Goal: Information Seeking & Learning: Learn about a topic

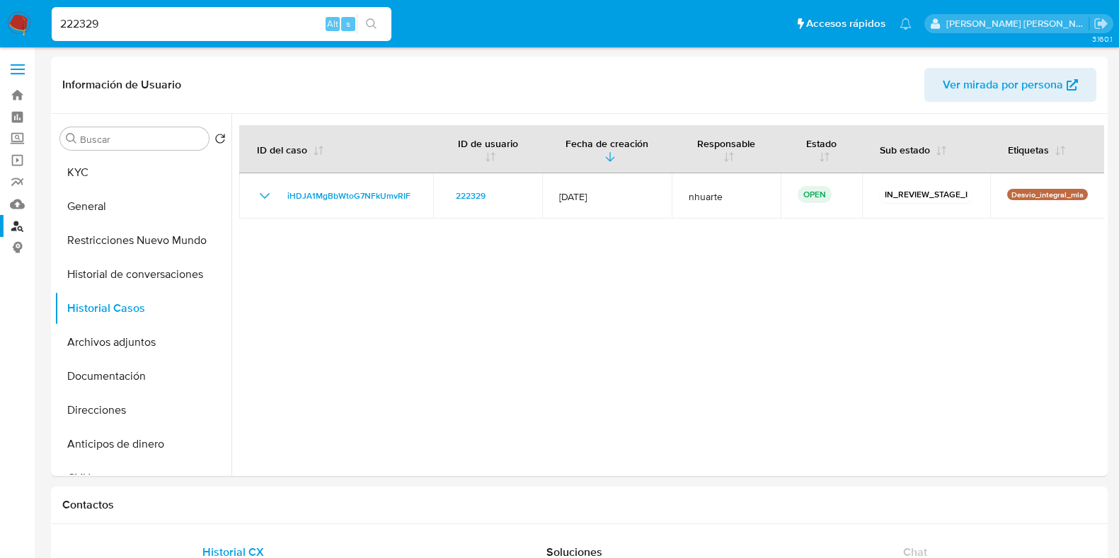
select select "10"
drag, startPoint x: 117, startPoint y: 27, endPoint x: 28, endPoint y: 24, distance: 89.9
click at [28, 24] on nav "Pausado Ver notificaciones 222329 Alt s Accesos rápidos Presiona las siguientes…" at bounding box center [559, 23] width 1119 height 47
paste input "509879345"
type input "509879345"
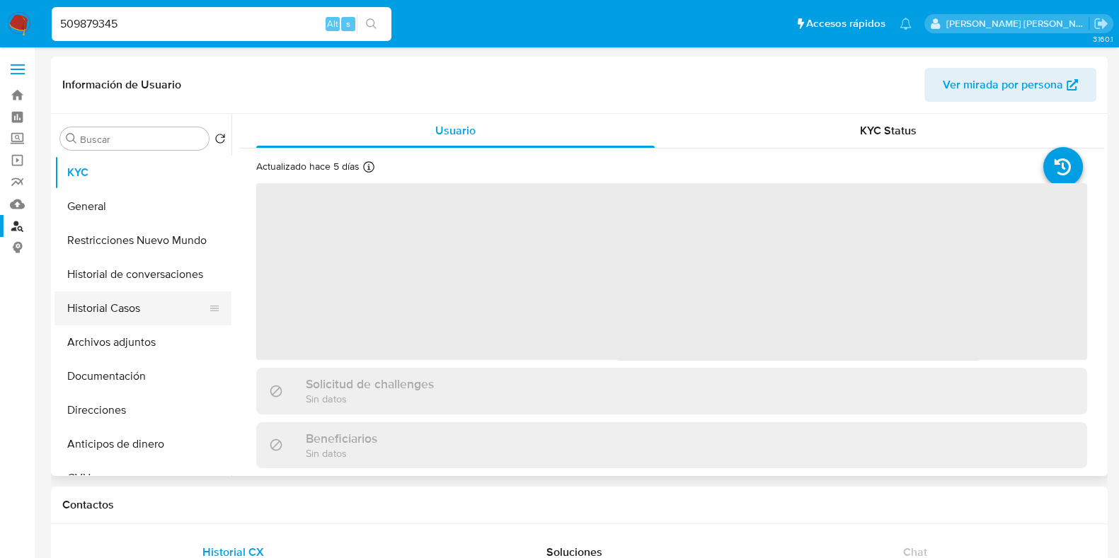
click at [110, 298] on button "Historial Casos" at bounding box center [137, 309] width 166 height 34
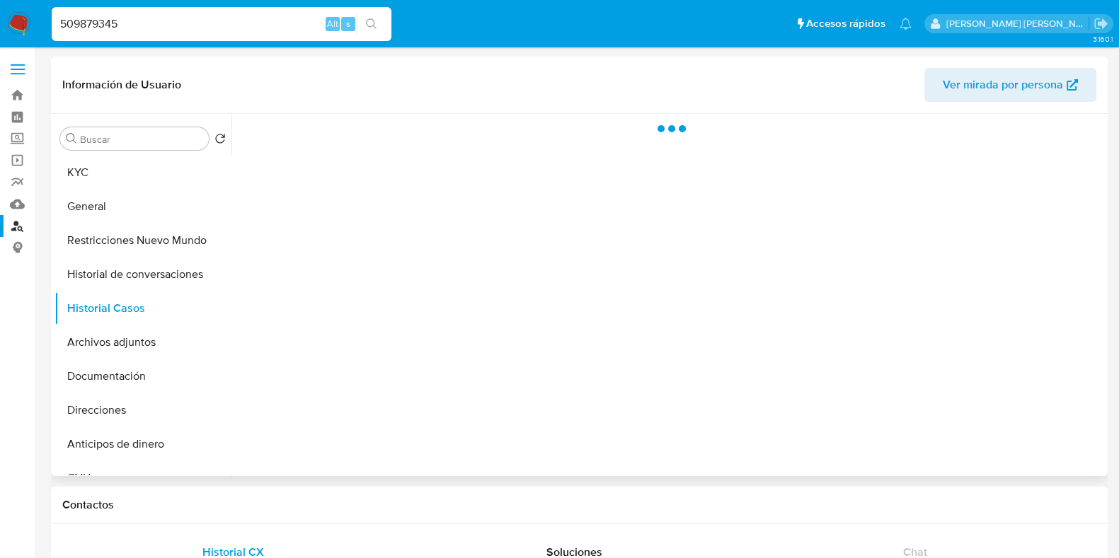
select select "10"
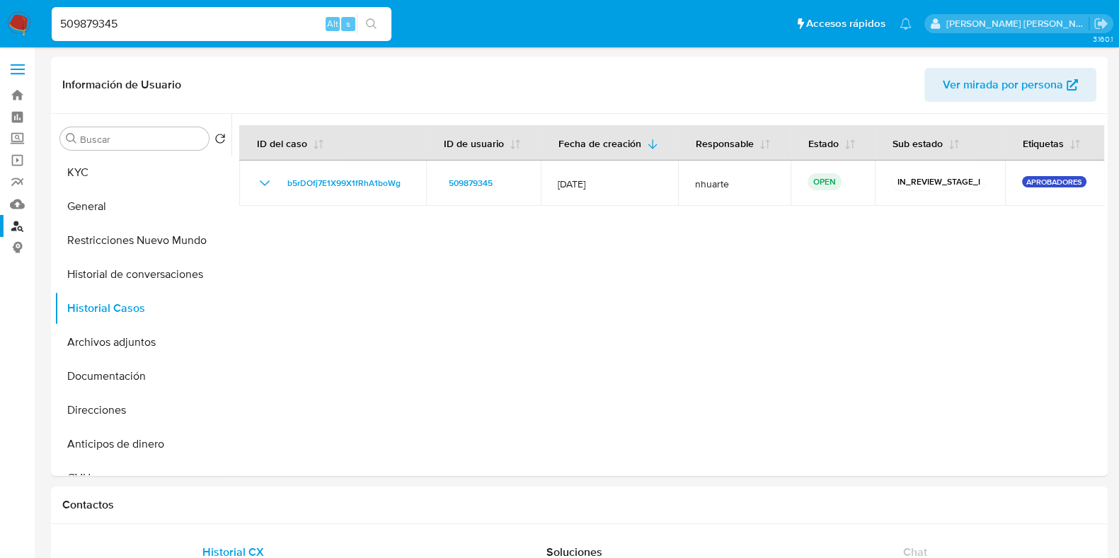
drag, startPoint x: 132, startPoint y: 23, endPoint x: 11, endPoint y: 26, distance: 121.1
click at [11, 26] on nav "Pausado Ver notificaciones 509879345 Alt s Accesos rápidos Presiona las siguien…" at bounding box center [559, 23] width 1119 height 47
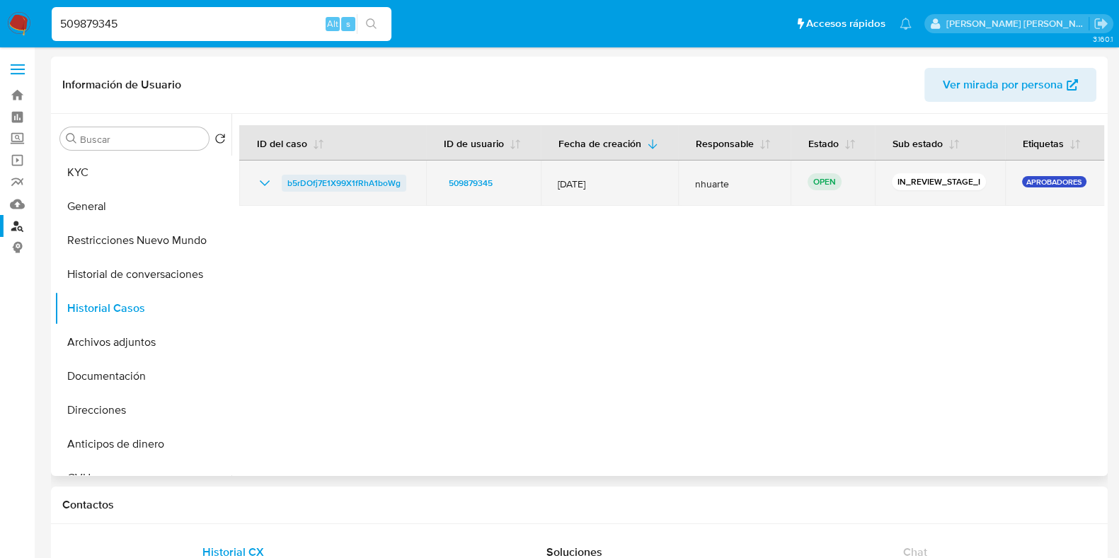
click at [308, 183] on span "b5rDOfj7E1X99X1fRhA1boWg" at bounding box center [343, 183] width 113 height 17
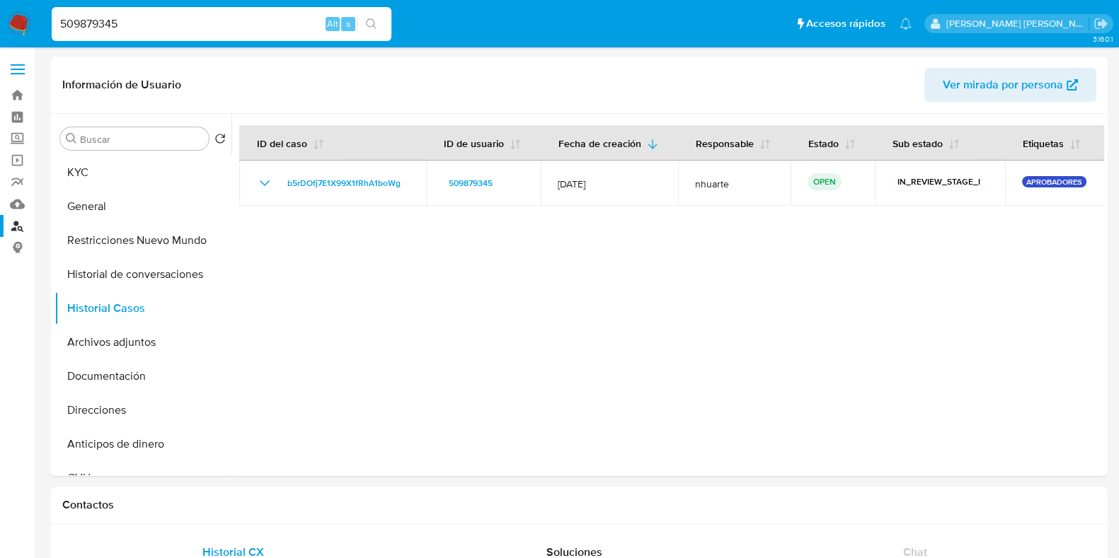
paste input "161083360"
type input "161083360"
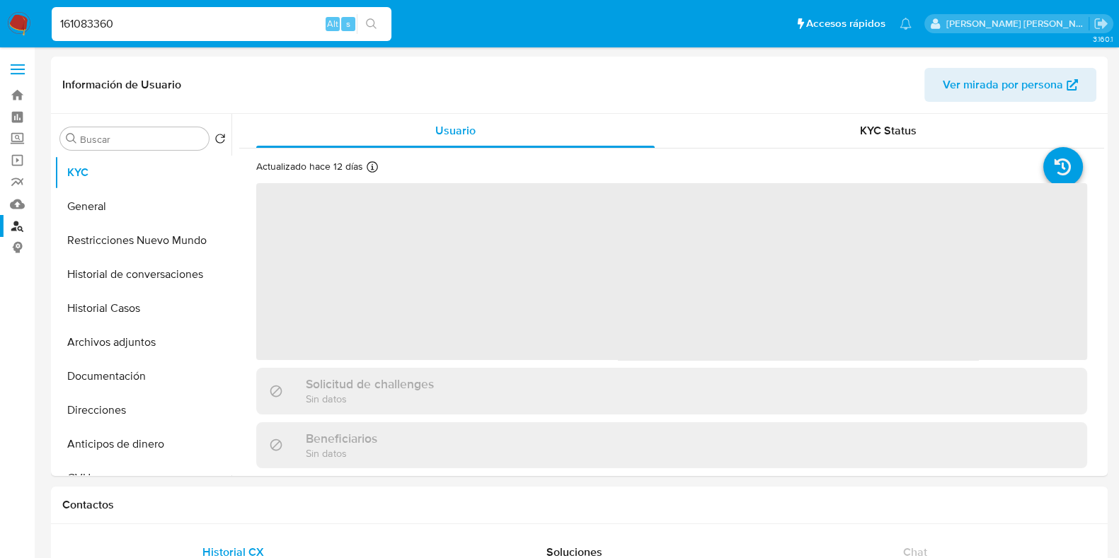
select select "10"
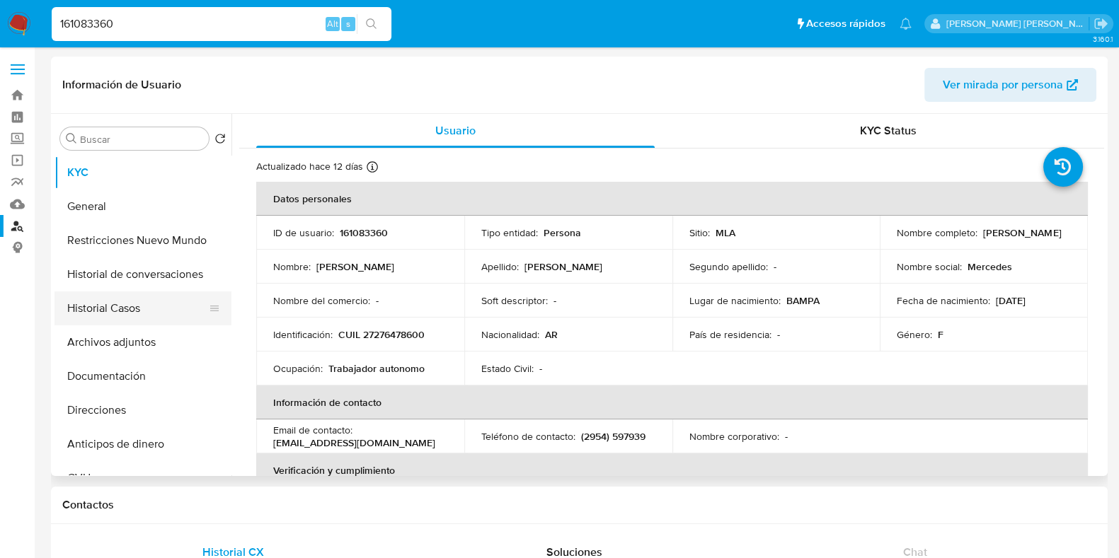
click at [134, 297] on button "Historial Casos" at bounding box center [137, 309] width 166 height 34
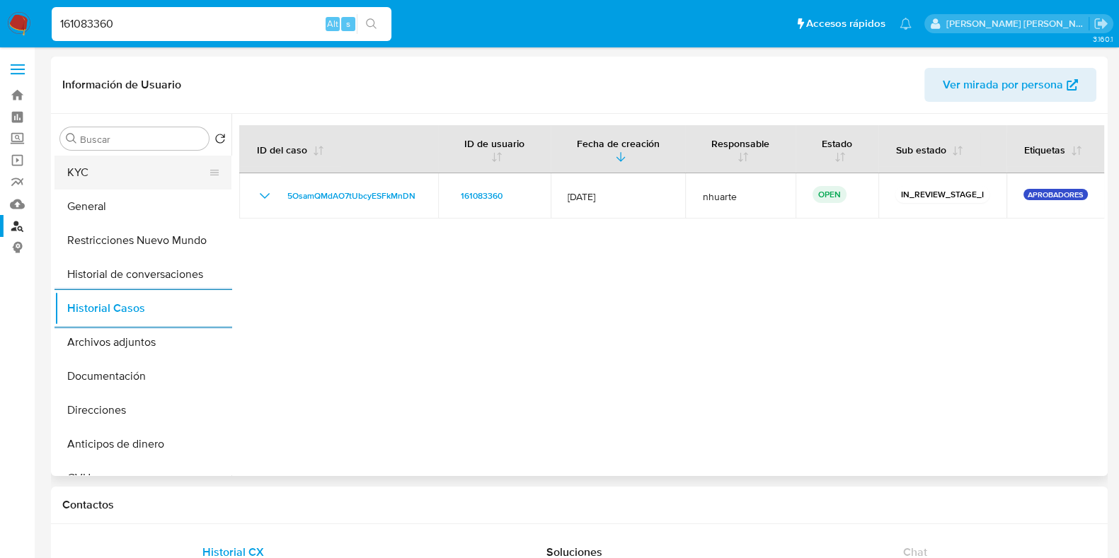
click at [86, 187] on button "KYC" at bounding box center [137, 173] width 166 height 34
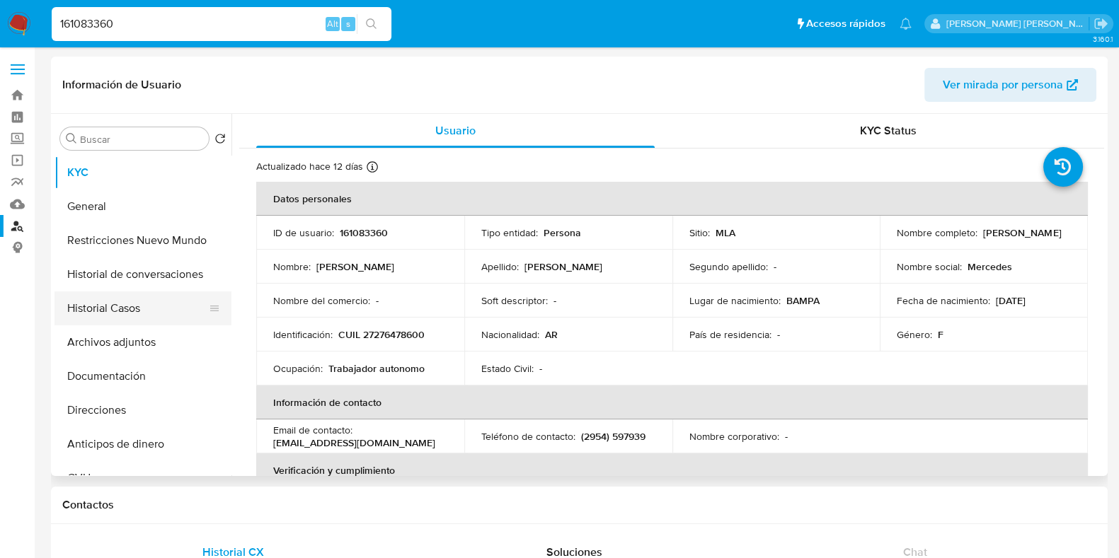
click at [139, 311] on button "Historial Casos" at bounding box center [137, 309] width 166 height 34
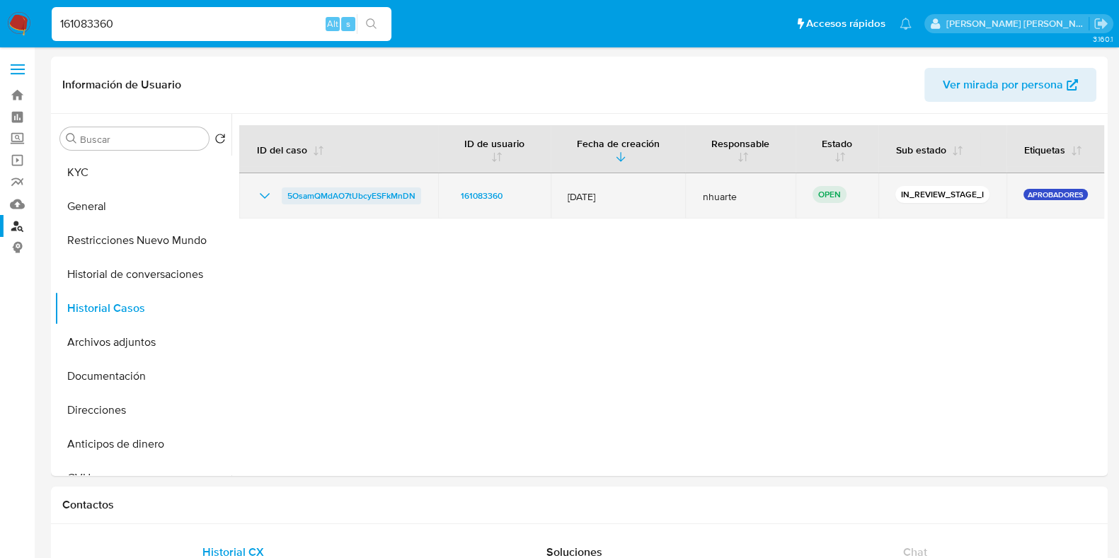
click at [386, 188] on span "5OsamQMdAO7tUbcyESFkMnDN" at bounding box center [351, 196] width 128 height 17
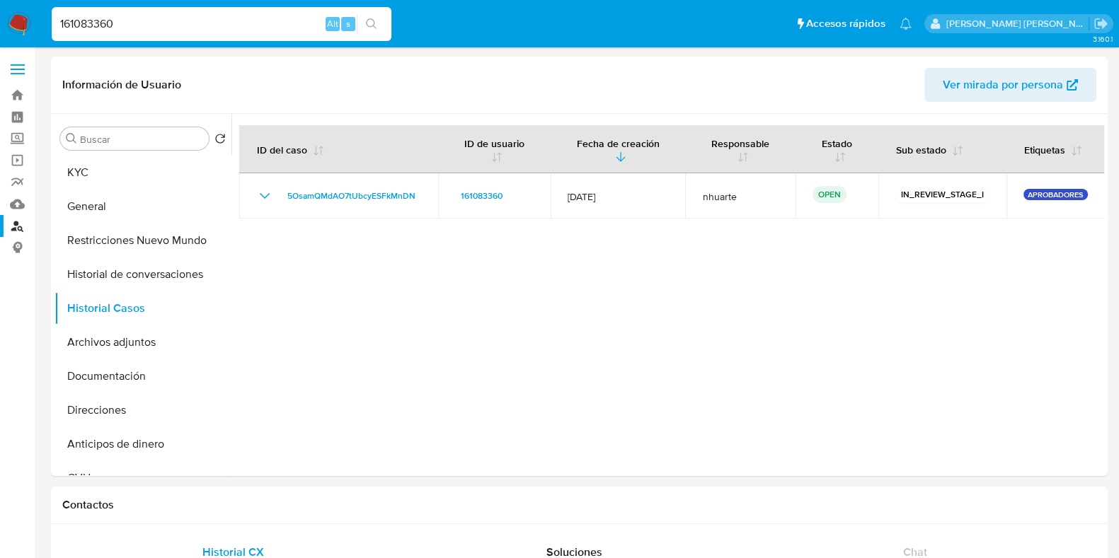
drag, startPoint x: 49, startPoint y: 25, endPoint x: 30, endPoint y: 25, distance: 19.1
click at [30, 25] on nav "Pausado Ver notificaciones 161083360 Alt s Accesos rápidos Presiona las siguien…" at bounding box center [559, 23] width 1119 height 47
paste input "35988201"
type input "135988201"
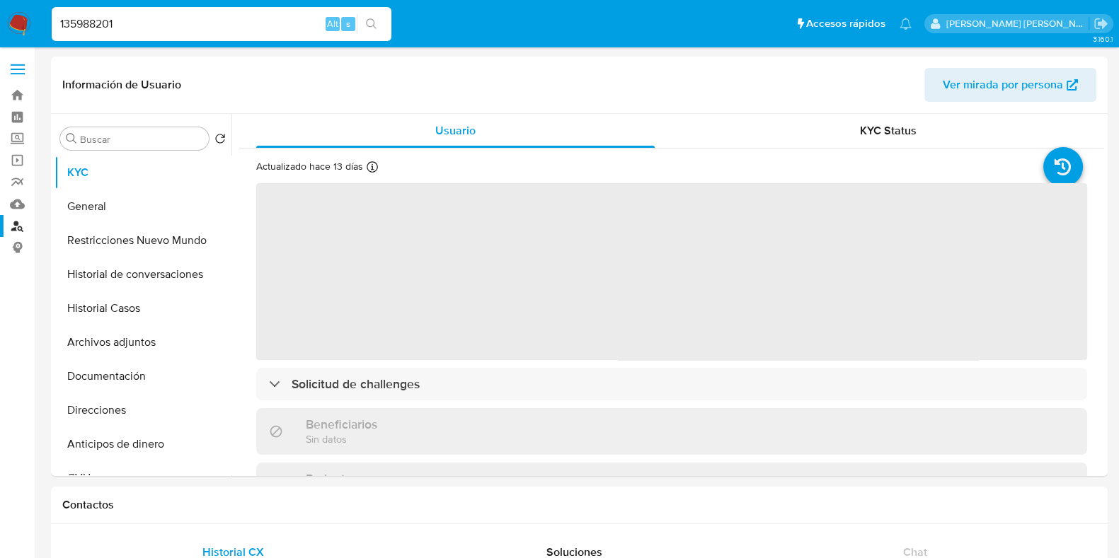
select select "10"
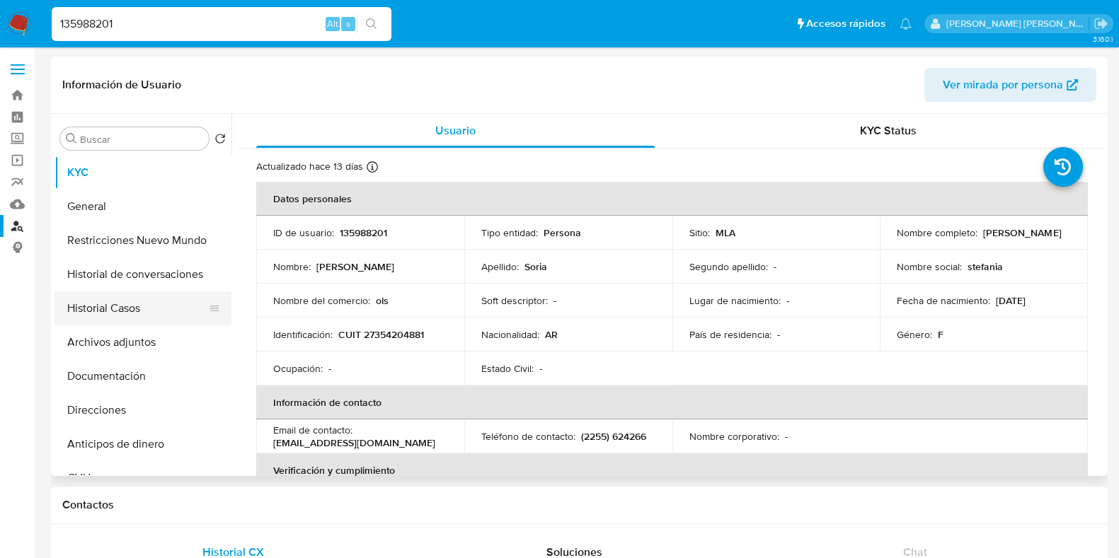
click at [163, 315] on button "Historial Casos" at bounding box center [137, 309] width 166 height 34
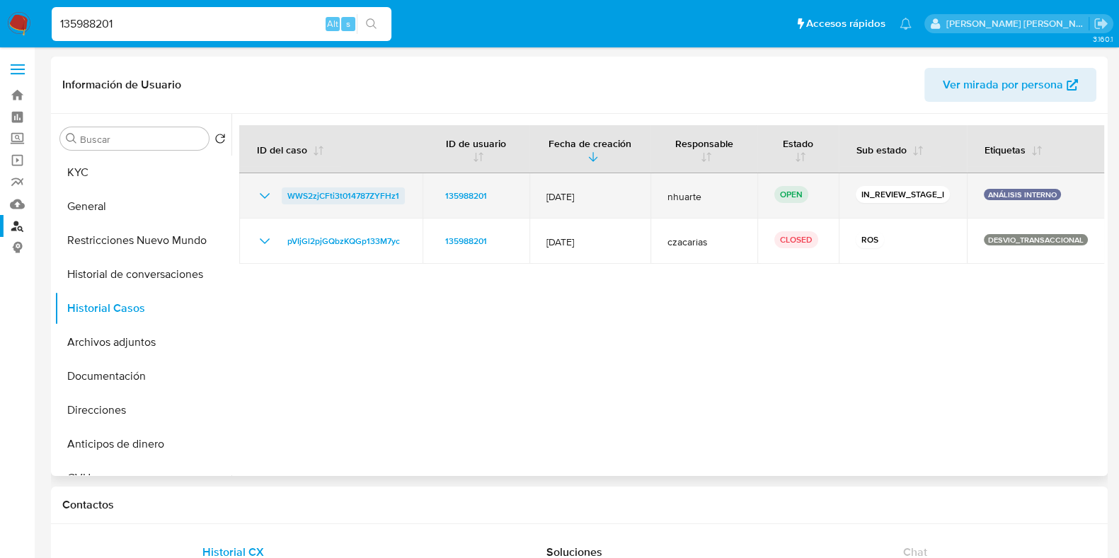
click at [376, 196] on span "WWS2zjCFti3t014787ZYFHz1" at bounding box center [343, 196] width 112 height 17
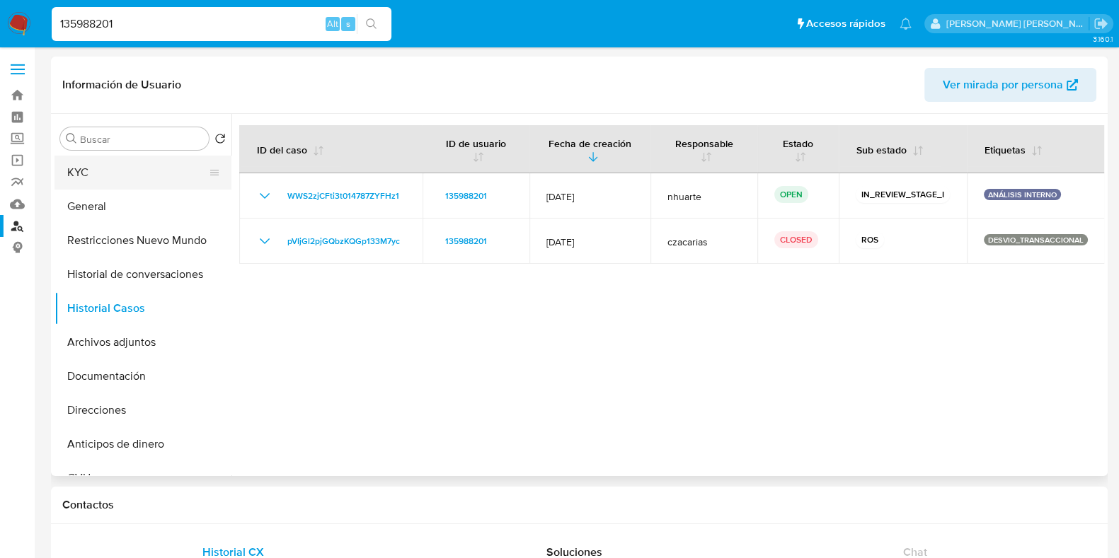
click at [134, 170] on button "KYC" at bounding box center [137, 173] width 166 height 34
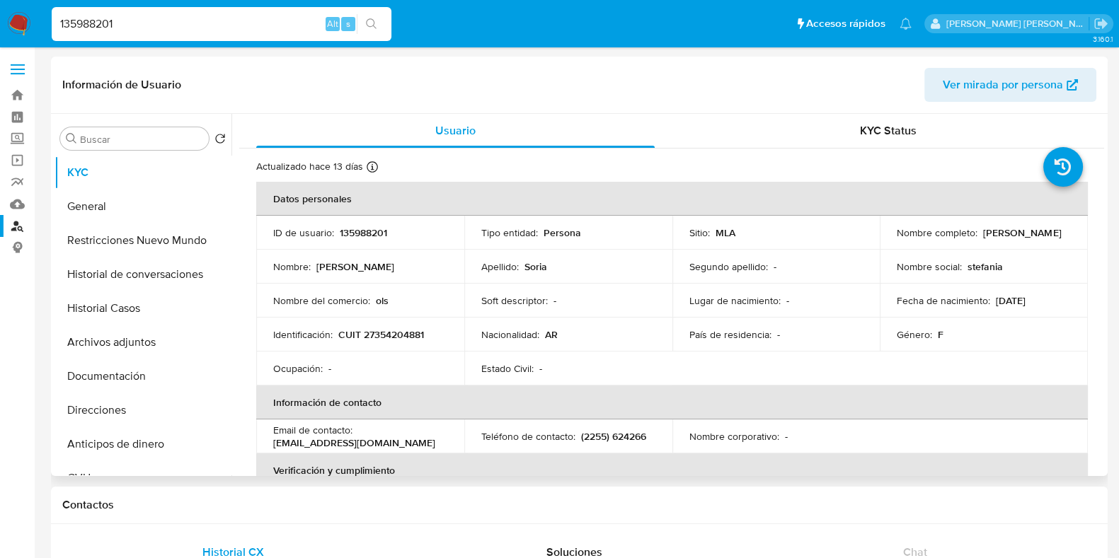
click at [374, 231] on p "135988201" at bounding box center [363, 232] width 47 height 13
copy p "135988201"
click at [394, 332] on p "CUIT 27354204881" at bounding box center [381, 334] width 86 height 13
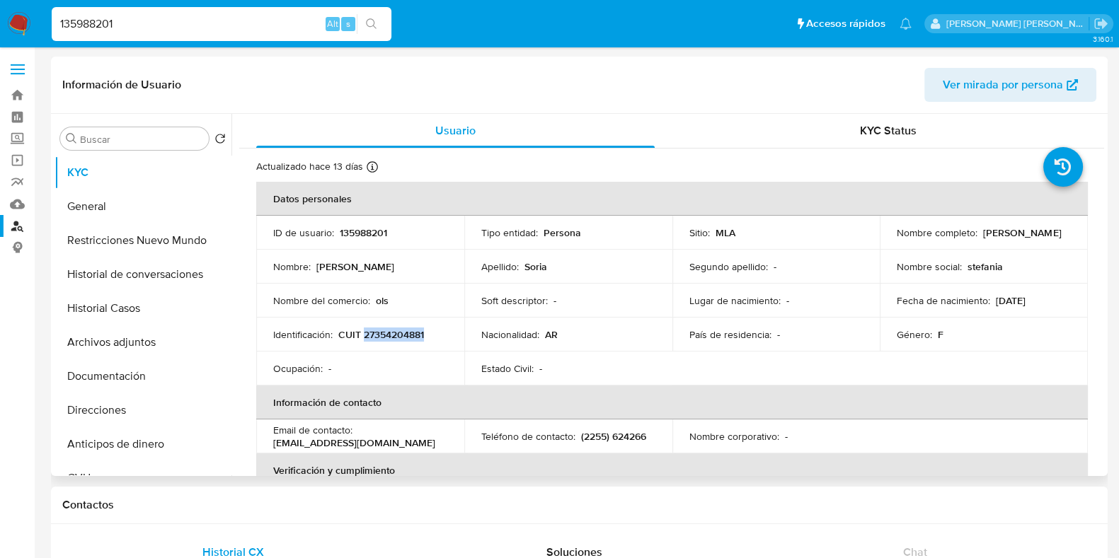
copy p "27354204881"
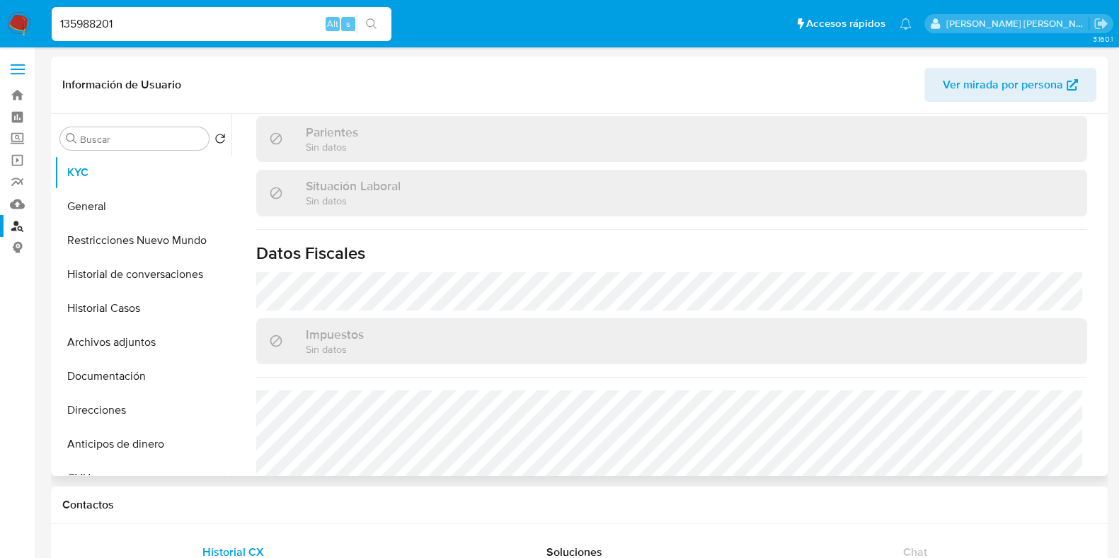
scroll to position [772, 0]
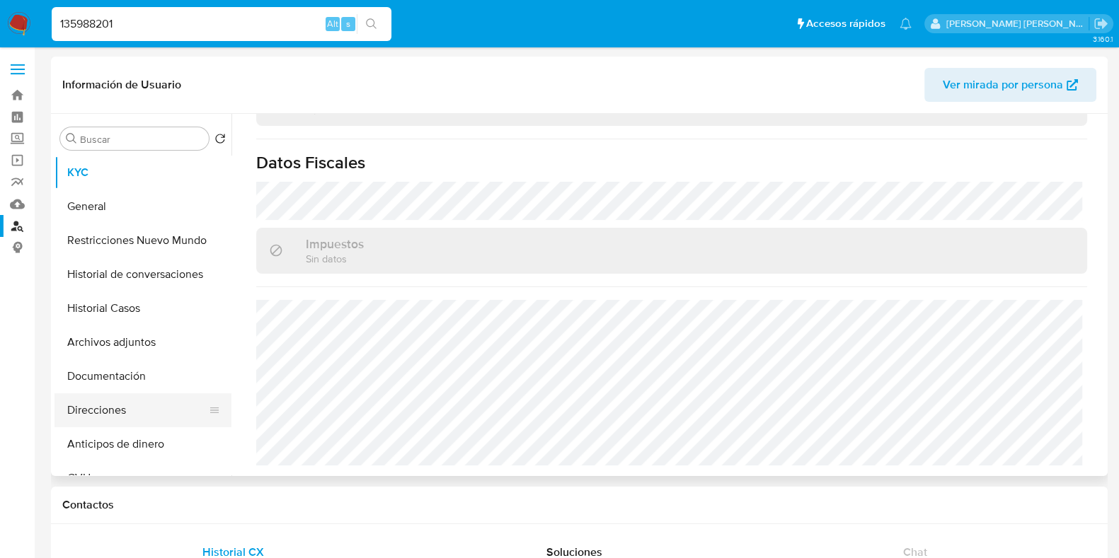
click at [117, 426] on button "Direcciones" at bounding box center [137, 410] width 166 height 34
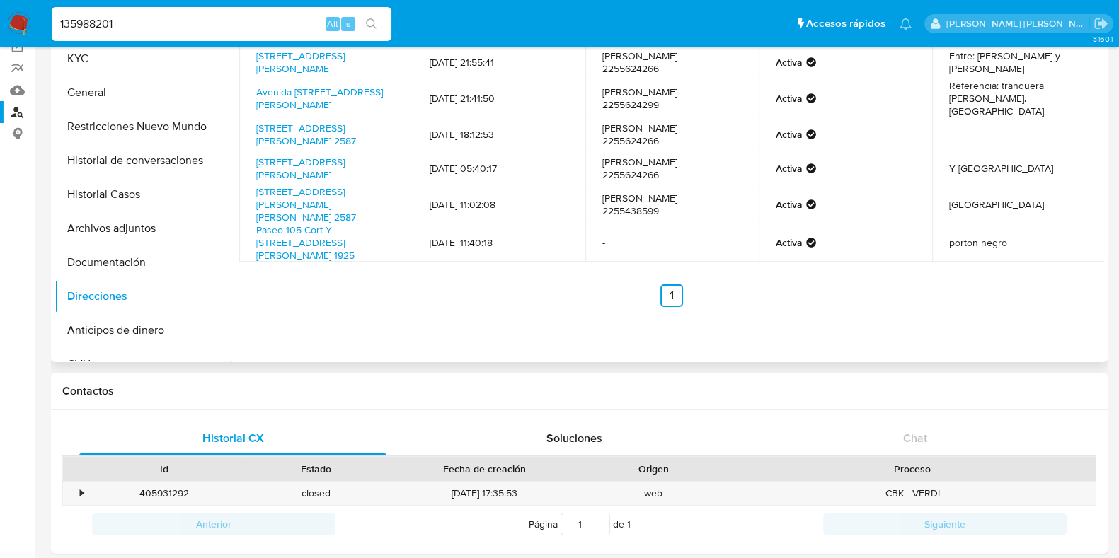
scroll to position [0, 0]
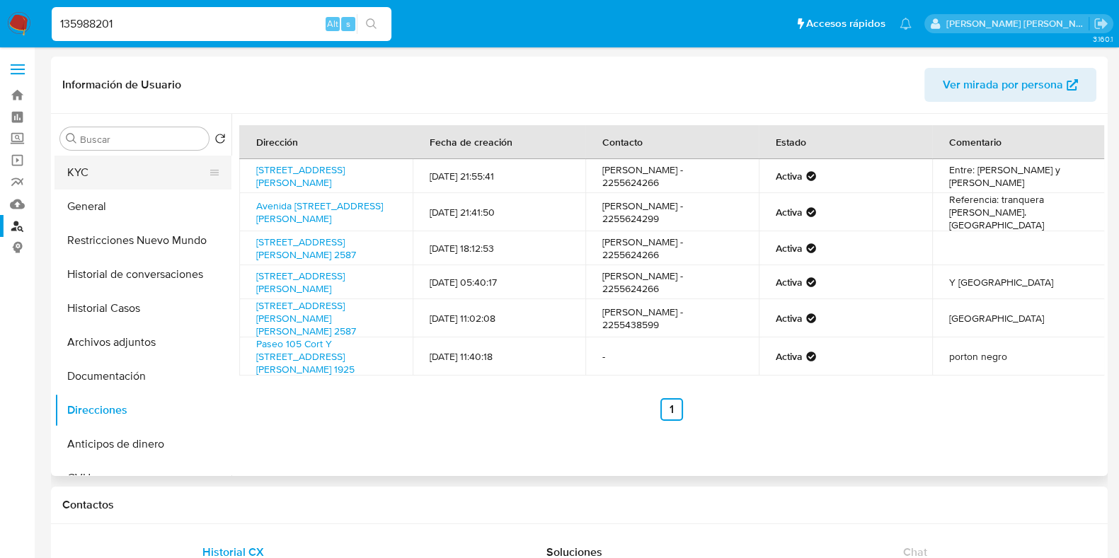
click at [128, 164] on button "KYC" at bounding box center [137, 173] width 166 height 34
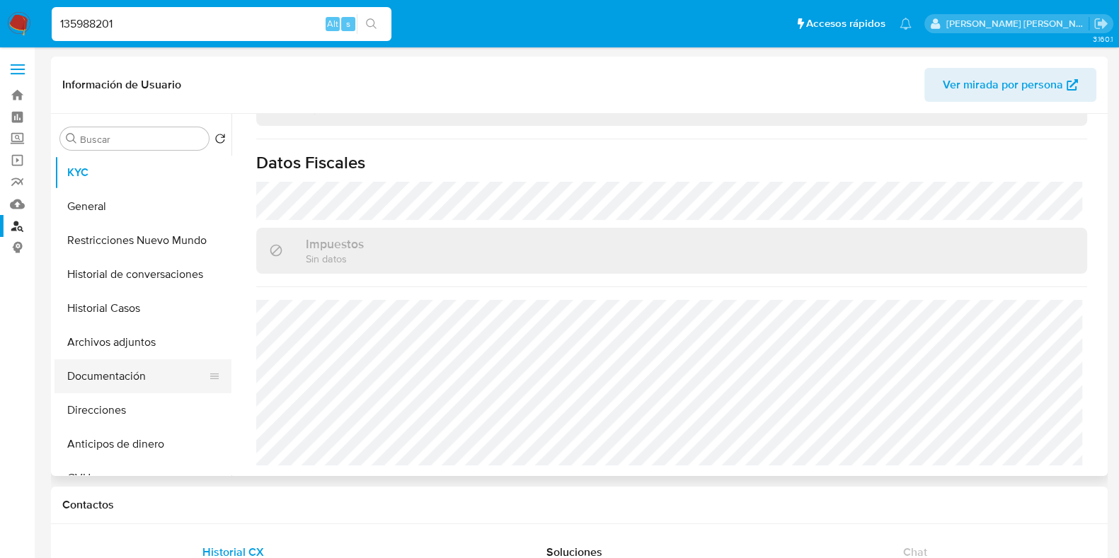
click at [153, 376] on button "Documentación" at bounding box center [137, 377] width 166 height 34
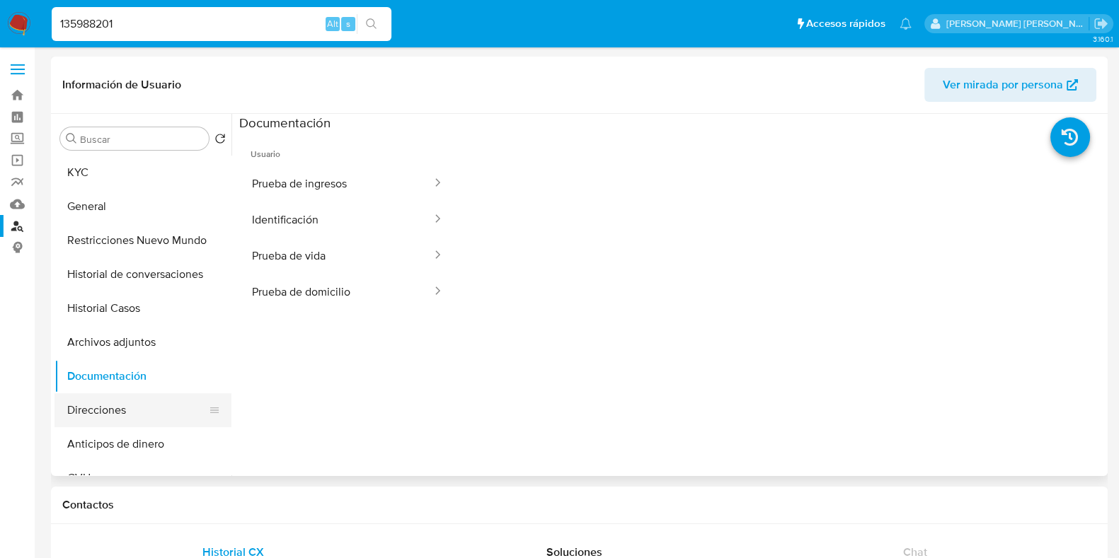
click at [139, 410] on button "Direcciones" at bounding box center [137, 410] width 166 height 34
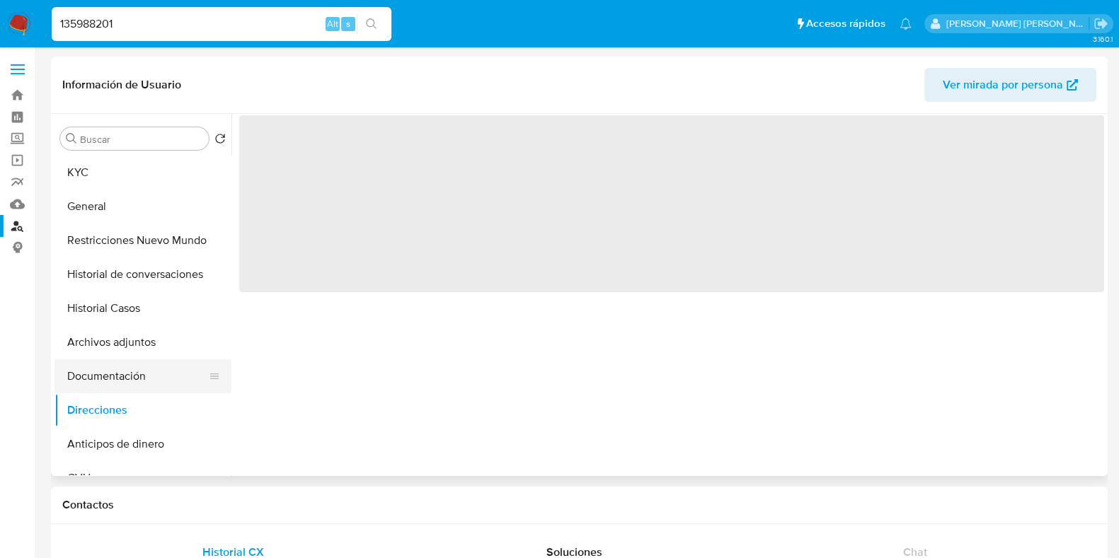
click at [150, 388] on button "Documentación" at bounding box center [137, 377] width 166 height 34
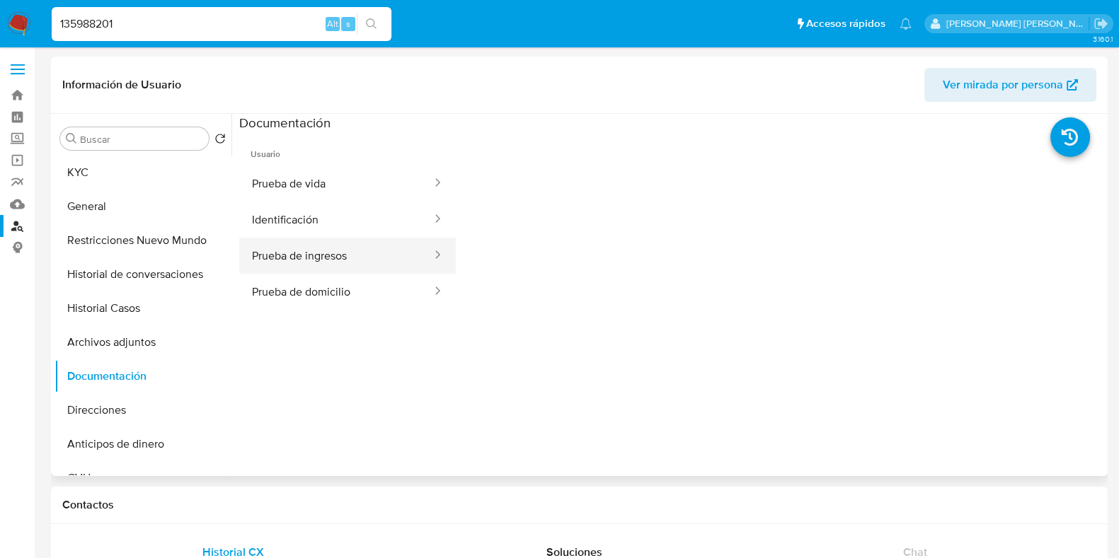
click at [373, 243] on button "Prueba de ingresos" at bounding box center [336, 256] width 194 height 36
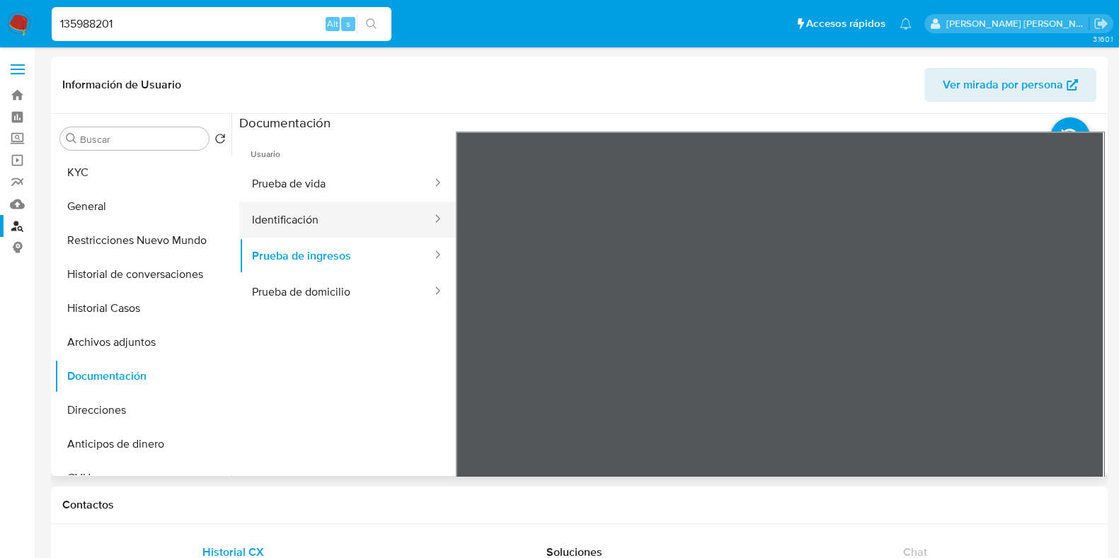
click at [292, 214] on button "Identificación" at bounding box center [336, 220] width 194 height 36
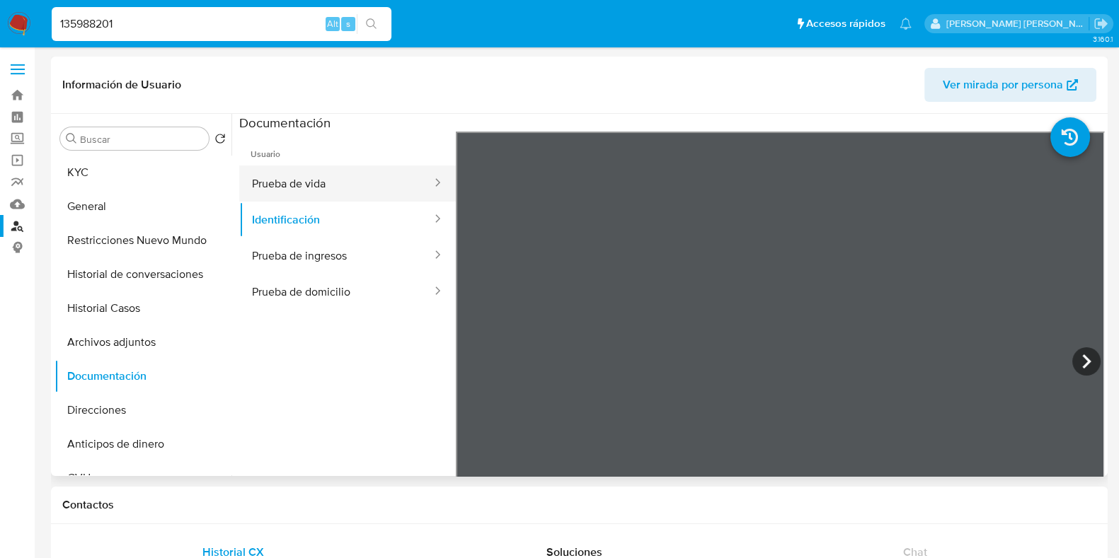
click at [317, 182] on button "Prueba de vida" at bounding box center [336, 184] width 194 height 36
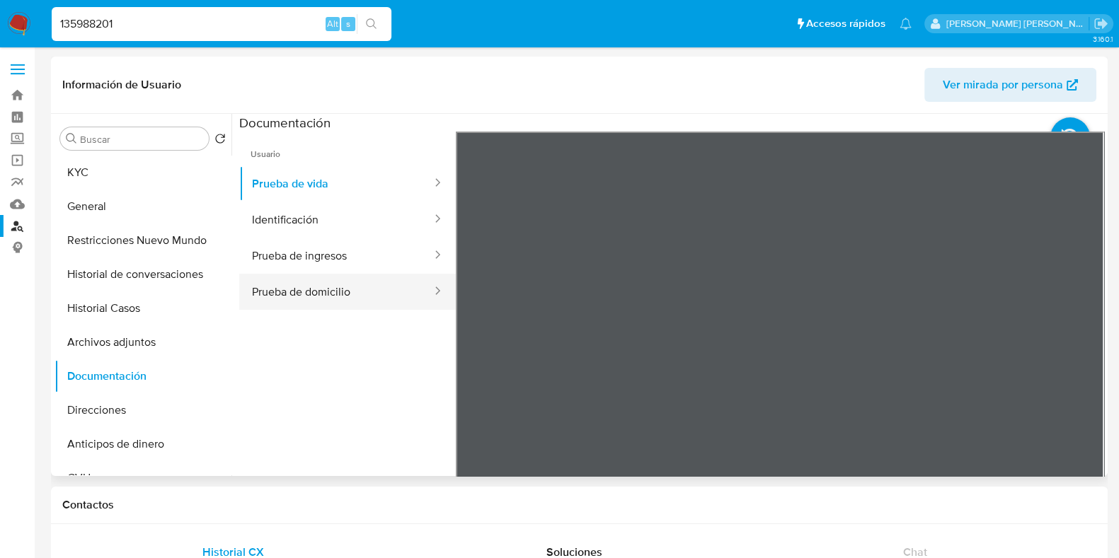
click at [322, 292] on button "Prueba de domicilio" at bounding box center [336, 292] width 194 height 36
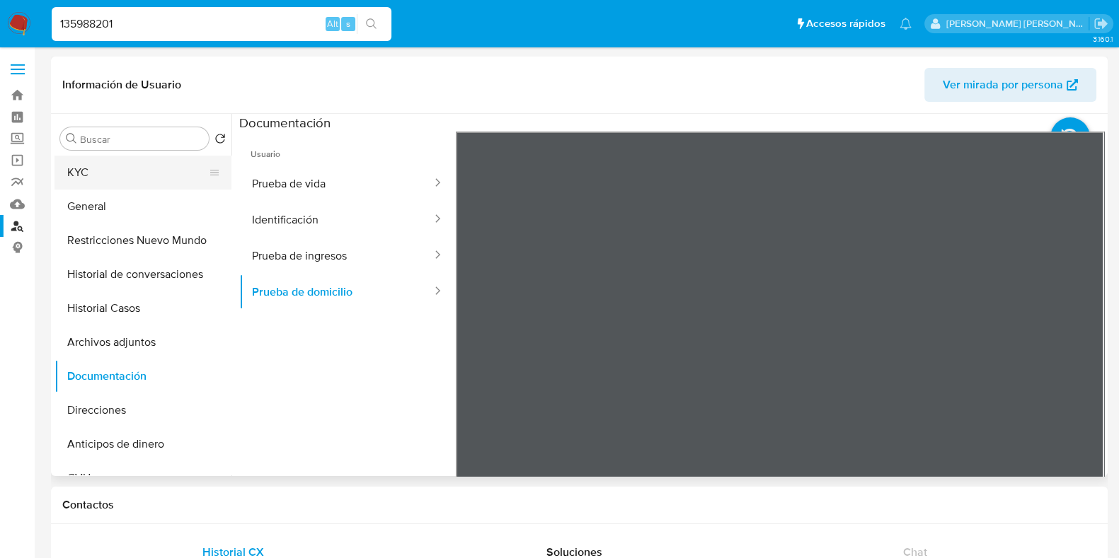
click at [114, 164] on button "KYC" at bounding box center [137, 173] width 166 height 34
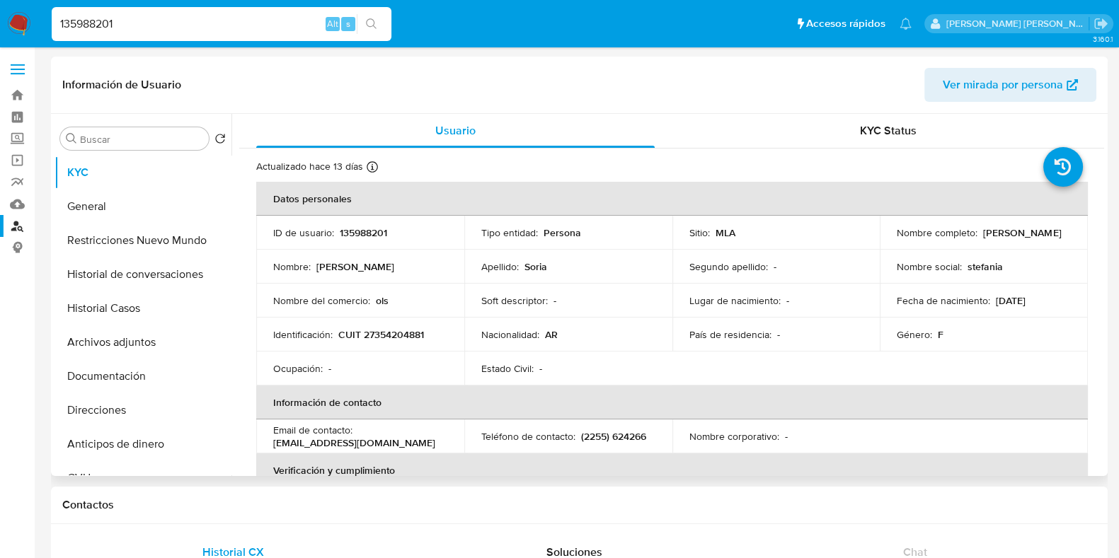
click at [386, 336] on p "CUIT 27354204881" at bounding box center [381, 334] width 86 height 13
copy p "27354204881"
click at [117, 297] on button "Historial Casos" at bounding box center [137, 309] width 166 height 34
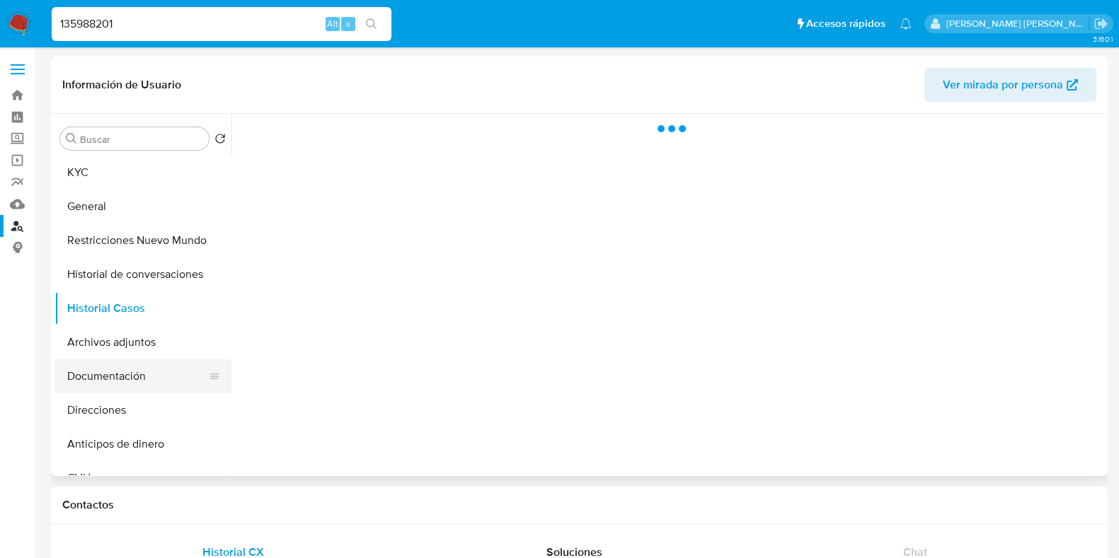
click at [141, 369] on button "Documentación" at bounding box center [137, 377] width 166 height 34
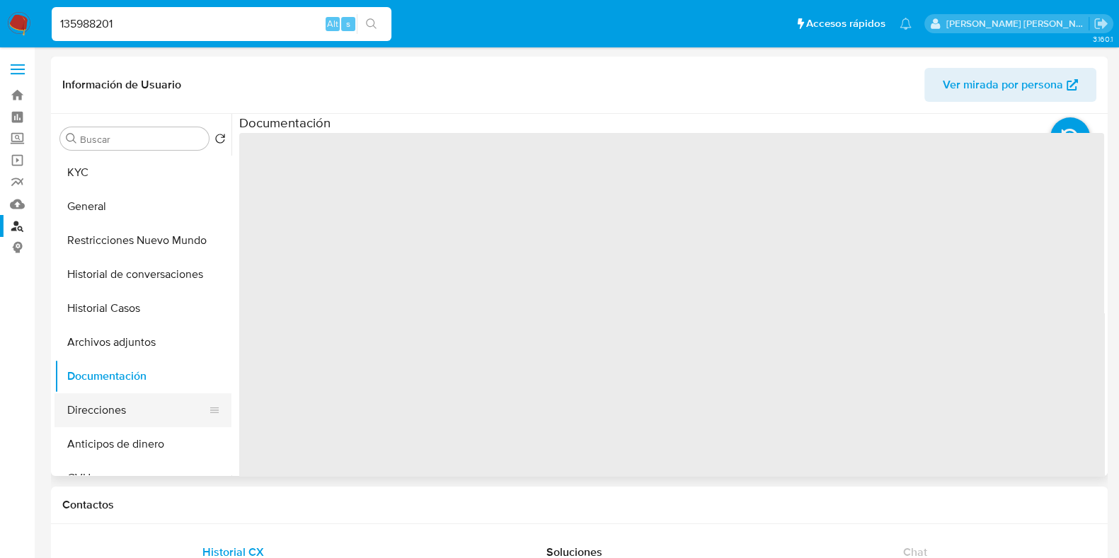
click at [134, 403] on button "Direcciones" at bounding box center [137, 410] width 166 height 34
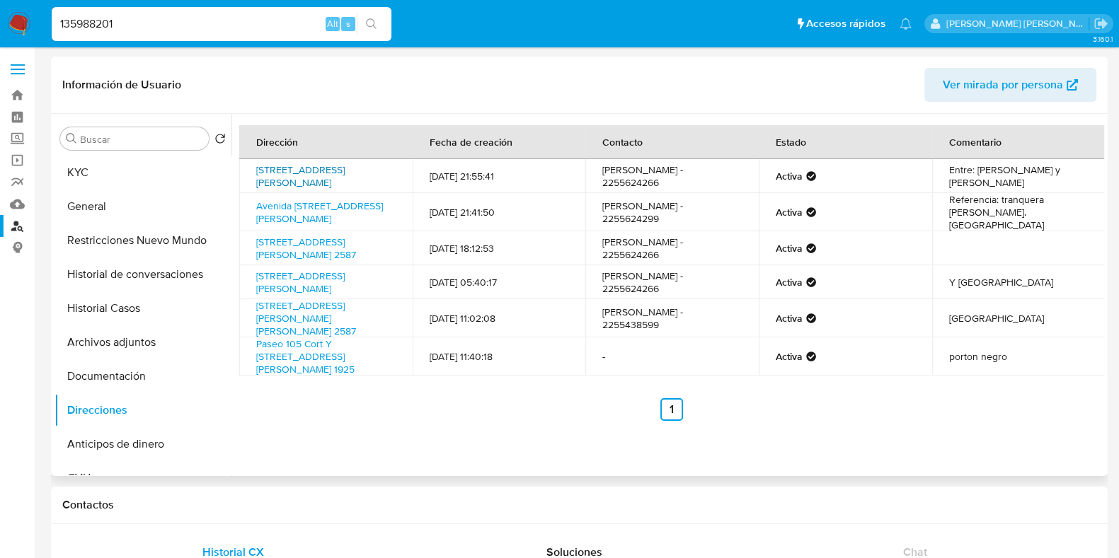
click at [323, 168] on link "Paseo 107 2587, Villa Gesell, Buenos Aires, 7165, Argentina 2587" at bounding box center [300, 176] width 88 height 27
click at [292, 206] on link "Avenida Avenida 21 Entre Paseo 105 Y 104 Bis Sn, Villa Gesell, Buenos Aires, 71…" at bounding box center [319, 212] width 127 height 27
click at [303, 262] on link "Paseo 107 Y Avenida 26 2587, Villa Gesell, Buenos Aires, 7165, Argentina 2587" at bounding box center [306, 248] width 100 height 27
click at [306, 376] on link "Paseo 105 Cort Y Avenida 19 1925, Villa Gesell, Buenos Aires, 7165, Argentina 1…" at bounding box center [305, 357] width 98 height 40
drag, startPoint x: 149, startPoint y: 212, endPoint x: 173, endPoint y: 210, distance: 24.9
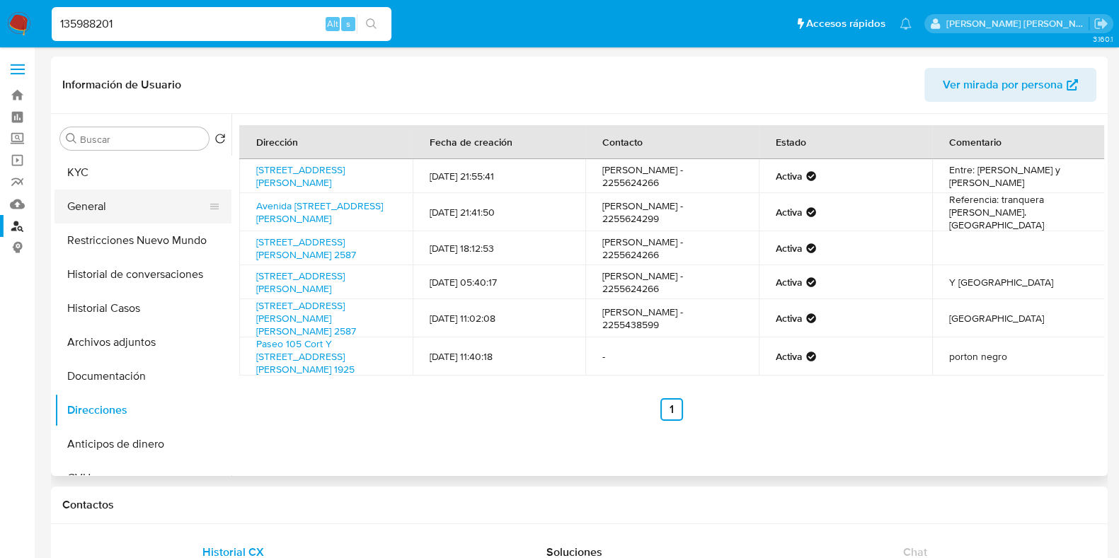
click at [149, 212] on button "General" at bounding box center [137, 207] width 166 height 34
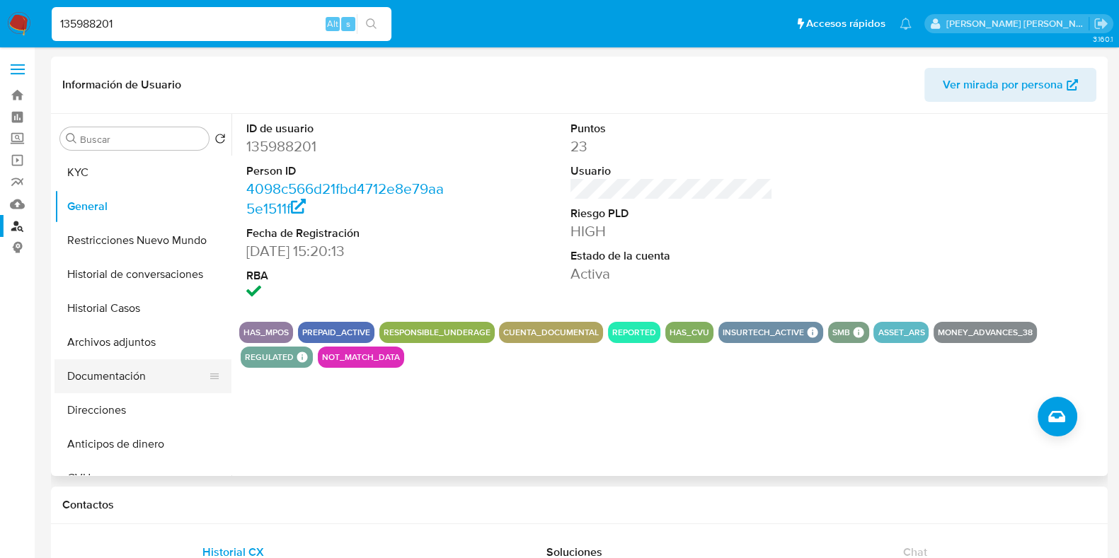
click at [128, 370] on button "Documentación" at bounding box center [137, 377] width 166 height 34
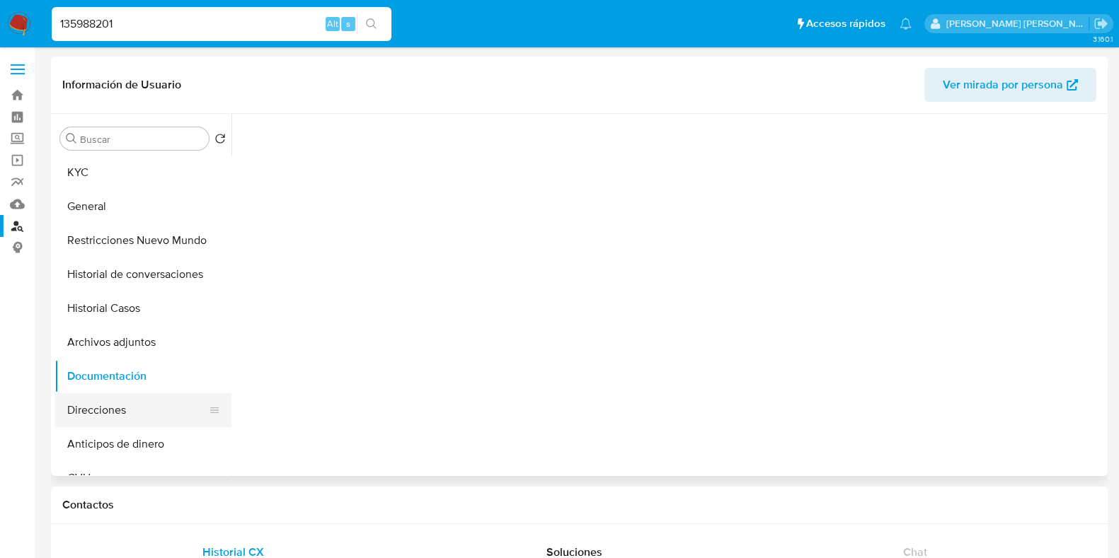
click at [130, 408] on button "Direcciones" at bounding box center [137, 410] width 166 height 34
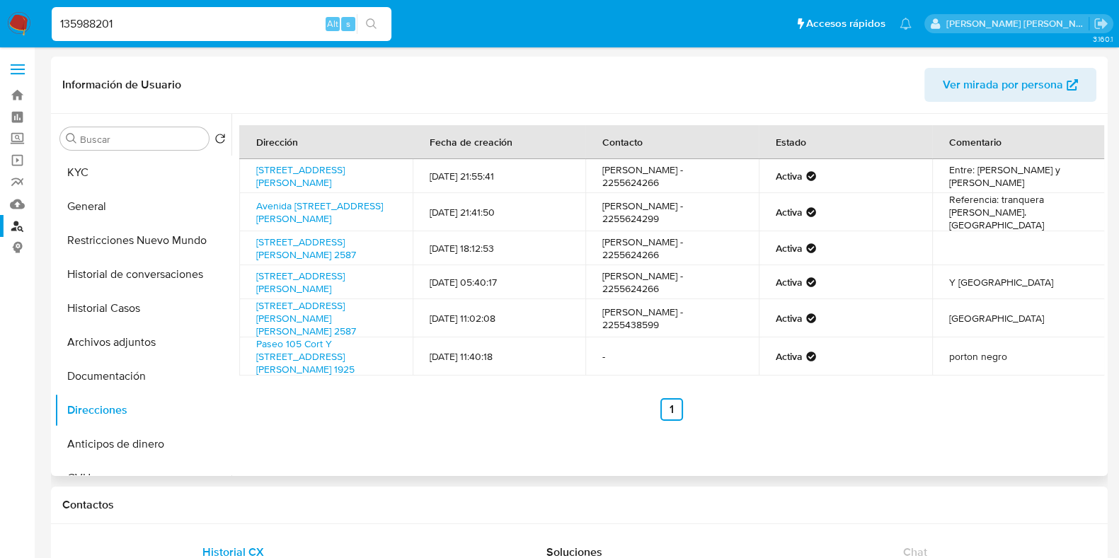
drag, startPoint x: 247, startPoint y: 204, endPoint x: 334, endPoint y: 239, distance: 94.0
click at [334, 231] on td "Avenida Avenida 21 Entre Paseo 105 Y 104 Bis Sn, Villa Gesell, Buenos Aires, 71…" at bounding box center [325, 212] width 173 height 38
copy link "Avenida Avenida 21 Entre Paseo 105 Y 104 Bis Sn, Villa Gesell, Buenos Aires, 71…"
drag, startPoint x: 894, startPoint y: 500, endPoint x: 826, endPoint y: 498, distance: 68.0
click at [894, 500] on h1 "Contactos" at bounding box center [579, 505] width 1034 height 14
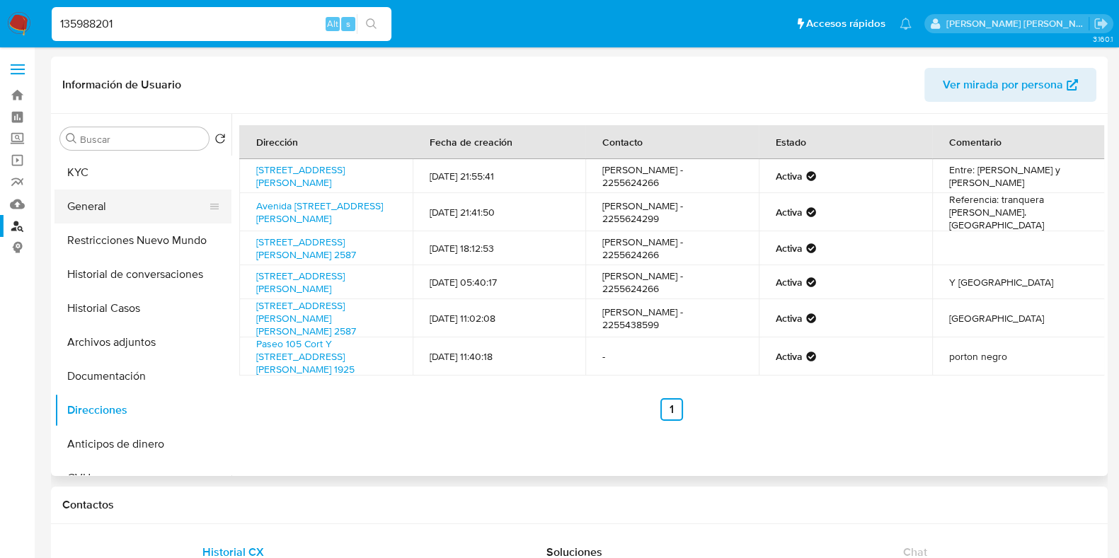
click at [155, 214] on button "General" at bounding box center [137, 207] width 166 height 34
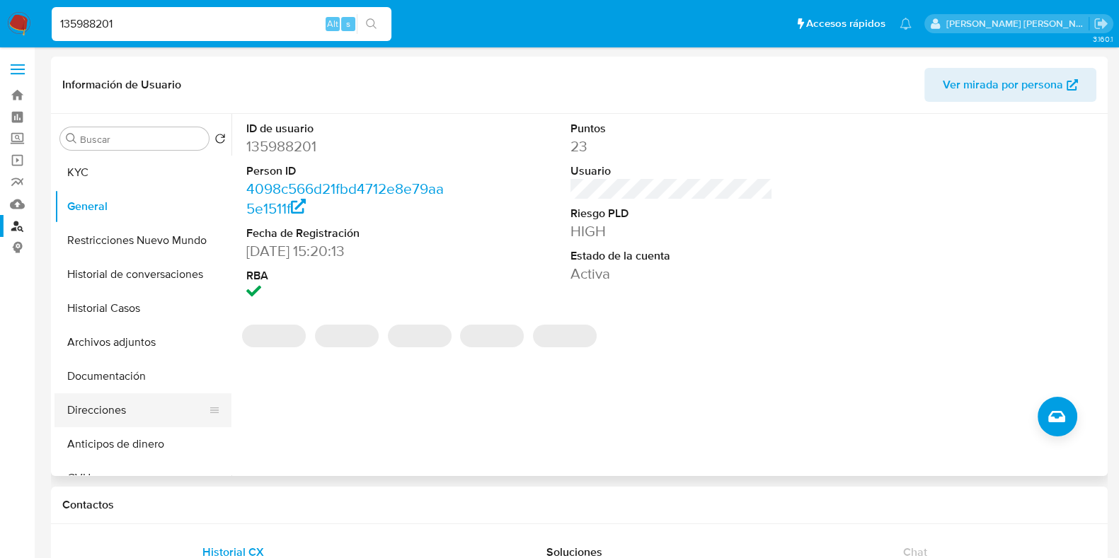
scroll to position [176, 0]
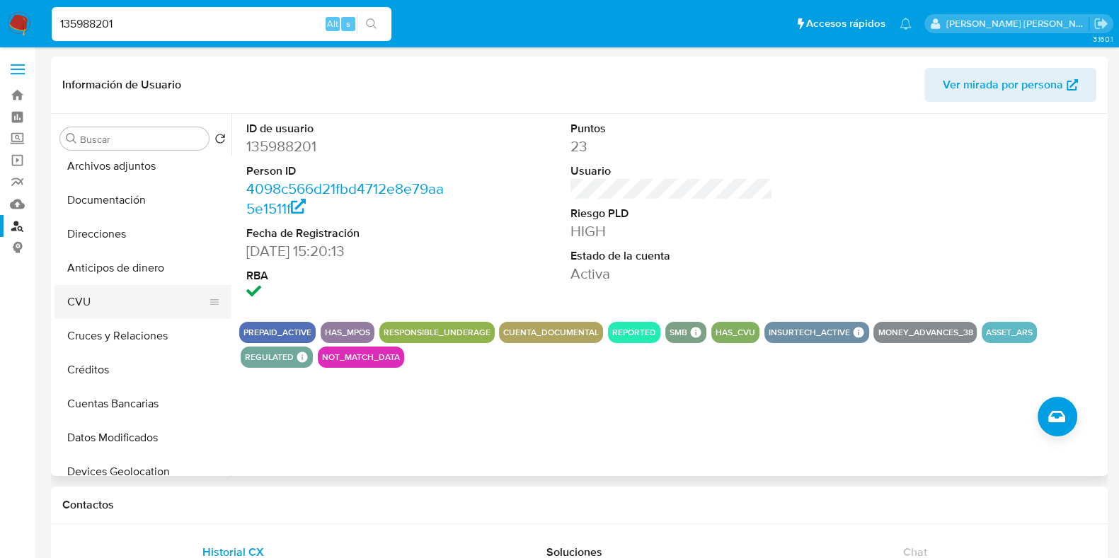
click at [142, 288] on button "CVU" at bounding box center [137, 302] width 166 height 34
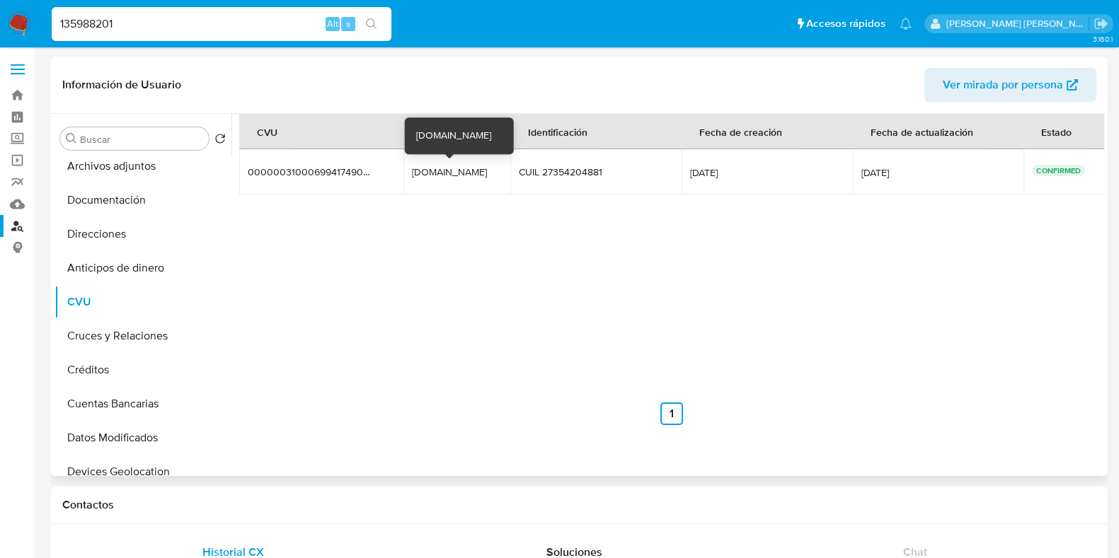
drag, startPoint x: 407, startPoint y: 172, endPoint x: 478, endPoint y: 171, distance: 71.5
click at [478, 171] on td "stefisoria.mp stefisoria.mp" at bounding box center [456, 171] width 107 height 45
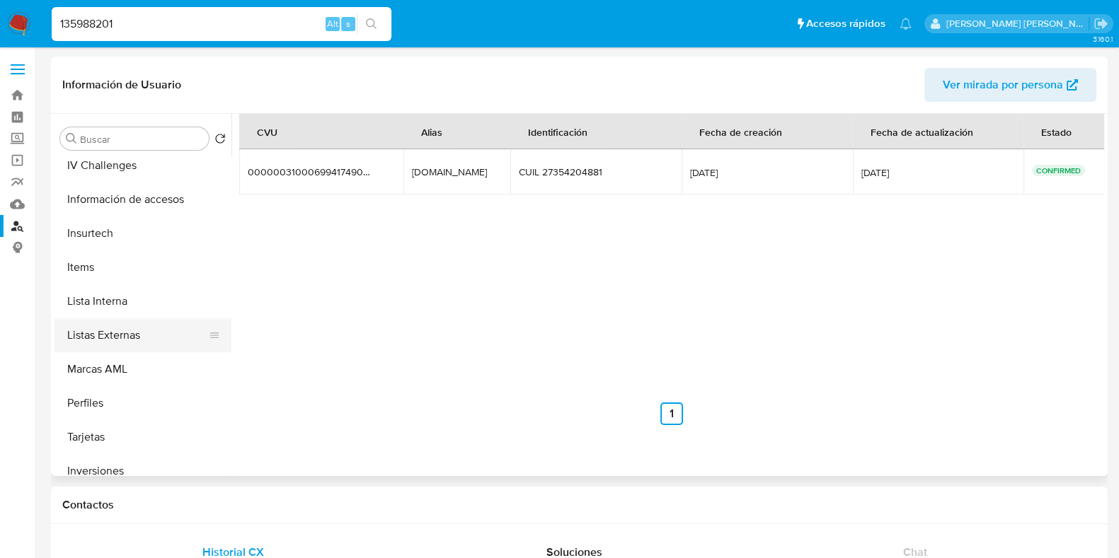
scroll to position [707, 0]
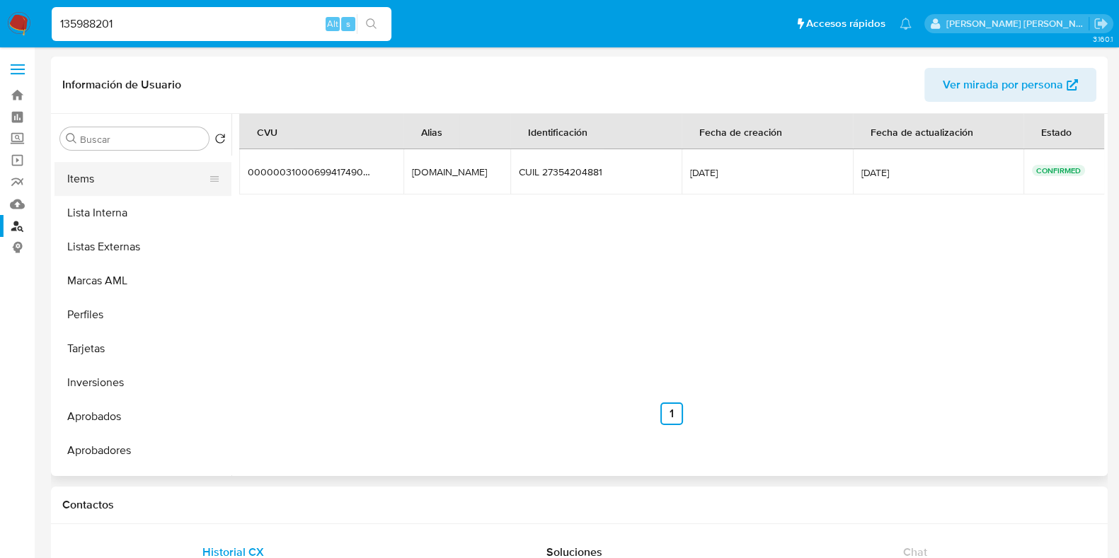
click at [122, 175] on button "Items" at bounding box center [137, 179] width 166 height 34
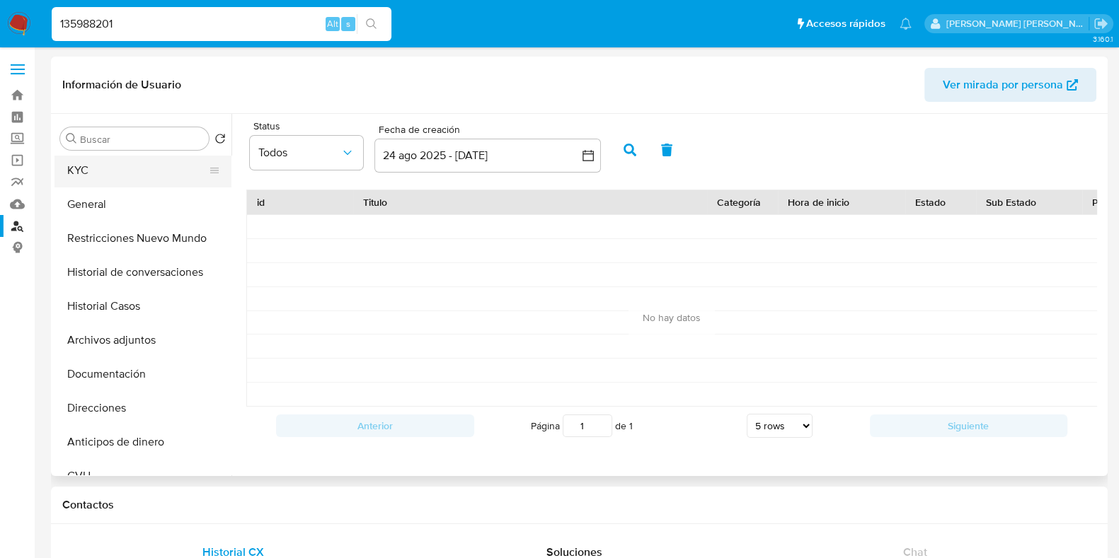
scroll to position [0, 0]
click at [117, 178] on button "KYC" at bounding box center [137, 173] width 166 height 34
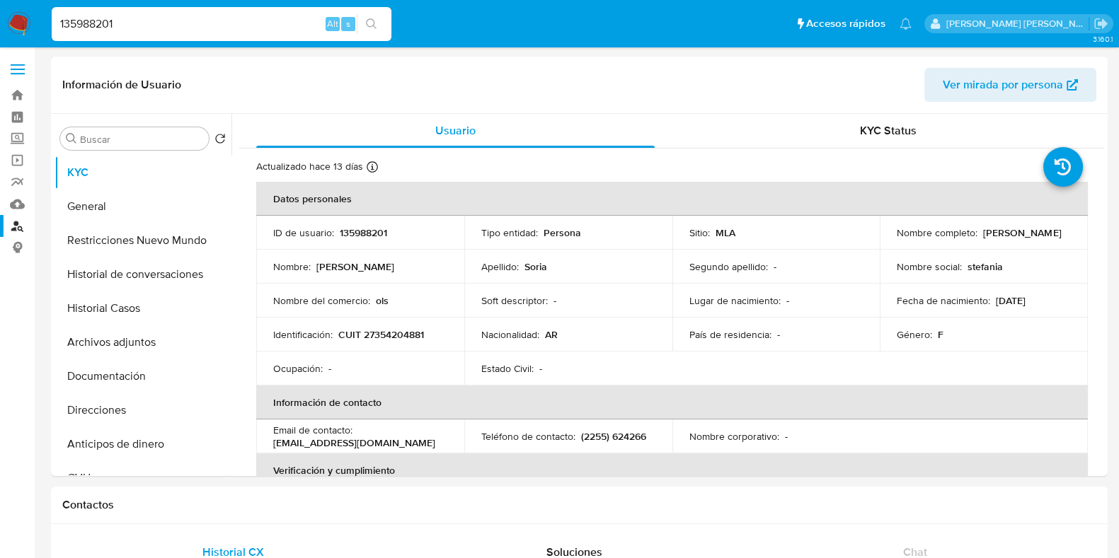
drag, startPoint x: 137, startPoint y: 22, endPoint x: 28, endPoint y: 29, distance: 109.2
click at [28, 29] on nav "Pausado Ver notificaciones 135988201 Alt s Accesos rápidos Presiona las siguien…" at bounding box center [559, 23] width 1119 height 47
paste input "207042933"
type input "207042933"
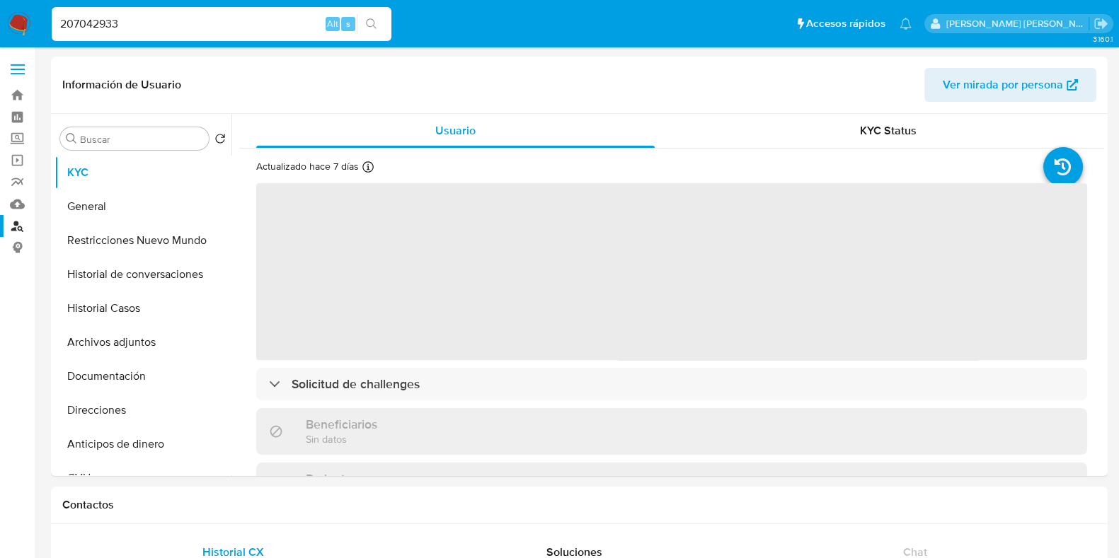
select select "10"
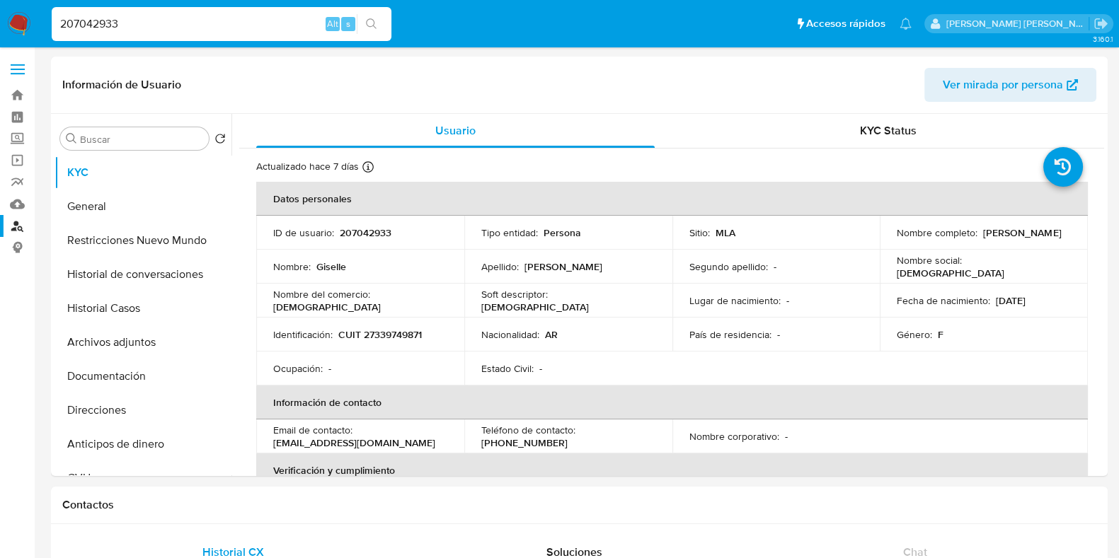
drag, startPoint x: 137, startPoint y: 13, endPoint x: 103, endPoint y: 30, distance: 38.0
click at [71, 21] on div "207042933 Alt s" at bounding box center [222, 24] width 340 height 34
drag, startPoint x: 125, startPoint y: 33, endPoint x: 117, endPoint y: 33, distance: 8.5
click at [117, 33] on div "207042933 Alt s" at bounding box center [222, 24] width 340 height 34
drag, startPoint x: 132, startPoint y: 23, endPoint x: 37, endPoint y: 23, distance: 94.8
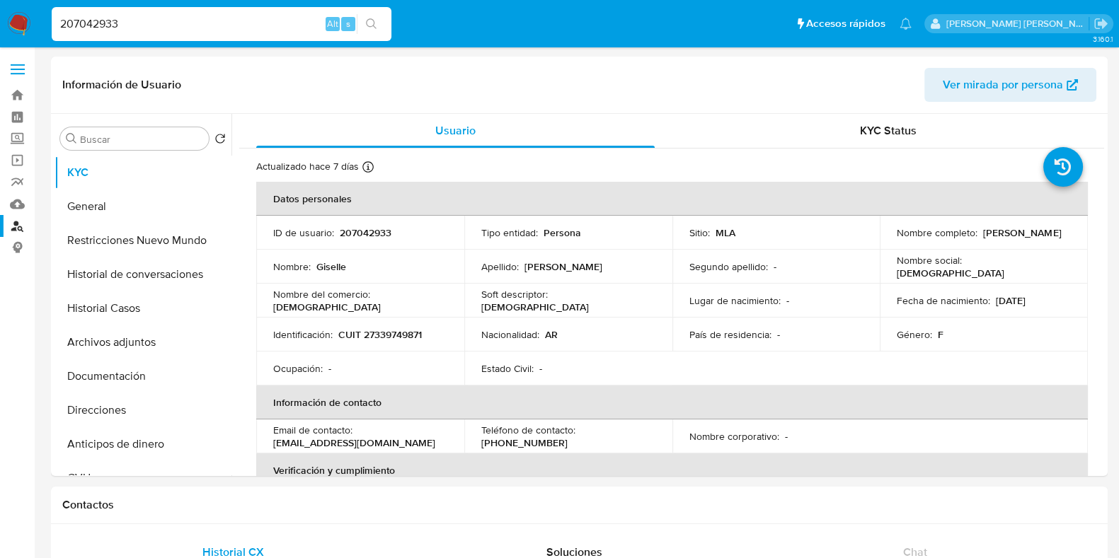
click at [37, 23] on nav "Pausado Ver notificaciones 207042933 Alt s Accesos rápidos Presiona las siguien…" at bounding box center [559, 23] width 1119 height 47
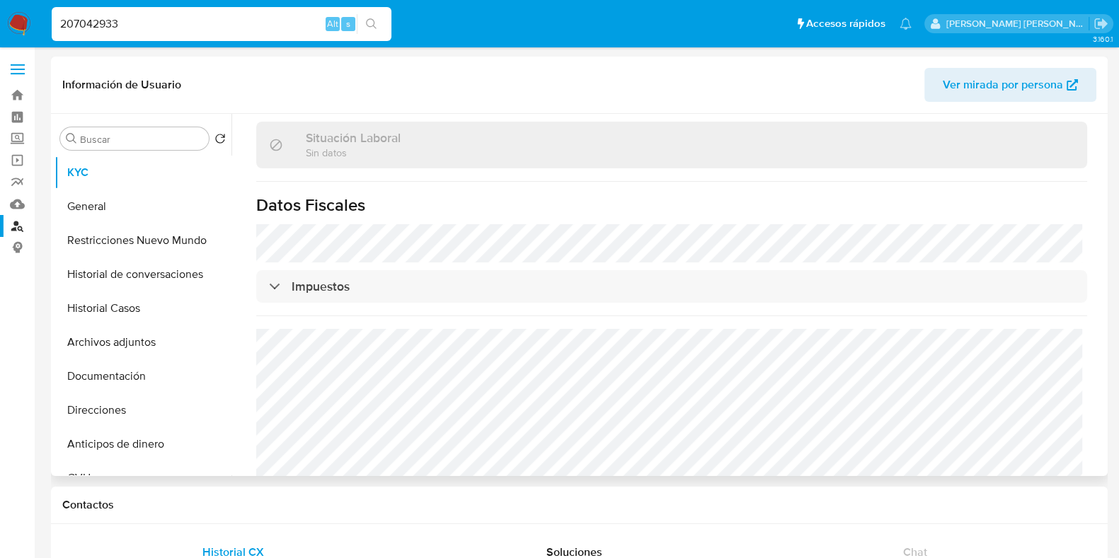
scroll to position [759, 0]
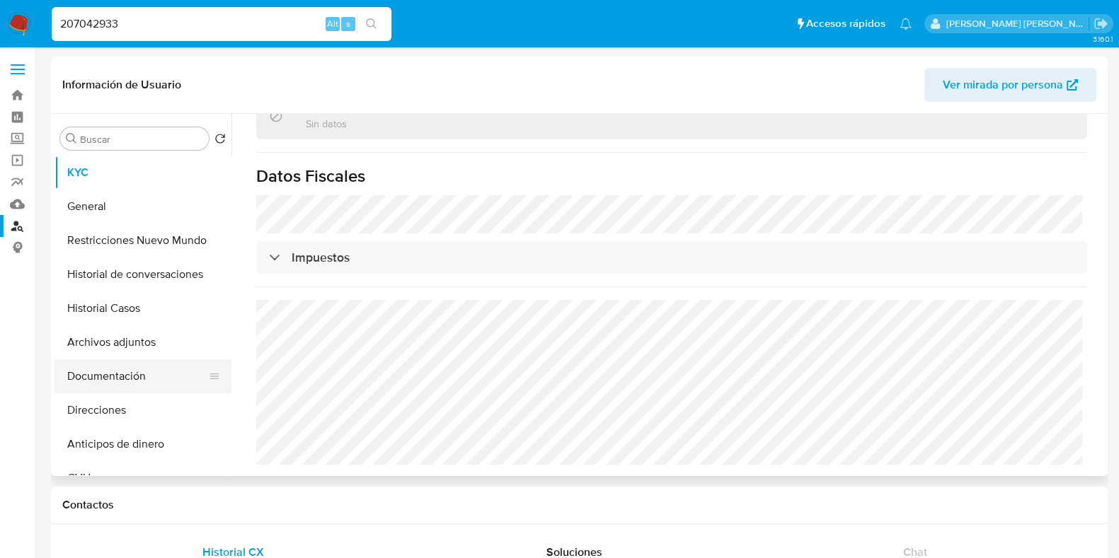
click at [155, 380] on button "Documentación" at bounding box center [137, 377] width 166 height 34
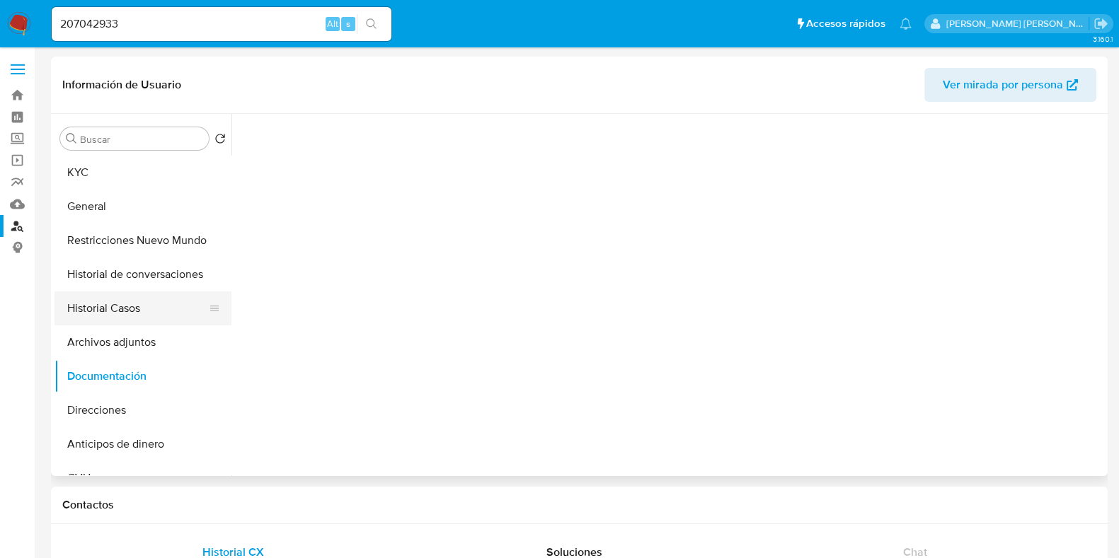
scroll to position [0, 0]
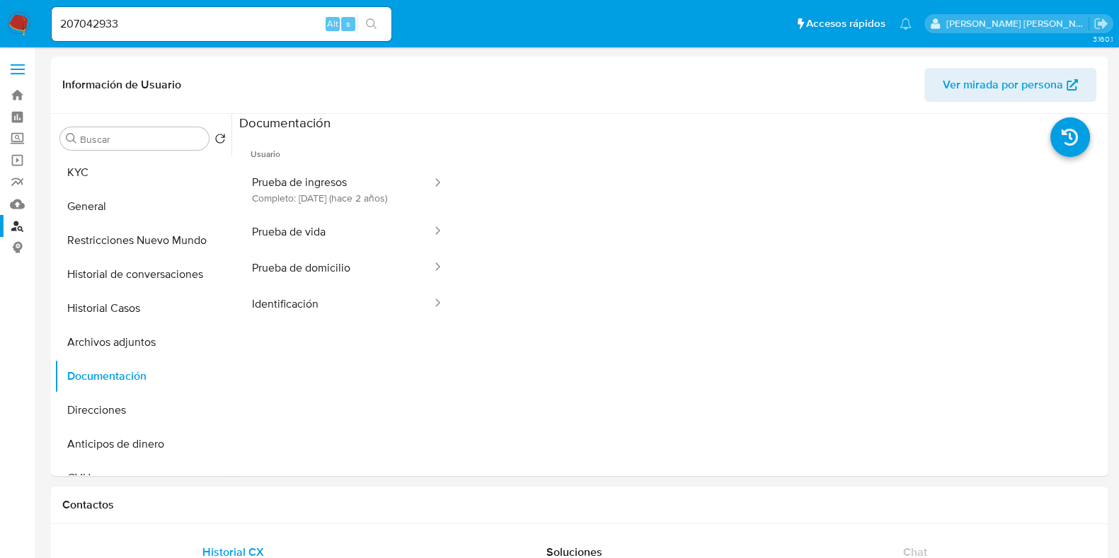
click at [338, 175] on button "Prueba de ingresos Completo: 13/03/2024 (hace 2 años)" at bounding box center [336, 190] width 194 height 48
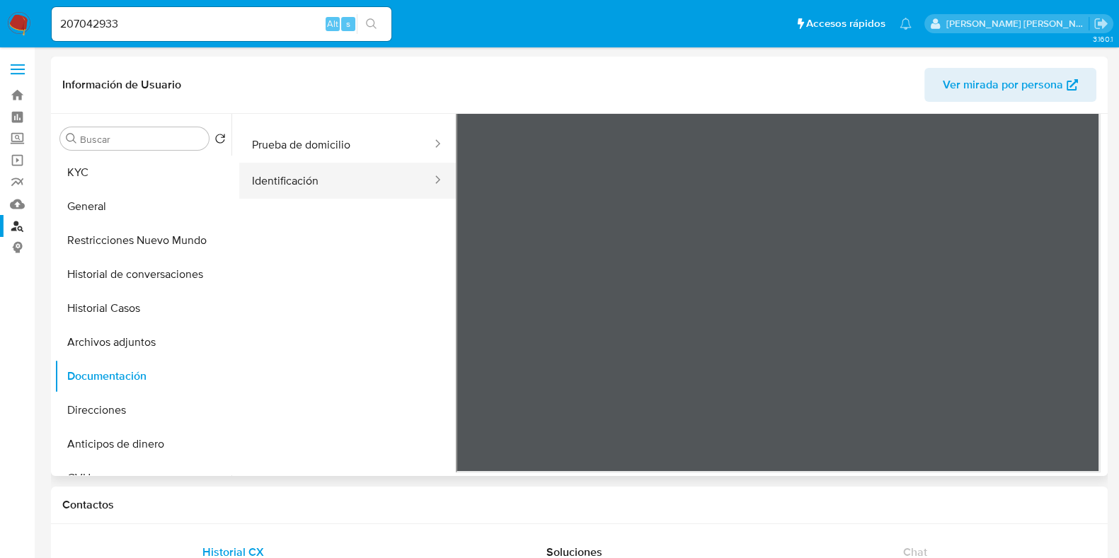
scroll to position [35, 0]
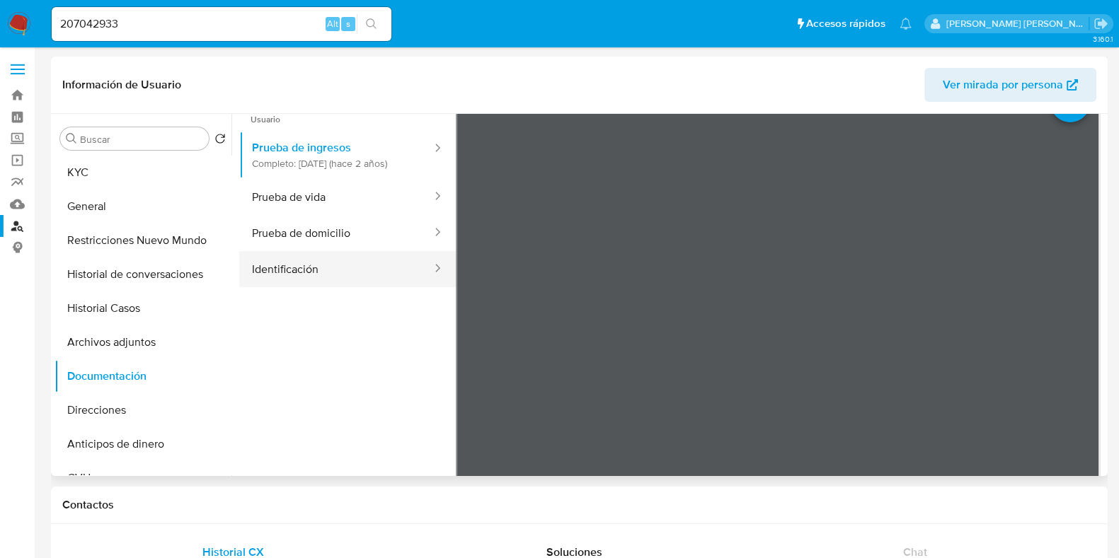
click at [307, 202] on button "Prueba de vida" at bounding box center [336, 197] width 194 height 36
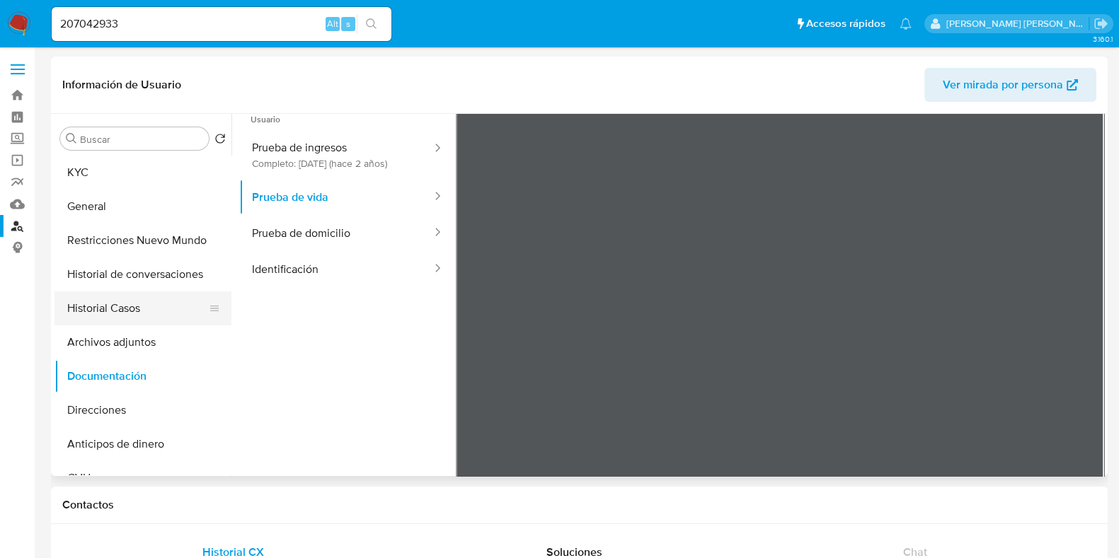
click at [145, 299] on button "Historial Casos" at bounding box center [137, 309] width 166 height 34
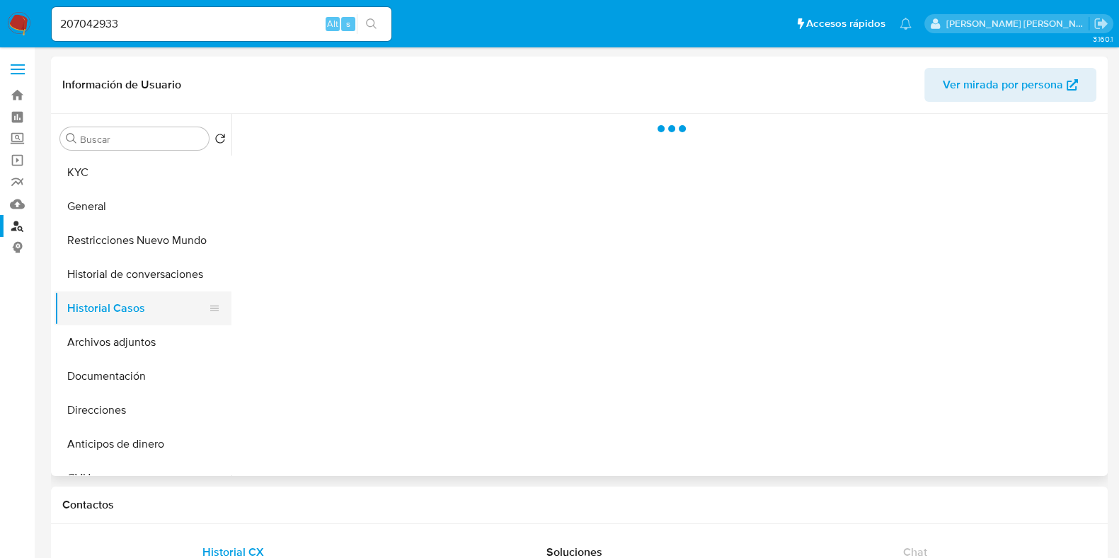
scroll to position [0, 0]
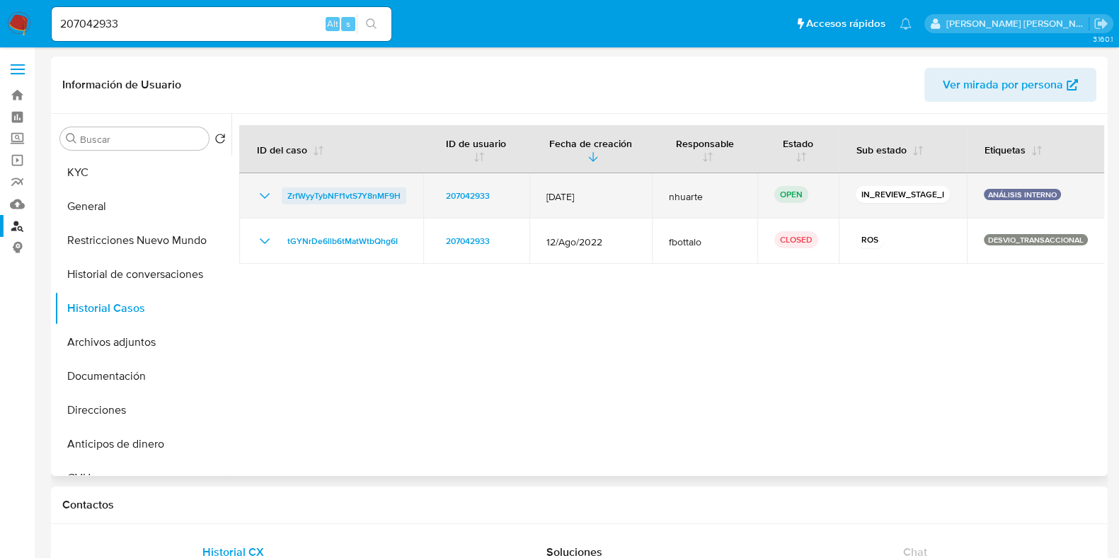
click at [372, 193] on span "ZrfWyyTybNFf1vtS7Y8nMF9H" at bounding box center [343, 196] width 113 height 17
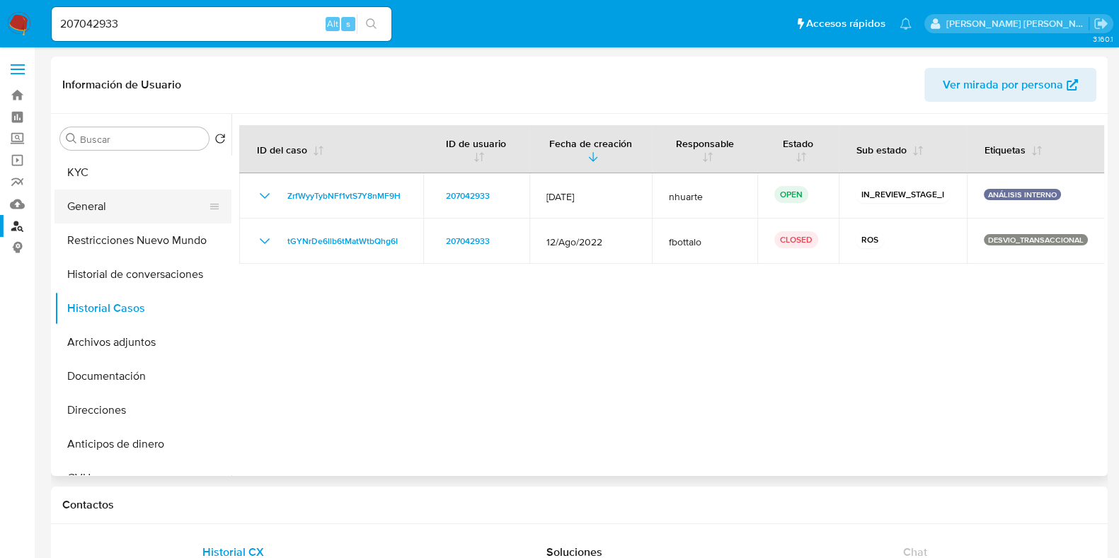
click at [141, 207] on button "General" at bounding box center [137, 207] width 166 height 34
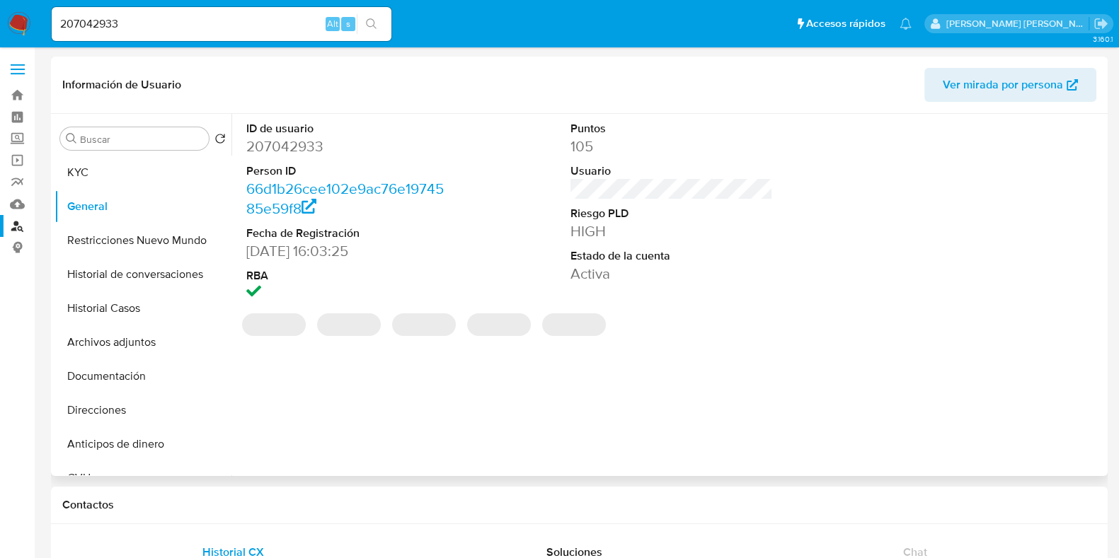
click at [292, 144] on dd "207042933" at bounding box center [347, 147] width 202 height 20
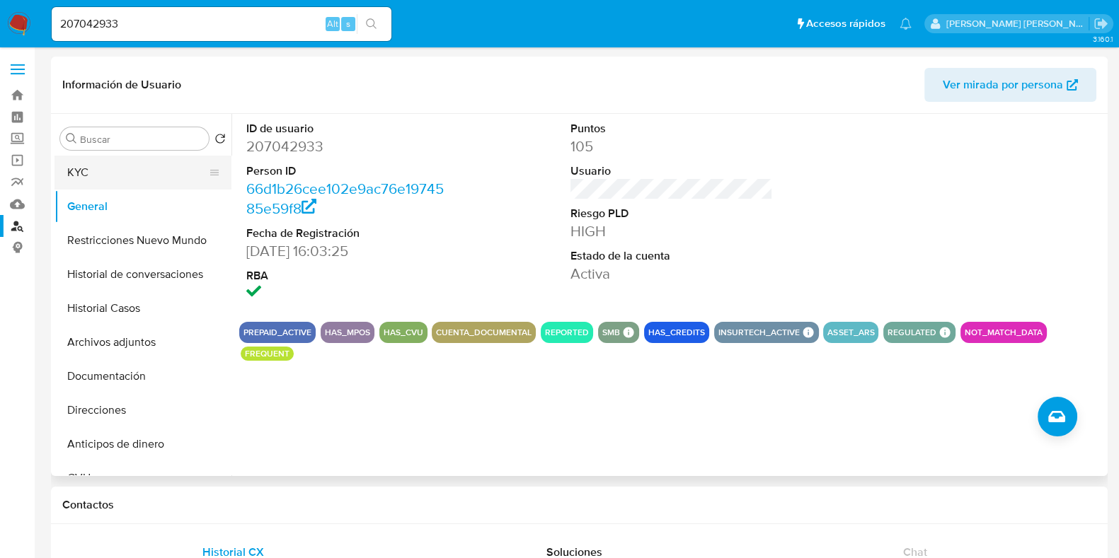
click at [81, 177] on button "KYC" at bounding box center [137, 173] width 166 height 34
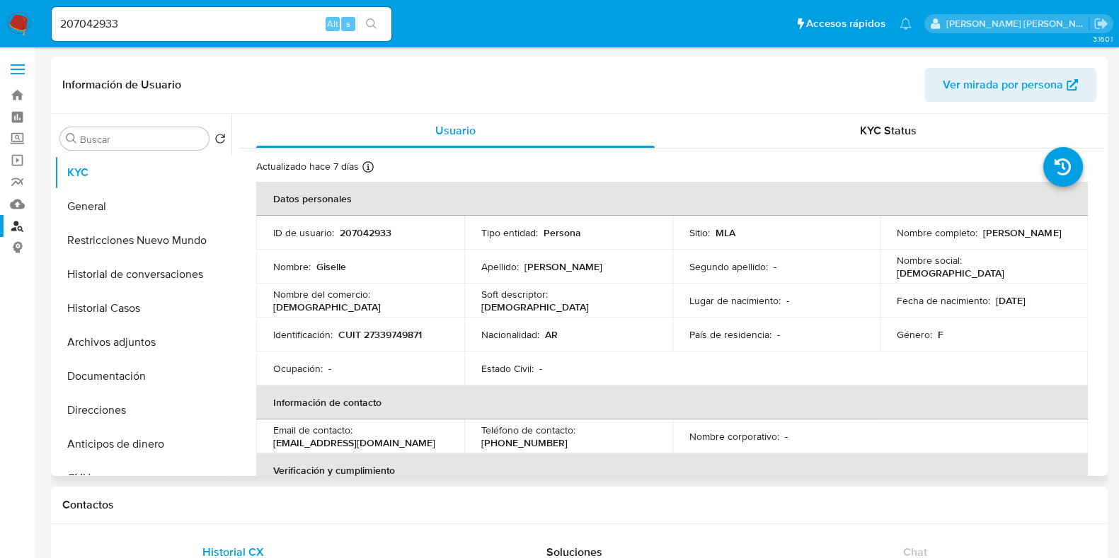
click at [388, 335] on p "CUIT 27339749871" at bounding box center [380, 334] width 84 height 13
copy p "27339749871"
click at [372, 231] on p "207042933" at bounding box center [366, 232] width 52 height 13
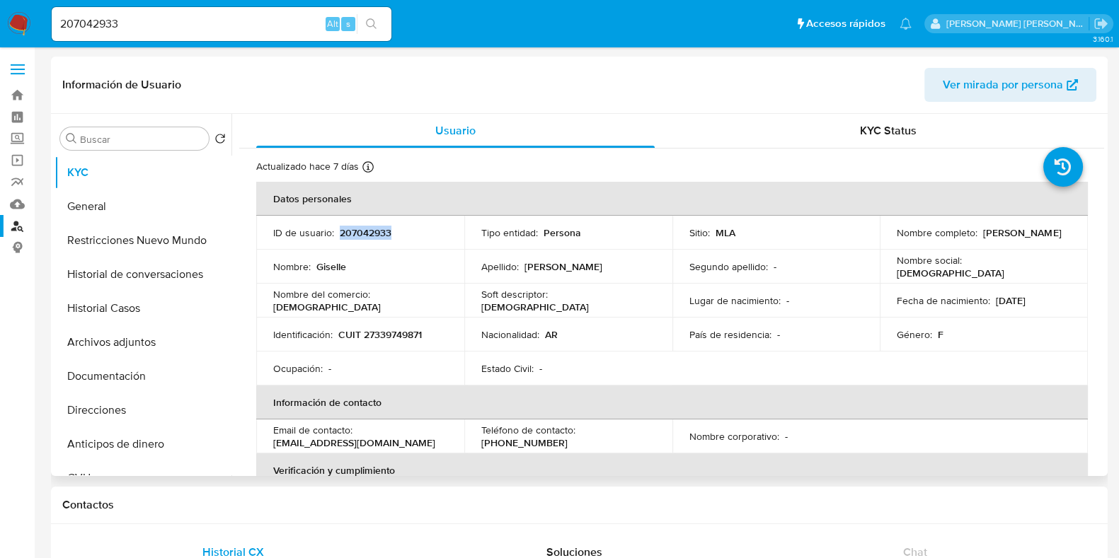
copy p "207042933"
drag, startPoint x: 398, startPoint y: 301, endPoint x: 432, endPoint y: 301, distance: 34.7
click at [432, 301] on div "Nombre del comercio : Wiccatienda" at bounding box center [360, 300] width 174 height 25
copy p "Wiccatienda"
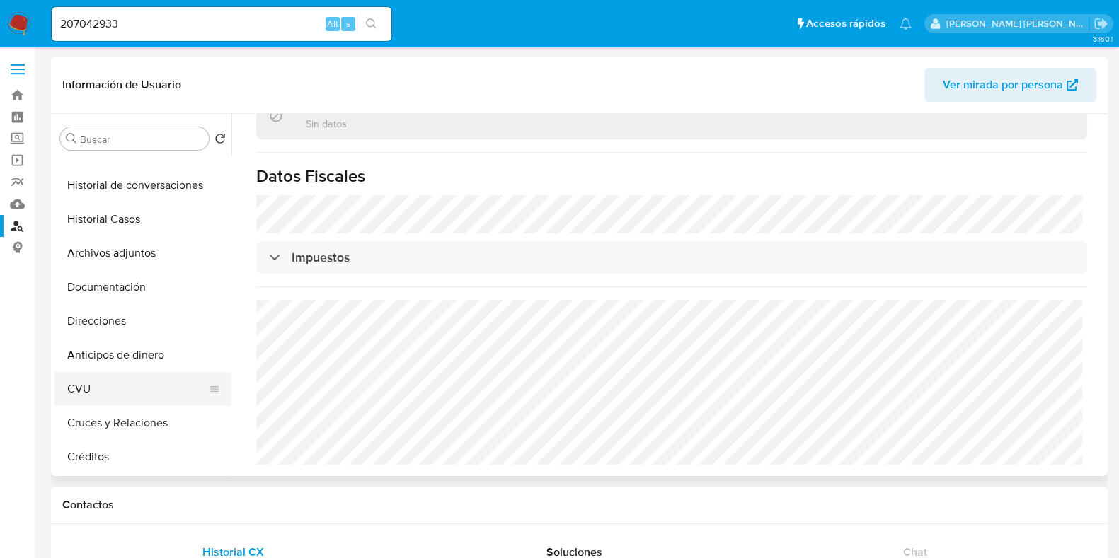
scroll to position [176, 0]
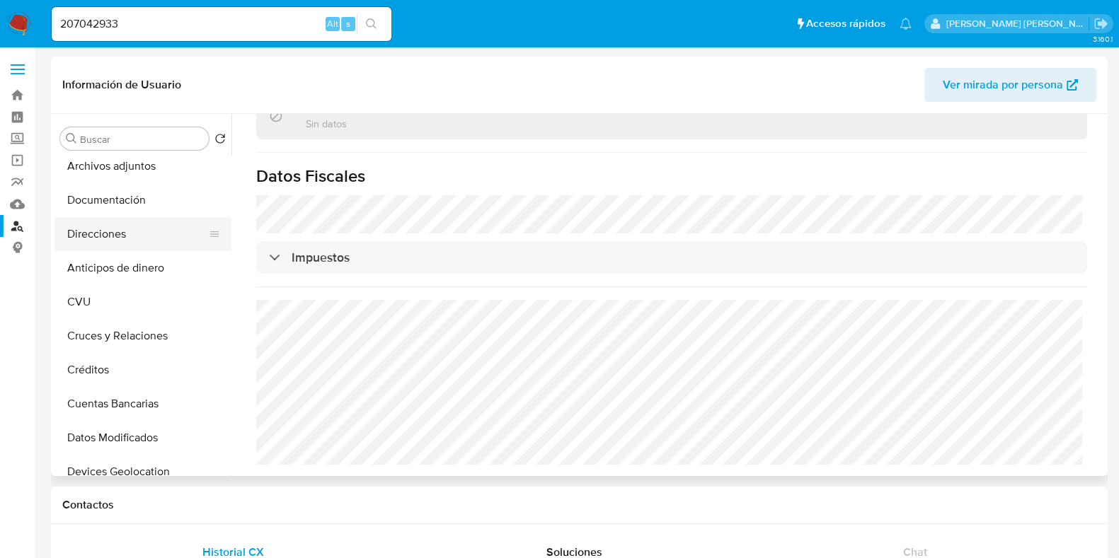
click at [120, 240] on button "Direcciones" at bounding box center [137, 234] width 166 height 34
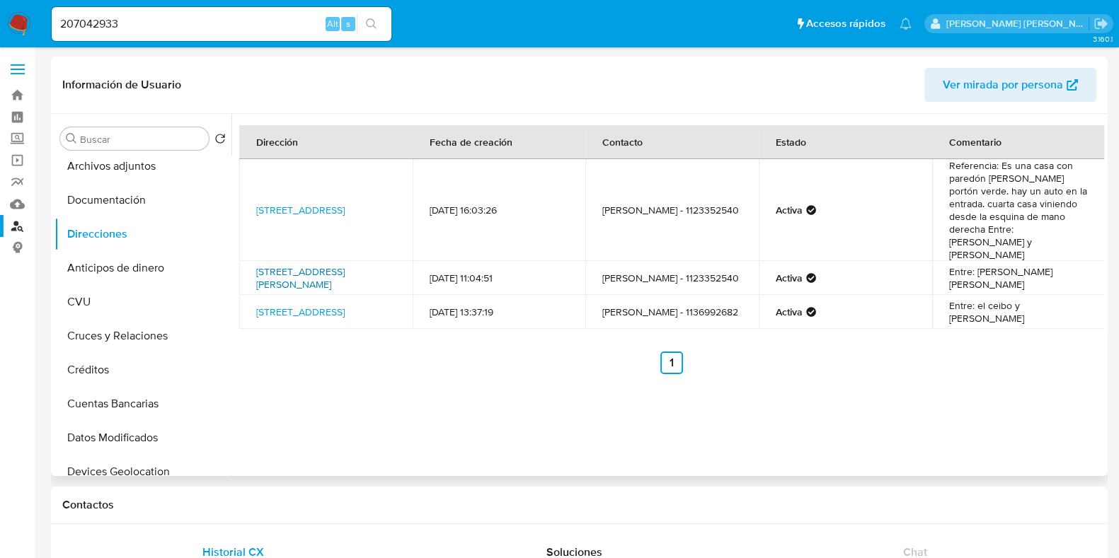
click at [301, 274] on link "Calle Agustin De Vedia 1142, Castelar, Buenos Aires, 1712, Argentina 1142" at bounding box center [300, 278] width 88 height 27
click at [157, 163] on button "Archivos adjuntos" at bounding box center [137, 166] width 166 height 34
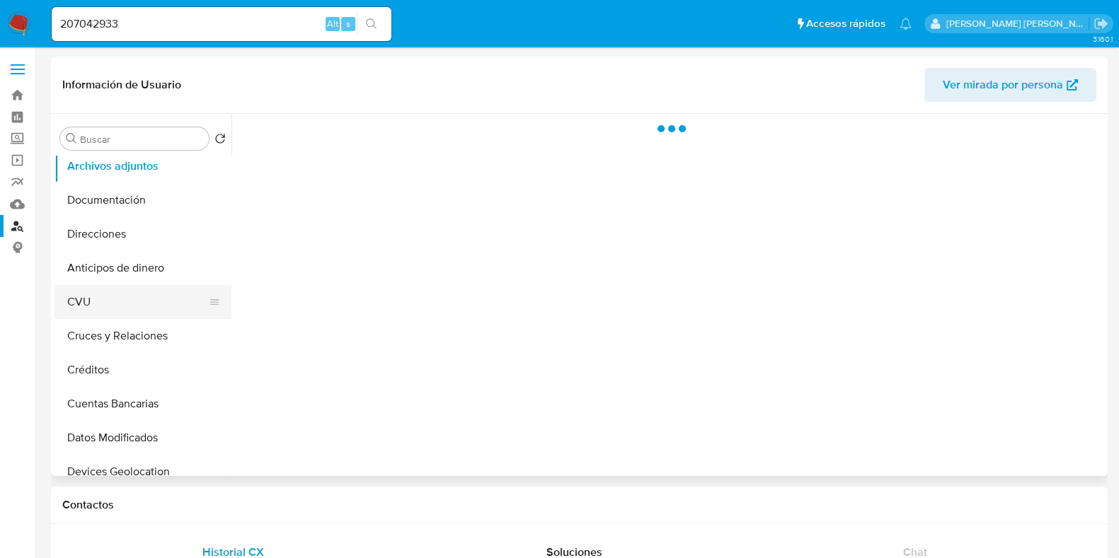
click at [108, 306] on button "CVU" at bounding box center [137, 302] width 166 height 34
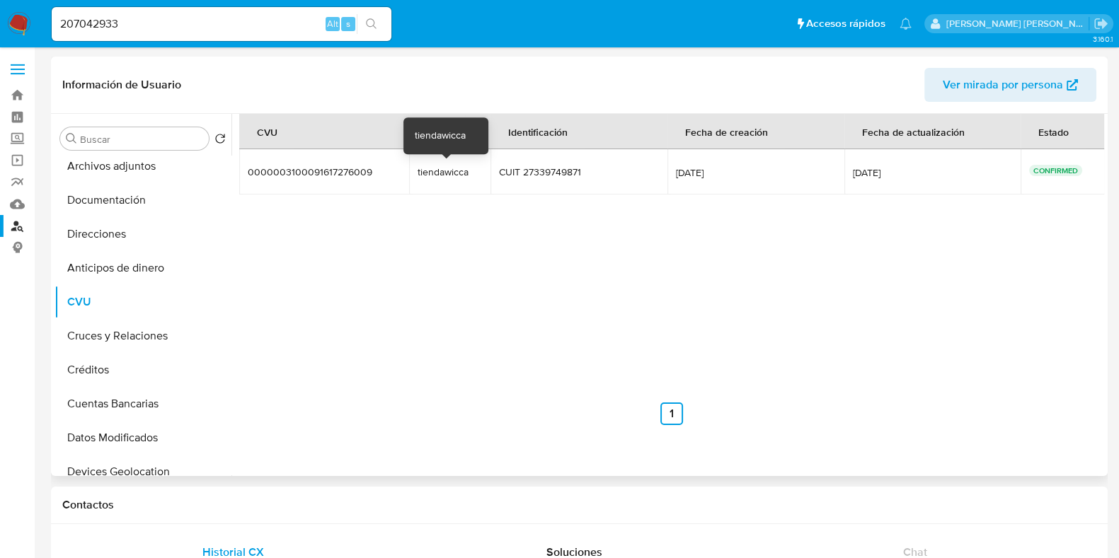
drag, startPoint x: 406, startPoint y: 168, endPoint x: 471, endPoint y: 171, distance: 64.5
click at [471, 171] on td "tiendawicca tiendawicca" at bounding box center [449, 171] width 81 height 45
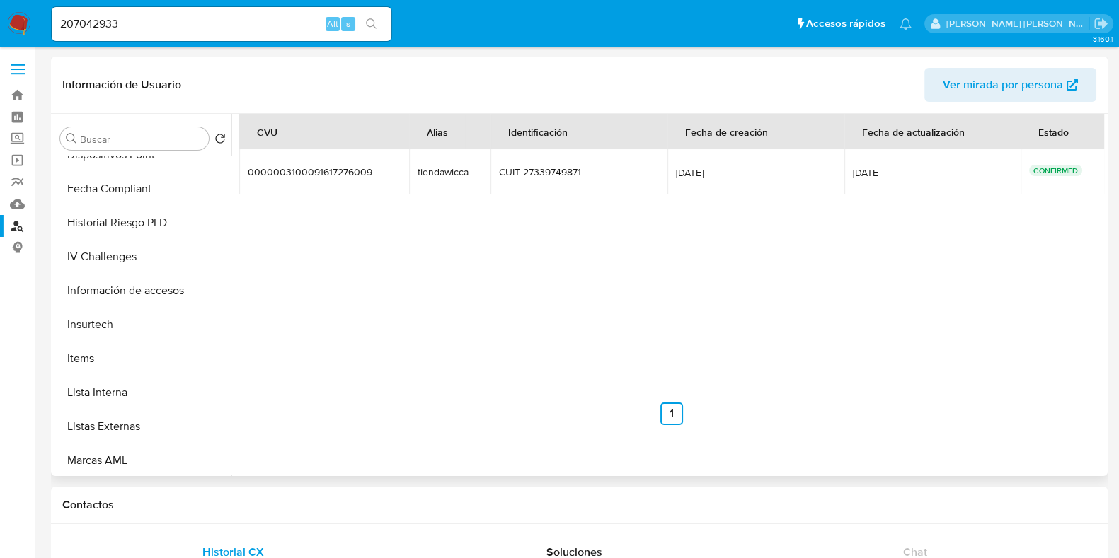
scroll to position [531, 0]
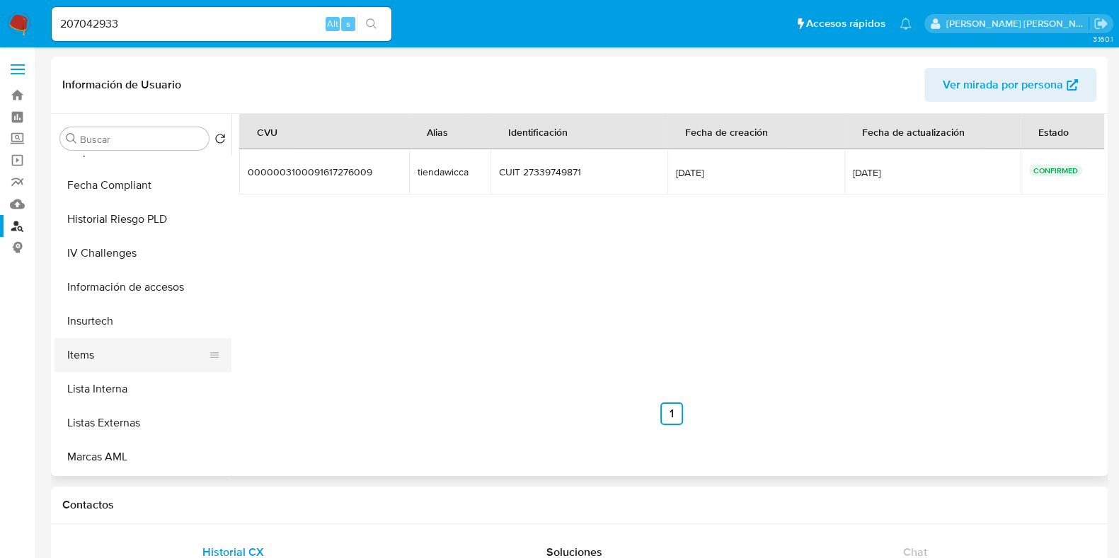
click at [112, 362] on button "Items" at bounding box center [137, 355] width 166 height 34
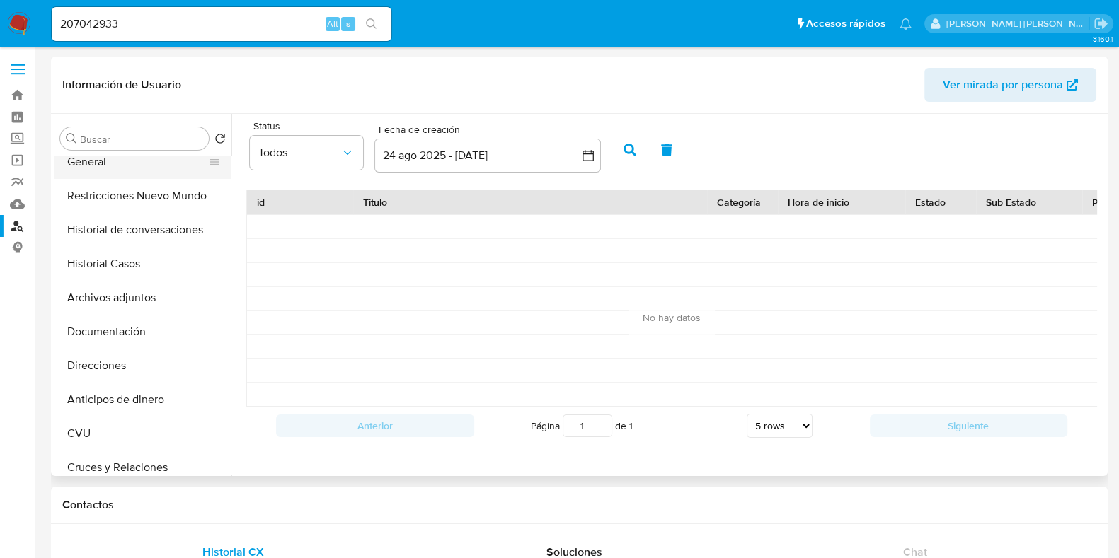
scroll to position [0, 0]
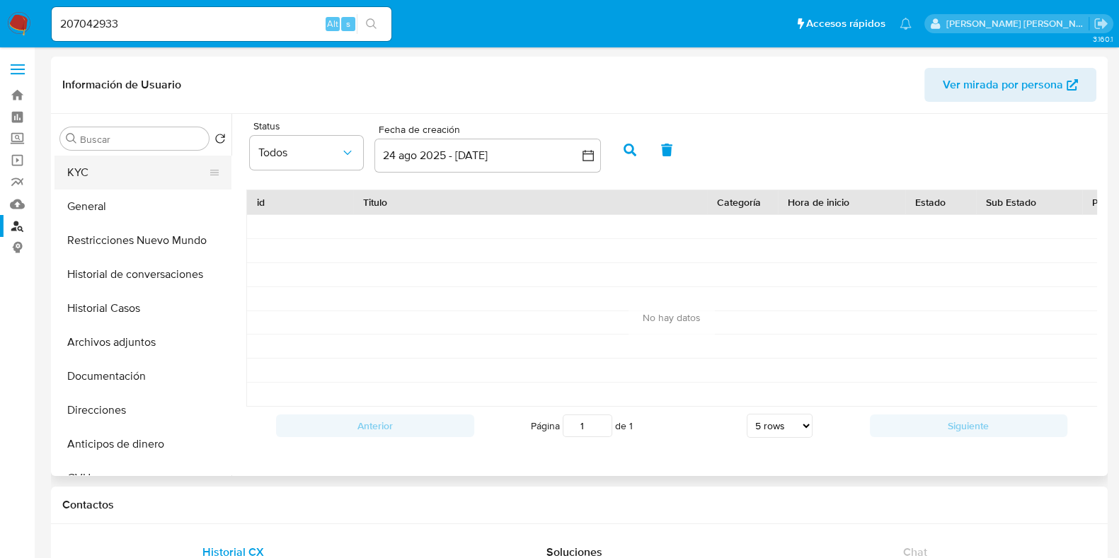
click at [106, 176] on button "KYC" at bounding box center [137, 173] width 166 height 34
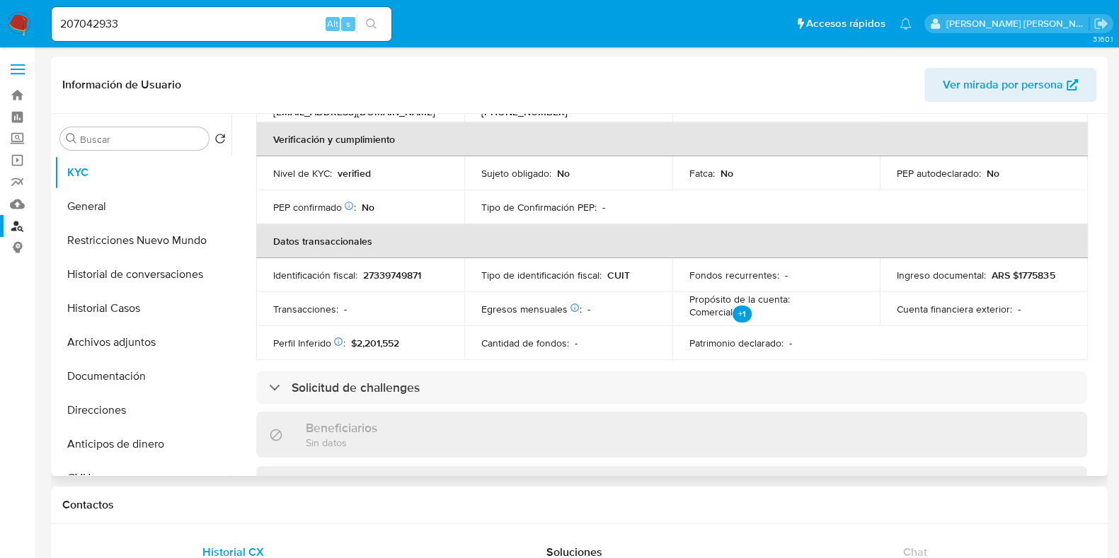
scroll to position [228, 0]
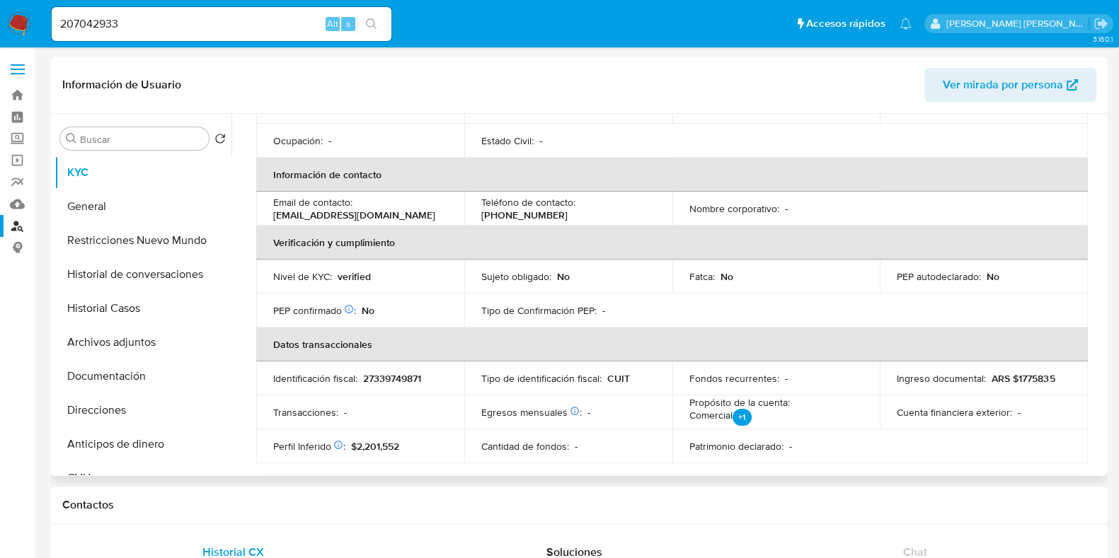
click at [393, 374] on p "27339749871" at bounding box center [392, 378] width 58 height 13
copy p "27339749871"
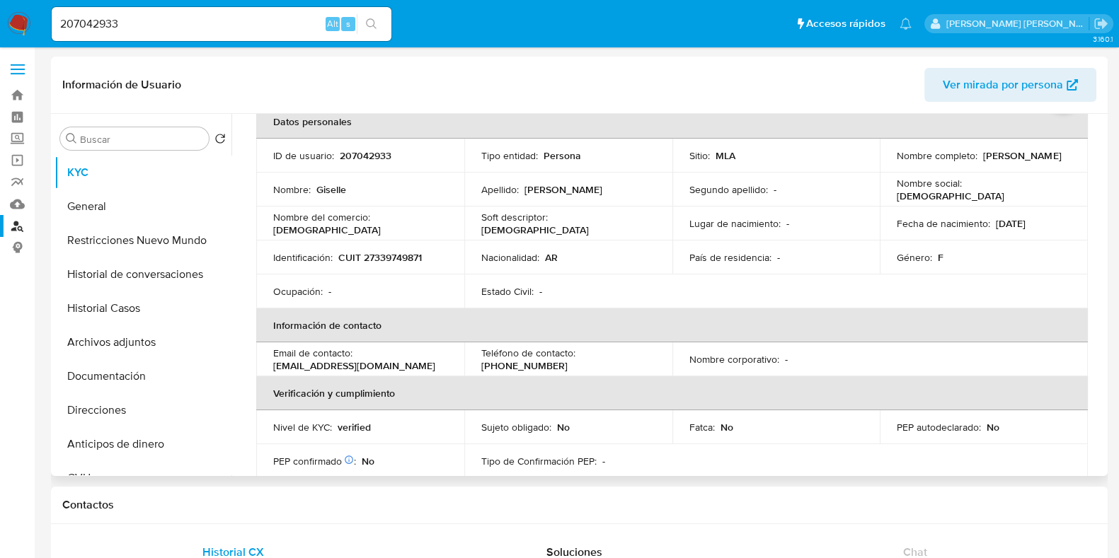
scroll to position [51, 0]
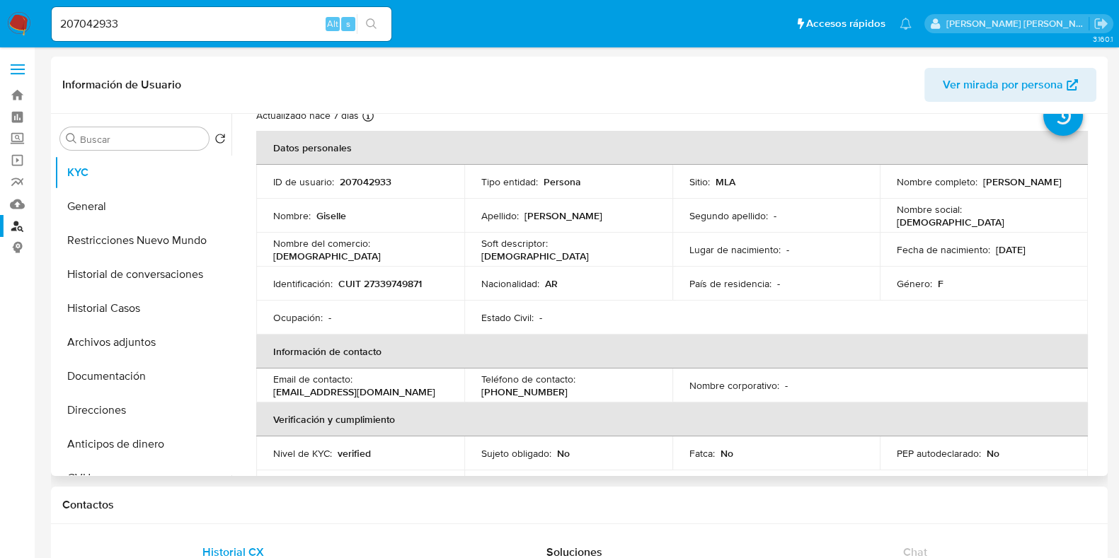
click at [396, 282] on p "CUIT 27339749871" at bounding box center [380, 283] width 84 height 13
copy p "27339749871"
drag, startPoint x: 273, startPoint y: 391, endPoint x: 424, endPoint y: 391, distance: 150.7
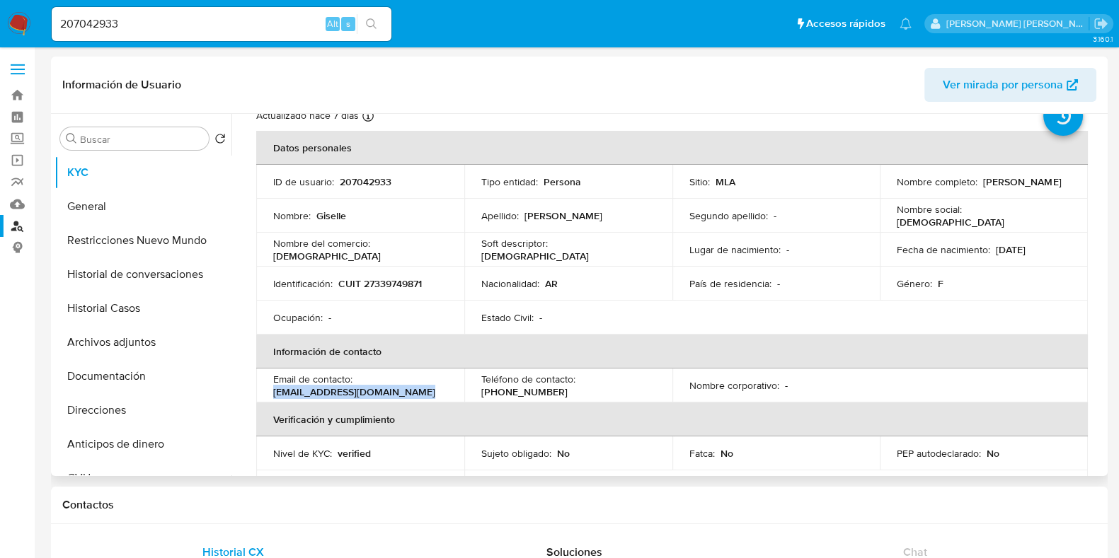
click at [424, 391] on div "Email de contacto : mariaisabellapiana@gmail.com" at bounding box center [360, 385] width 174 height 25
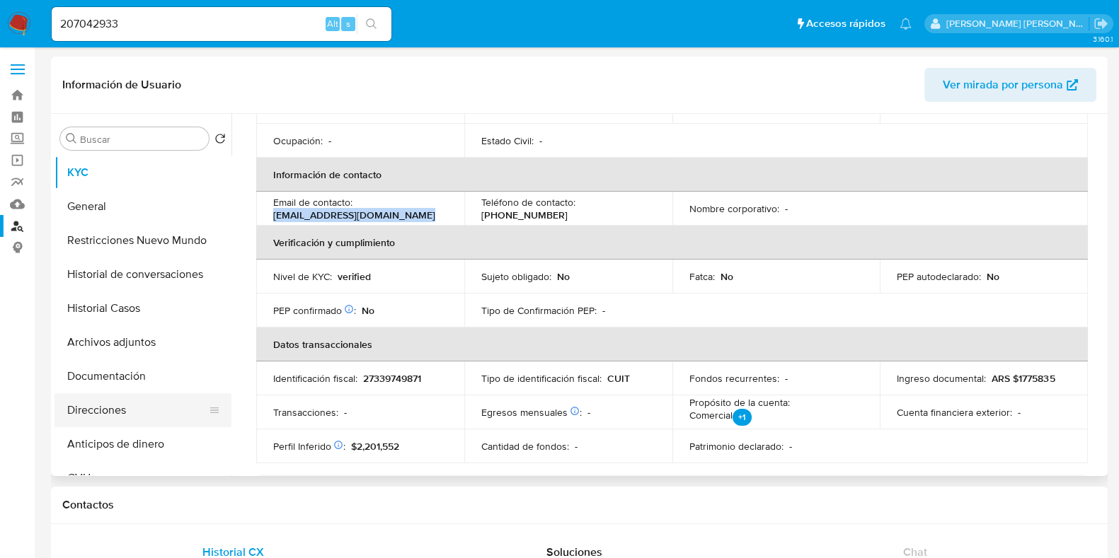
scroll to position [176, 0]
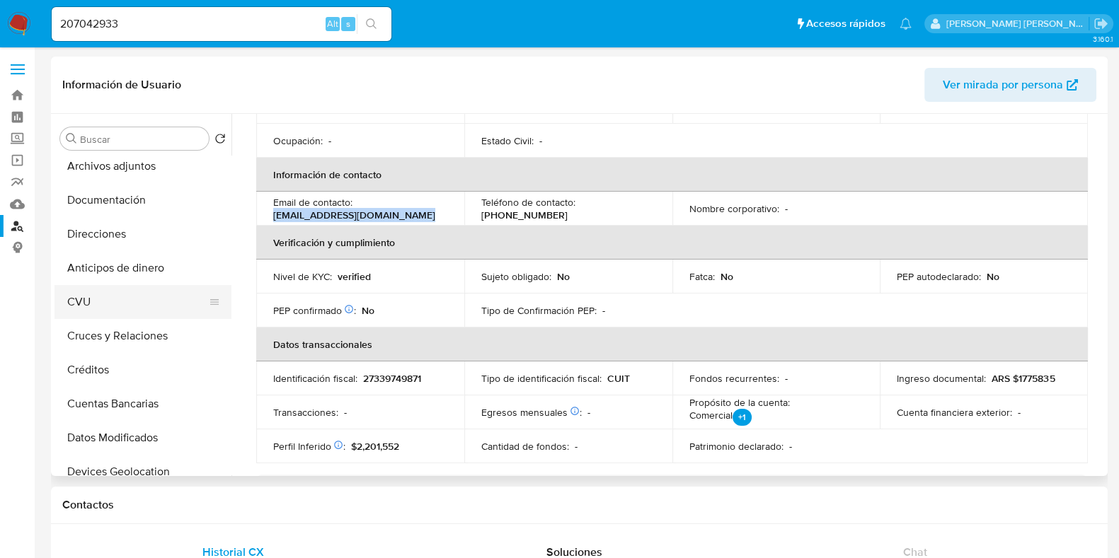
click at [135, 312] on button "CVU" at bounding box center [137, 302] width 166 height 34
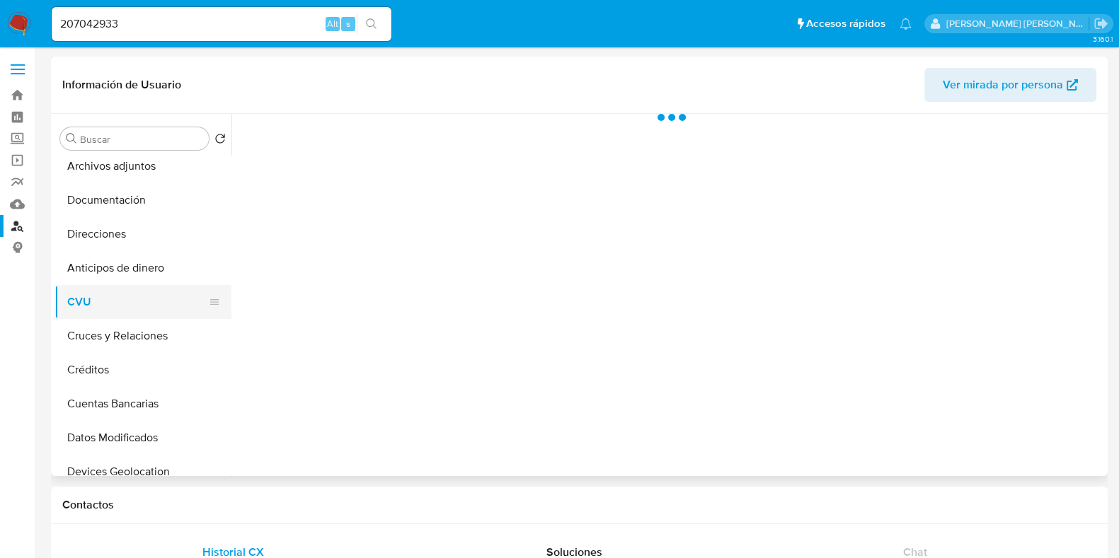
scroll to position [0, 0]
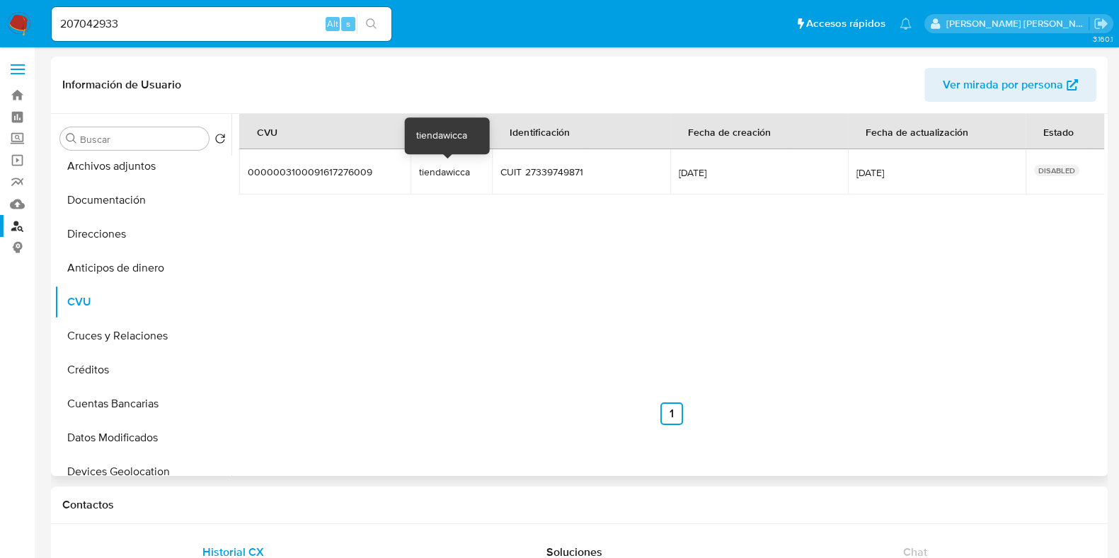
drag, startPoint x: 413, startPoint y: 174, endPoint x: 471, endPoint y: 164, distance: 58.9
click at [471, 164] on td "tiendawicca tiendawicca" at bounding box center [451, 171] width 82 height 45
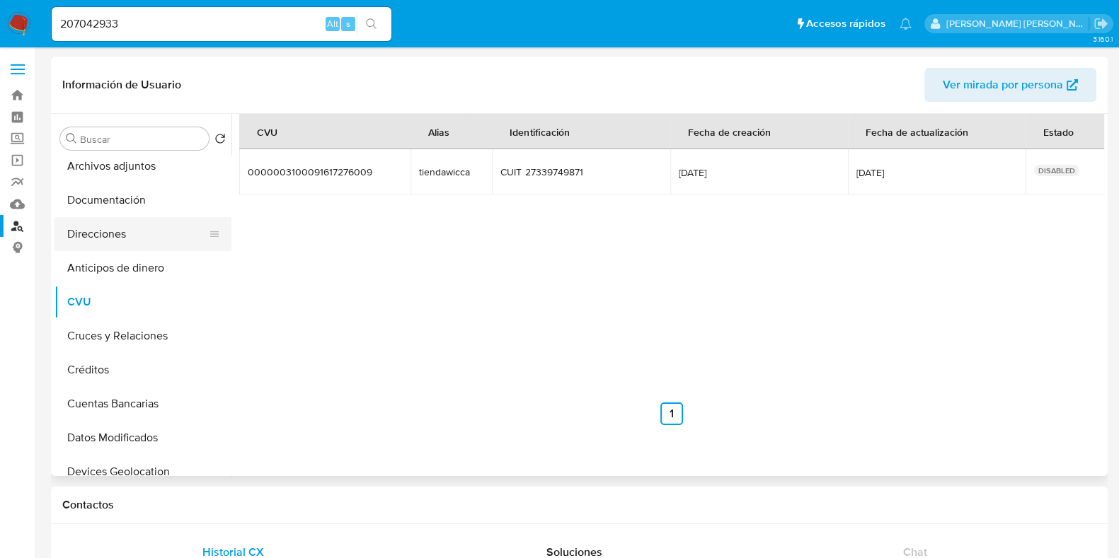
click at [135, 234] on button "Direcciones" at bounding box center [137, 234] width 166 height 34
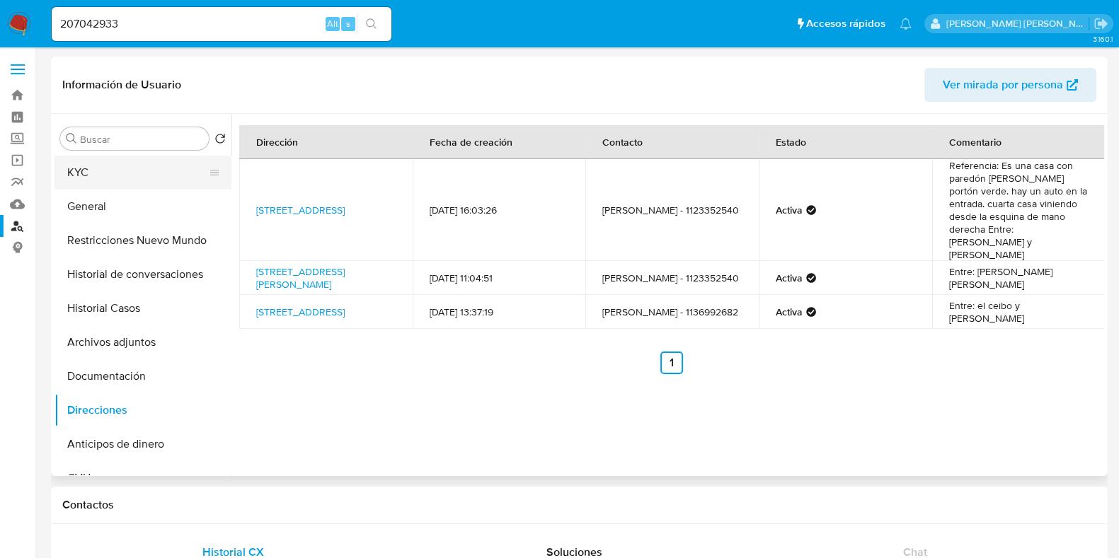
click at [116, 178] on button "KYC" at bounding box center [137, 173] width 166 height 34
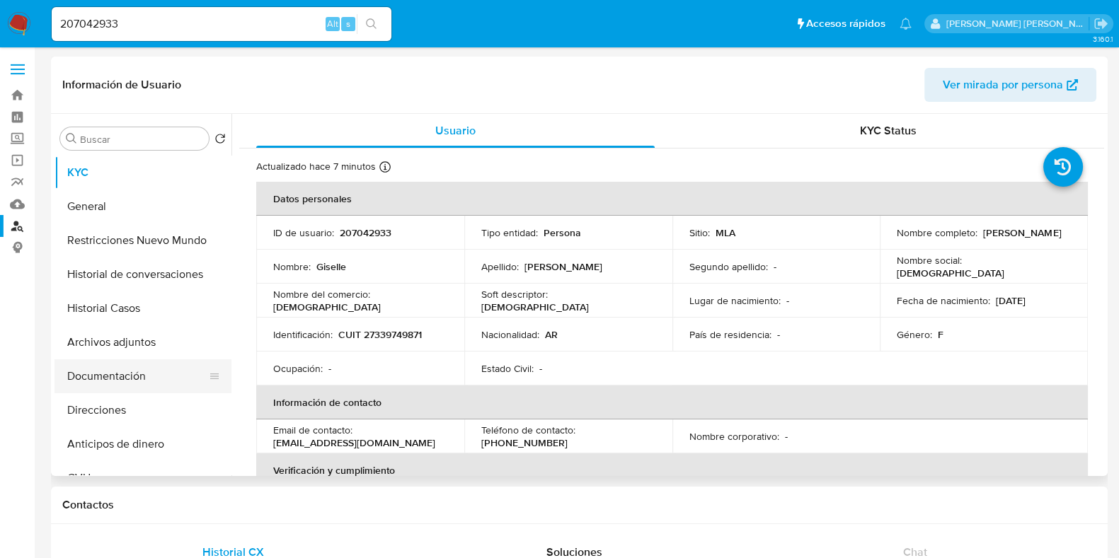
click at [120, 374] on button "Documentación" at bounding box center [137, 377] width 166 height 34
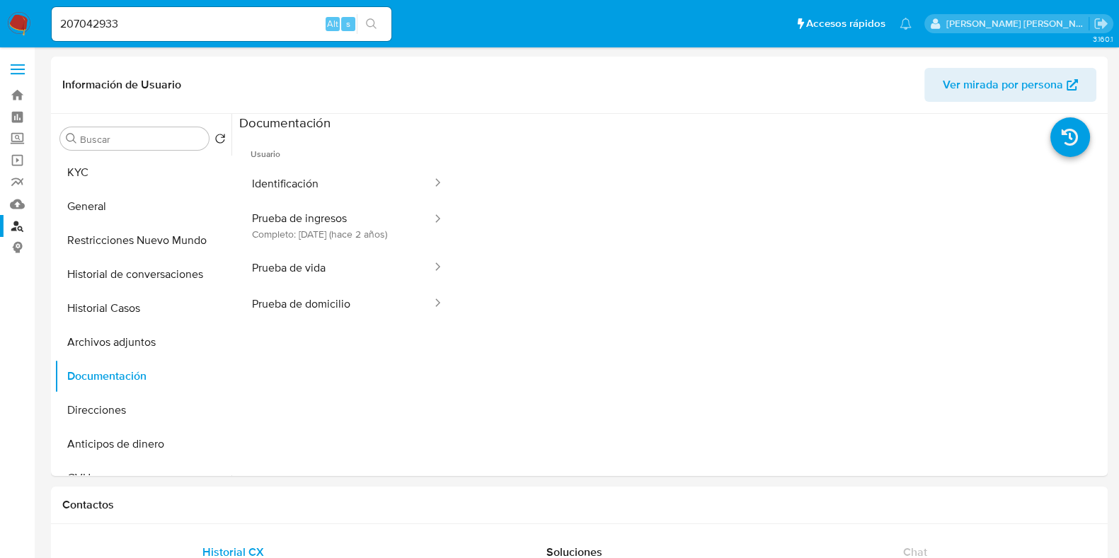
click at [323, 188] on button "Identificación" at bounding box center [336, 184] width 194 height 36
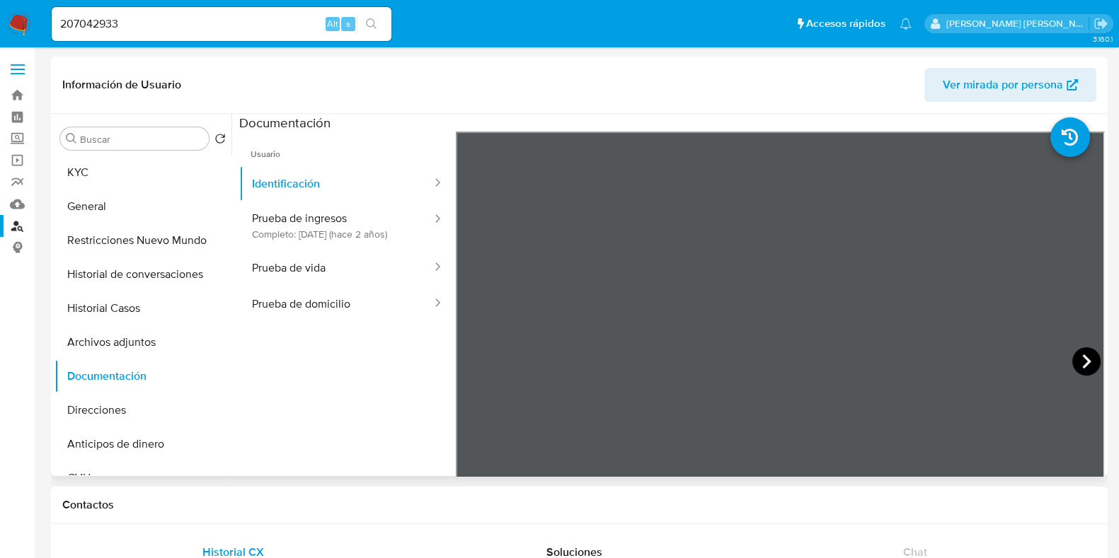
click at [1072, 359] on icon at bounding box center [1086, 361] width 28 height 28
click at [324, 219] on button "Prueba de ingresos Completo: 13/03/2024 (hace 2 años)" at bounding box center [336, 226] width 194 height 48
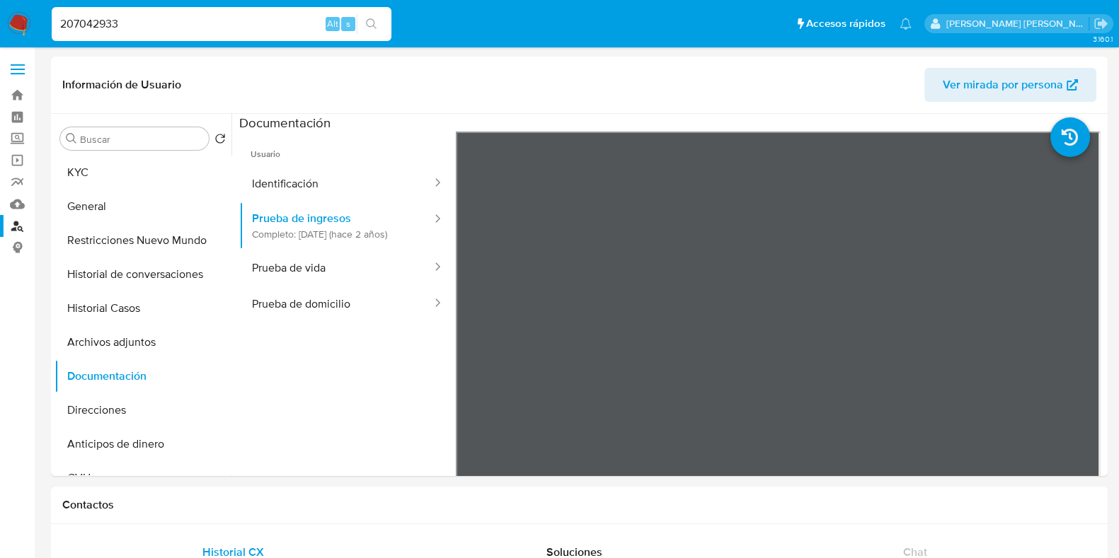
drag, startPoint x: 138, startPoint y: 18, endPoint x: 13, endPoint y: 23, distance: 124.6
click at [13, 23] on nav "Pausado Ver notificaciones 207042933 Alt s Accesos rápidos Presiona las siguien…" at bounding box center [559, 23] width 1119 height 47
paste input "195893981"
type input "195893981"
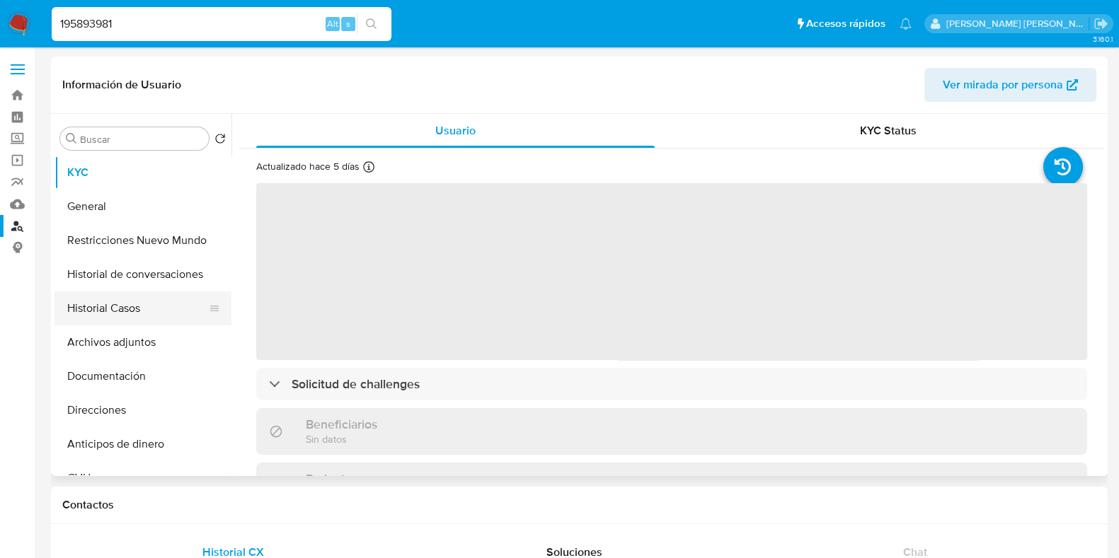
select select "10"
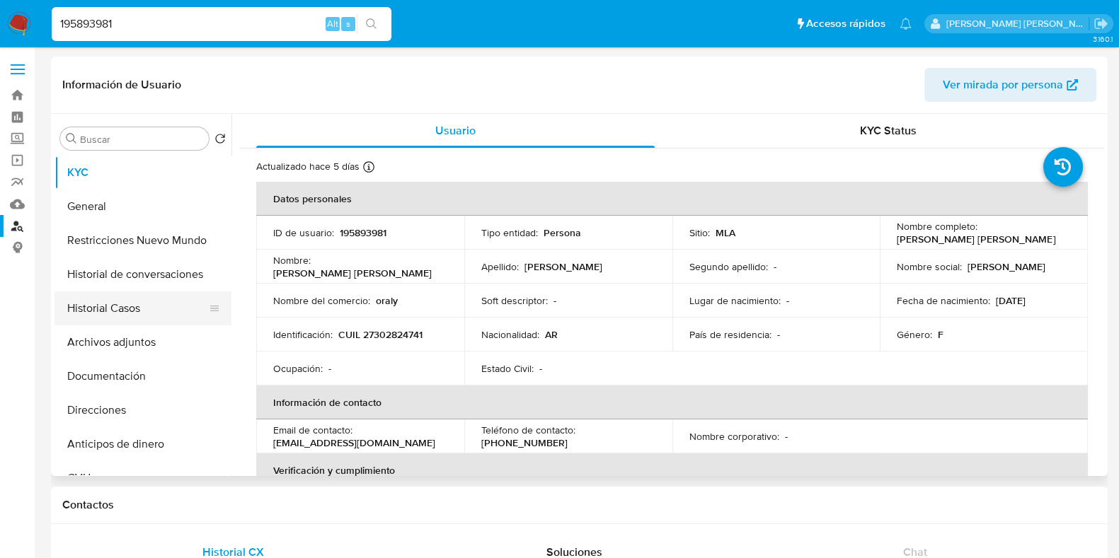
click at [152, 306] on button "Historial Casos" at bounding box center [137, 309] width 166 height 34
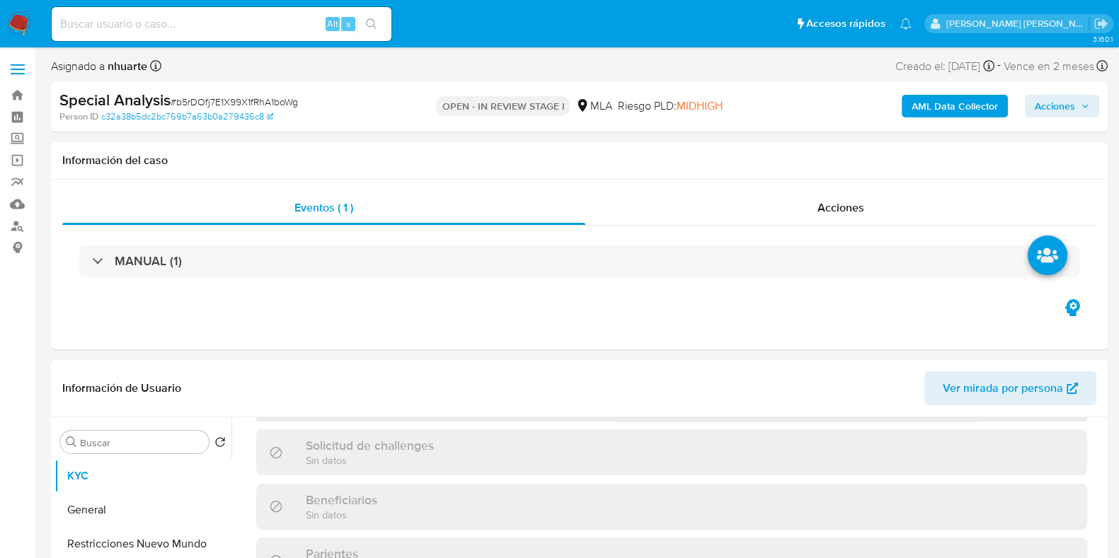
scroll to position [423, 0]
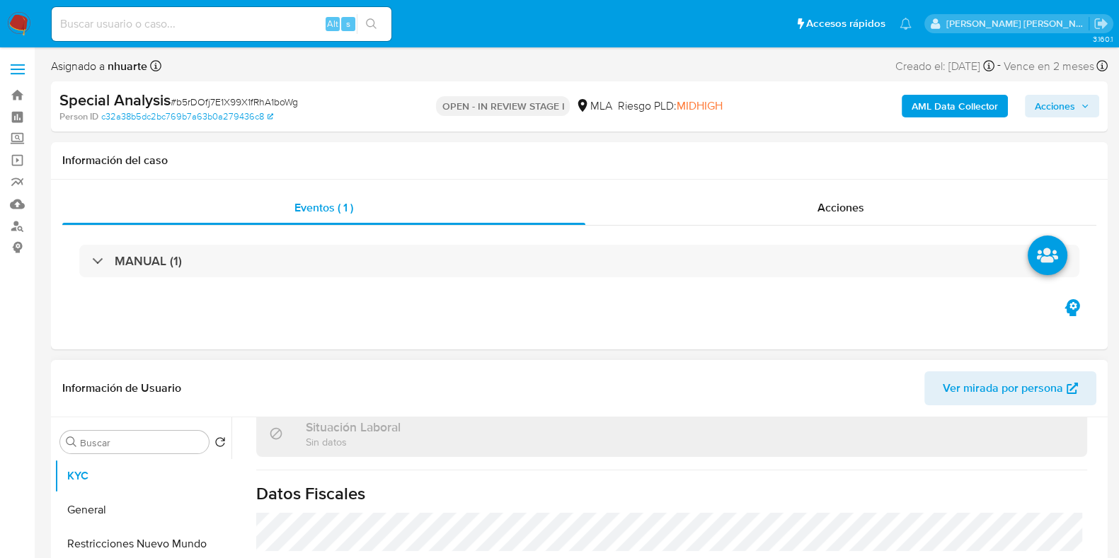
select select "10"
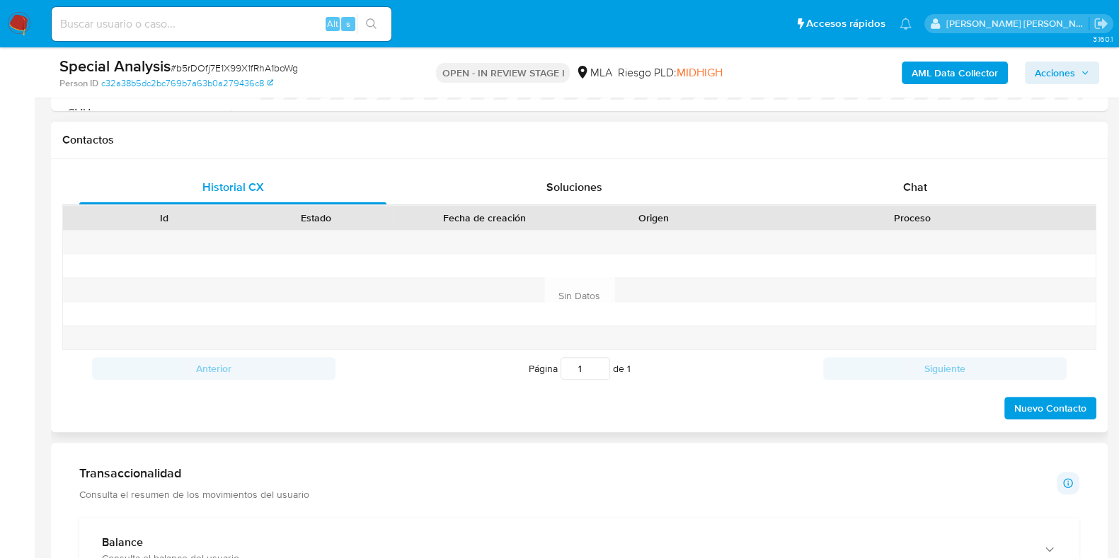
scroll to position [757, 0]
click at [893, 186] on div "Chat" at bounding box center [914, 188] width 307 height 34
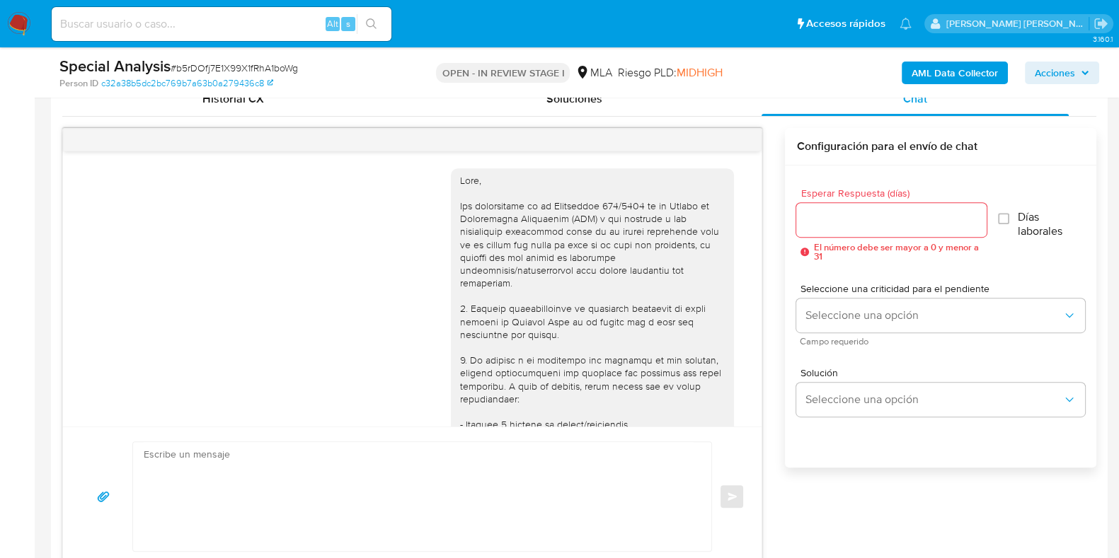
scroll to position [850, 0]
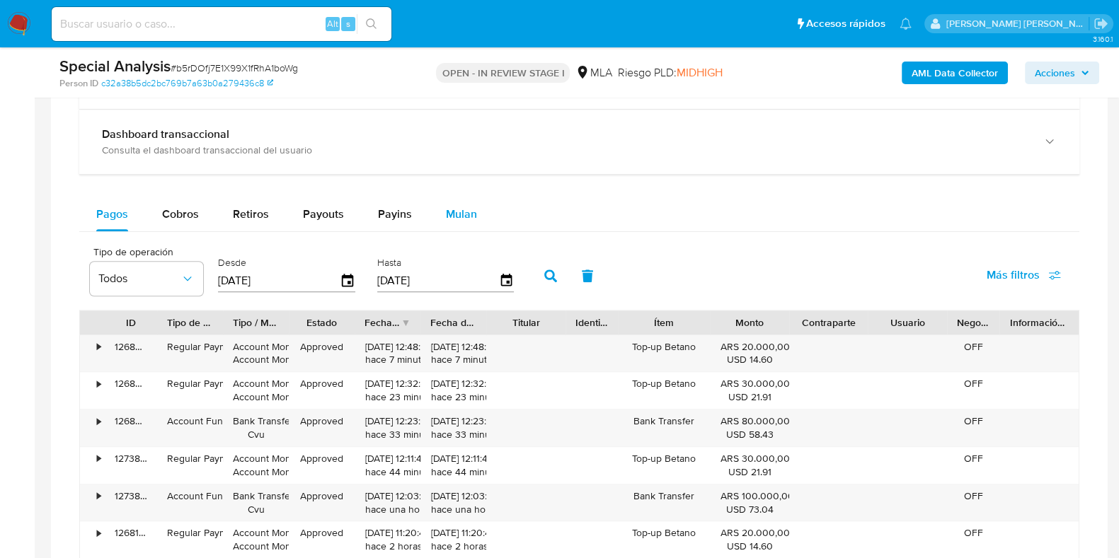
click at [470, 200] on div "Mulan" at bounding box center [461, 214] width 31 height 34
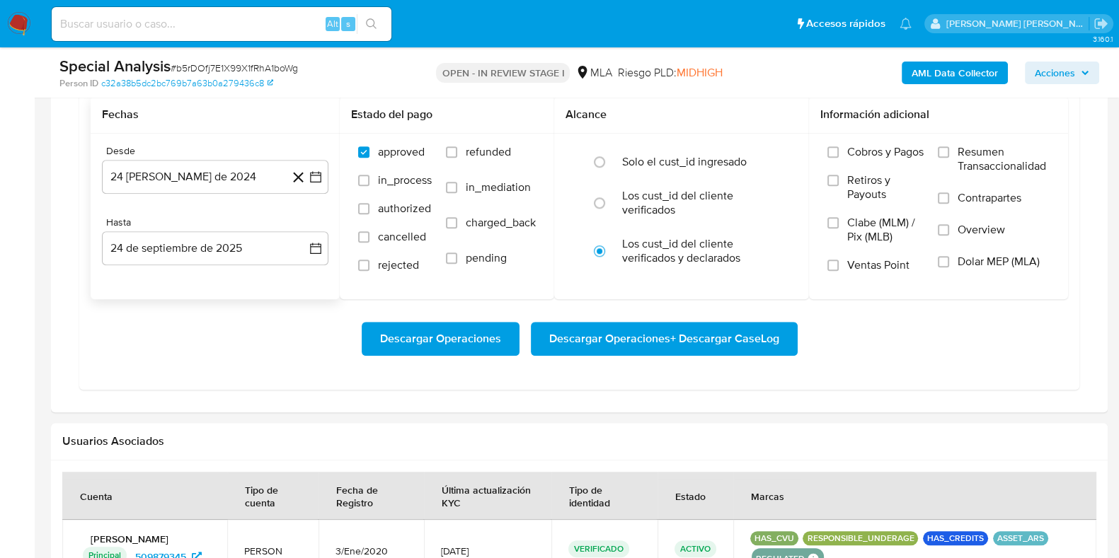
scroll to position [1504, 0]
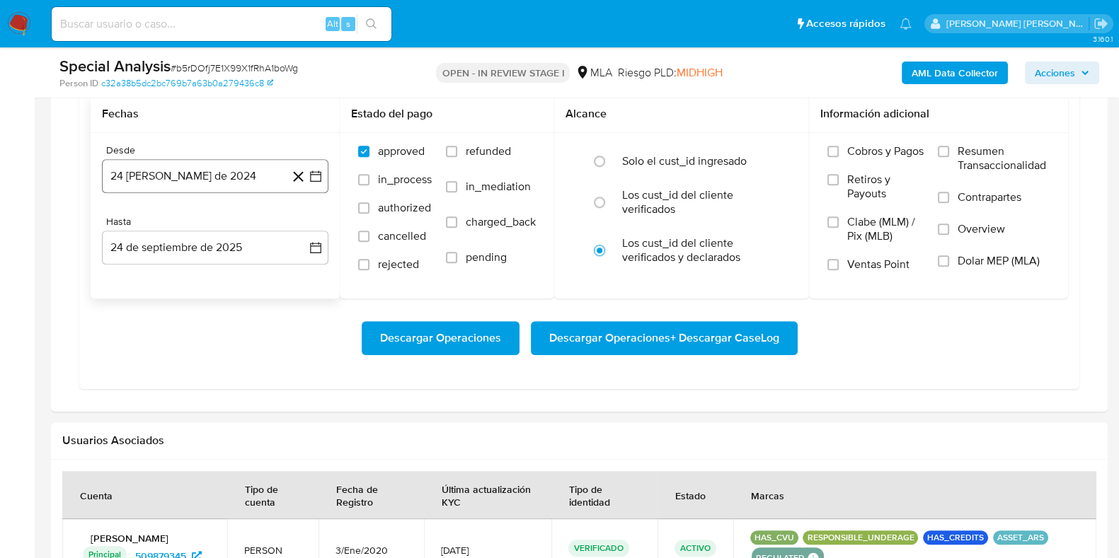
click at [193, 179] on button "24 de agosto de 2024" at bounding box center [215, 176] width 226 height 34
click at [299, 219] on icon "Mes siguiente" at bounding box center [302, 227] width 17 height 17
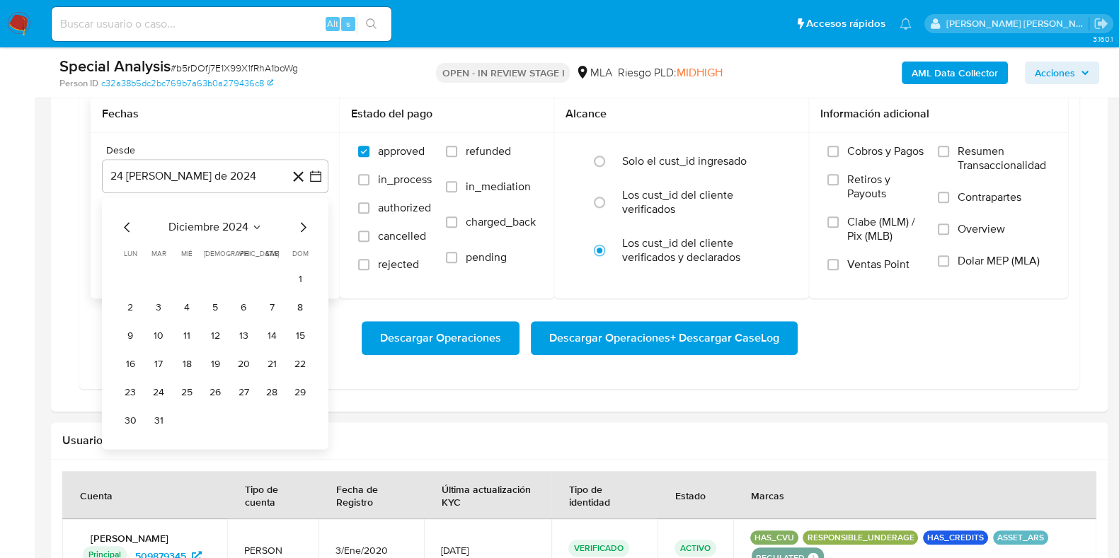
click at [299, 219] on icon "Mes siguiente" at bounding box center [302, 227] width 17 height 17
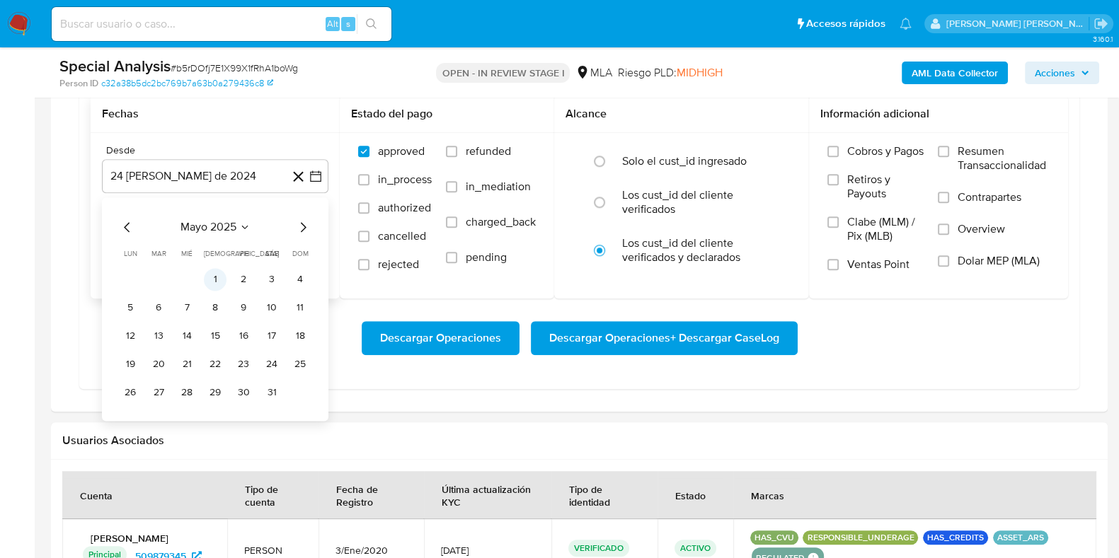
click at [222, 275] on button "1" at bounding box center [215, 279] width 23 height 23
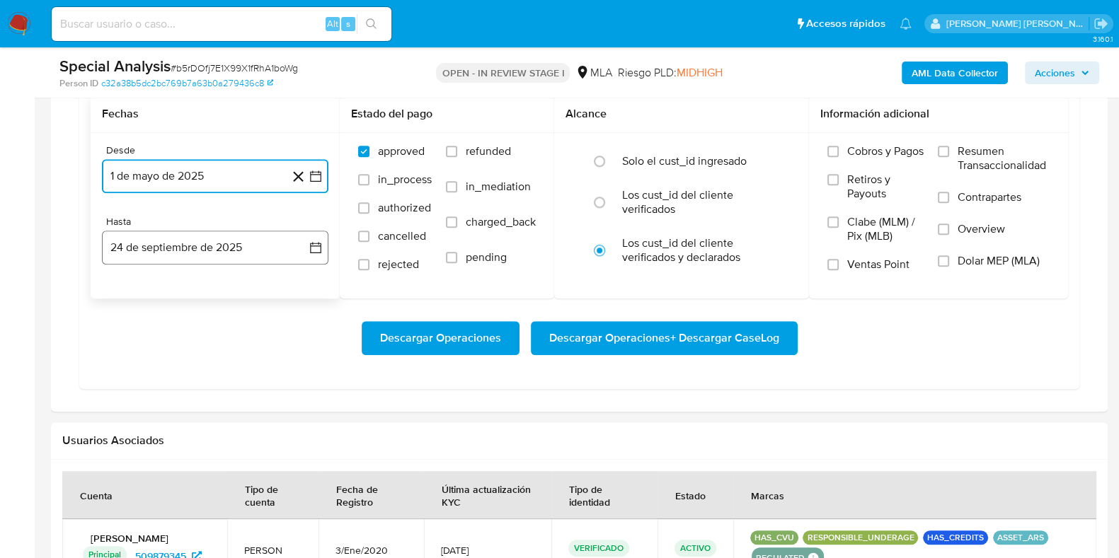
click at [229, 241] on button "24 de septiembre de 2025" at bounding box center [215, 248] width 226 height 34
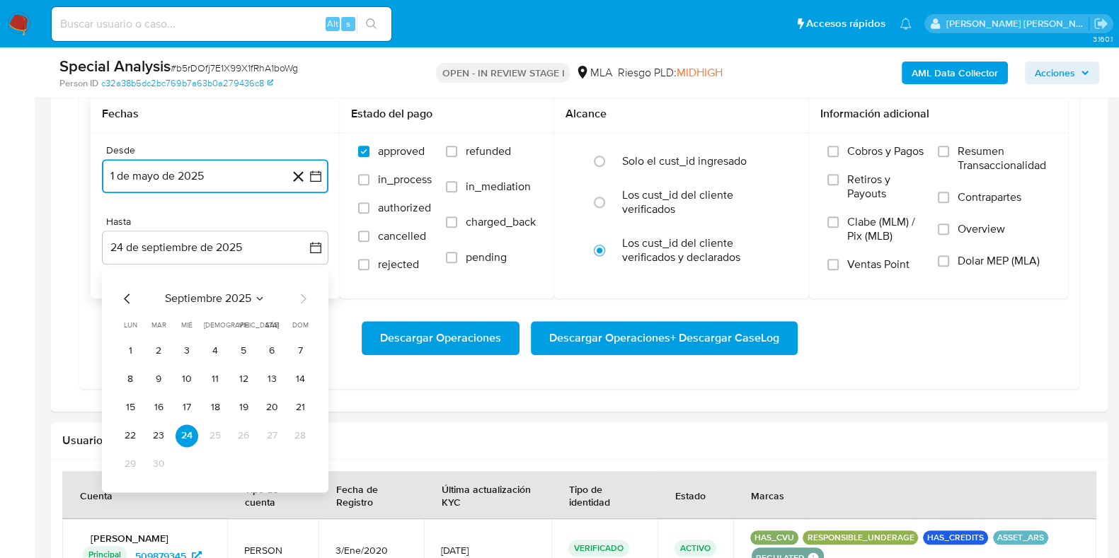
click at [122, 290] on icon "Mes anterior" at bounding box center [127, 298] width 17 height 17
click at [300, 461] on button "31" at bounding box center [300, 464] width 23 height 23
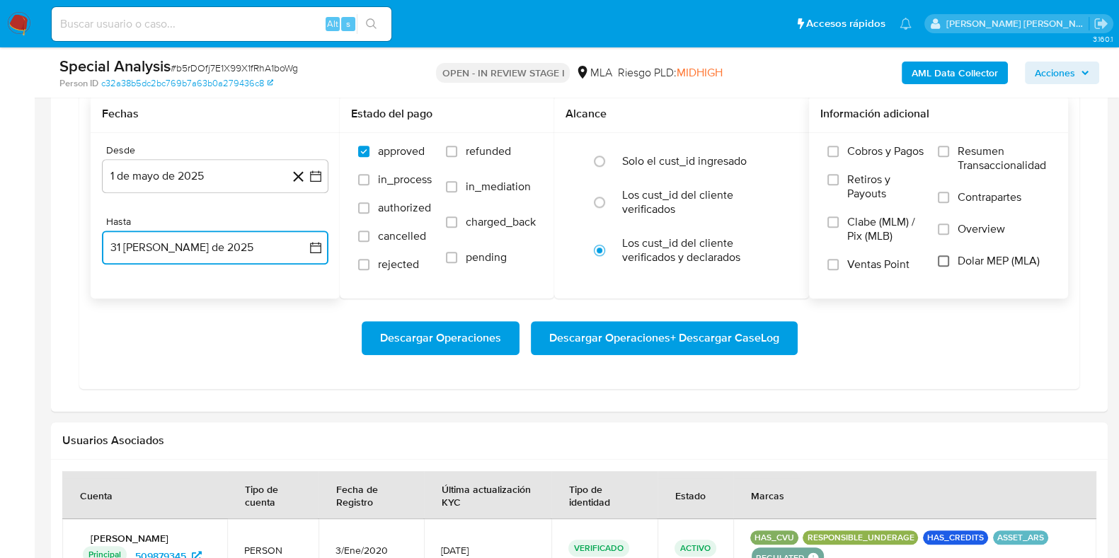
click at [948, 259] on input "Dolar MEP (MLA)" at bounding box center [943, 260] width 11 height 11
click at [609, 343] on span "Descargar Operaciones + Descargar CaseLog" at bounding box center [664, 338] width 230 height 31
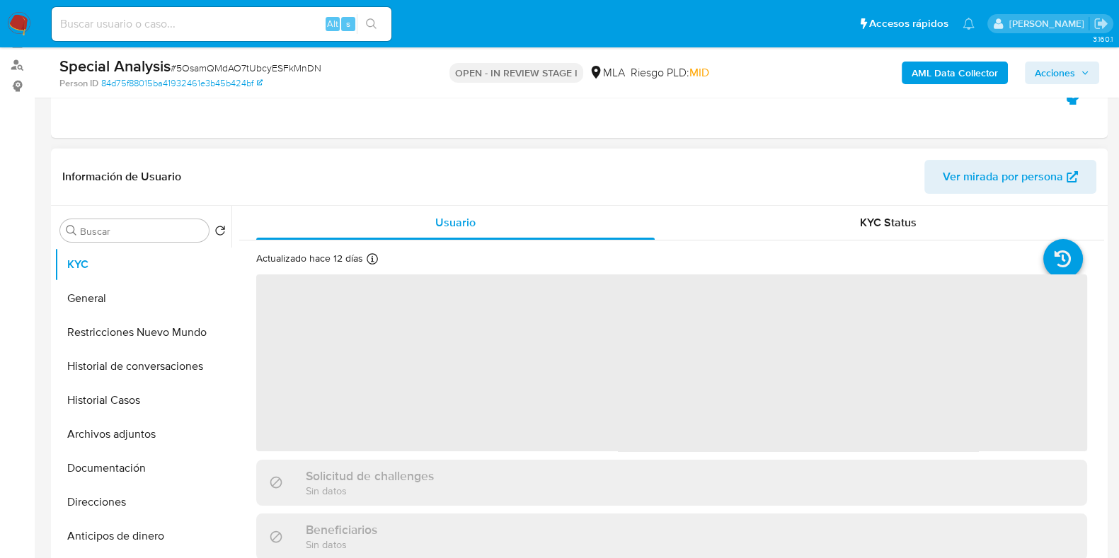
scroll to position [265, 0]
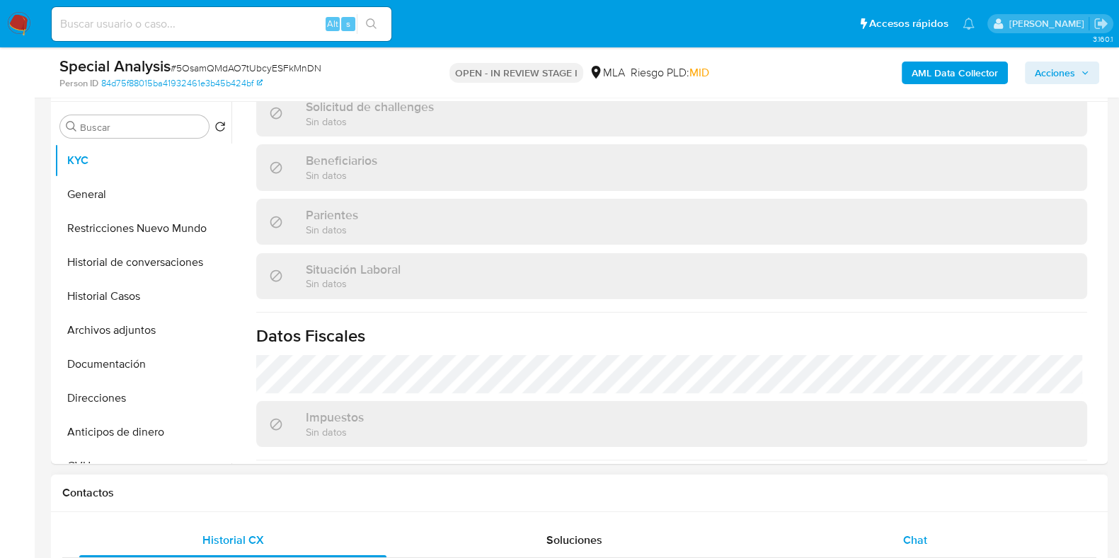
select select "10"
click at [912, 524] on div "Chat" at bounding box center [914, 541] width 307 height 34
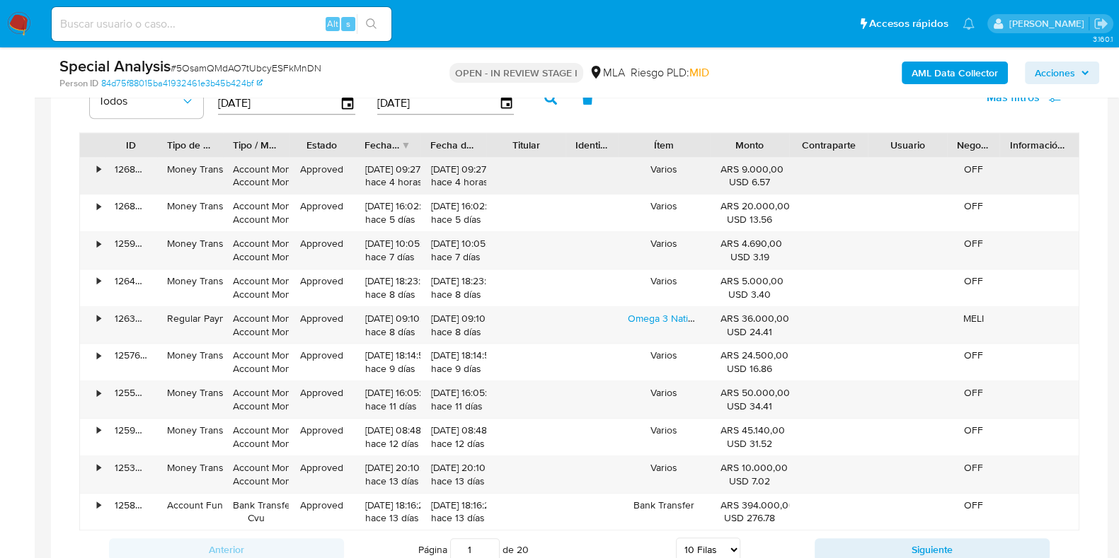
scroll to position [1415, 0]
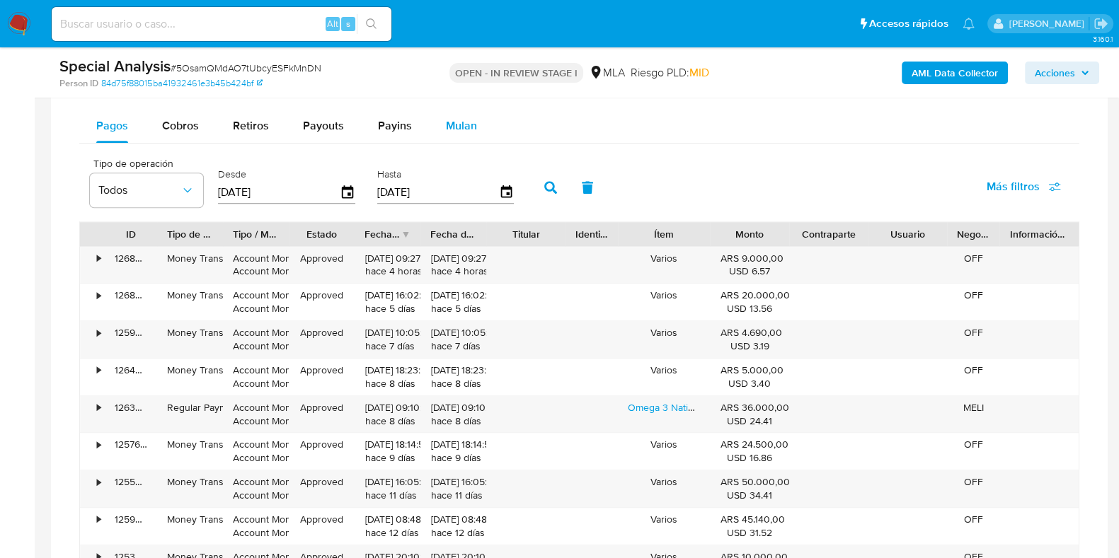
click at [466, 127] on span "Mulan" at bounding box center [461, 125] width 31 height 16
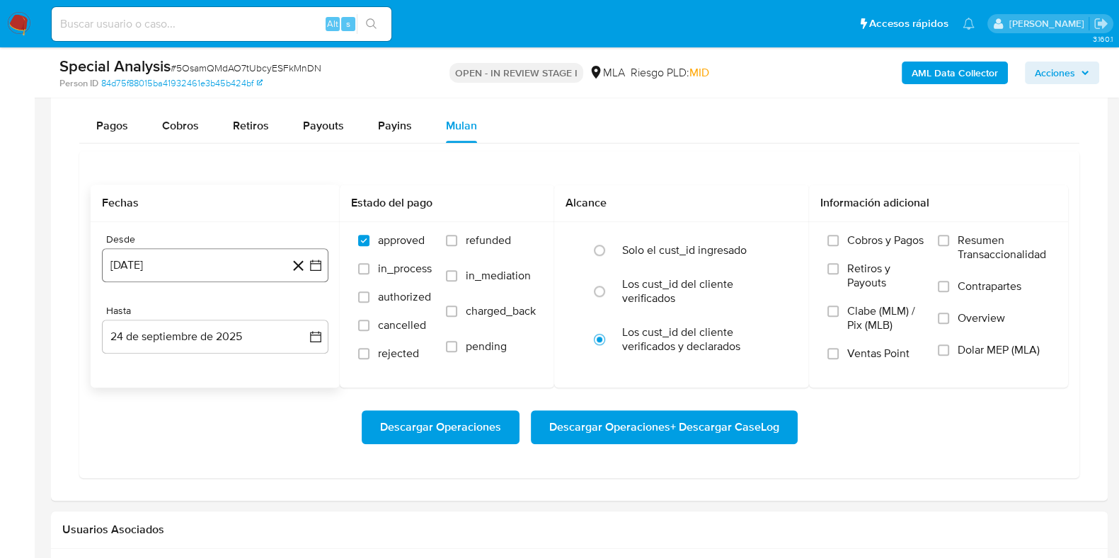
click at [275, 255] on button "24 de agosto de 2024" at bounding box center [215, 265] width 226 height 34
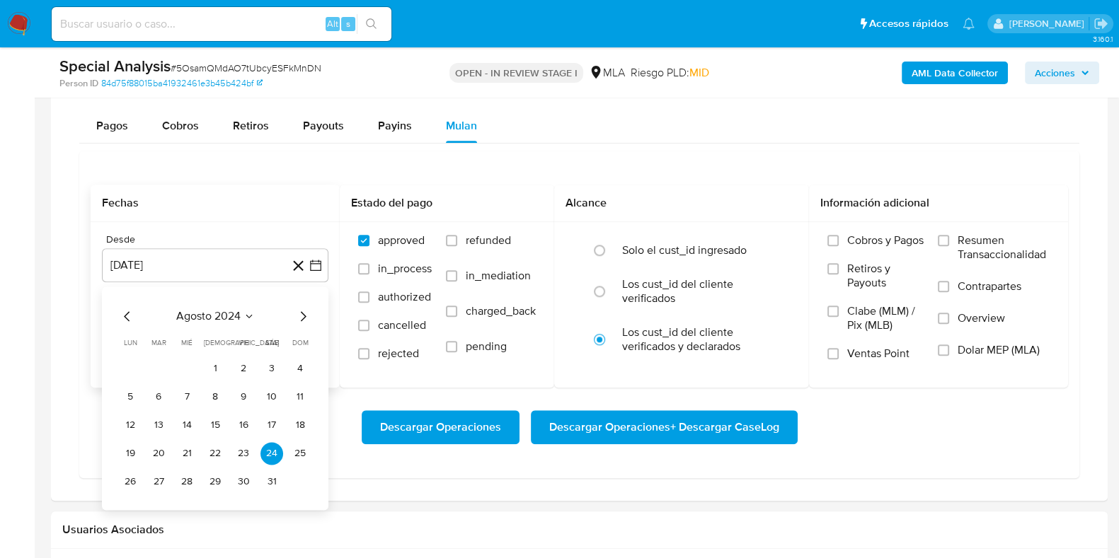
click at [297, 314] on icon "Mes siguiente" at bounding box center [302, 316] width 17 height 17
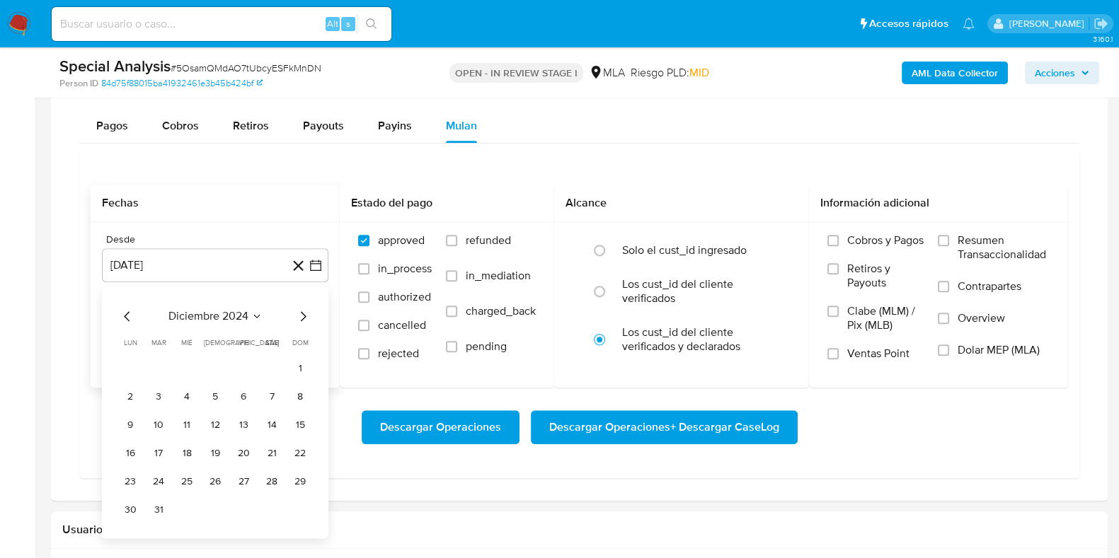
click at [297, 314] on icon "Mes siguiente" at bounding box center [302, 316] width 17 height 17
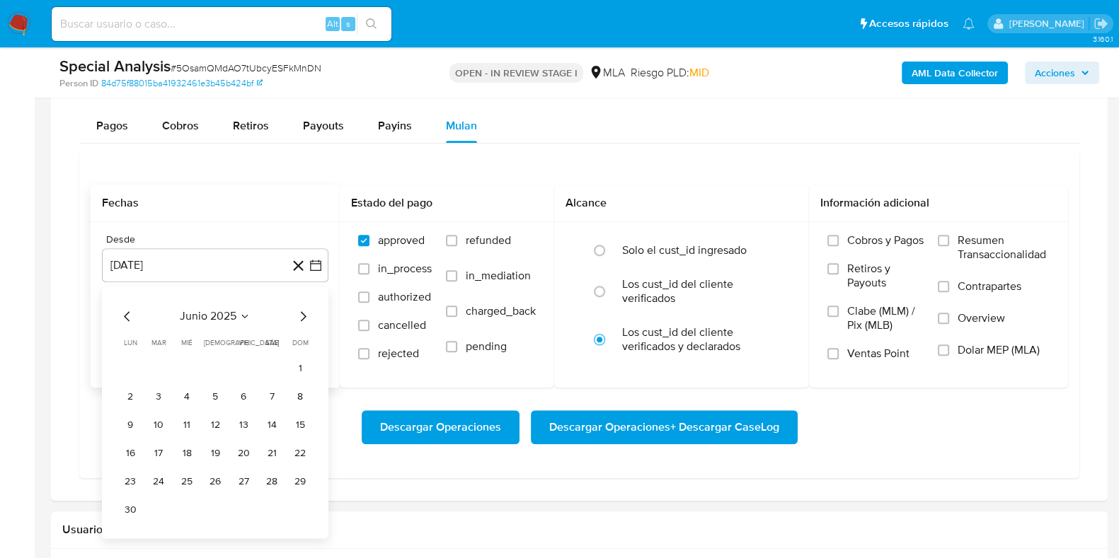
click at [130, 310] on icon "Mes anterior" at bounding box center [127, 316] width 17 height 17
click at [217, 365] on button "1" at bounding box center [215, 368] width 23 height 23
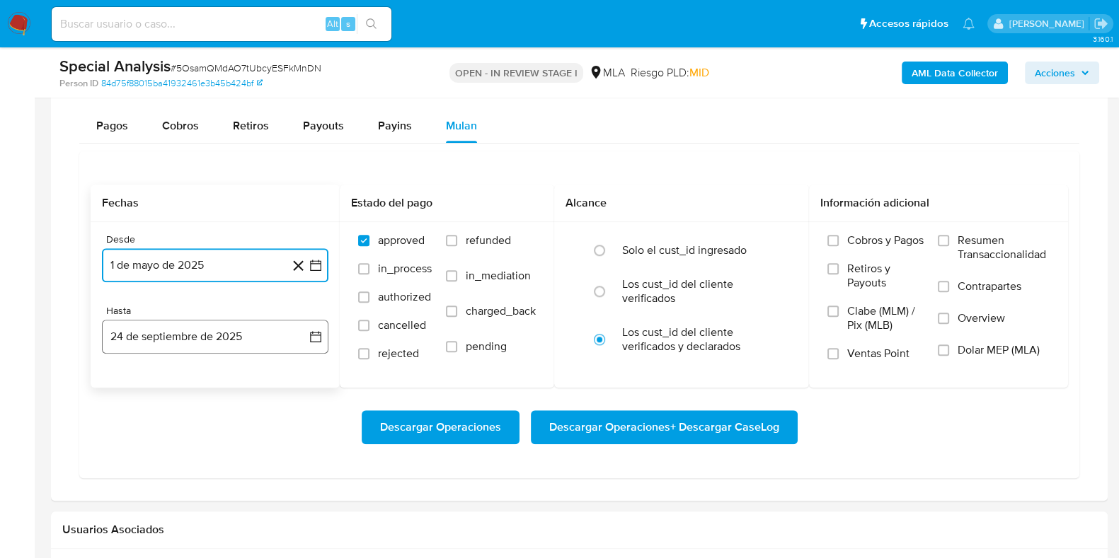
click at [223, 327] on button "24 de septiembre de 2025" at bounding box center [215, 337] width 226 height 34
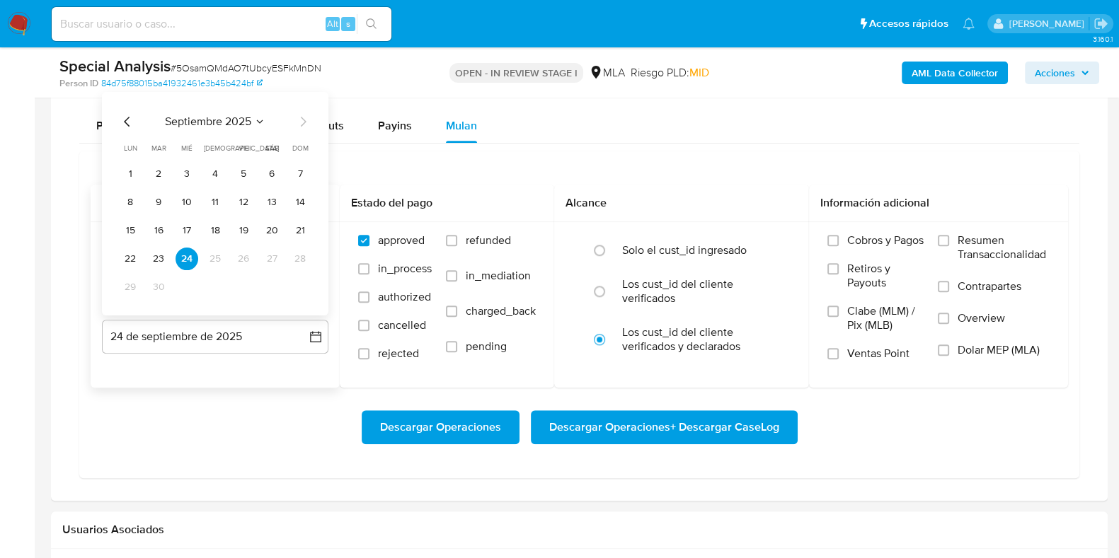
click at [127, 117] on icon "Mes anterior" at bounding box center [127, 121] width 17 height 17
click at [292, 282] on button "31" at bounding box center [300, 286] width 23 height 23
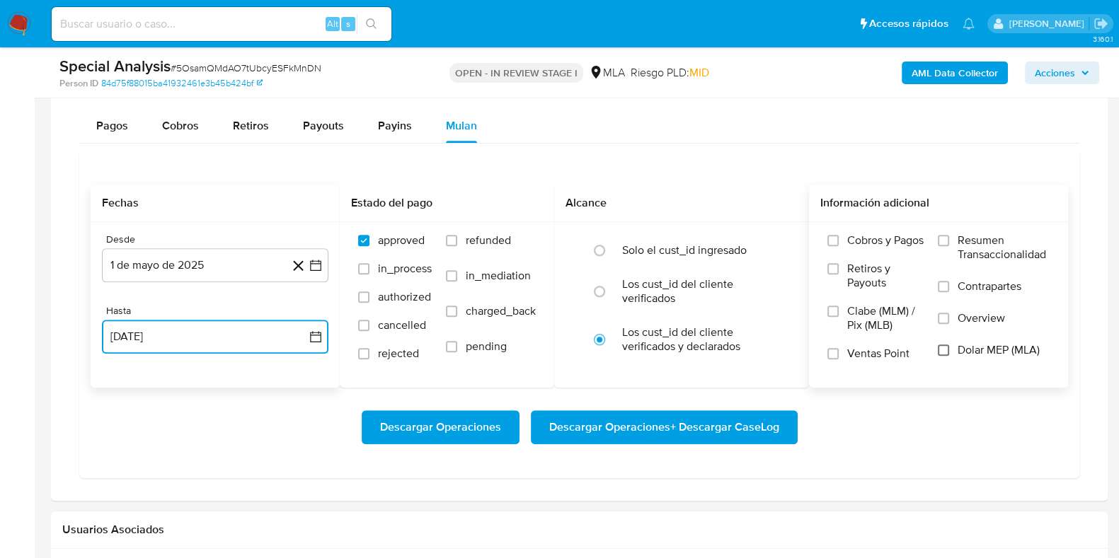
click at [941, 345] on input "Dolar MEP (MLA)" at bounding box center [943, 350] width 11 height 11
click at [706, 422] on span "Descargar Operaciones + Descargar CaseLog" at bounding box center [664, 427] width 230 height 31
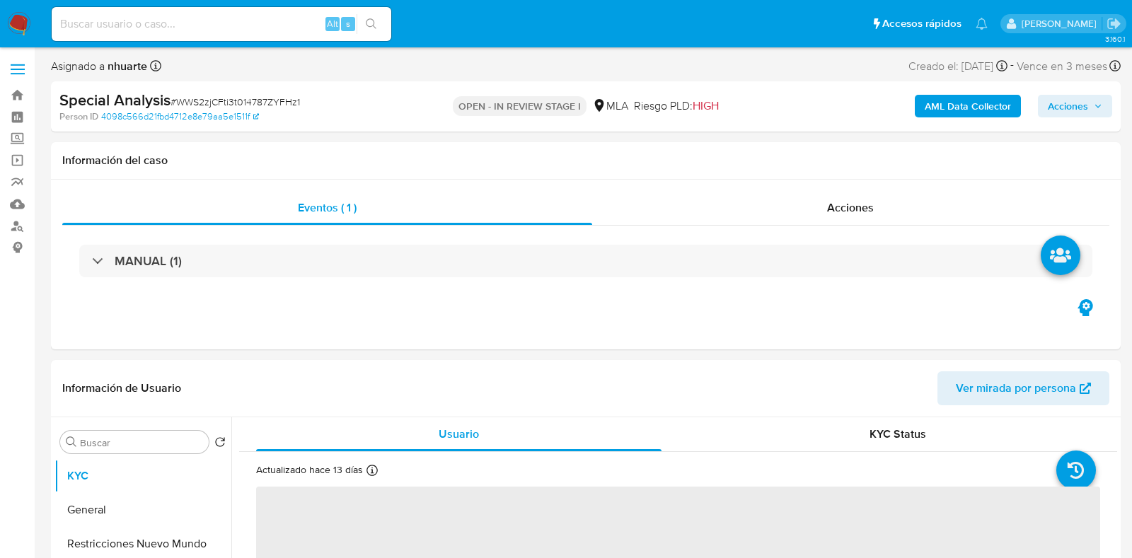
select select "10"
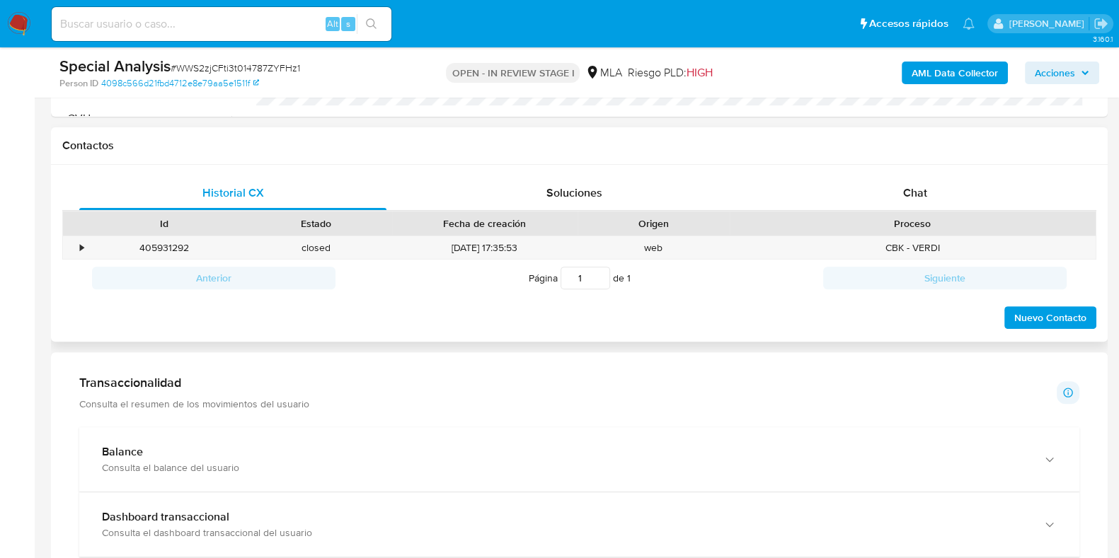
scroll to position [619, 0]
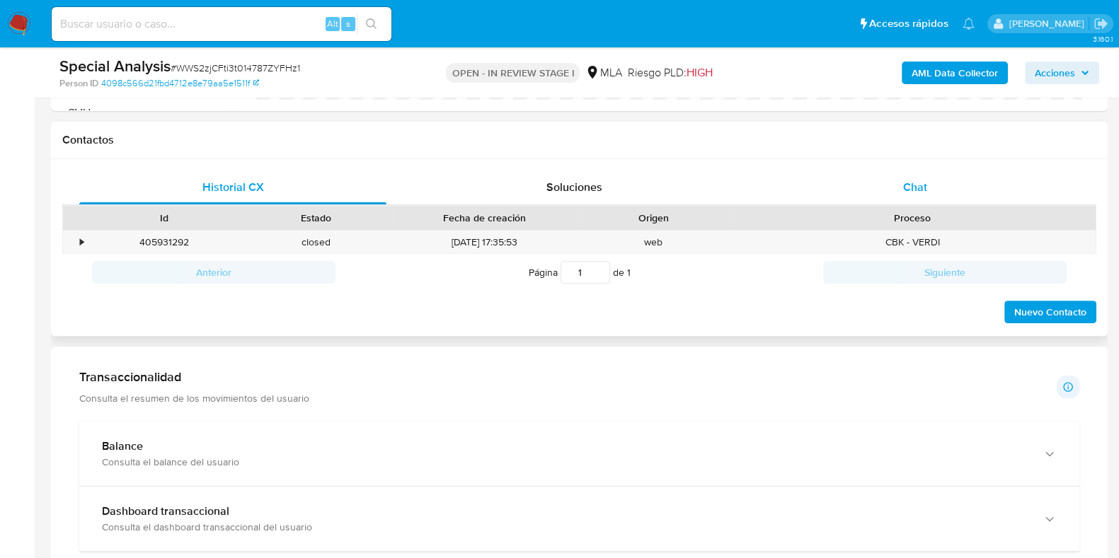
click at [903, 185] on span "Chat" at bounding box center [915, 187] width 24 height 16
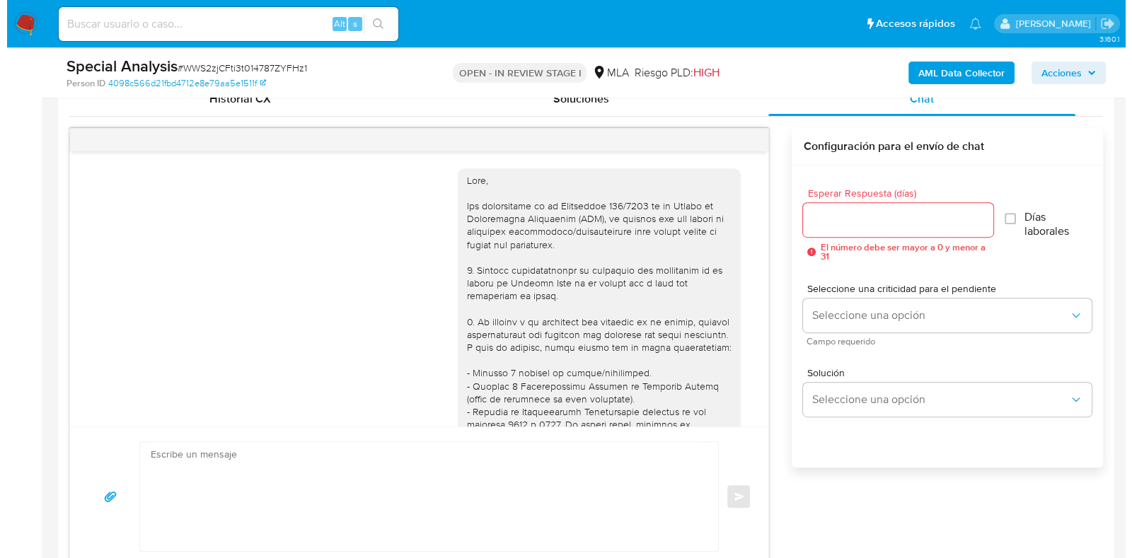
scroll to position [666, 0]
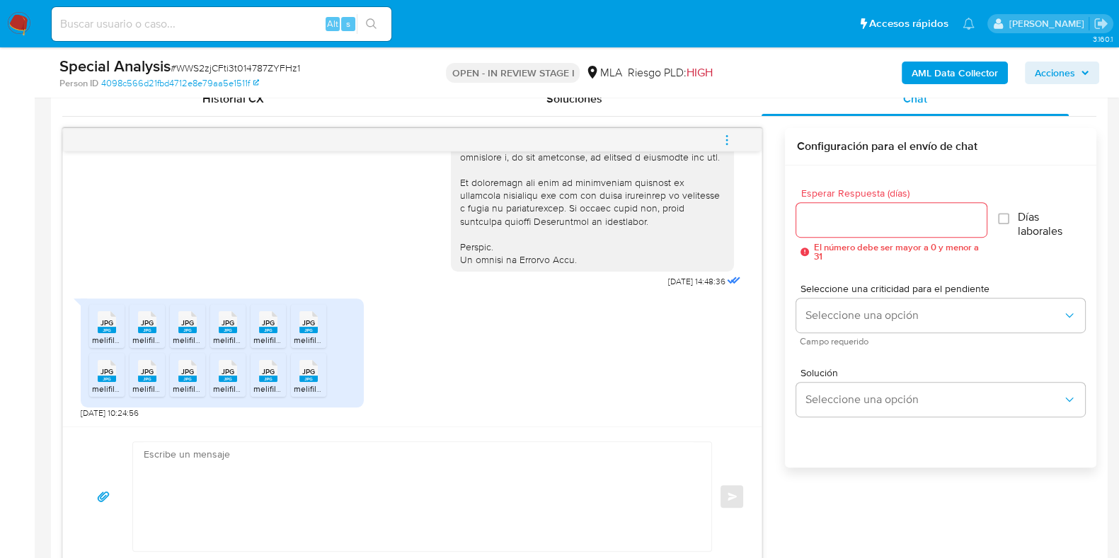
click at [732, 139] on icon "menu-action" at bounding box center [726, 140] width 13 height 13
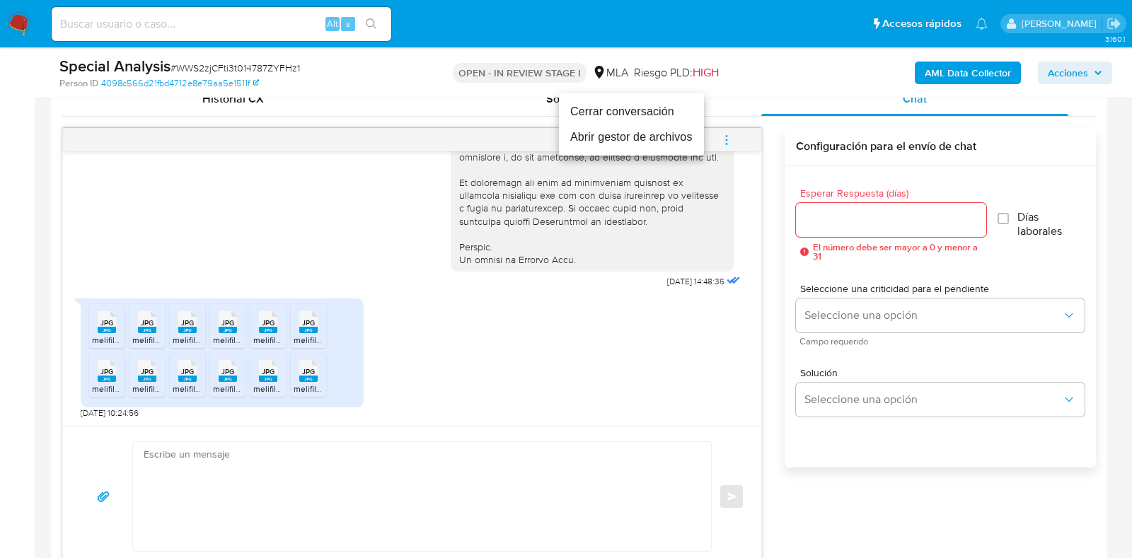
click at [668, 137] on li "Abrir gestor de archivos" at bounding box center [631, 137] width 145 height 25
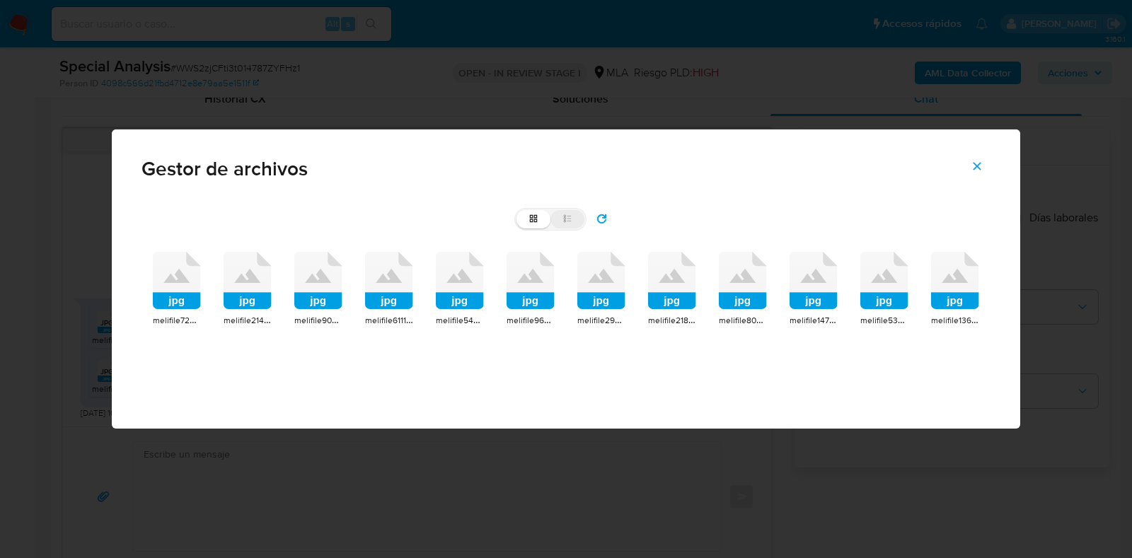
click at [574, 219] on label "list" at bounding box center [568, 219] width 34 height 18
click at [517, 211] on input "list" at bounding box center [517, 210] width 1 height 1
radio input "true"
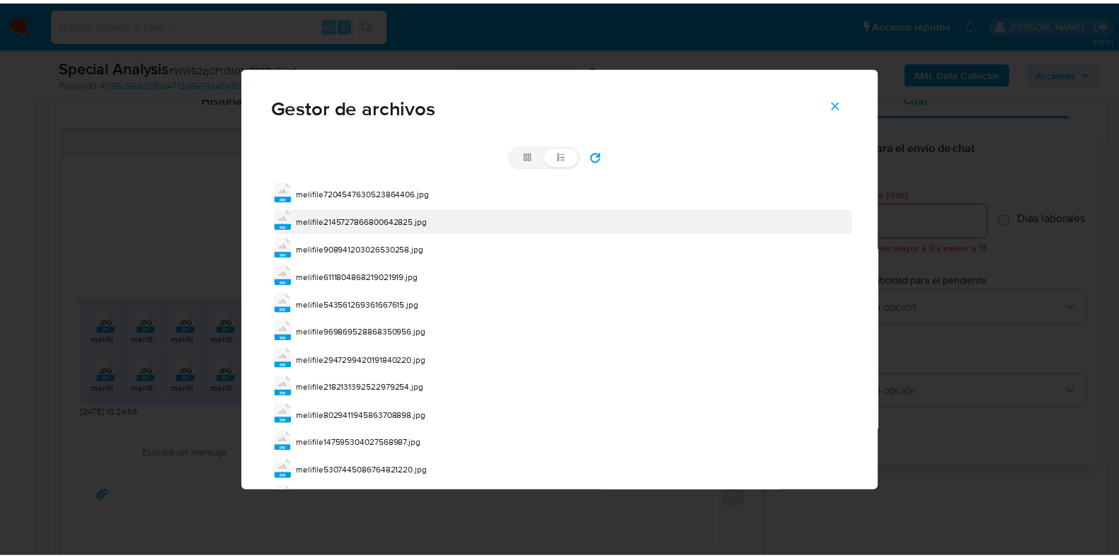
scroll to position [0, 0]
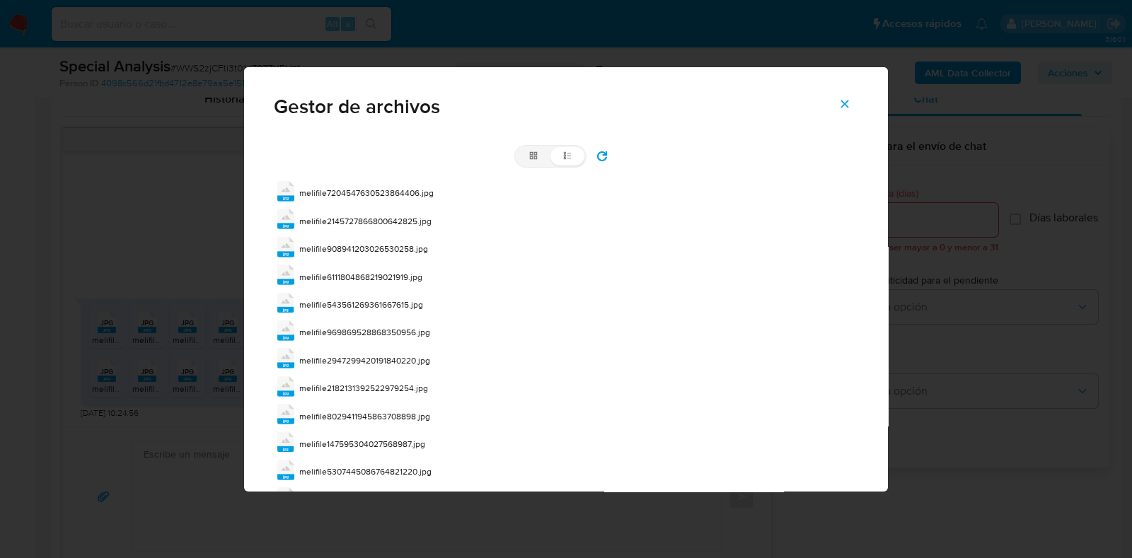
click at [849, 100] on icon "Cerrar" at bounding box center [845, 104] width 8 height 8
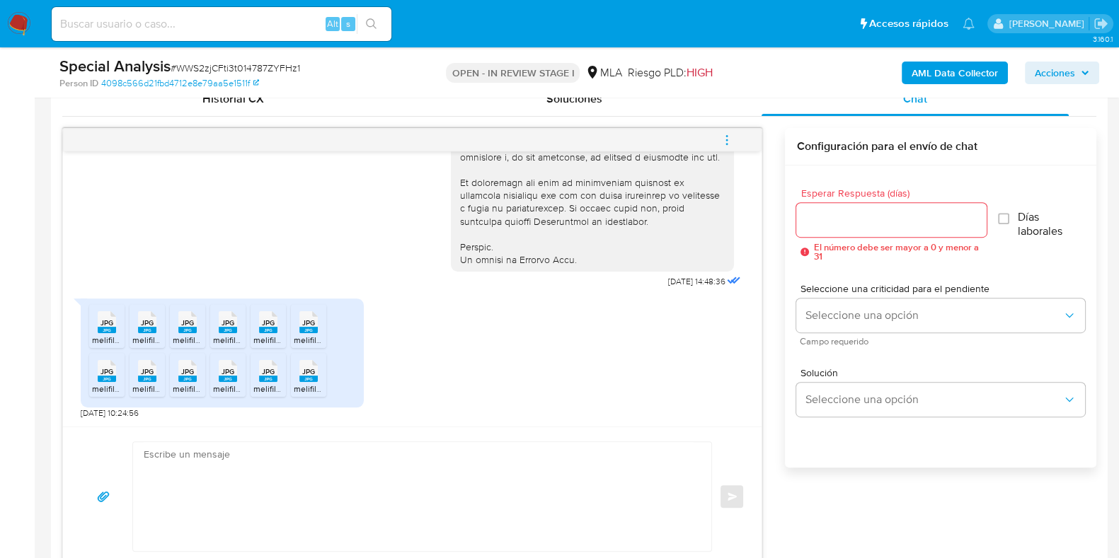
click at [725, 142] on icon "menu-action" at bounding box center [726, 140] width 13 height 13
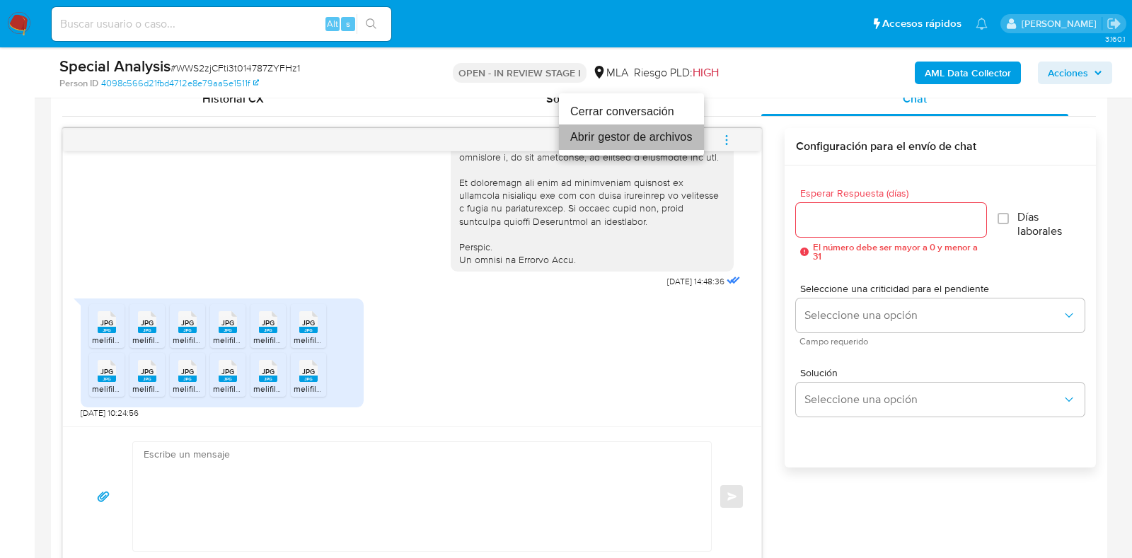
click at [624, 141] on li "Abrir gestor de archivos" at bounding box center [631, 137] width 145 height 25
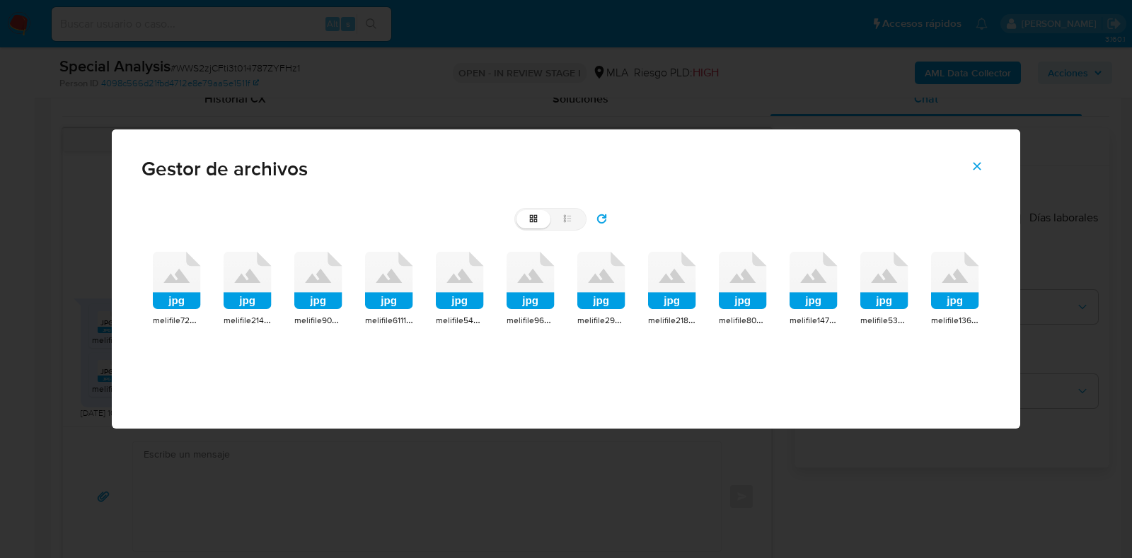
click at [180, 278] on icon at bounding box center [176, 275] width 26 height 14
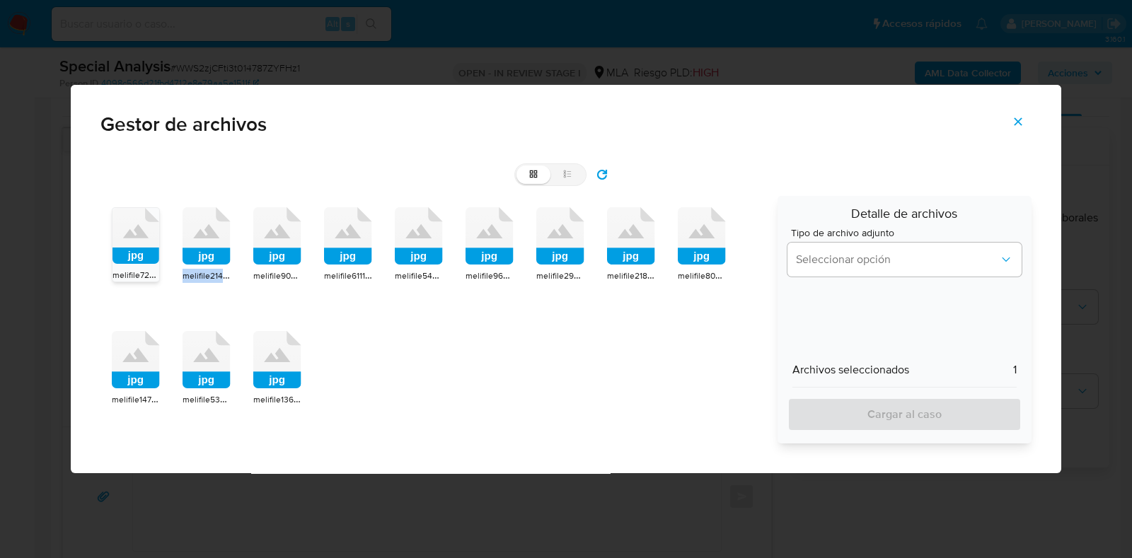
click at [180, 278] on div "jpg melifile7204547630523864406.jpg jpg melifile2145727866800642825.jpg jpg mel…" at bounding box center [433, 320] width 667 height 248
click at [209, 245] on icon at bounding box center [207, 236] width 48 height 58
click at [209, 245] on icon at bounding box center [206, 236] width 47 height 56
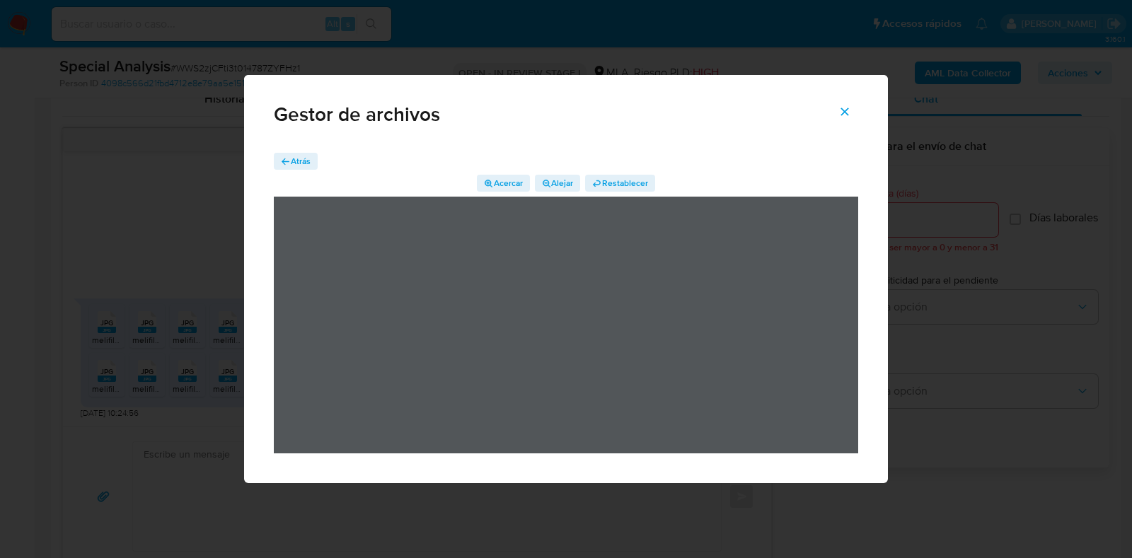
click at [846, 113] on icon "Cerrar" at bounding box center [845, 112] width 8 height 8
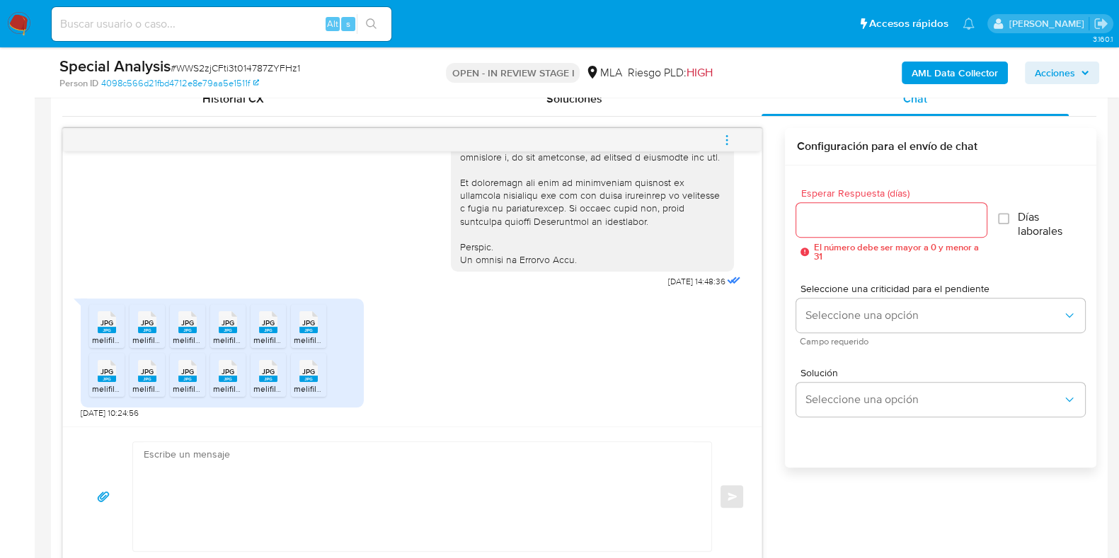
click at [106, 320] on span "JPG" at bounding box center [106, 322] width 13 height 9
click at [149, 320] on span "JPG" at bounding box center [147, 322] width 13 height 9
click at [192, 327] on rect at bounding box center [187, 330] width 18 height 6
click at [238, 330] on div "JPG JPG" at bounding box center [228, 321] width 30 height 28
click at [266, 327] on rect at bounding box center [268, 330] width 18 height 6
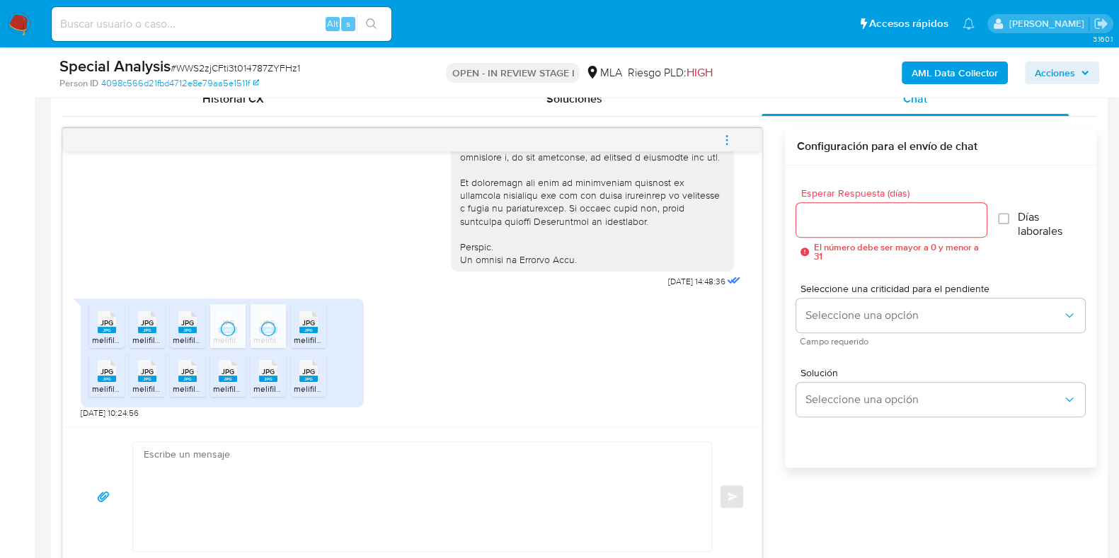
click at [309, 326] on span "JPG" at bounding box center [308, 322] width 13 height 9
click at [302, 367] on span "JPG" at bounding box center [308, 371] width 13 height 9
click at [269, 369] on span "JPG" at bounding box center [268, 371] width 13 height 9
click at [227, 367] on span "JPG" at bounding box center [228, 371] width 13 height 9
click at [196, 369] on div "JPG JPG" at bounding box center [188, 370] width 30 height 28
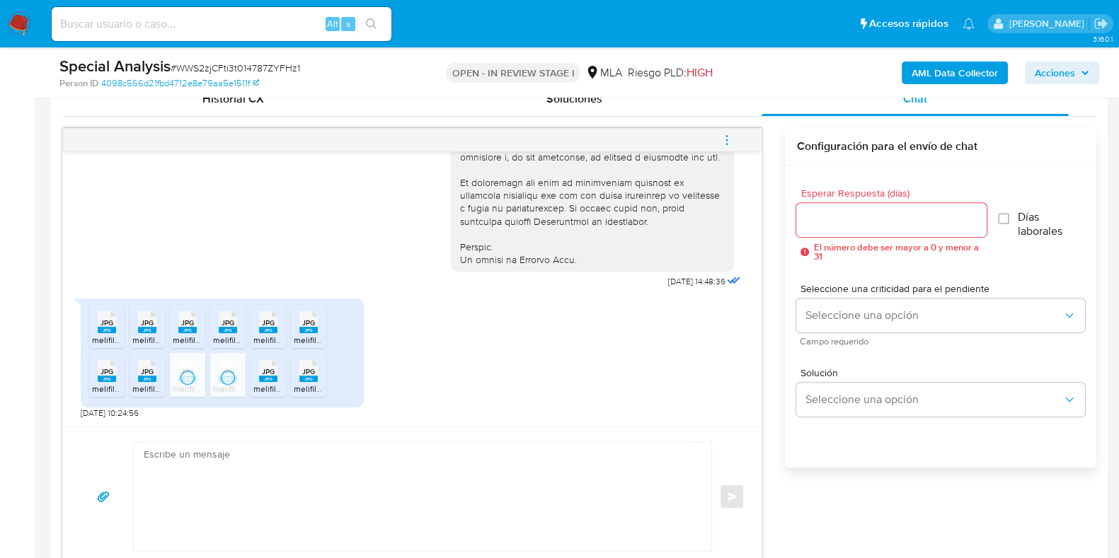
click at [142, 372] on span "JPG" at bounding box center [147, 371] width 13 height 9
click at [110, 367] on span "JPG" at bounding box center [106, 371] width 13 height 9
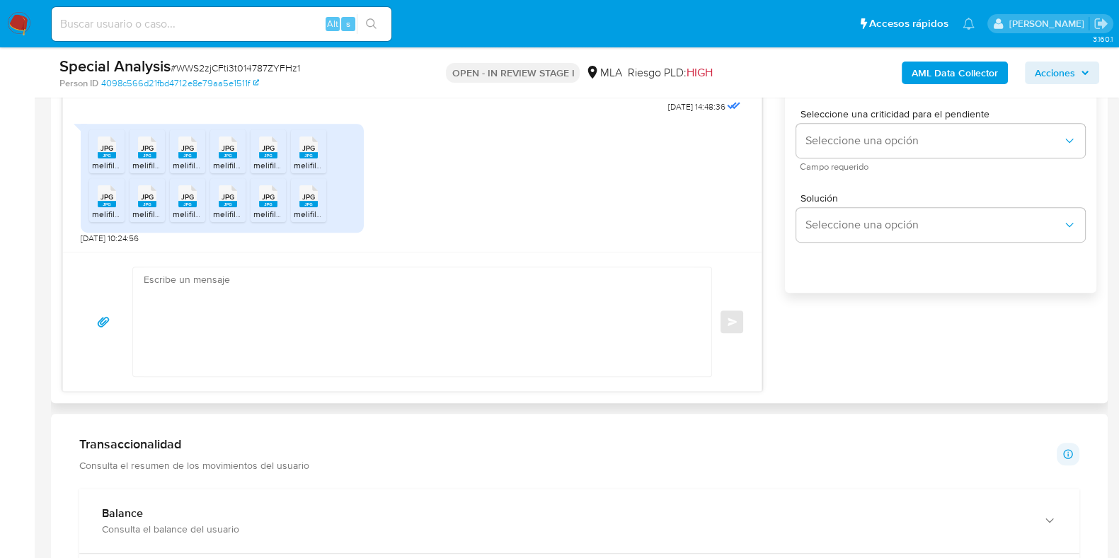
scroll to position [885, 0]
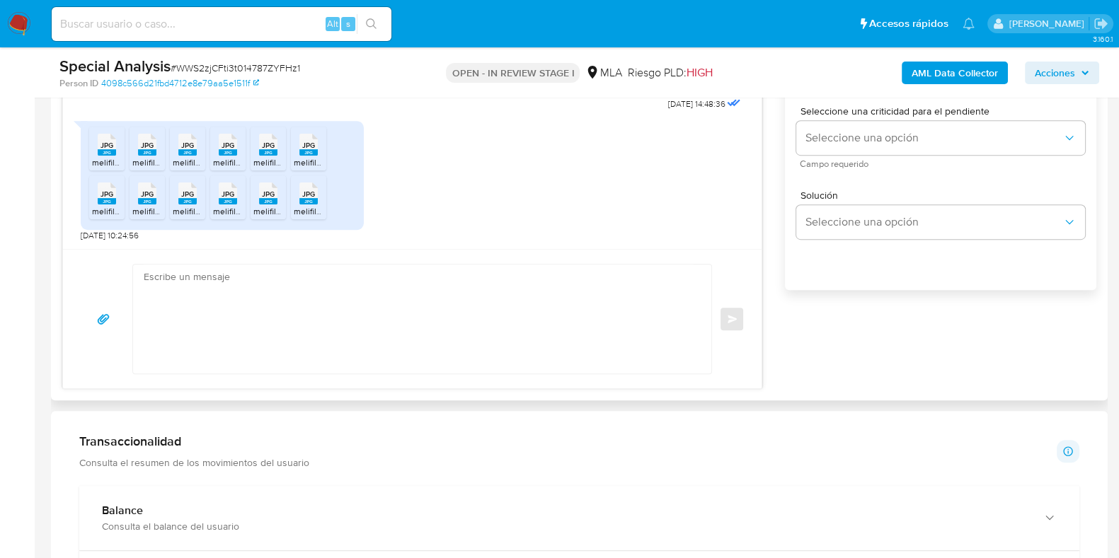
click at [366, 352] on textarea at bounding box center [419, 319] width 550 height 109
click at [262, 324] on textarea at bounding box center [419, 319] width 550 height 109
paste textarea "Hola, ¡Muchas gracias por tu respuesta! Confirmamos la recepción de la document…"
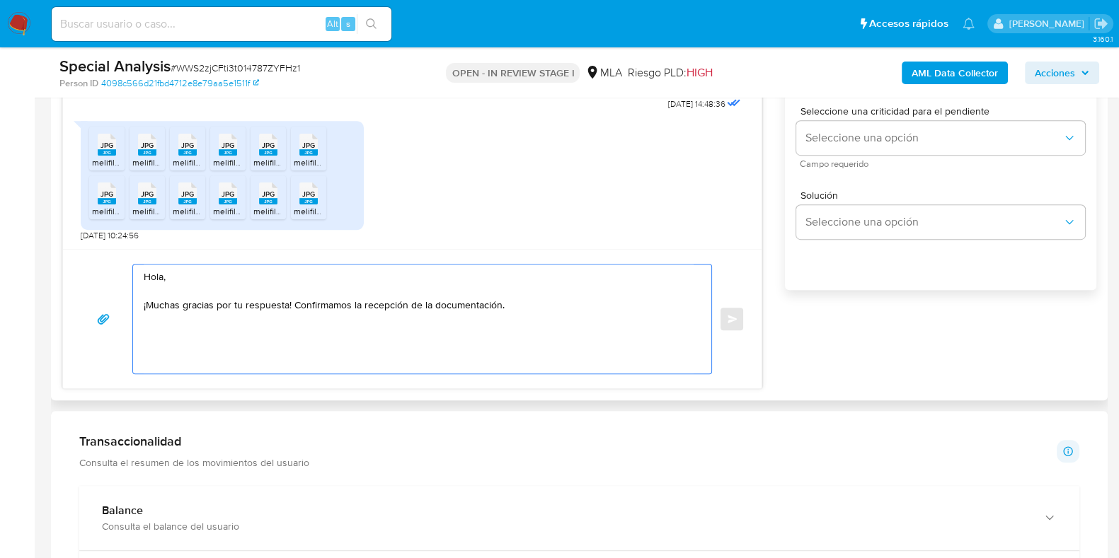
paste textarea "Analizamos tu caso y notamos que la información registra inconsistencias. Verif…"
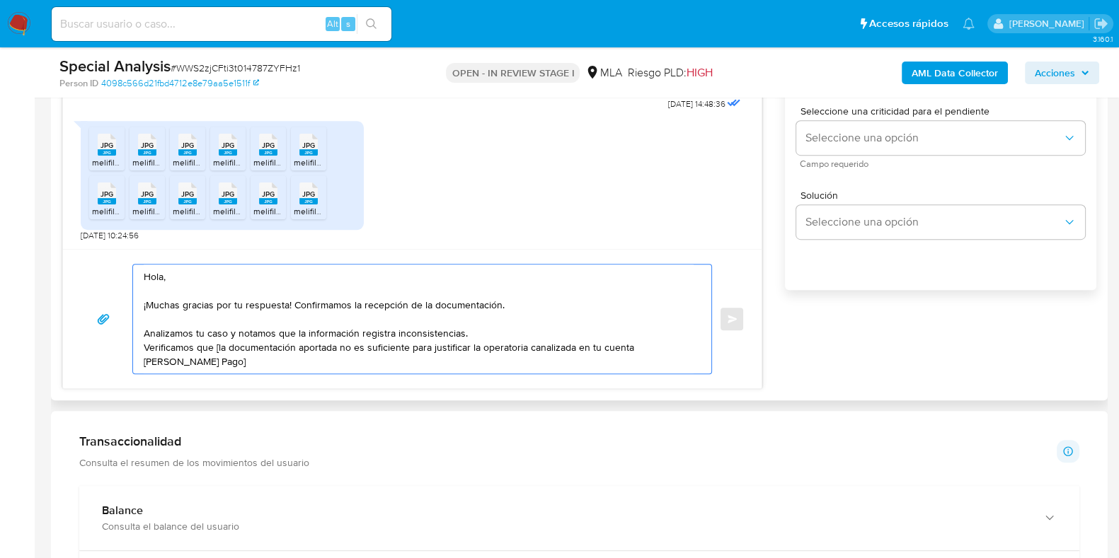
drag, startPoint x: 142, startPoint y: 330, endPoint x: 160, endPoint y: 338, distance: 20.0
click at [144, 330] on div "Hola, ¡Muchas gracias por tu respuesta! Confirmamos la recepción de la document…" at bounding box center [418, 319] width 571 height 109
click at [144, 335] on textarea "Hola, ¡Muchas gracias por tu respuesta! Confirmamos la recepción de la document…" at bounding box center [419, 319] width 550 height 109
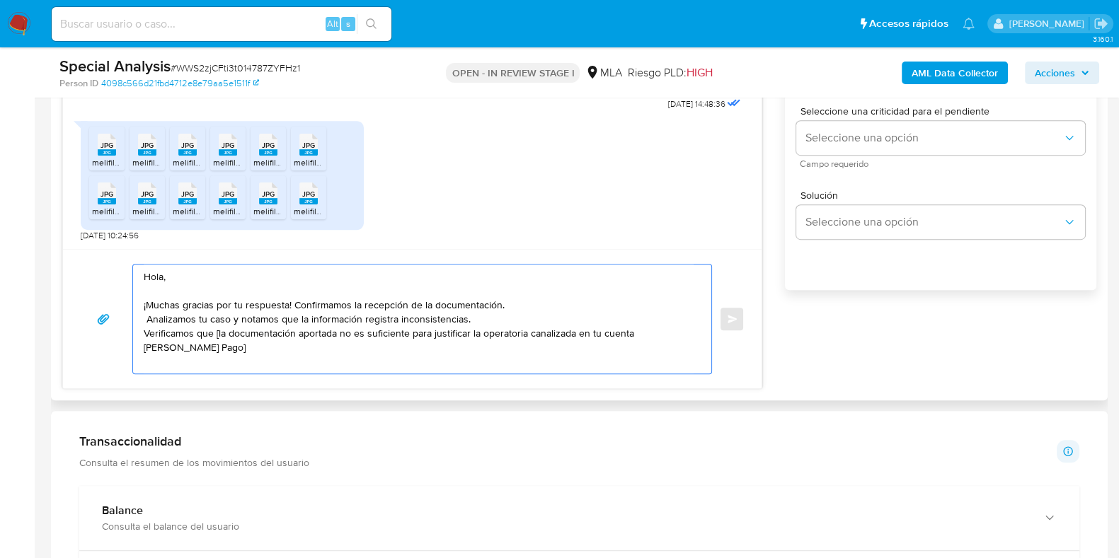
click at [214, 329] on textarea "Hola, ¡Muchas gracias por tu respuesta! Confirmamos la recepción de la document…" at bounding box center [419, 319] width 550 height 109
drag, startPoint x: 469, startPoint y: 332, endPoint x: 520, endPoint y: 333, distance: 51.0
click at [520, 333] on textarea "Hola, ¡Muchas gracias por tu respuesta! Confirmamos la recepción de la document…" at bounding box center [419, 319] width 550 height 109
click at [570, 329] on textarea "Hola, ¡Muchas gracias por tu respuesta! Confirmamos la recepción de la document…" at bounding box center [419, 319] width 550 height 109
click at [175, 347] on textarea "Hola, ¡Muchas gracias por tu respuesta! Confirmamos la recepción de la document…" at bounding box center [419, 319] width 550 height 109
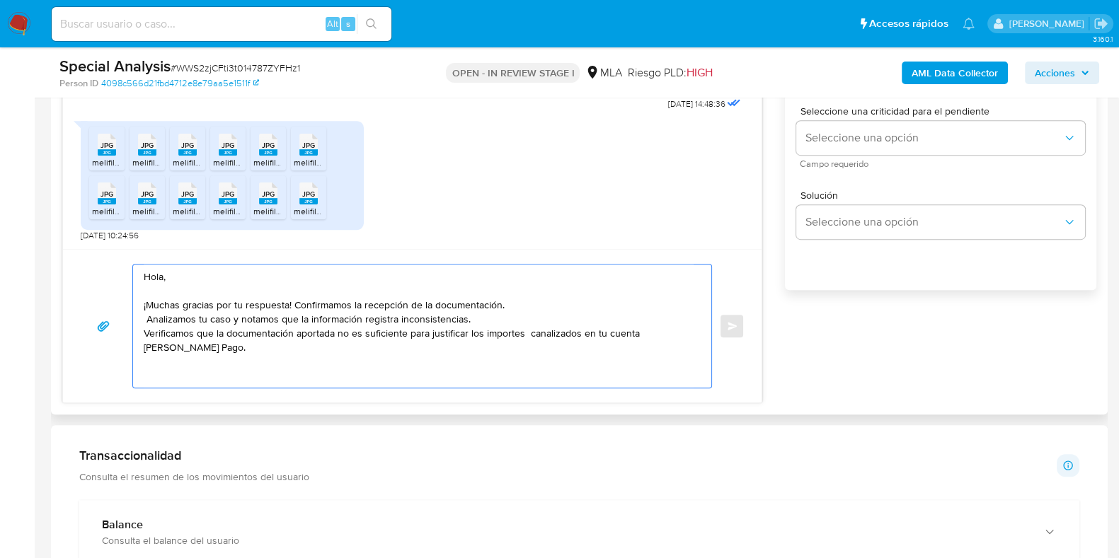
paste textarea "Tené en cuenta que, además de los ejemplos mencionados, podés adjuntar voluntar…"
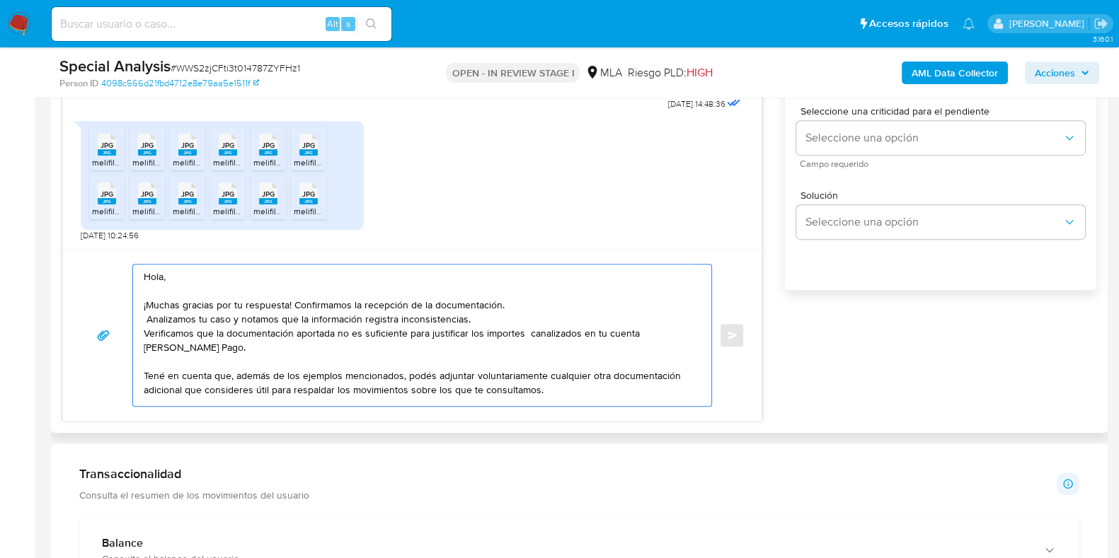
drag, startPoint x: 145, startPoint y: 374, endPoint x: 406, endPoint y: 370, distance: 260.5
click at [406, 370] on textarea "Hola, ¡Muchas gracias por tu respuesta! Confirmamos la recepción de la document…" at bounding box center [419, 336] width 550 height 142
click at [329, 378] on textarea "Hola, ¡Muchas gracias por tu respuesta! Confirmamos la recepción de la document…" at bounding box center [419, 336] width 550 height 142
drag, startPoint x: 224, startPoint y: 373, endPoint x: 294, endPoint y: 373, distance: 70.1
click at [294, 373] on textarea "Hola, ¡Muchas gracias por tu respuesta! Confirmamos la recepción de la document…" at bounding box center [419, 336] width 550 height 142
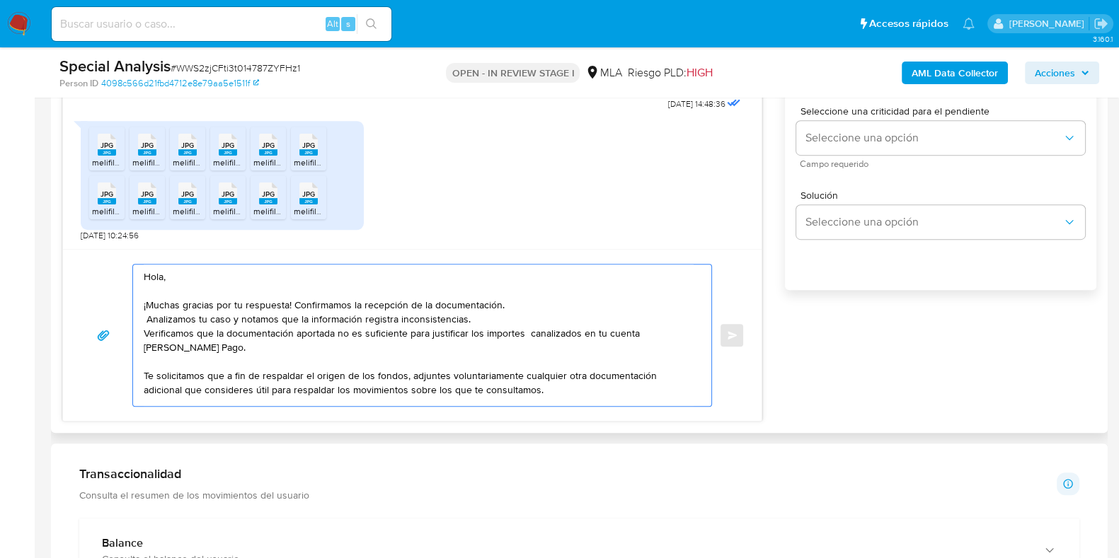
scroll to position [10, 0]
drag, startPoint x: 268, startPoint y: 389, endPoint x: 544, endPoint y: 396, distance: 276.1
click at [544, 396] on textarea "Hola, ¡Muchas gracias por tu respuesta! Confirmamos la recepción de la document…" at bounding box center [419, 336] width 550 height 142
click at [229, 388] on textarea "Hola, ¡Muchas gracias por tu respuesta! Confirmamos la recepción de la document…" at bounding box center [419, 333] width 550 height 137
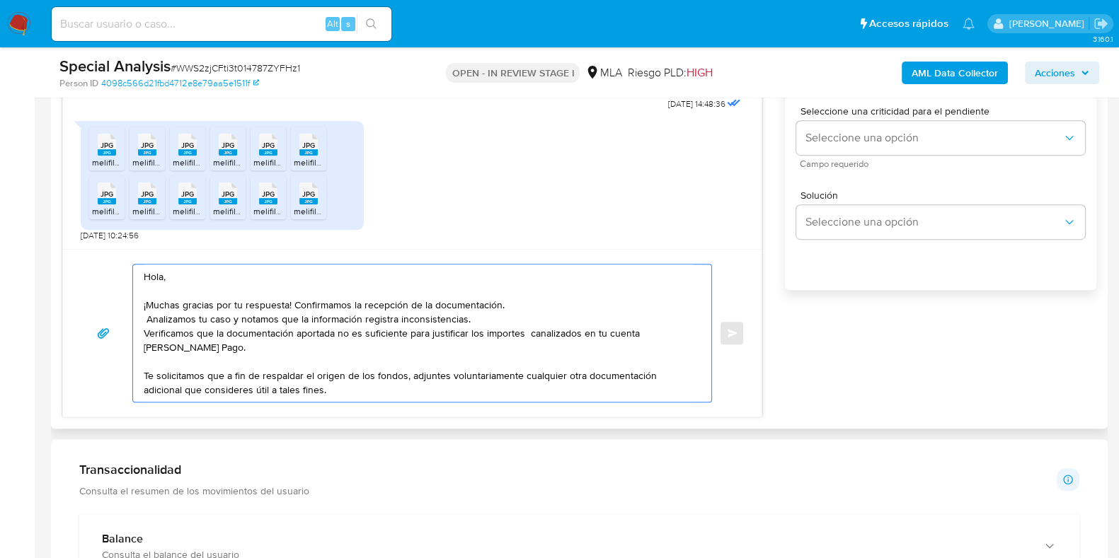
click at [311, 384] on textarea "Hola, ¡Muchas gracias por tu respuesta! Confirmamos la recepción de la document…" at bounding box center [419, 333] width 550 height 137
paste textarea "Es importante que sepas que, en caso de no responder a lo solicitado o si lo pr…"
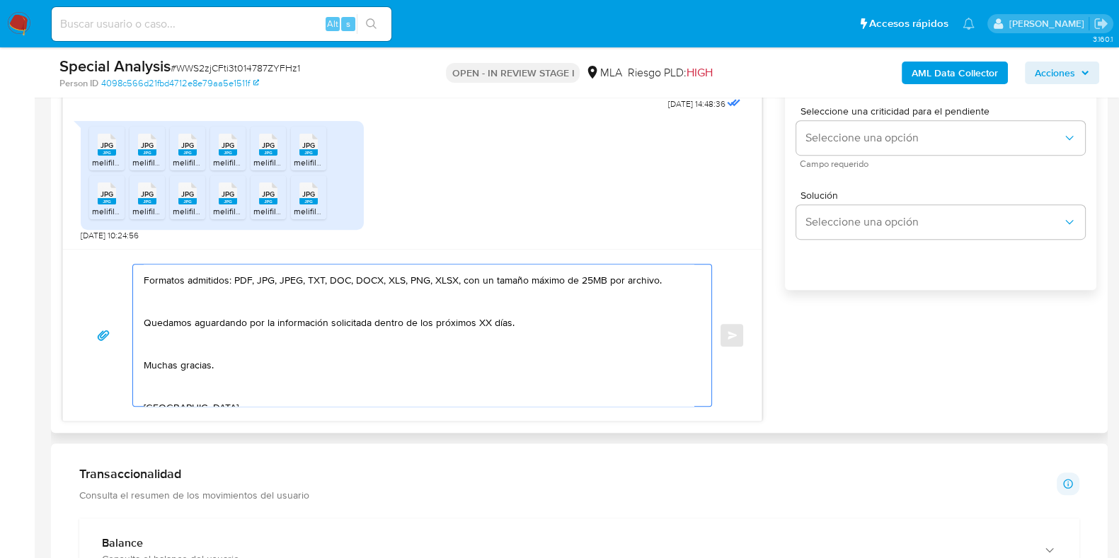
scroll to position [196, 0]
click at [485, 320] on textarea "Hola, ¡Muchas gracias por tu respuesta! Confirmamos la recepción de la document…" at bounding box center [419, 336] width 550 height 142
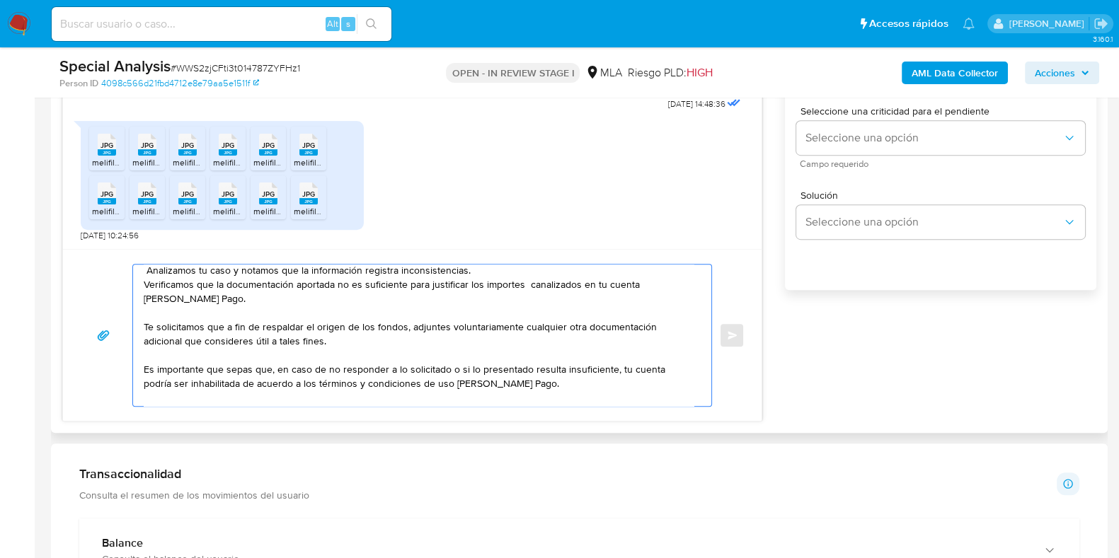
scroll to position [88, 0]
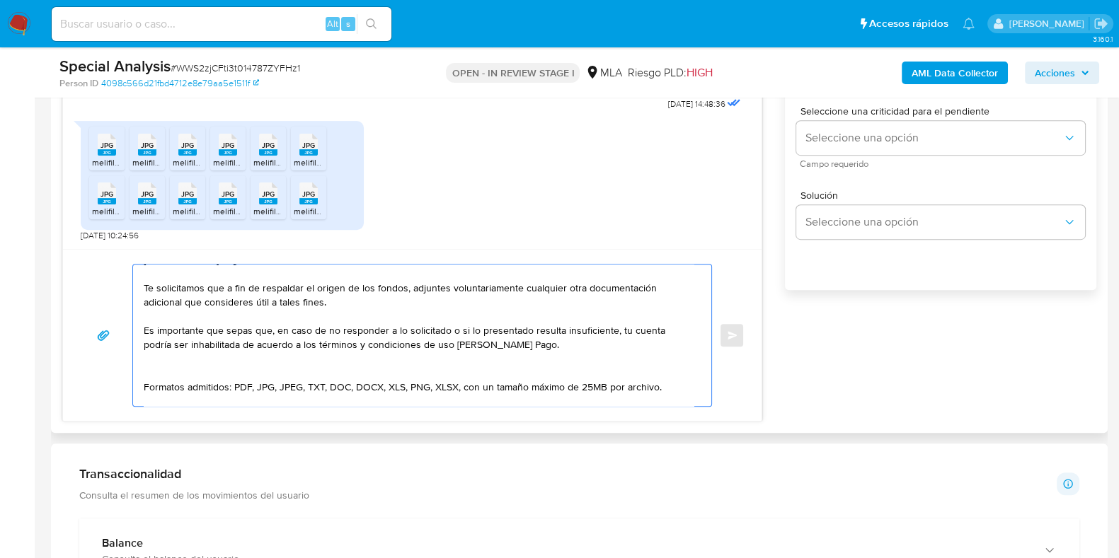
click at [224, 284] on textarea "Hola, ¡Muchas gracias por tu respuesta! Confirmamos la recepción de la document…" at bounding box center [419, 336] width 550 height 142
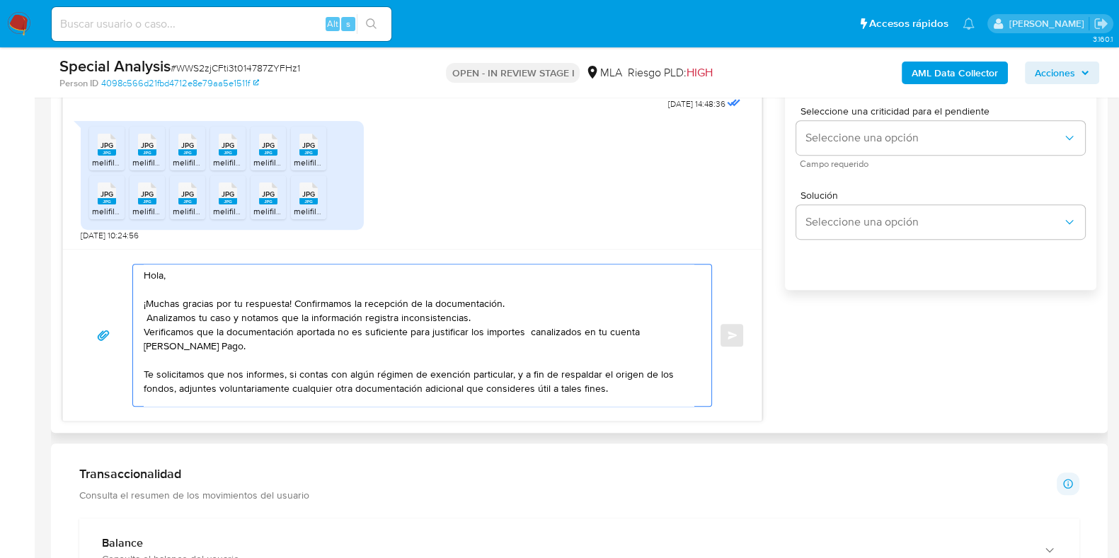
scroll to position [0, 0]
type textarea "Hola, ¡Muchas gracias por tu respuesta! Confirmamos la recepción de la document…"
drag, startPoint x: 142, startPoint y: 277, endPoint x: 388, endPoint y: 398, distance: 273.8
click at [397, 405] on div "Hola, ¡Muchas gracias por tu respuesta! Confirmamos la recepción de la document…" at bounding box center [422, 335] width 580 height 143
click at [303, 364] on textarea "Hola, ¡Muchas gracias por tu respuesta! Confirmamos la recepción de la document…" at bounding box center [419, 336] width 550 height 142
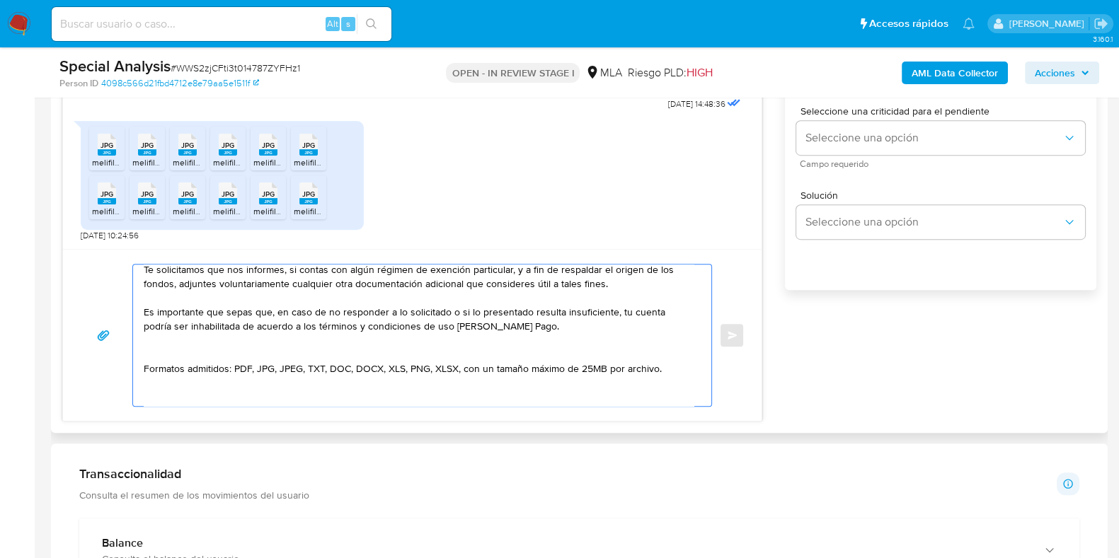
scroll to position [293, 0]
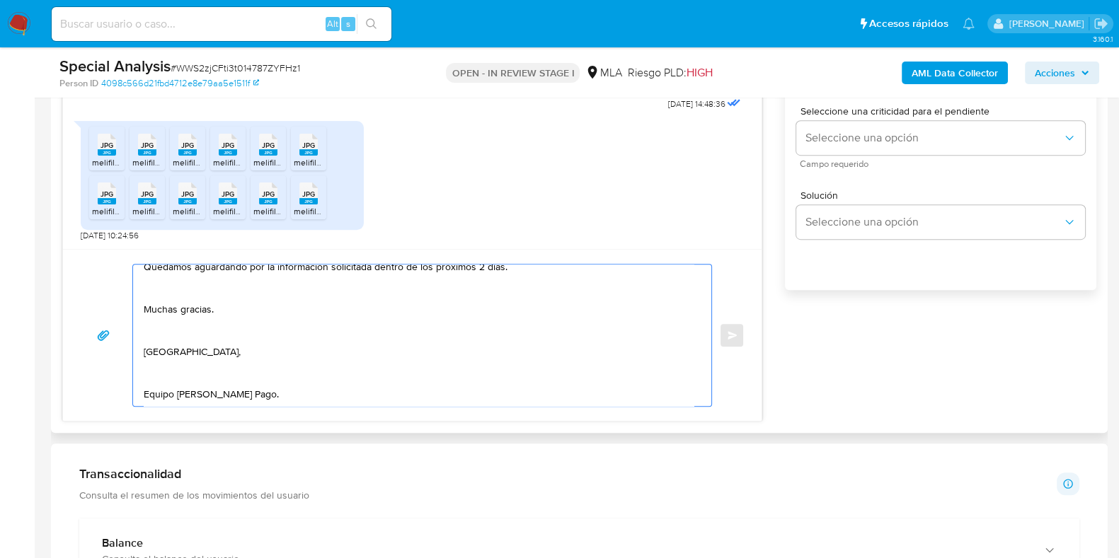
drag, startPoint x: 144, startPoint y: 278, endPoint x: 390, endPoint y: 419, distance: 283.1
click at [390, 419] on div "Hola, ¡Muchas gracias por tu respuesta! Confirmamos la recepción de la document…" at bounding box center [412, 335] width 698 height 172
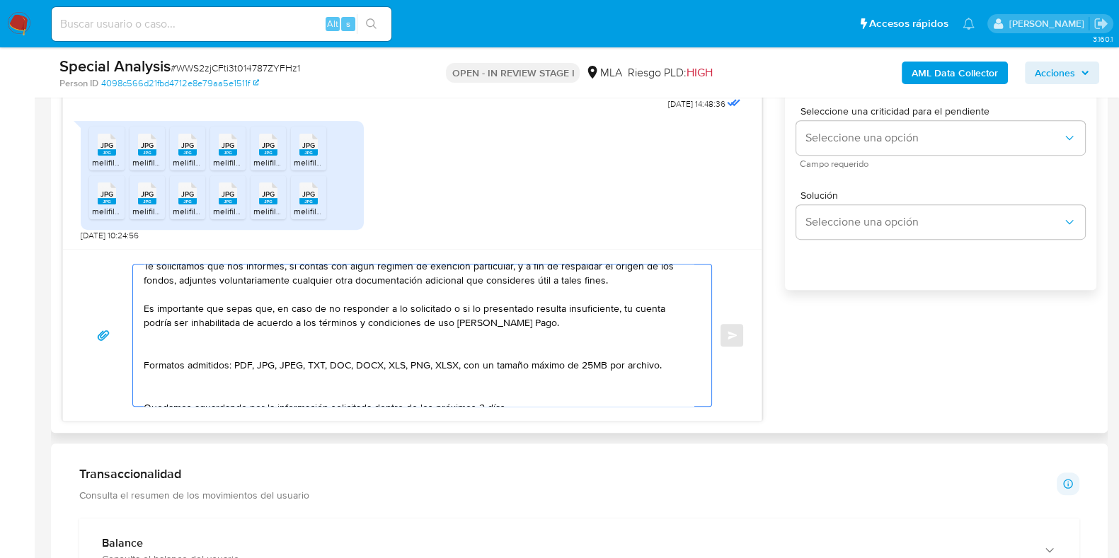
scroll to position [28, 0]
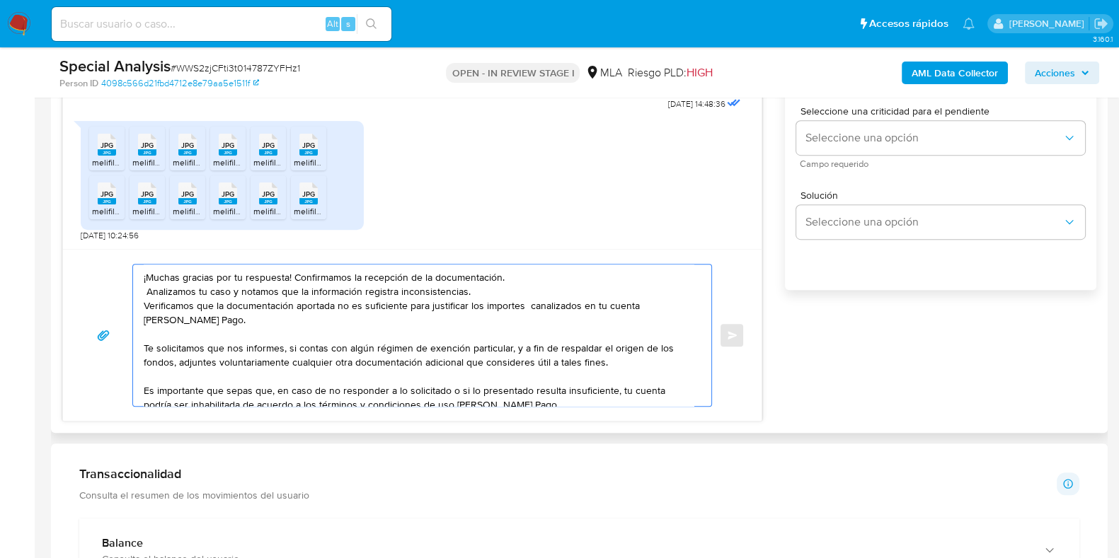
click at [986, 359] on div "17/09/2025 14:48:36 JPG JPG melifile7204547630523864406.jpg JPG JPG melifile214…" at bounding box center [579, 185] width 1034 height 471
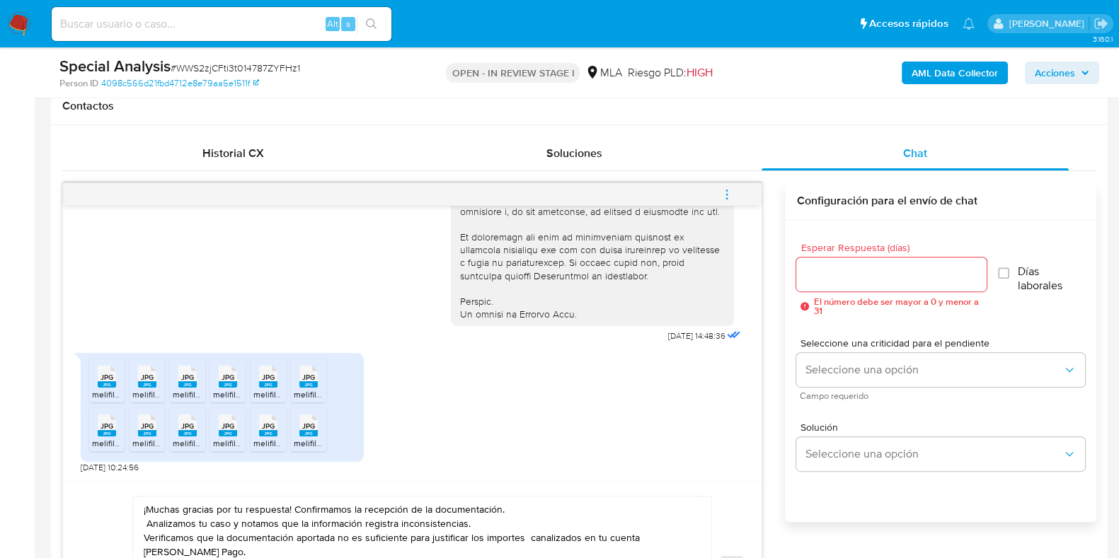
scroll to position [619, 0]
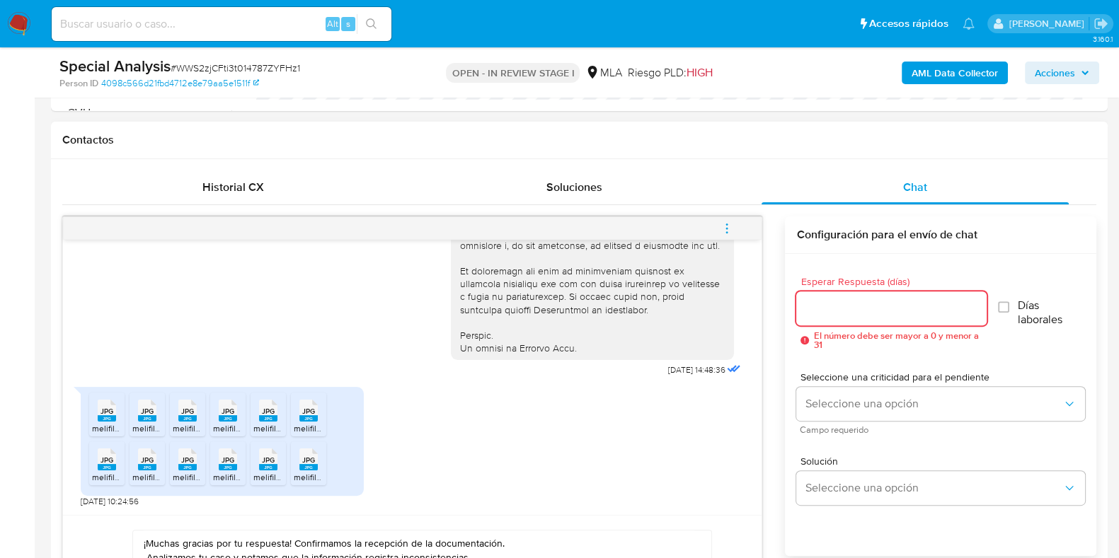
click at [832, 304] on input "Esperar Respuesta (días)" at bounding box center [891, 308] width 190 height 18
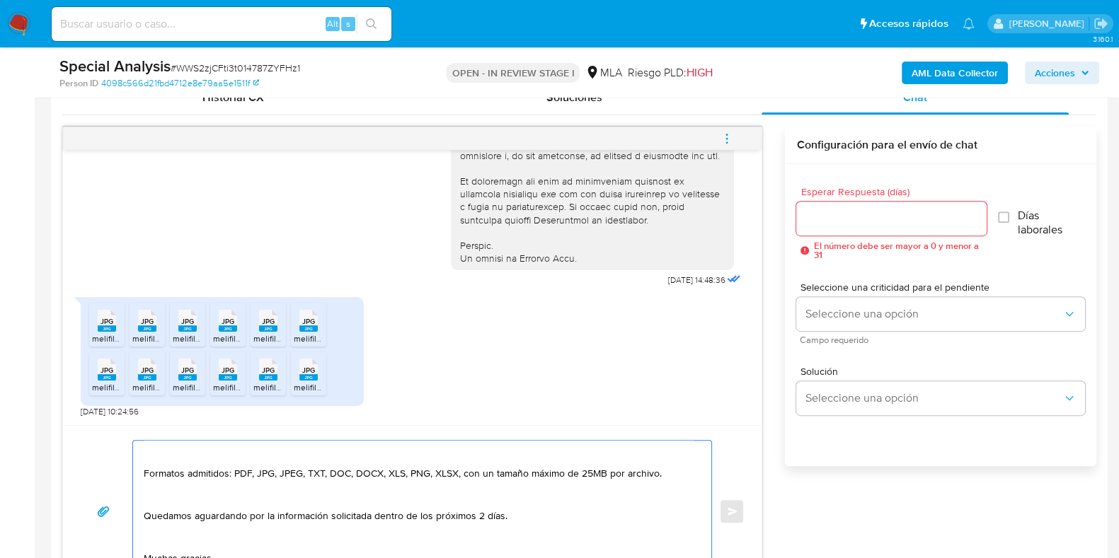
scroll to position [707, 0]
click at [834, 222] on input "Esperar Respuesta (días)" at bounding box center [891, 220] width 190 height 18
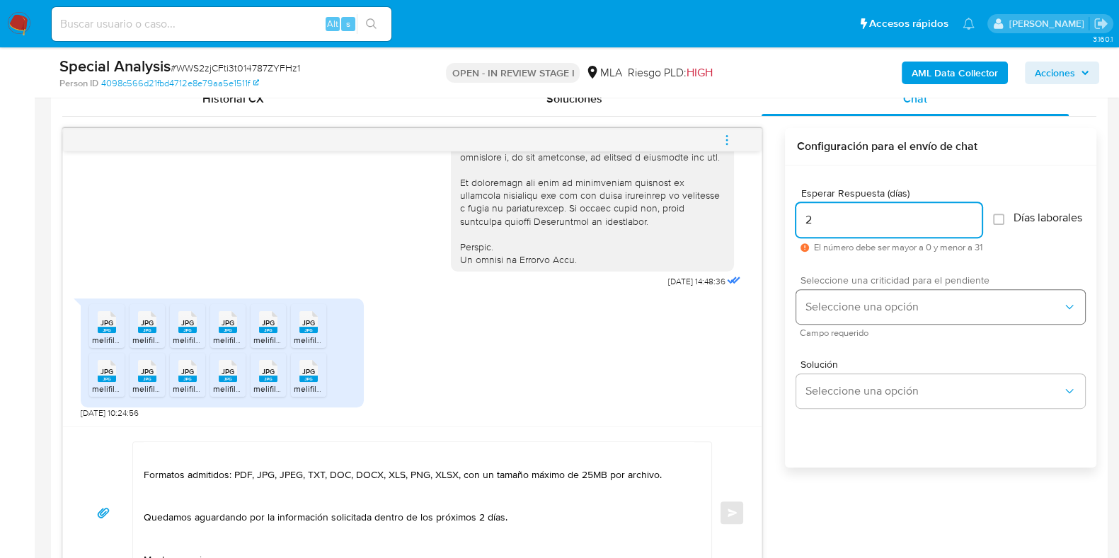
type input "2"
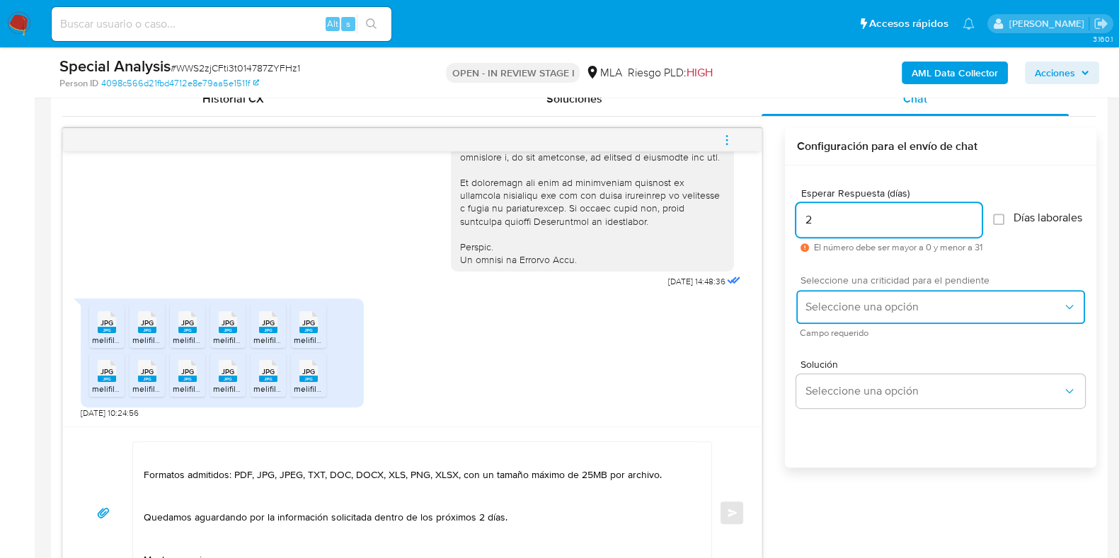
click at [817, 304] on button "Seleccione una opción" at bounding box center [940, 307] width 289 height 34
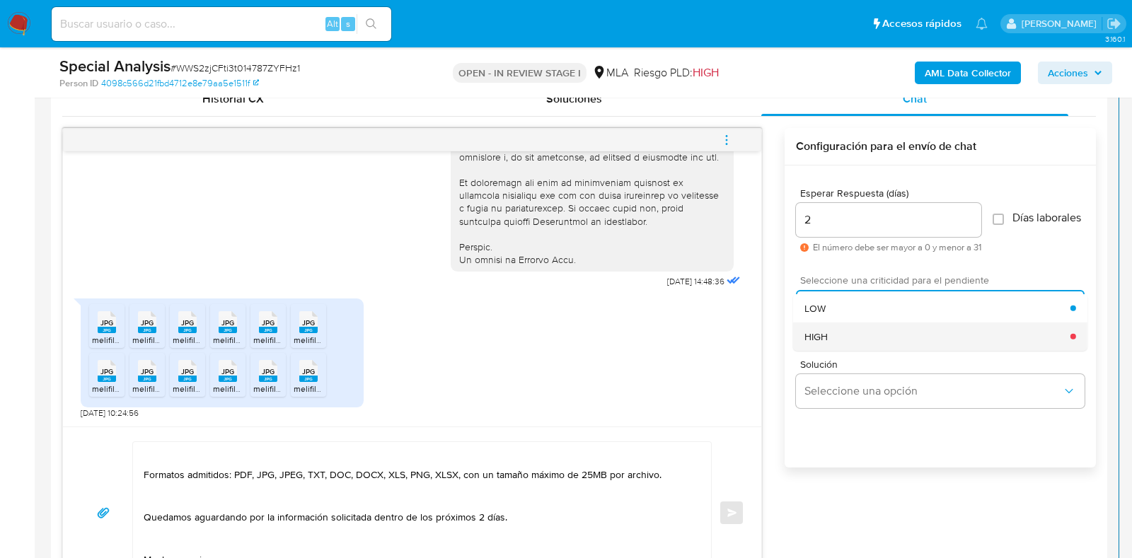
click at [820, 334] on div "HIGH" at bounding box center [938, 336] width 266 height 28
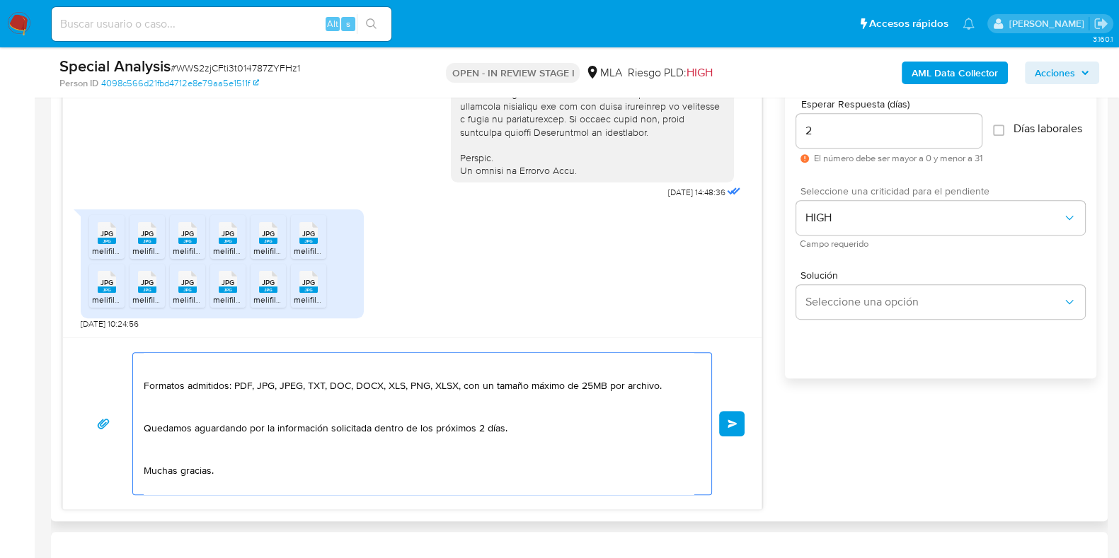
scroll to position [0, 0]
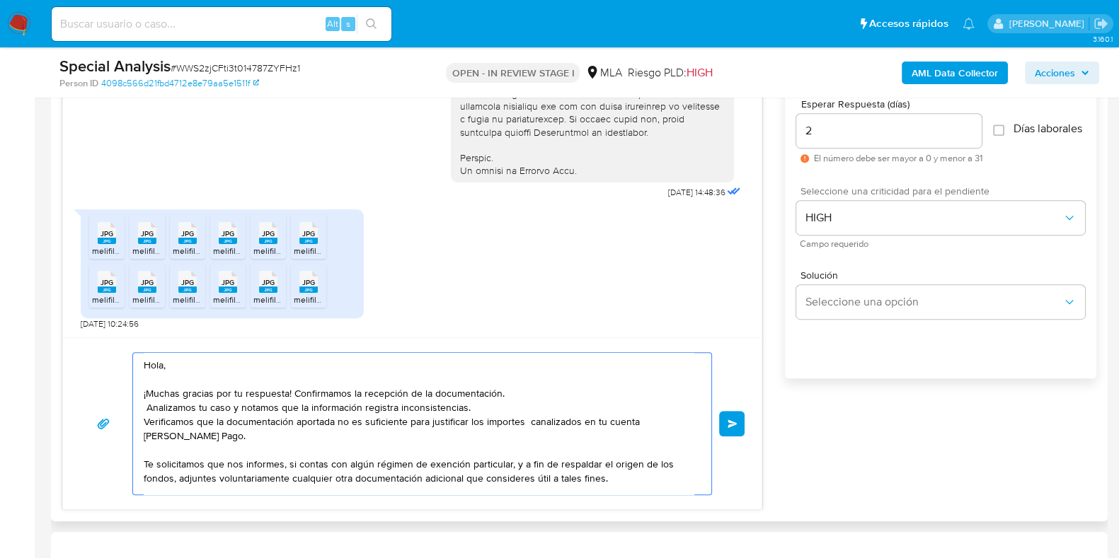
click at [290, 394] on textarea "Hola, ¡Muchas gracias por tu respuesta! Confirmamos la recepción de la document…" at bounding box center [419, 424] width 550 height 142
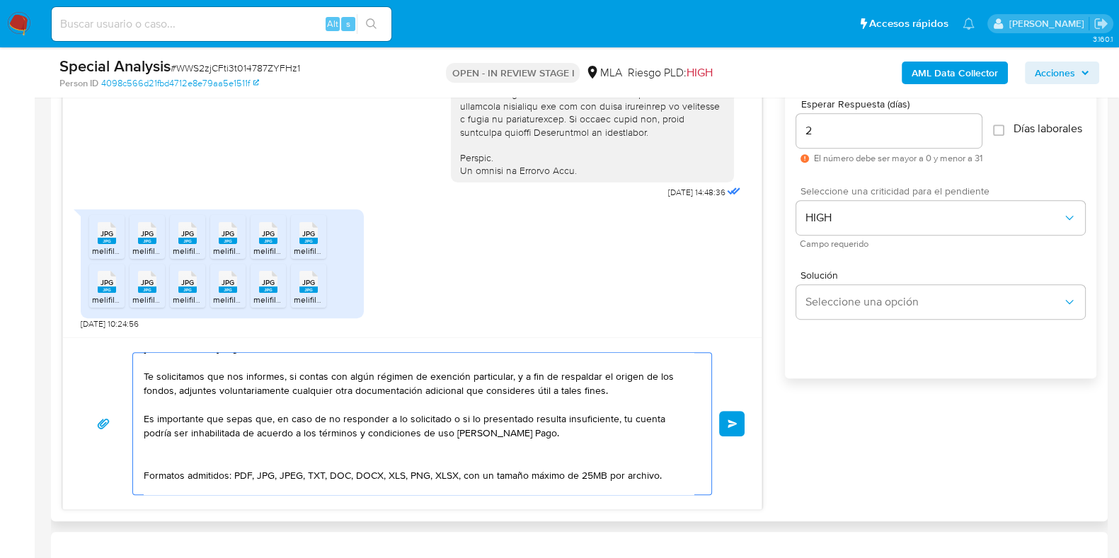
click at [208, 416] on textarea "Hola, ¡Muchas gracias por tu respuesta. Confirmamos la recepción de la document…" at bounding box center [419, 424] width 550 height 142
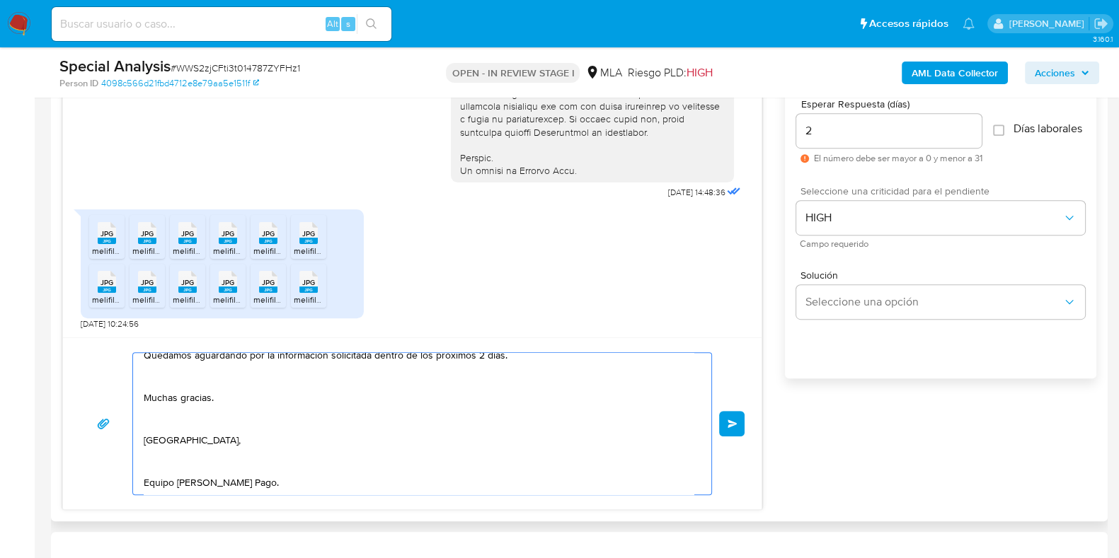
scroll to position [293, 0]
type textarea "Hola, ¡Muchas gracias por tu respuesta. Confirmamos la recepción de la document…"
click at [731, 423] on span "Enviar" at bounding box center [733, 424] width 10 height 8
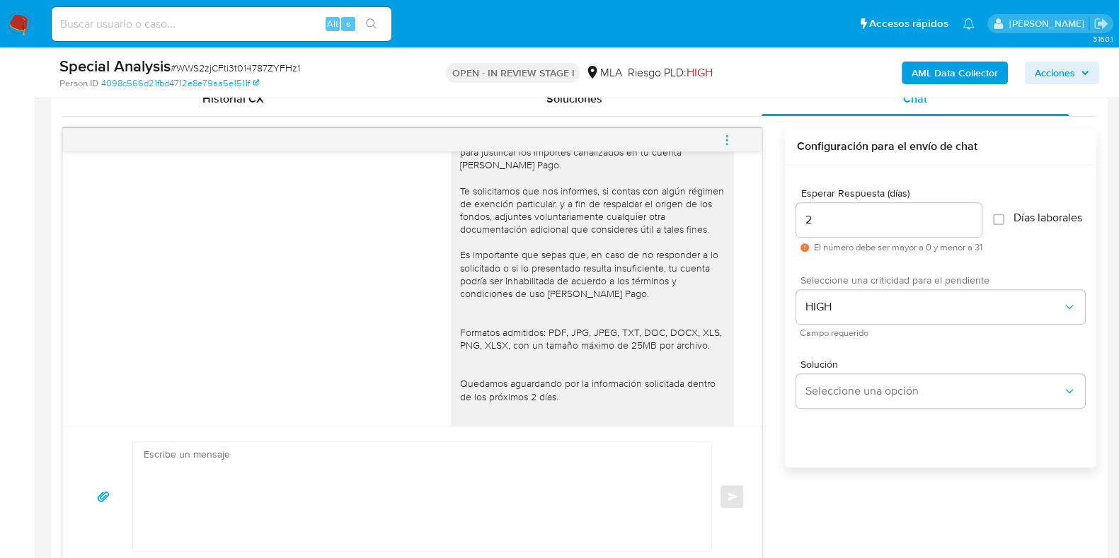
scroll to position [1019, 0]
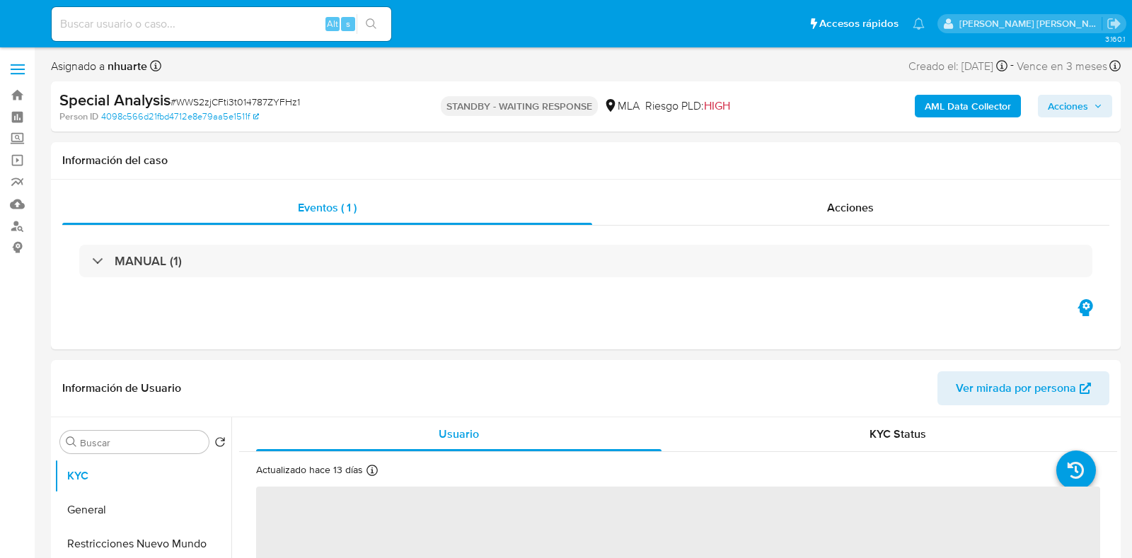
select select "10"
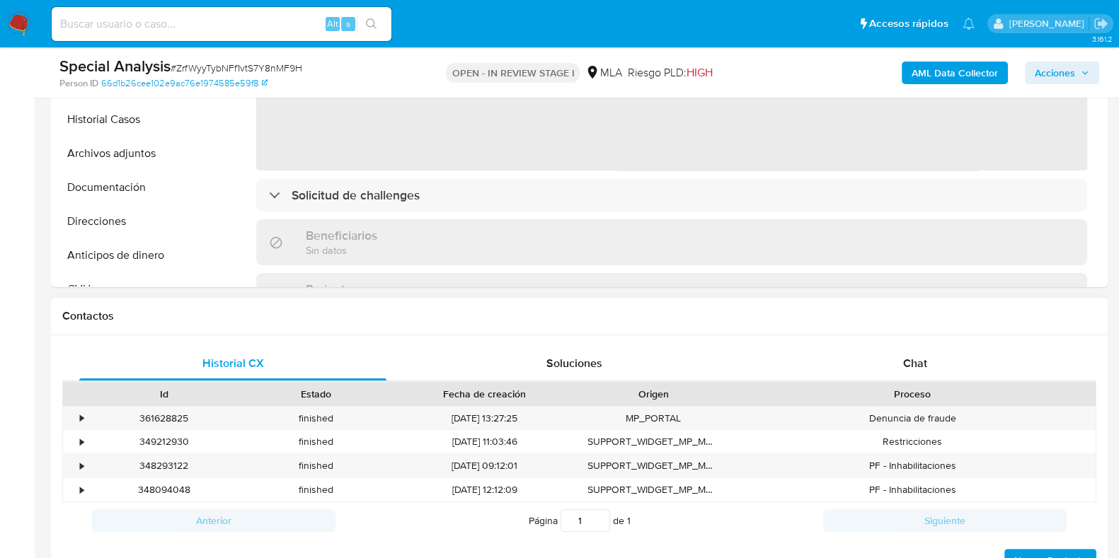
select select "10"
click at [913, 371] on div "Chat" at bounding box center [914, 364] width 307 height 34
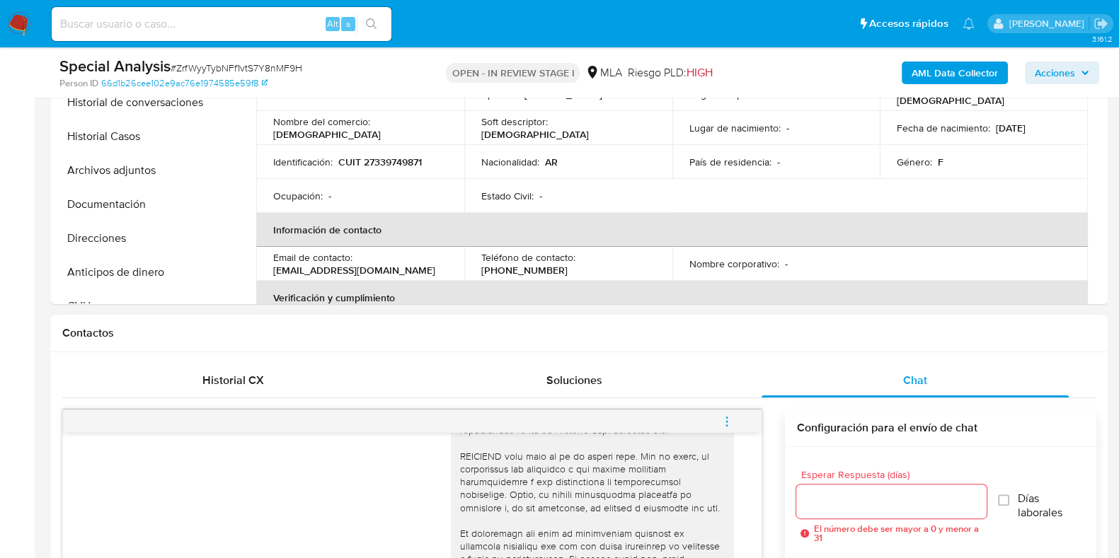
scroll to position [442, 0]
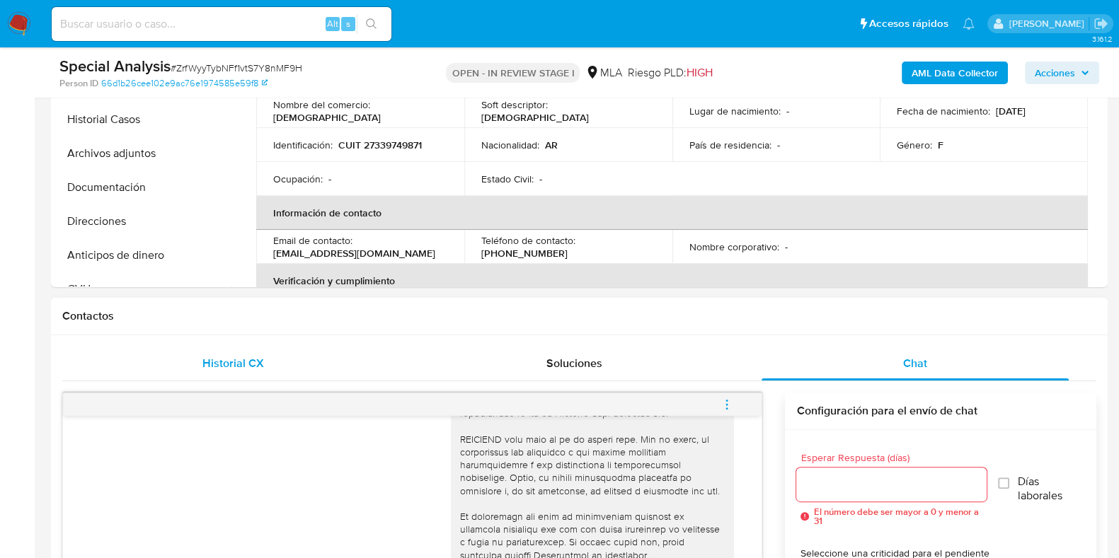
click at [243, 369] on span "Historial CX" at bounding box center [233, 363] width 62 height 16
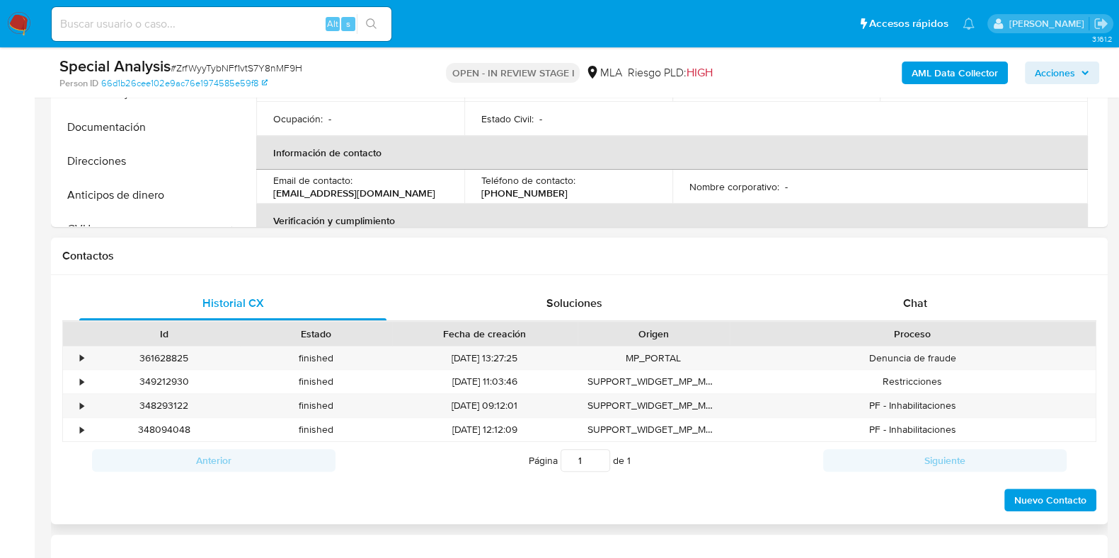
scroll to position [531, 0]
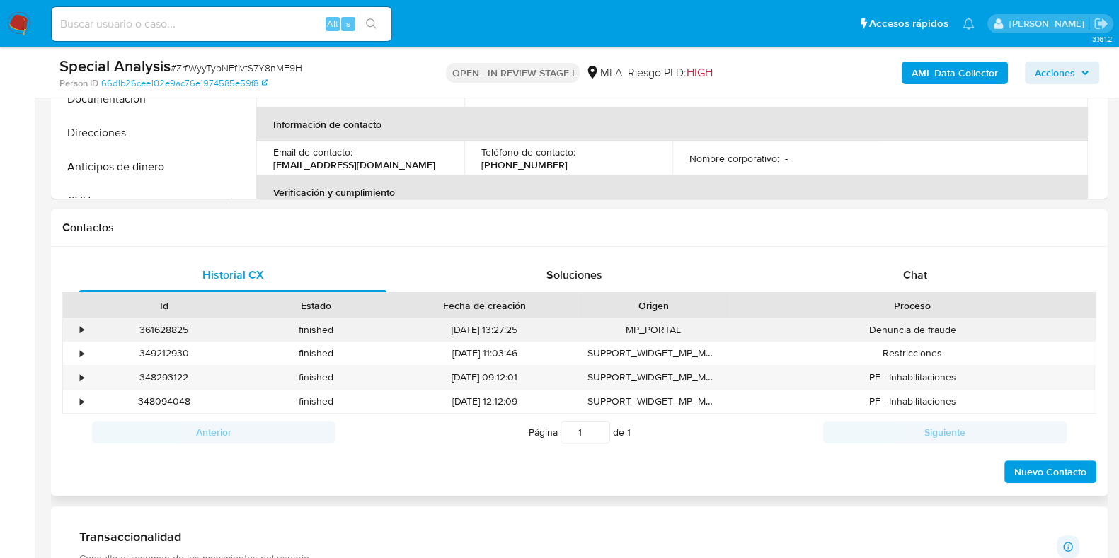
click at [81, 329] on div "•" at bounding box center [82, 329] width 4 height 13
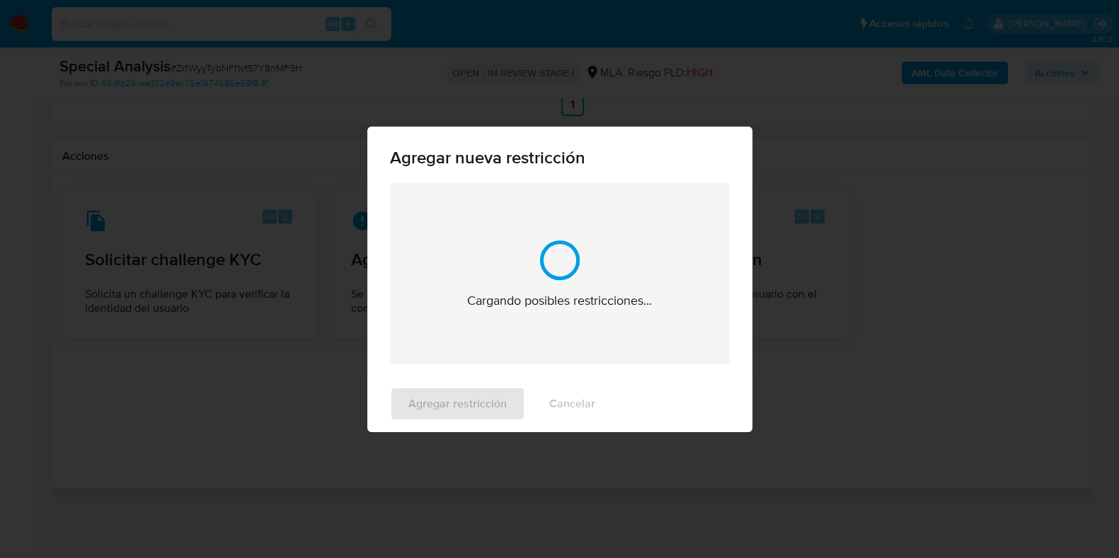
scroll to position [2015, 0]
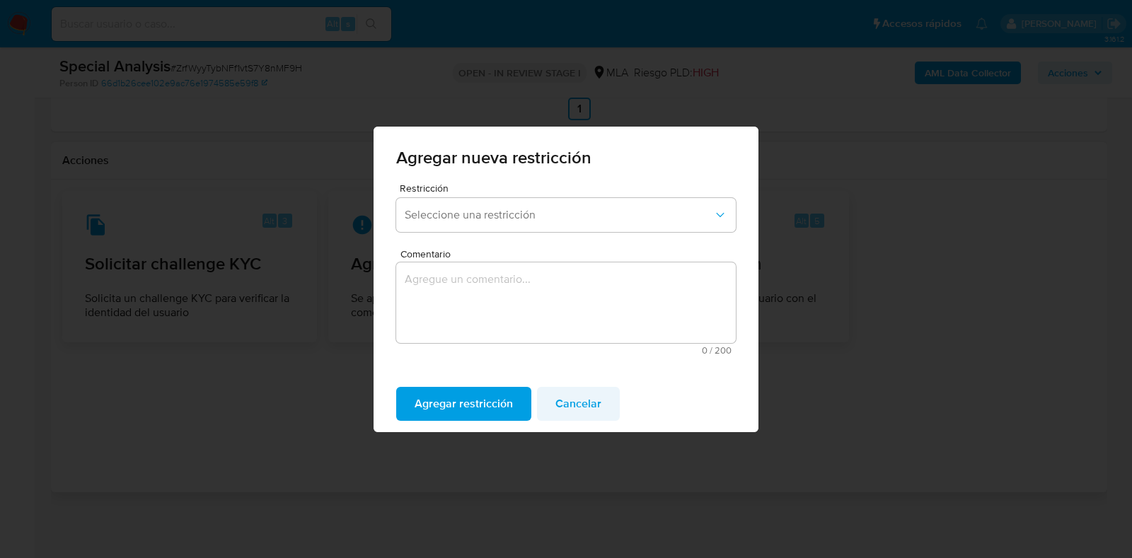
click at [577, 398] on span "Cancelar" at bounding box center [579, 404] width 46 height 31
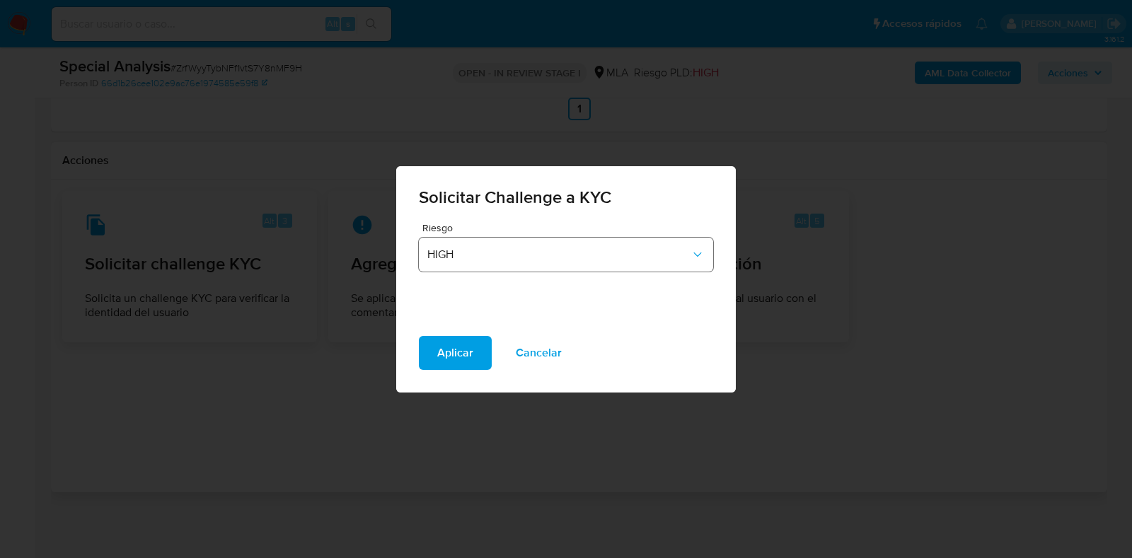
click at [535, 268] on button "HIGH" at bounding box center [566, 255] width 294 height 34
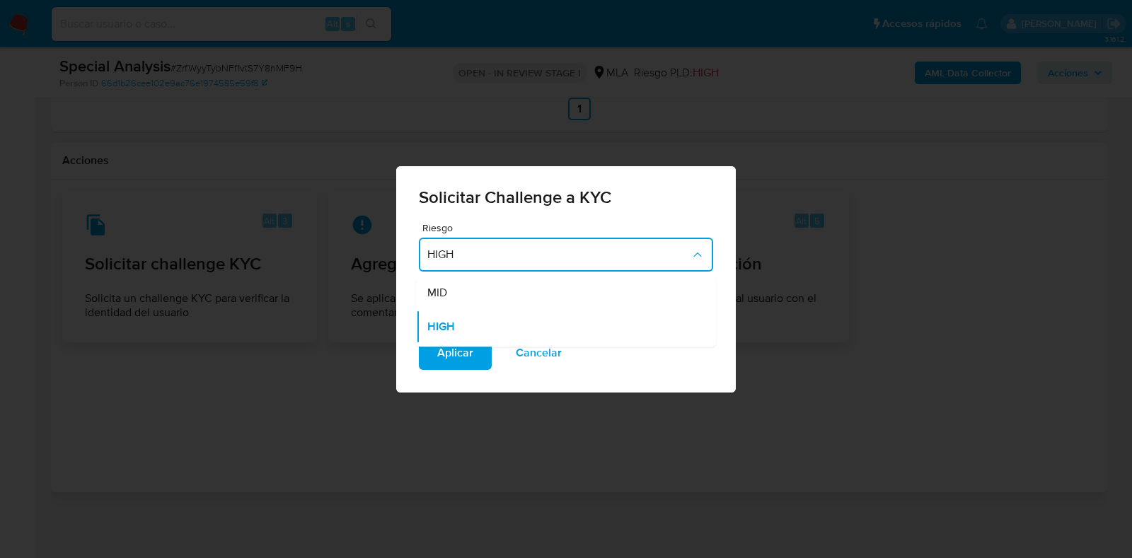
click at [532, 415] on div "Solicitar Challenge a KYC Riesgo HIGH MID HIGH MIDHIGH Aplicar Cancelar" at bounding box center [566, 279] width 1132 height 558
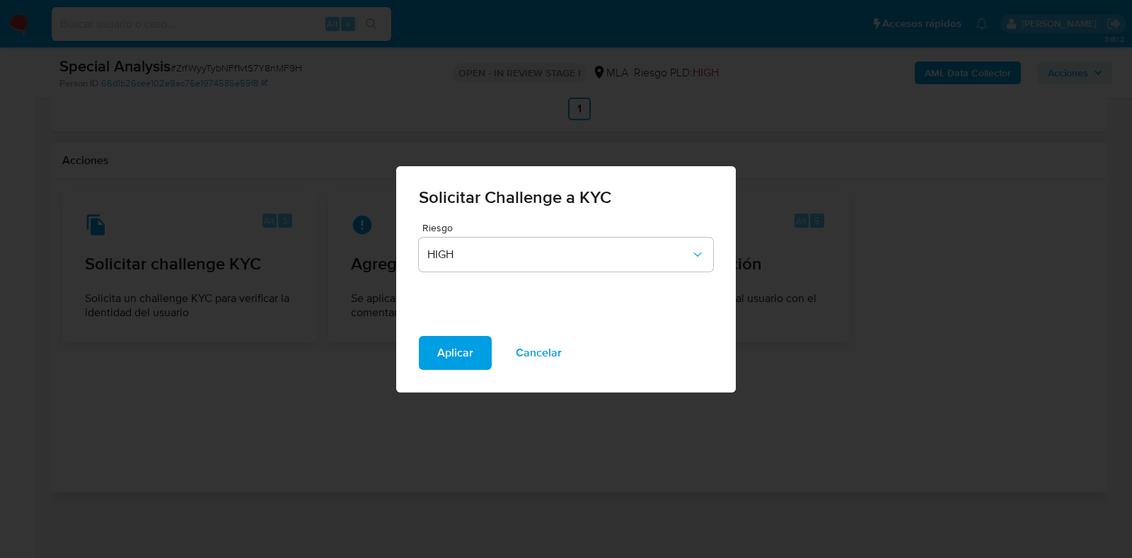
click at [532, 415] on div "Solicitar Challenge a KYC Riesgo HIGH Aplicar Cancelar" at bounding box center [566, 279] width 1132 height 558
click at [529, 360] on span "Cancelar" at bounding box center [539, 353] width 46 height 31
click at [477, 269] on button "HIGH" at bounding box center [566, 255] width 294 height 34
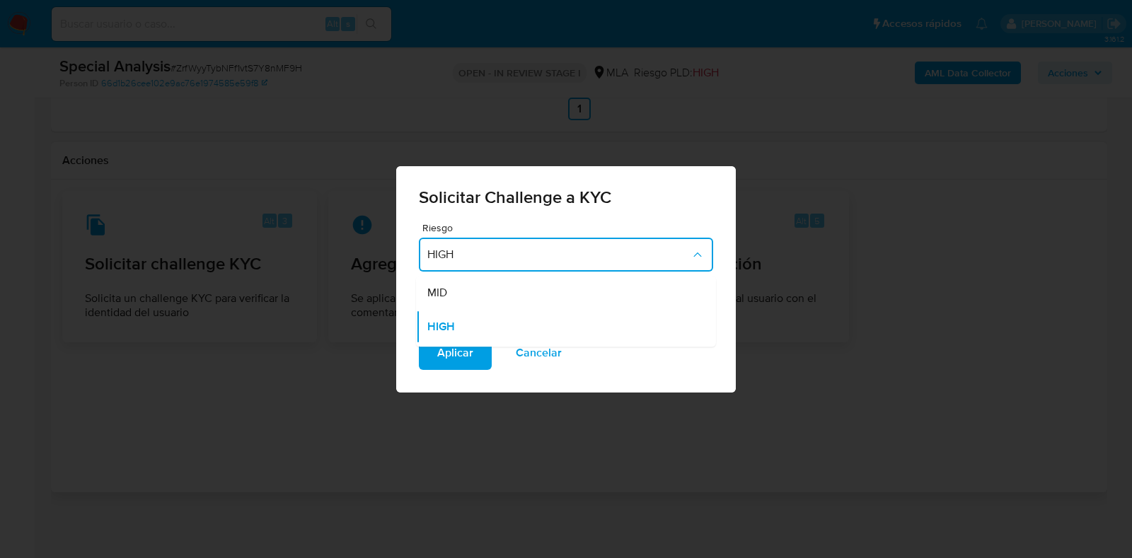
click at [403, 442] on div "Solicitar Challenge a KYC Riesgo HIGH MID HIGH MIDHIGH Aplicar Cancelar" at bounding box center [566, 279] width 1132 height 558
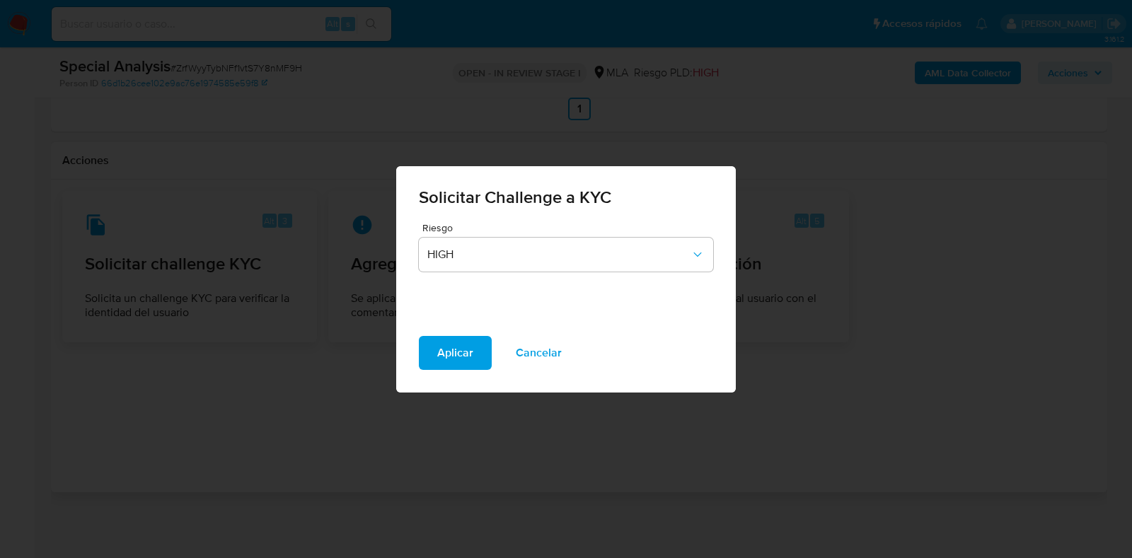
click at [544, 358] on span "Cancelar" at bounding box center [539, 353] width 46 height 31
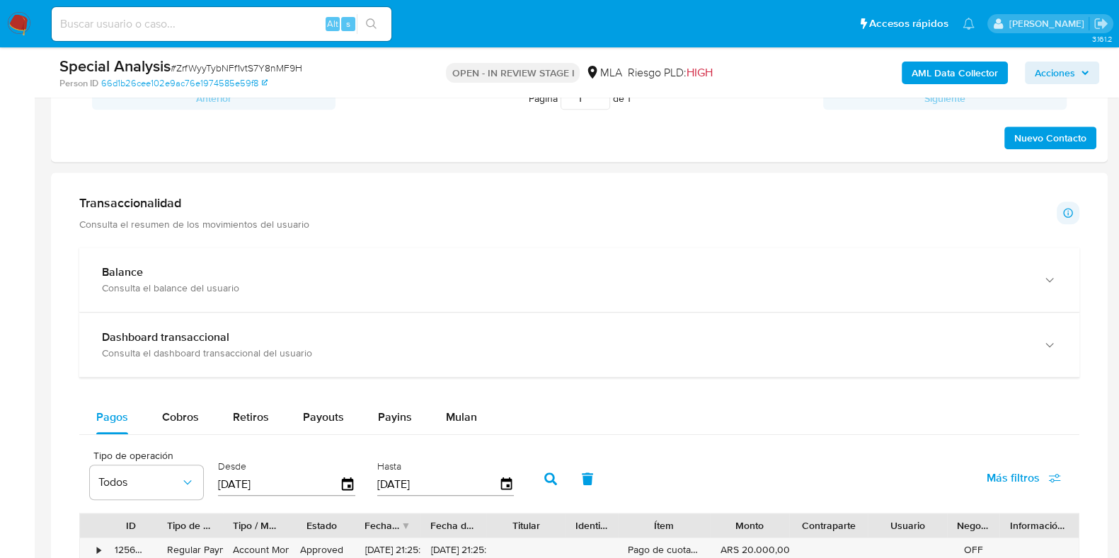
scroll to position [599, 0]
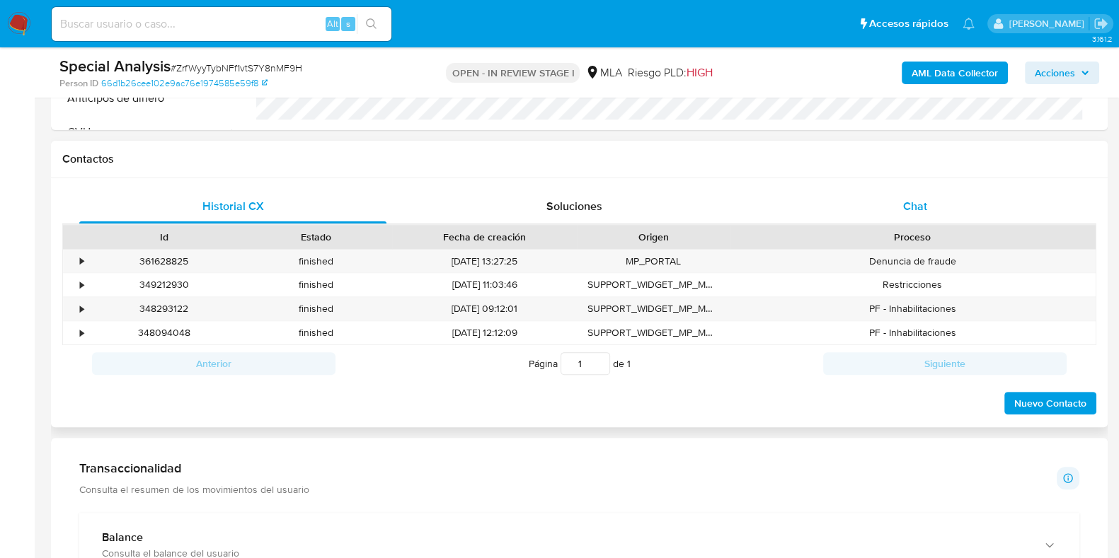
click at [916, 200] on span "Chat" at bounding box center [915, 206] width 24 height 16
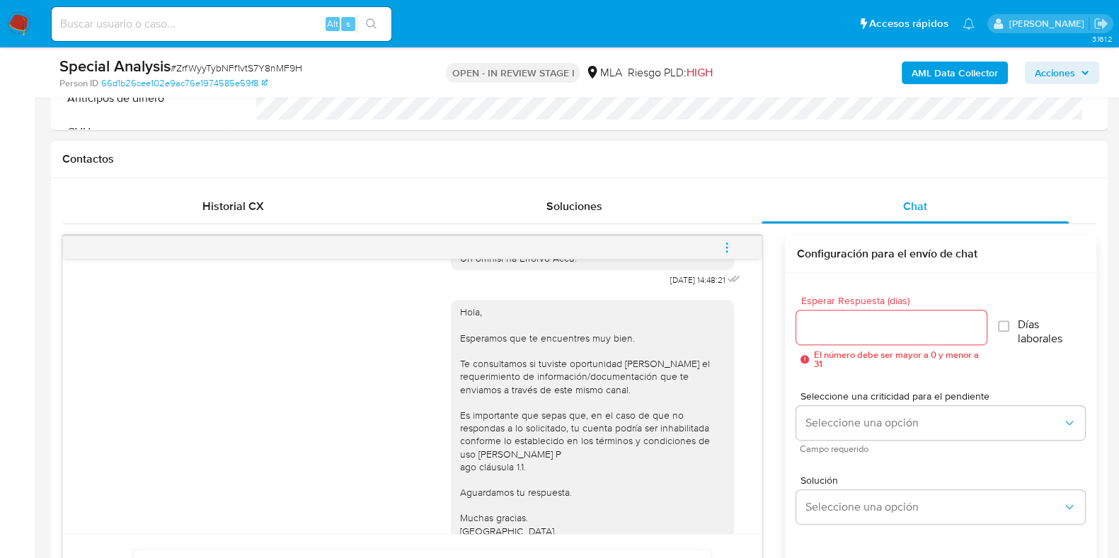
scroll to position [837, 0]
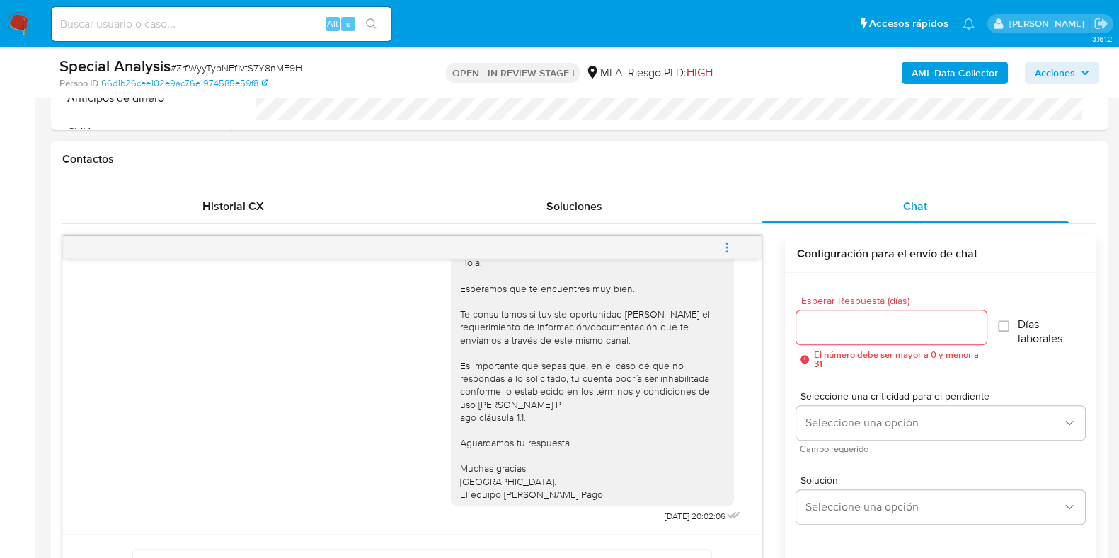
click at [732, 249] on icon "menu-action" at bounding box center [726, 247] width 13 height 13
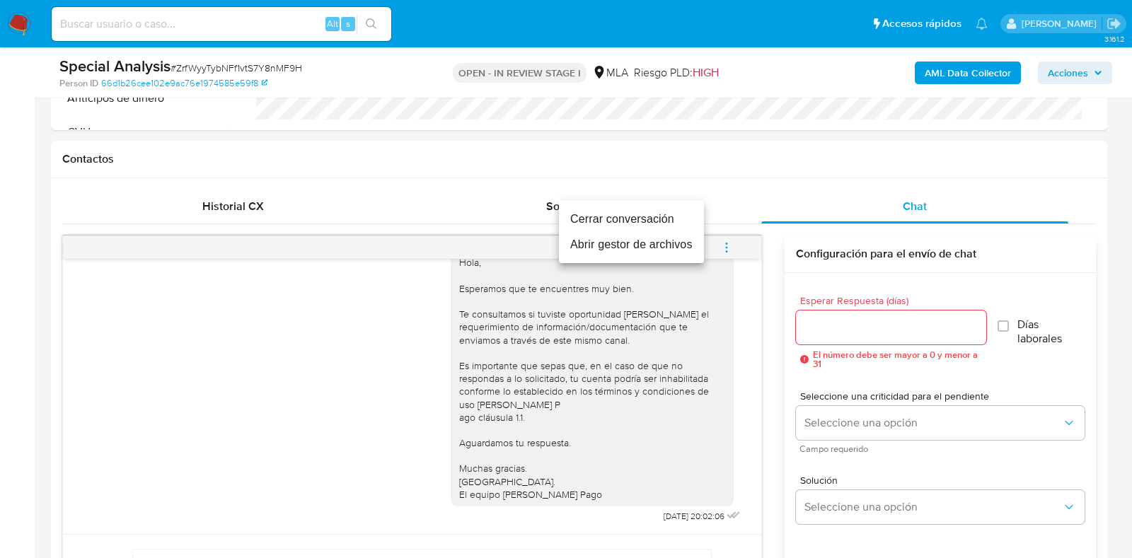
click at [627, 222] on li "Cerrar conversación" at bounding box center [631, 219] width 145 height 25
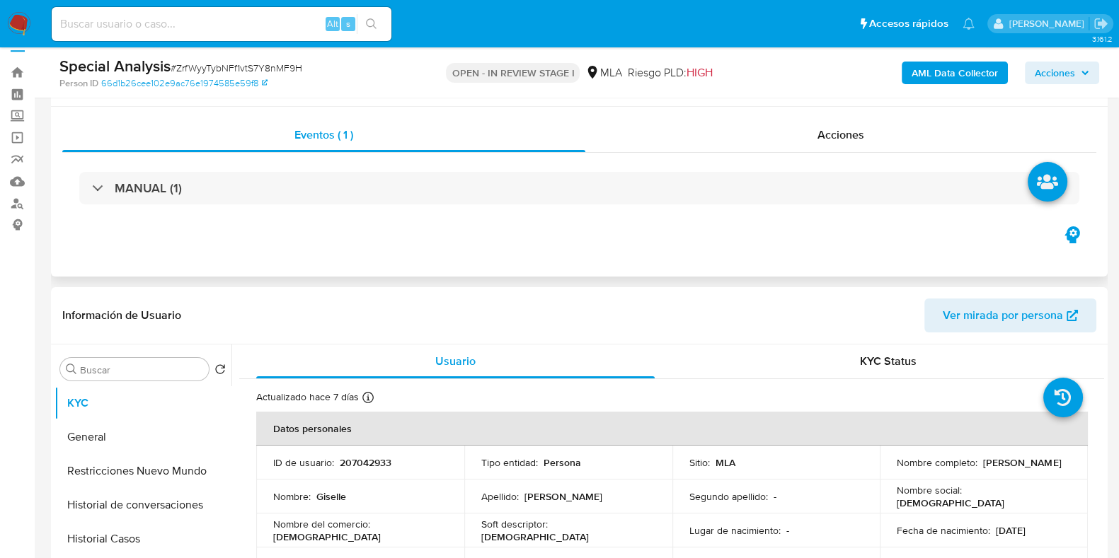
scroll to position [0, 0]
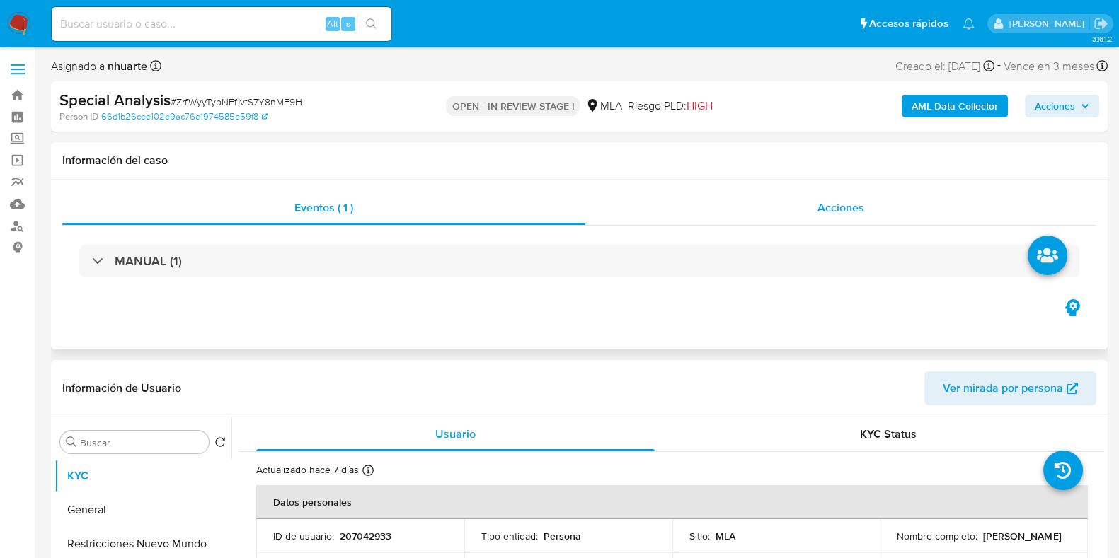
click at [811, 214] on div "Acciones" at bounding box center [840, 208] width 511 height 34
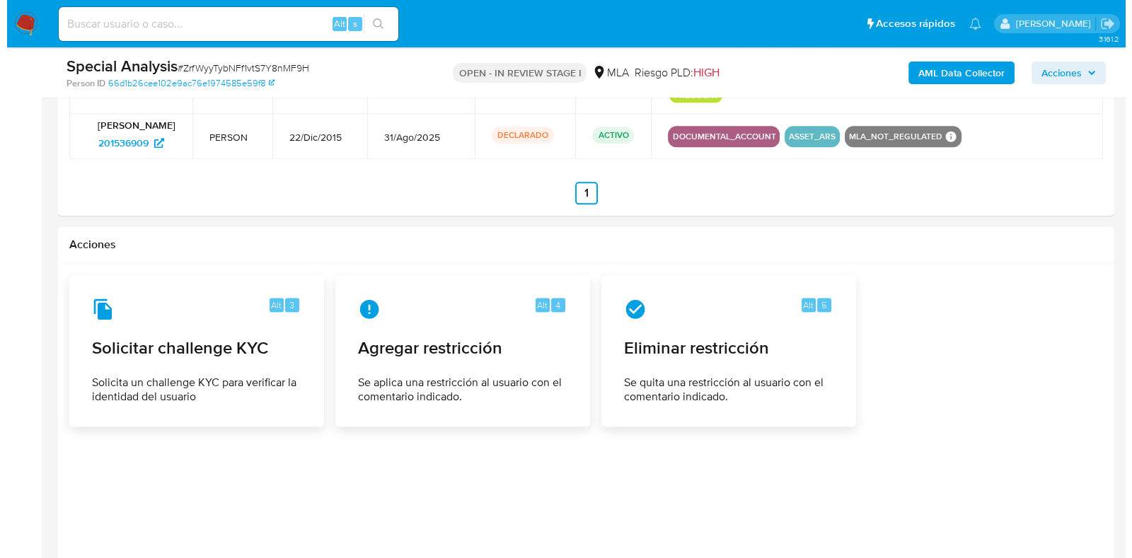
scroll to position [2299, 0]
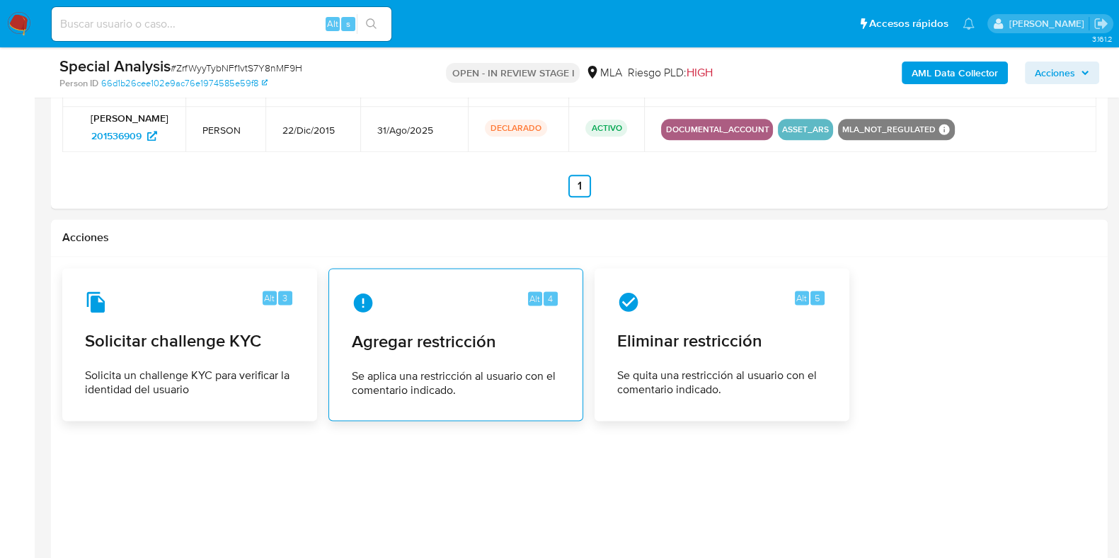
click at [509, 325] on div "Alt 4 Agregar restricción Se aplica una restricción al usuario con el comentari…" at bounding box center [455, 344] width 231 height 129
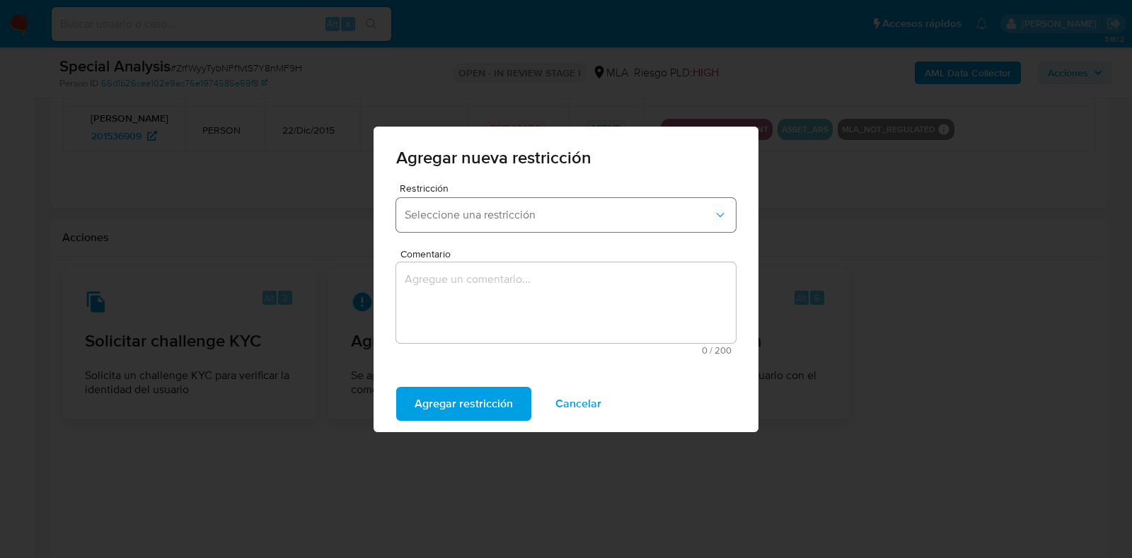
click at [503, 218] on span "Seleccione una restricción" at bounding box center [559, 215] width 309 height 14
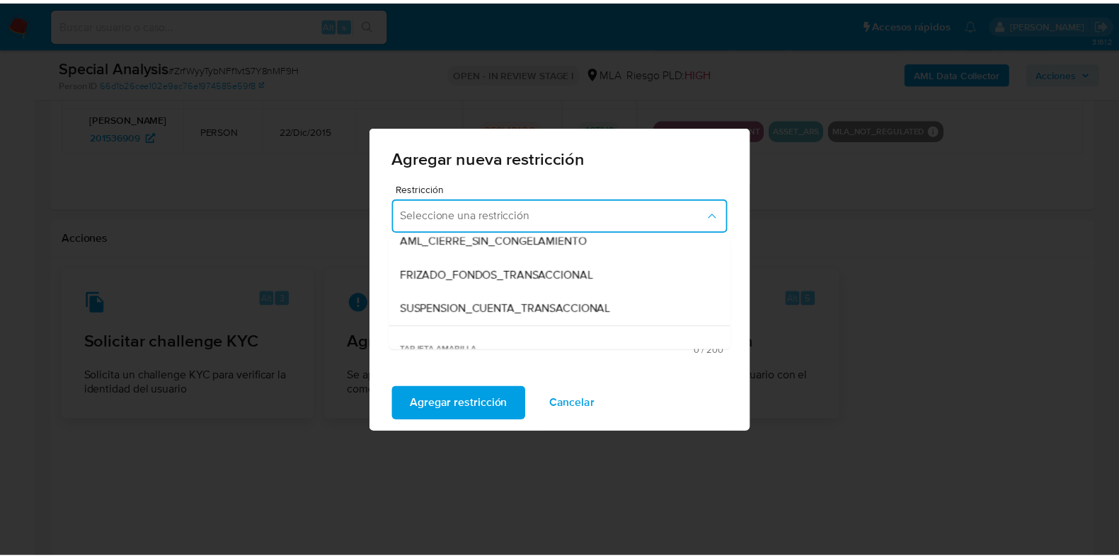
scroll to position [176, 0]
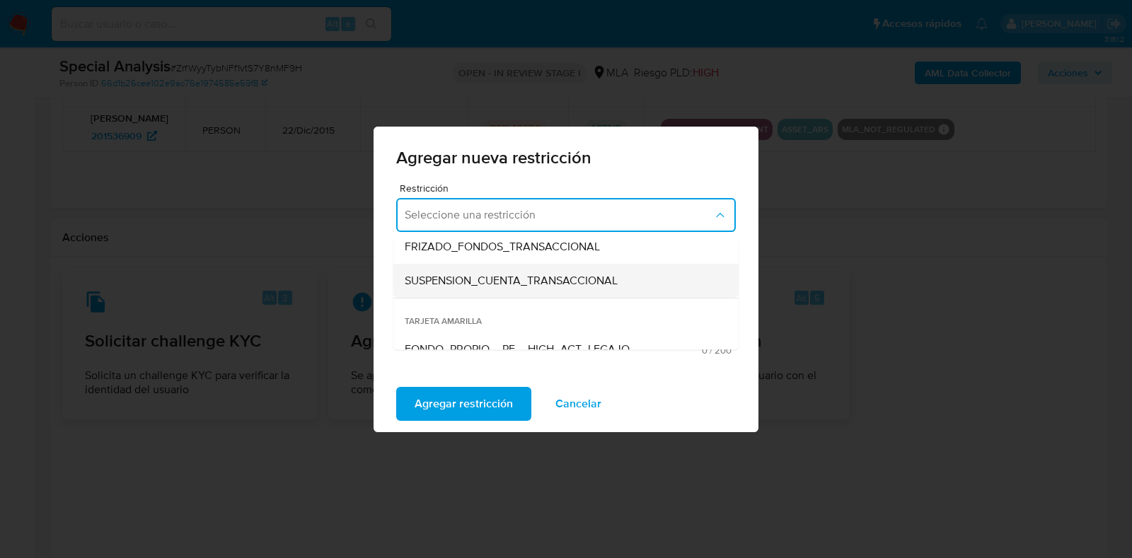
click at [511, 283] on span "SUSPENSION_CUENTA_TRANSACCIONAL" at bounding box center [511, 281] width 213 height 14
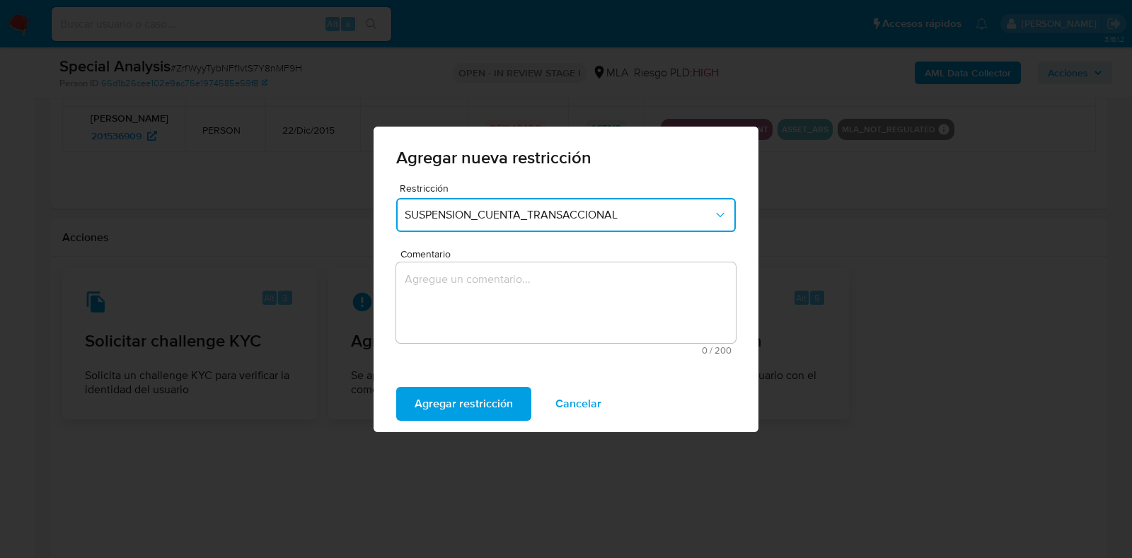
click at [511, 283] on textarea "Comentario" at bounding box center [566, 303] width 340 height 81
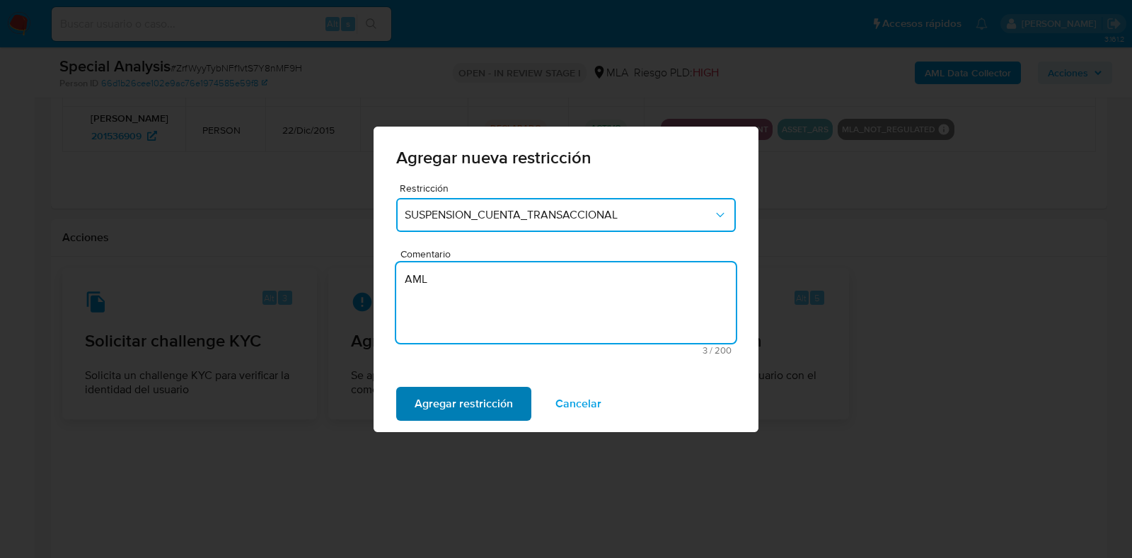
type textarea "AML"
click at [472, 405] on span "Agregar restricción" at bounding box center [464, 404] width 98 height 31
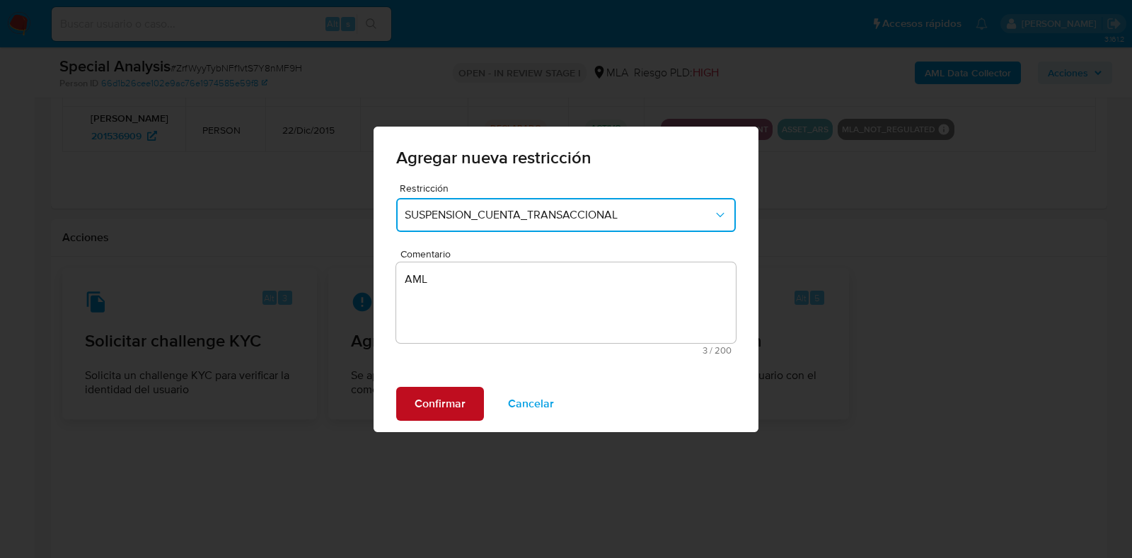
click at [438, 405] on span "Confirmar" at bounding box center [440, 404] width 51 height 31
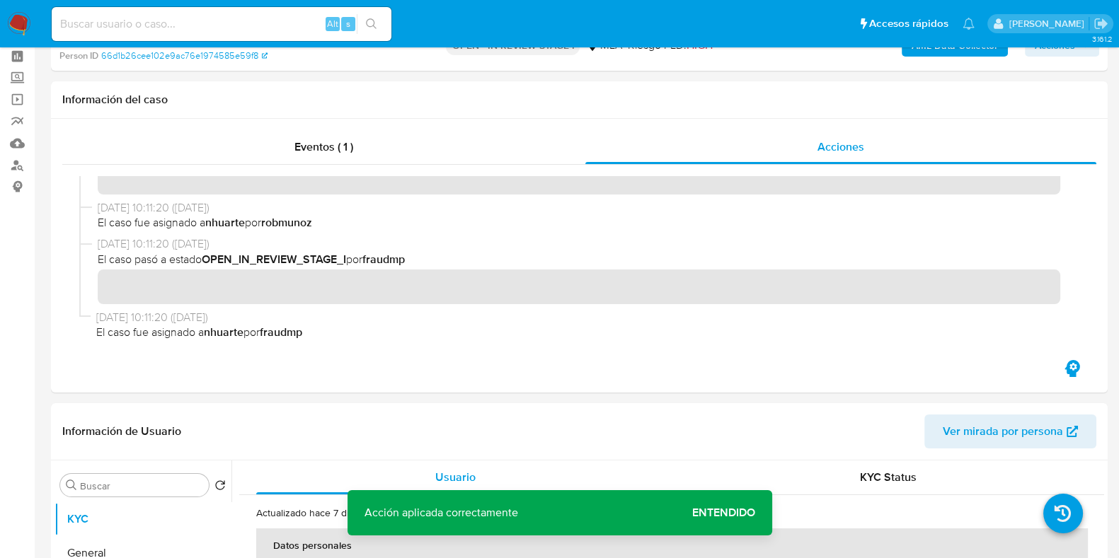
scroll to position [0, 0]
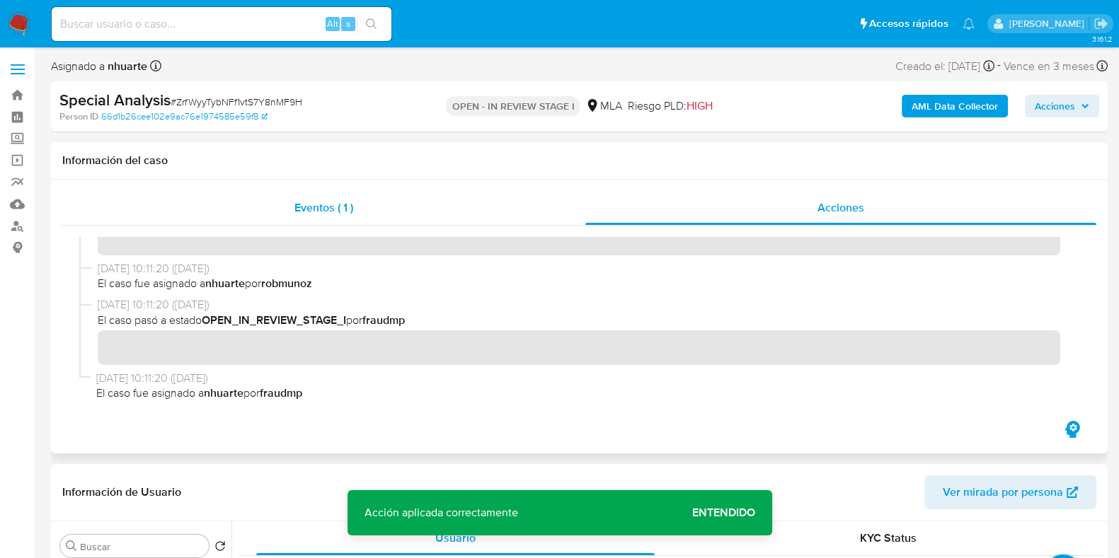
click at [322, 201] on span "Eventos ( 1 )" at bounding box center [323, 208] width 59 height 16
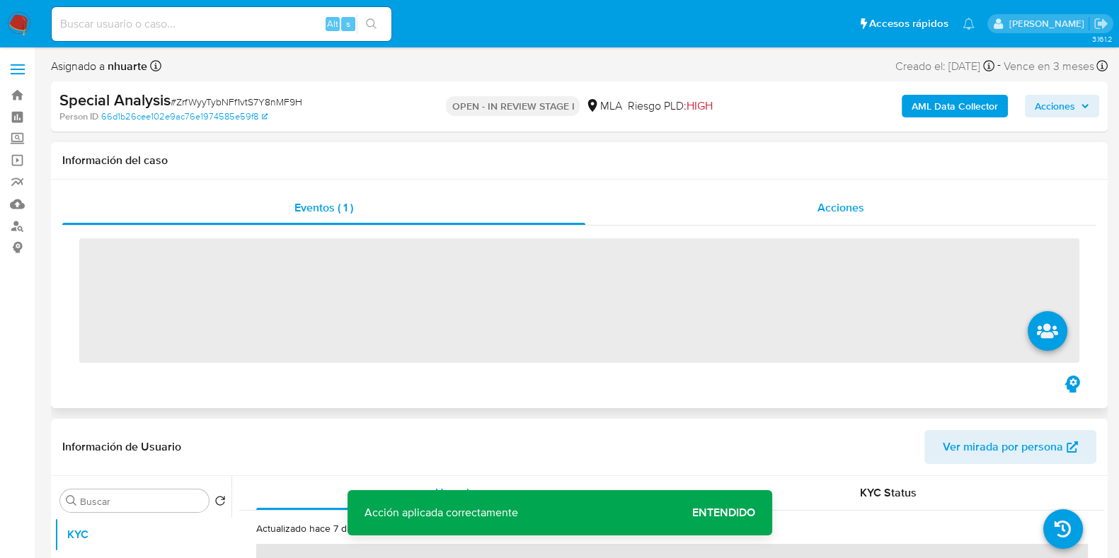
click at [832, 214] on span "Acciones" at bounding box center [840, 208] width 47 height 16
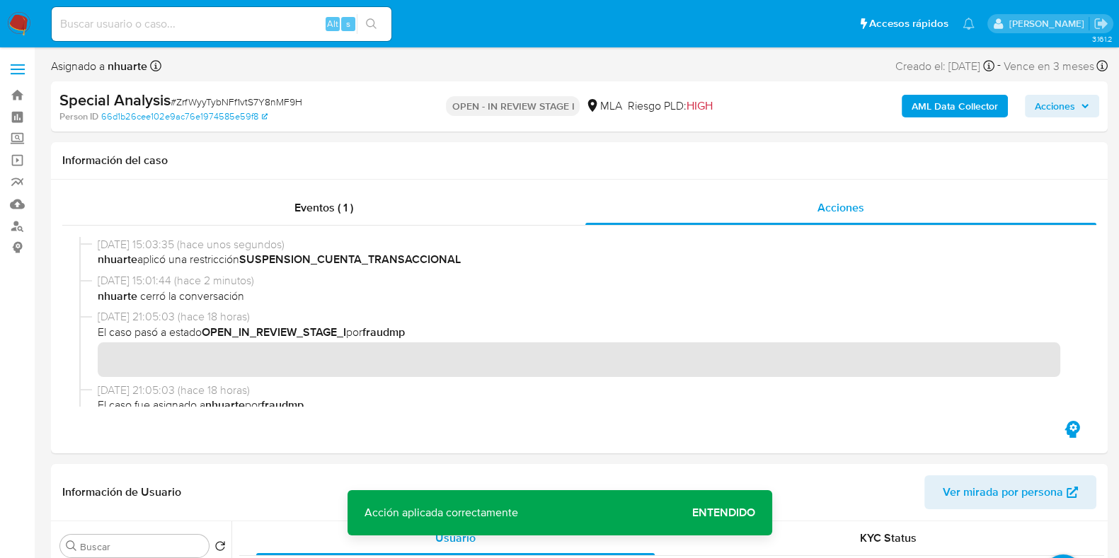
click at [933, 101] on b "AML Data Collector" at bounding box center [955, 106] width 86 height 23
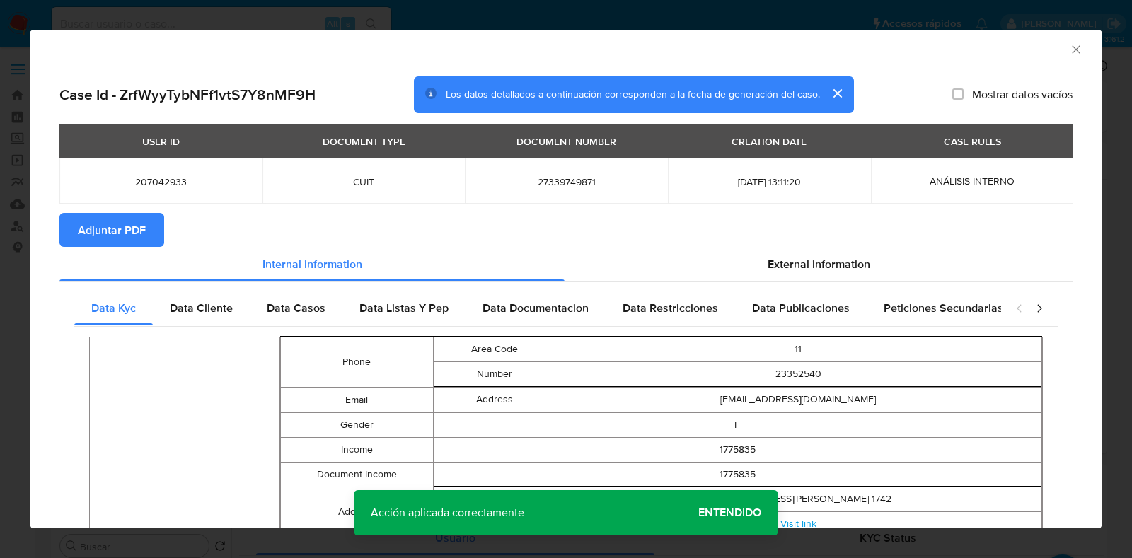
click at [142, 231] on span "Adjuntar PDF" at bounding box center [112, 229] width 68 height 31
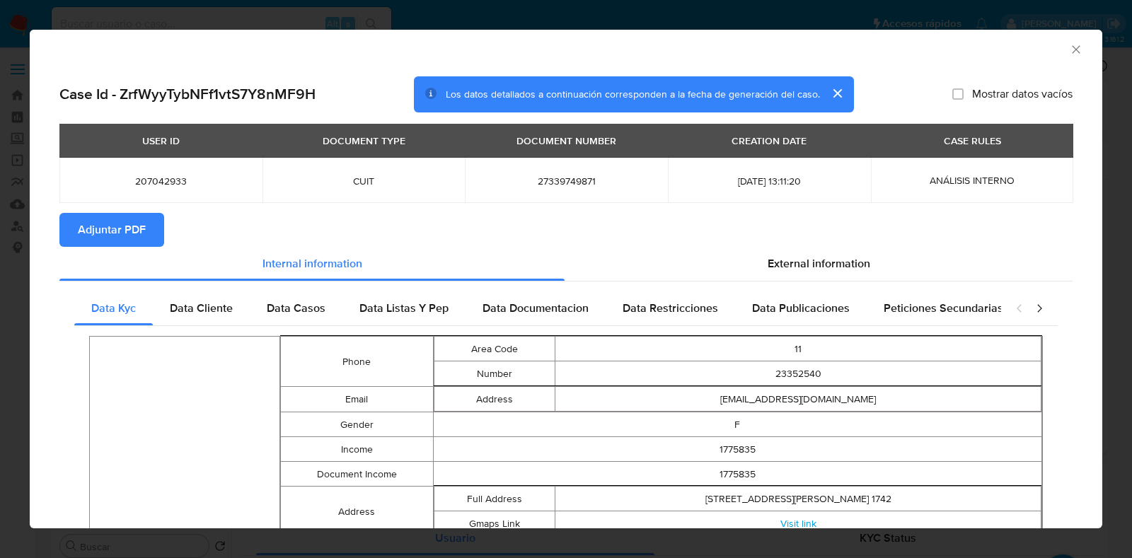
click at [1069, 51] on icon "Cerrar ventana" at bounding box center [1076, 49] width 14 height 14
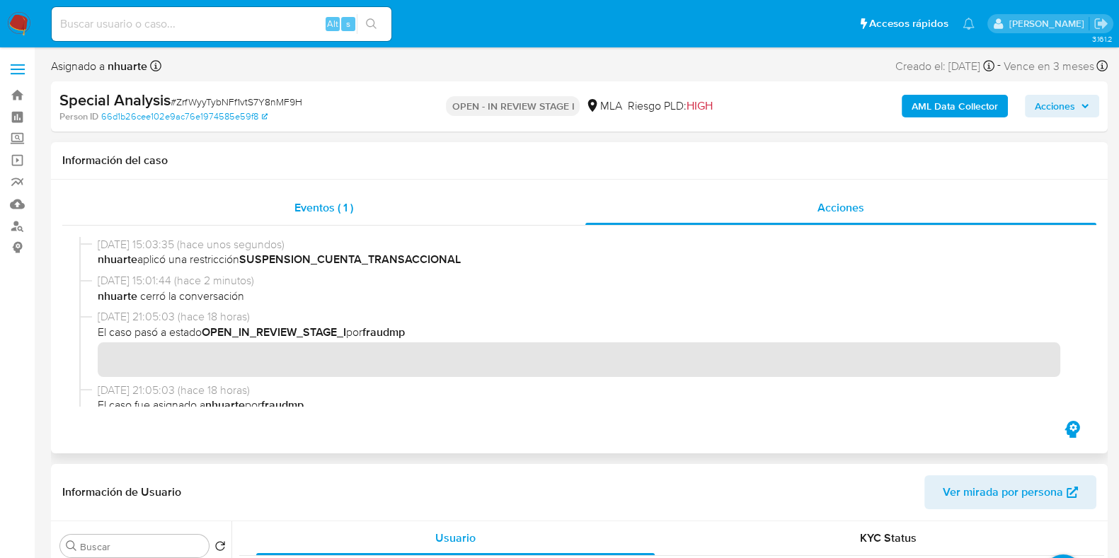
click at [330, 207] on span "Eventos ( 1 )" at bounding box center [323, 208] width 59 height 16
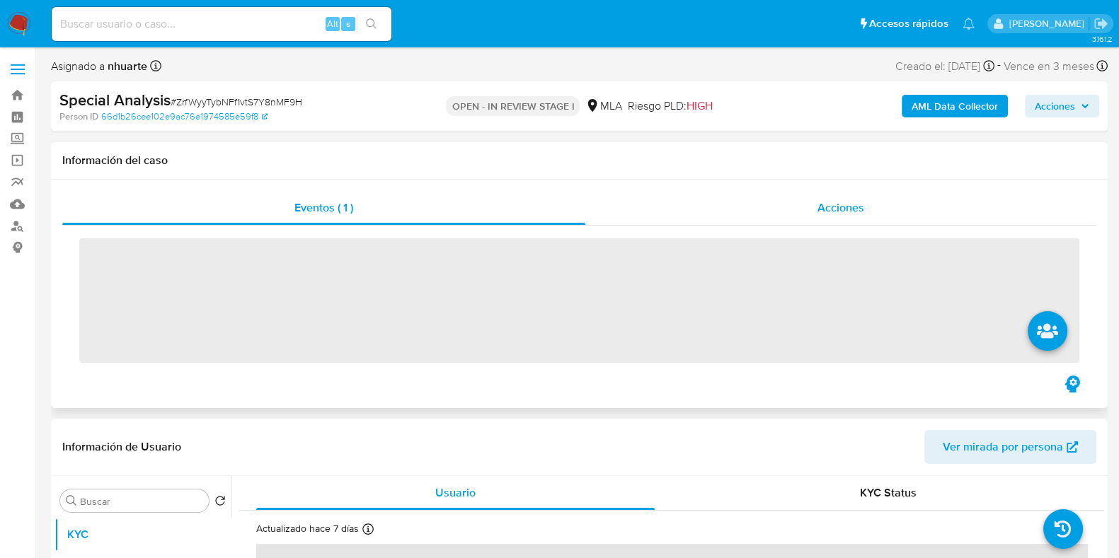
click at [841, 202] on span "Acciones" at bounding box center [840, 208] width 47 height 16
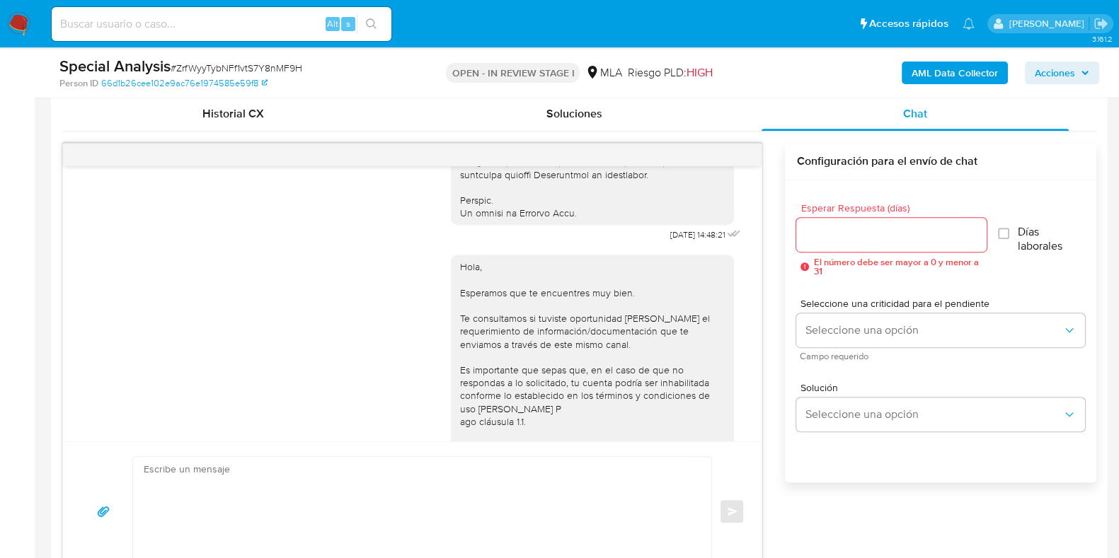
scroll to position [711, 0]
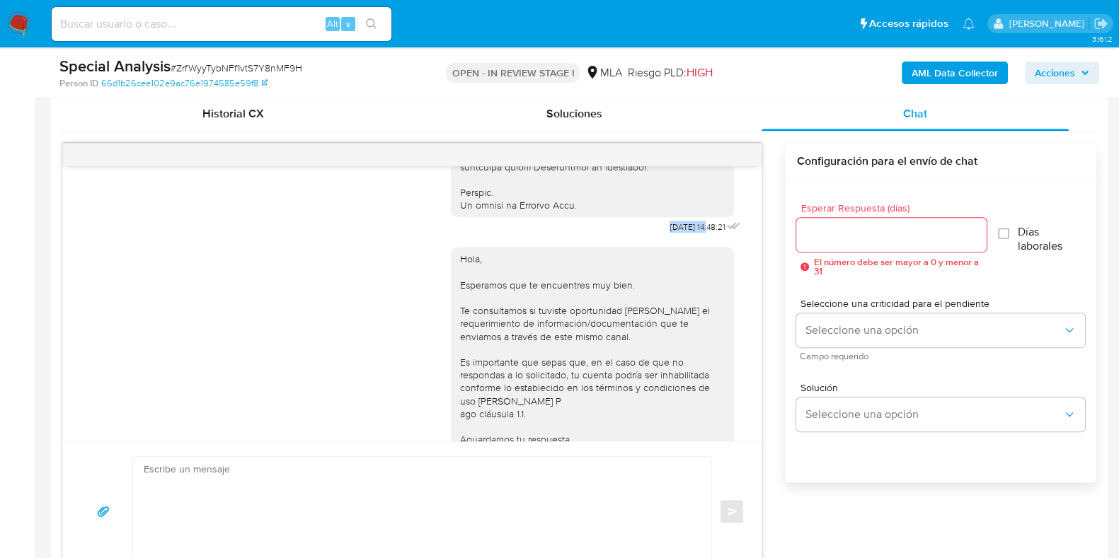
drag, startPoint x: 637, startPoint y: 253, endPoint x: 679, endPoint y: 253, distance: 42.5
copy span "17/09/2025"
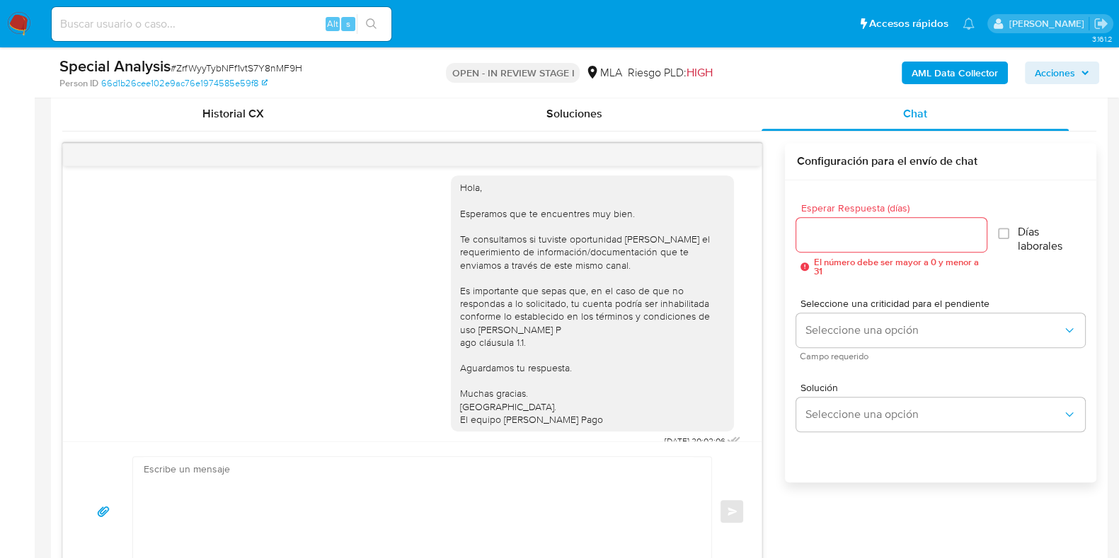
scroll to position [837, 0]
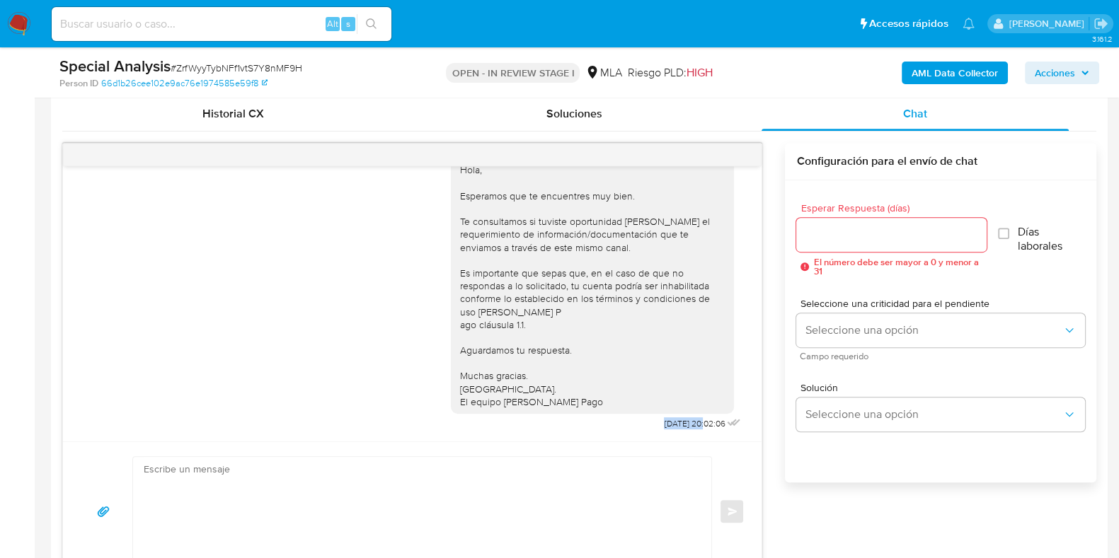
drag, startPoint x: 626, startPoint y: 423, endPoint x: 674, endPoint y: 422, distance: 47.4
click at [674, 422] on div "Hola, Esperamos que te encuentres muy bien. Te consultamos si tuviste oportunid…" at bounding box center [597, 291] width 293 height 286
copy span "22/09/2025"
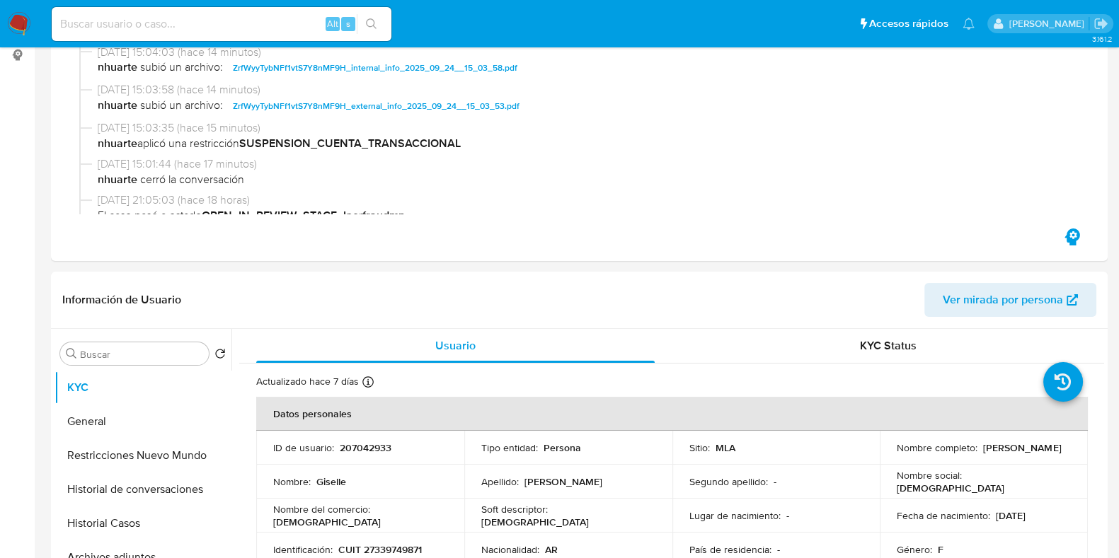
scroll to position [531, 0]
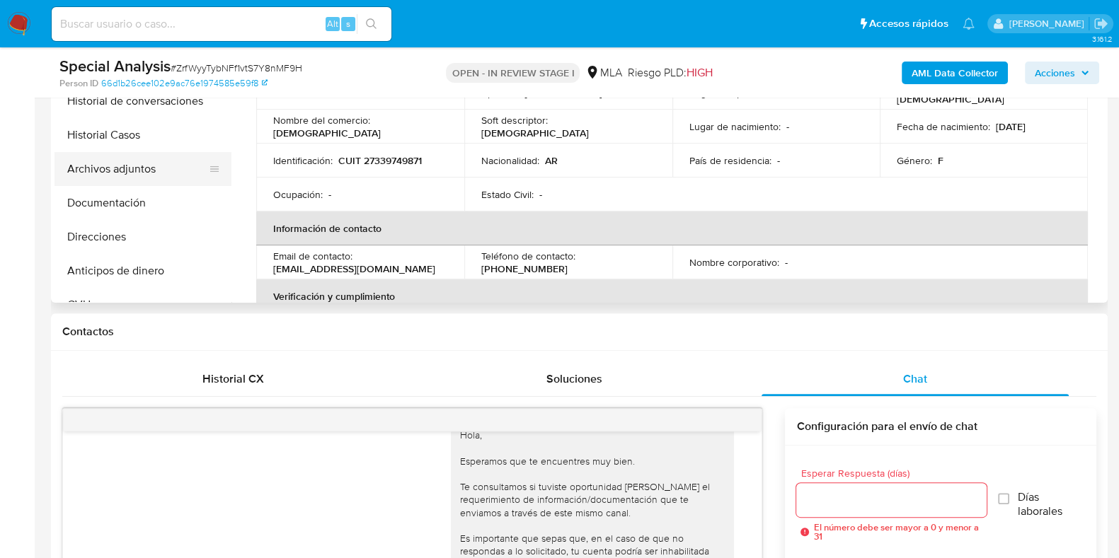
click at [145, 172] on button "Archivos adjuntos" at bounding box center [137, 169] width 166 height 34
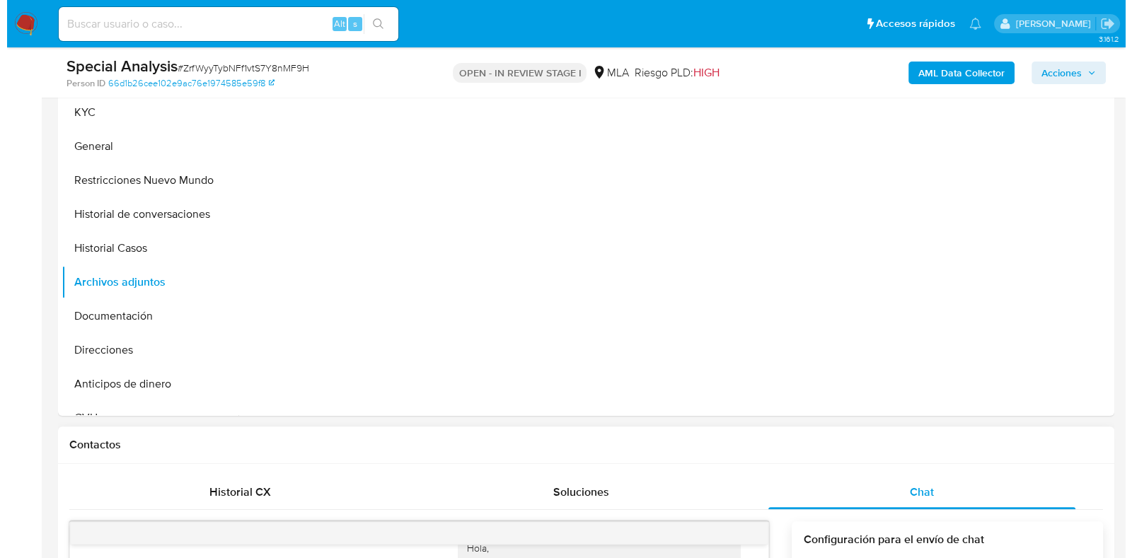
scroll to position [353, 0]
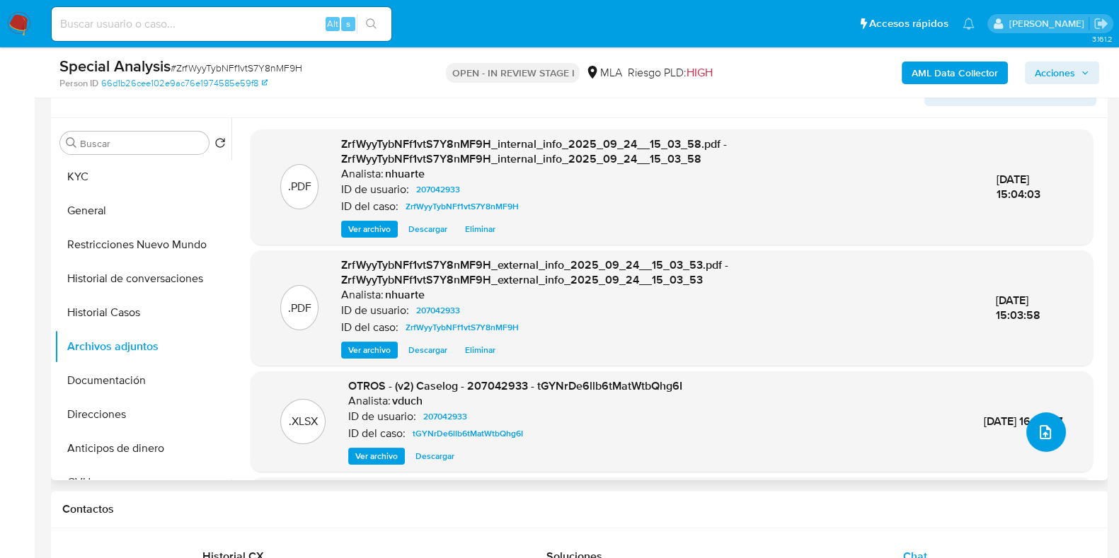
click at [1037, 424] on span "upload-file" at bounding box center [1045, 432] width 17 height 17
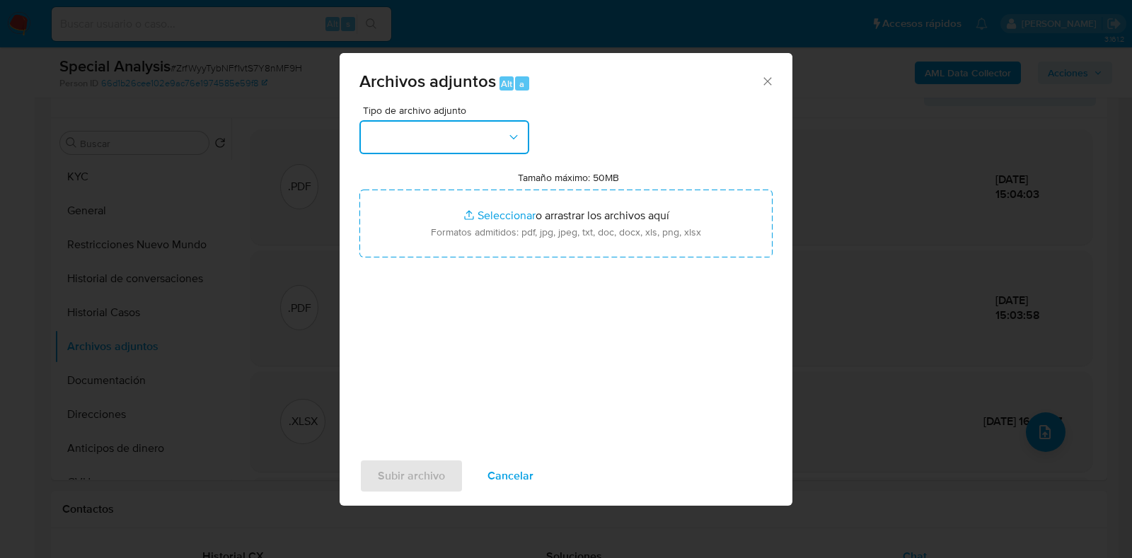
click at [510, 135] on icon "button" at bounding box center [514, 137] width 8 height 4
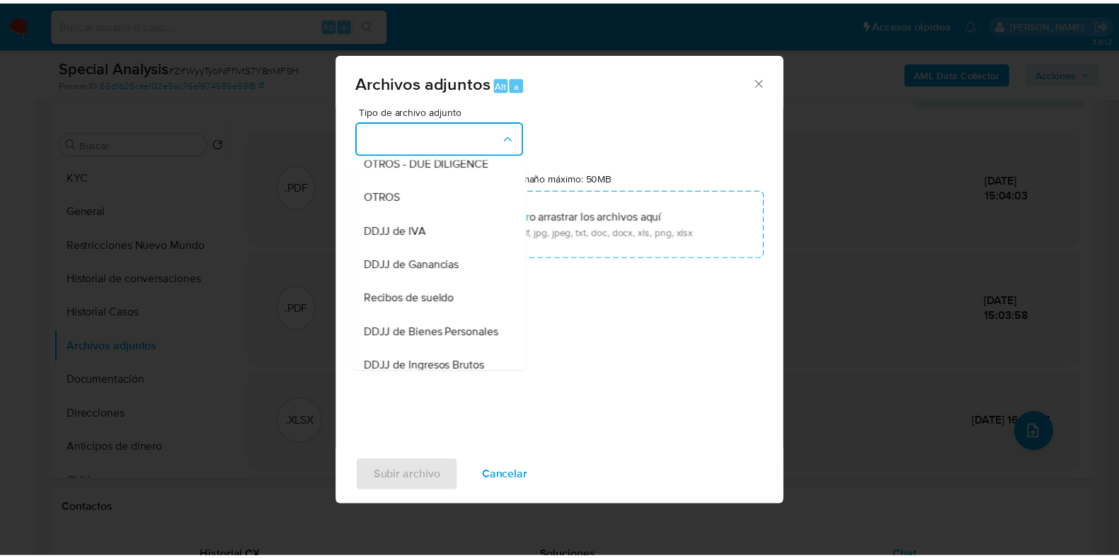
scroll to position [260, 0]
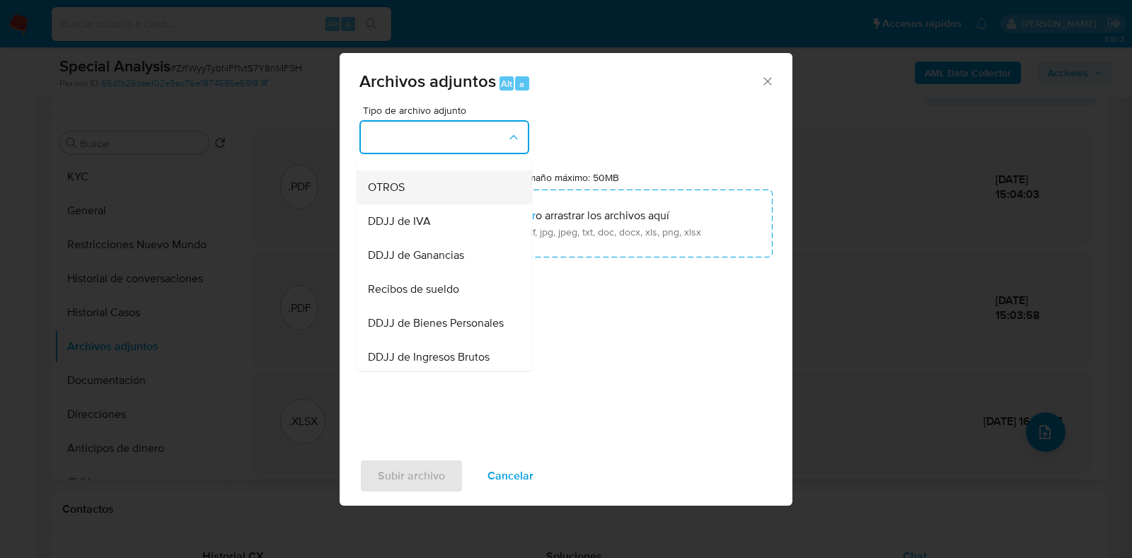
click at [464, 202] on div "OTROS" at bounding box center [440, 188] width 144 height 34
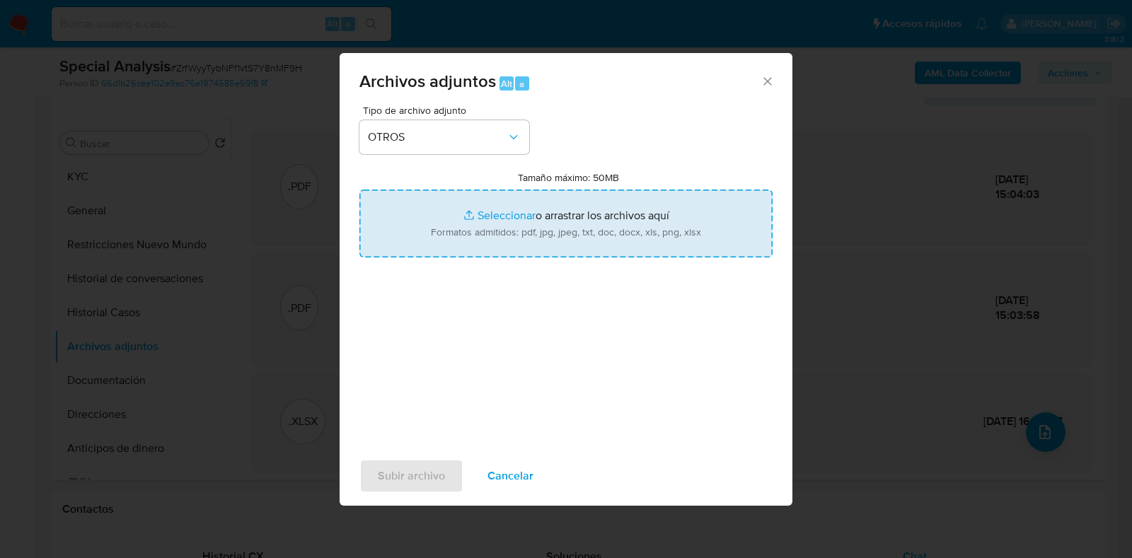
type input "C:\fakepath\Movimientos-207042933.xlsx"
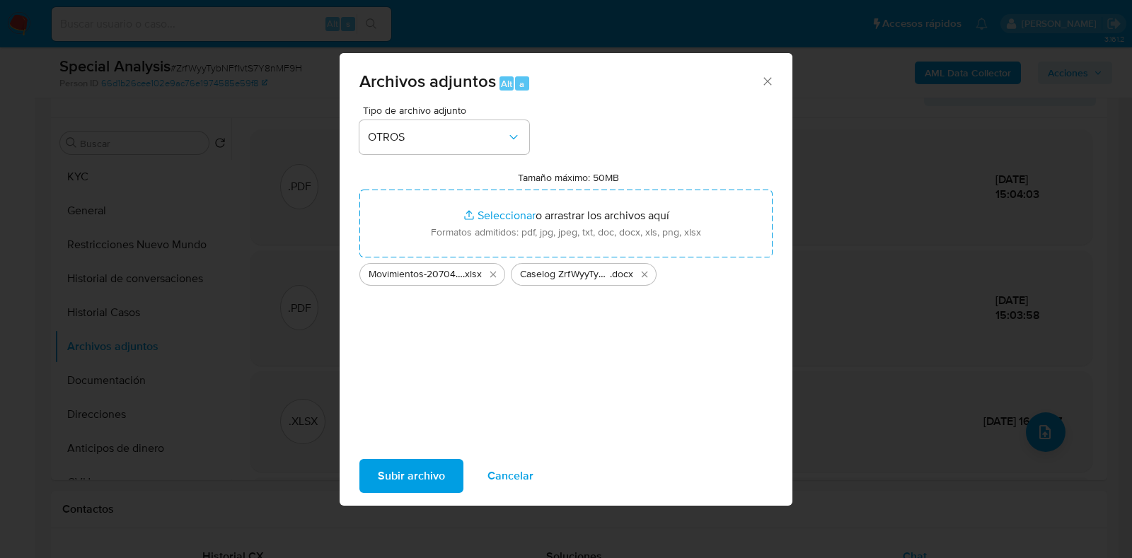
click at [425, 468] on span "Subir archivo" at bounding box center [411, 476] width 67 height 31
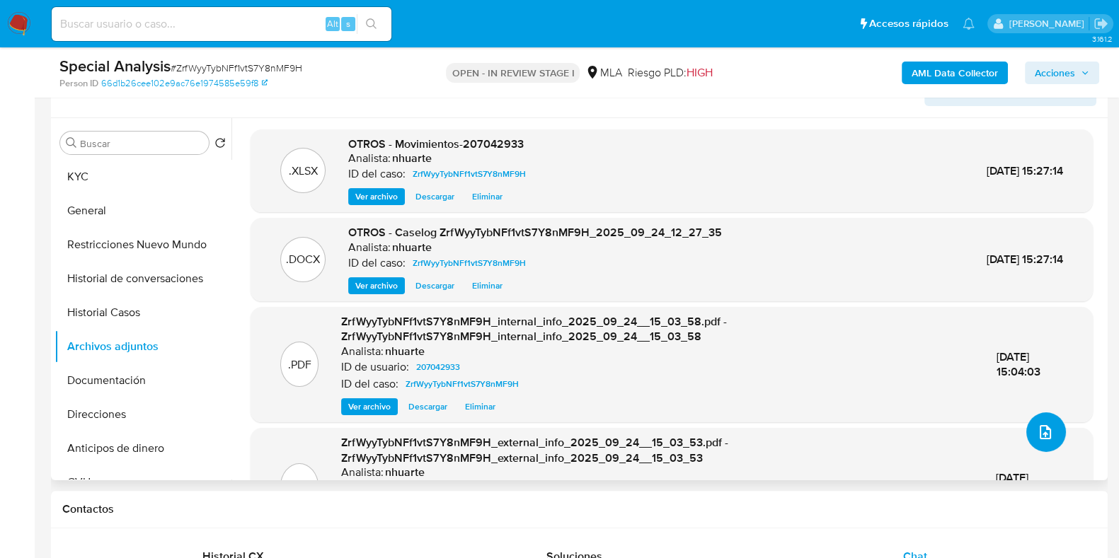
scroll to position [0, 0]
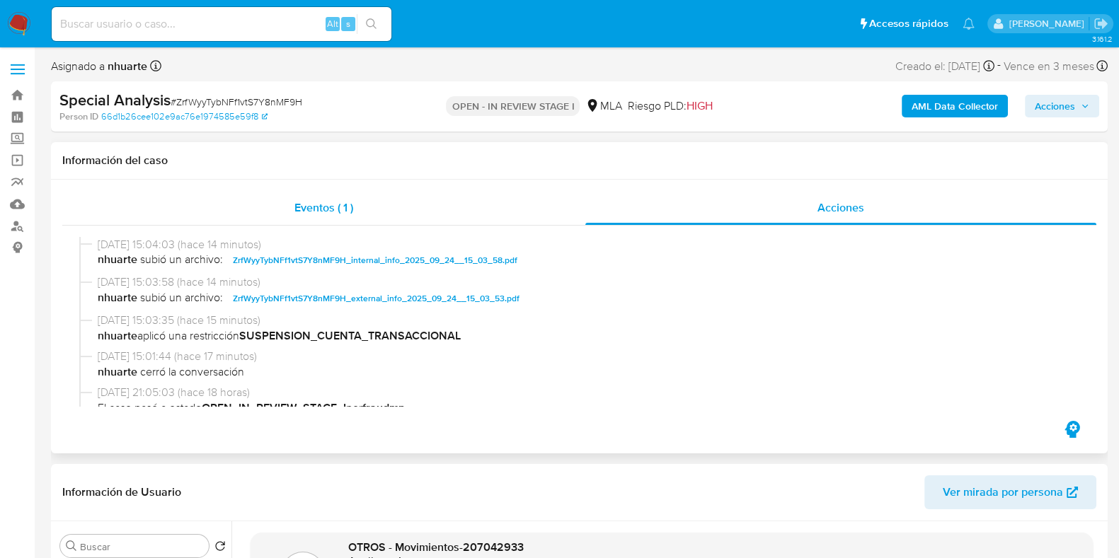
click at [330, 193] on div "Eventos ( 1 )" at bounding box center [323, 208] width 523 height 34
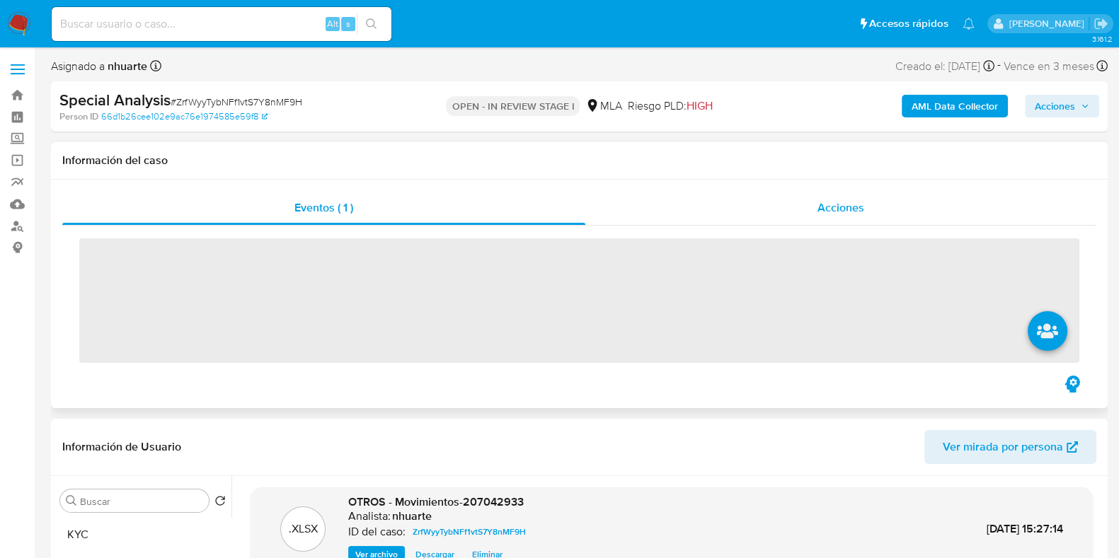
click at [847, 200] on div "Acciones" at bounding box center [840, 208] width 511 height 34
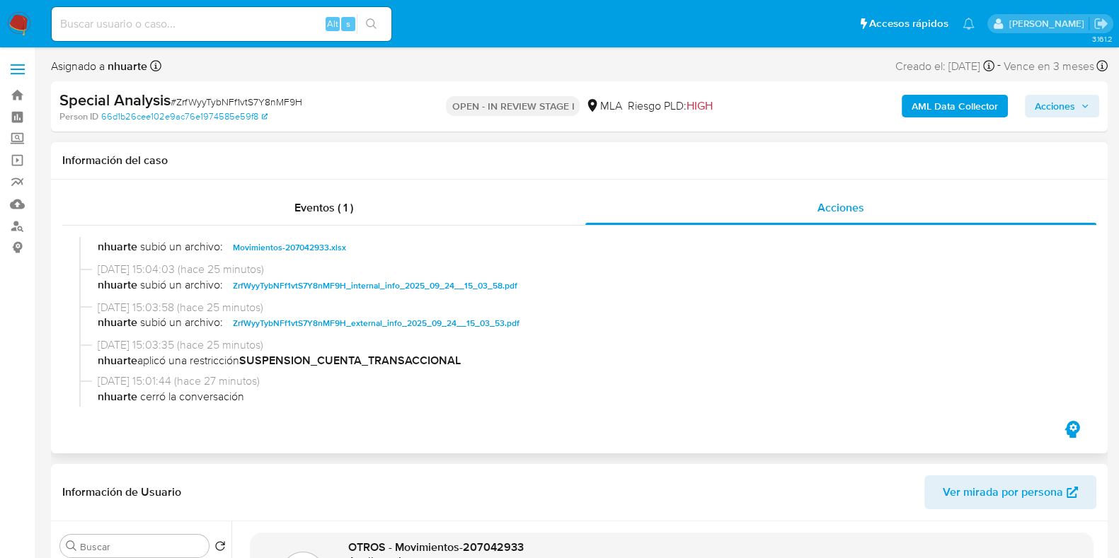
scroll to position [88, 0]
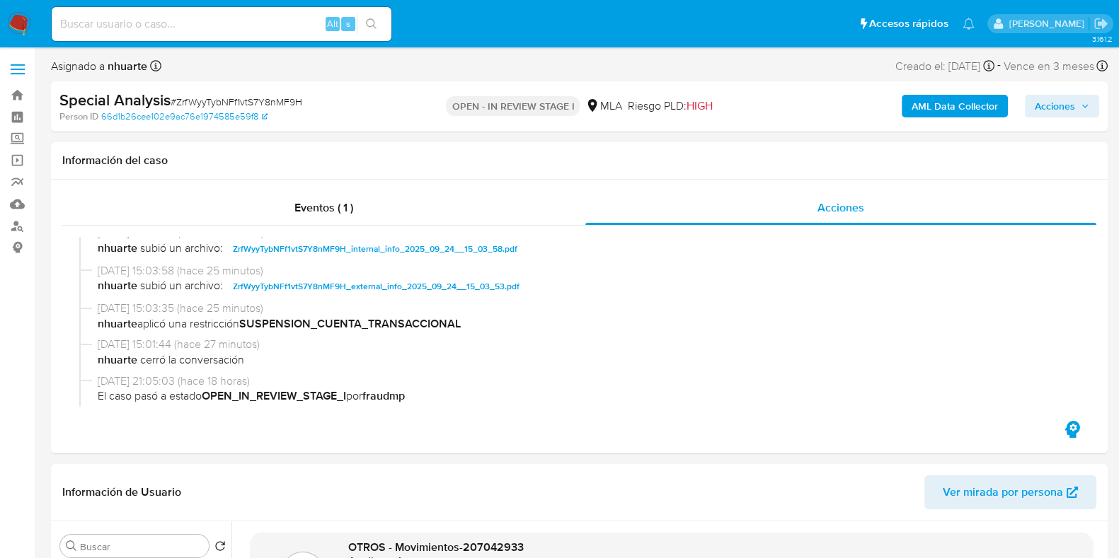
click at [1054, 110] on span "Acciones" at bounding box center [1055, 106] width 40 height 23
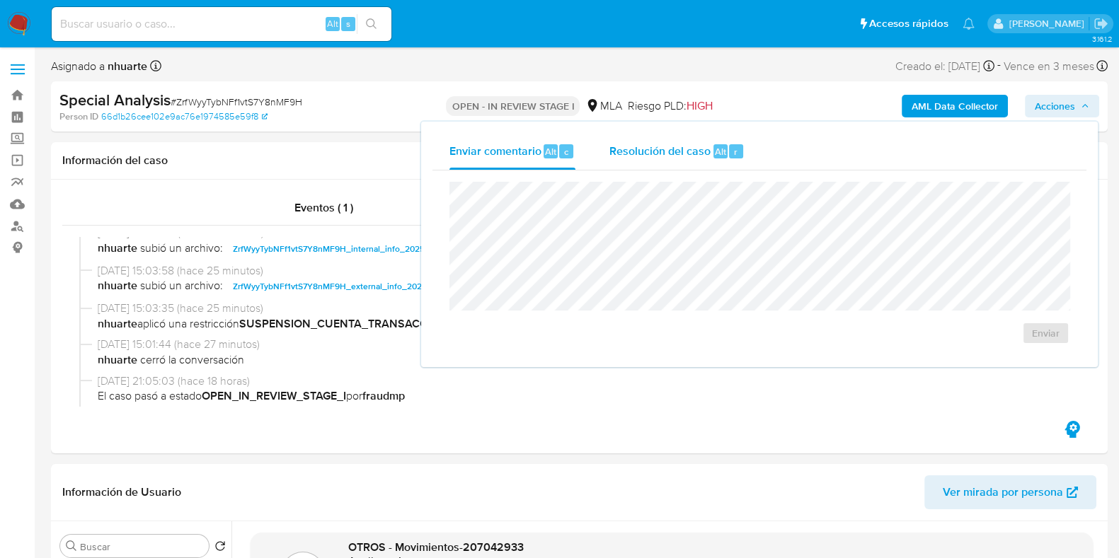
click at [711, 143] on div "Resolución del caso Alt r" at bounding box center [676, 151] width 135 height 37
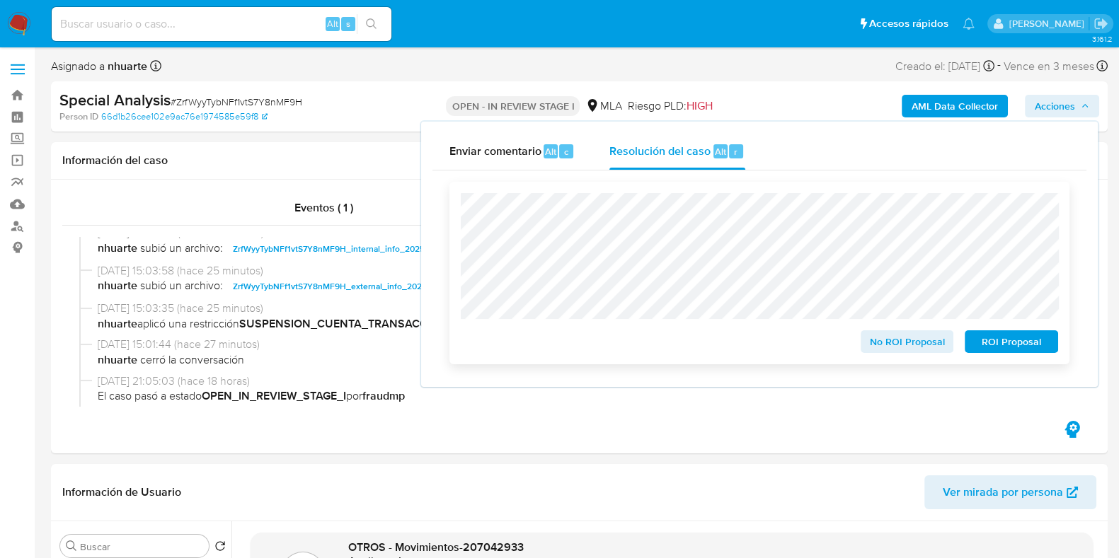
click at [988, 340] on span "ROI Proposal" at bounding box center [1012, 342] width 74 height 20
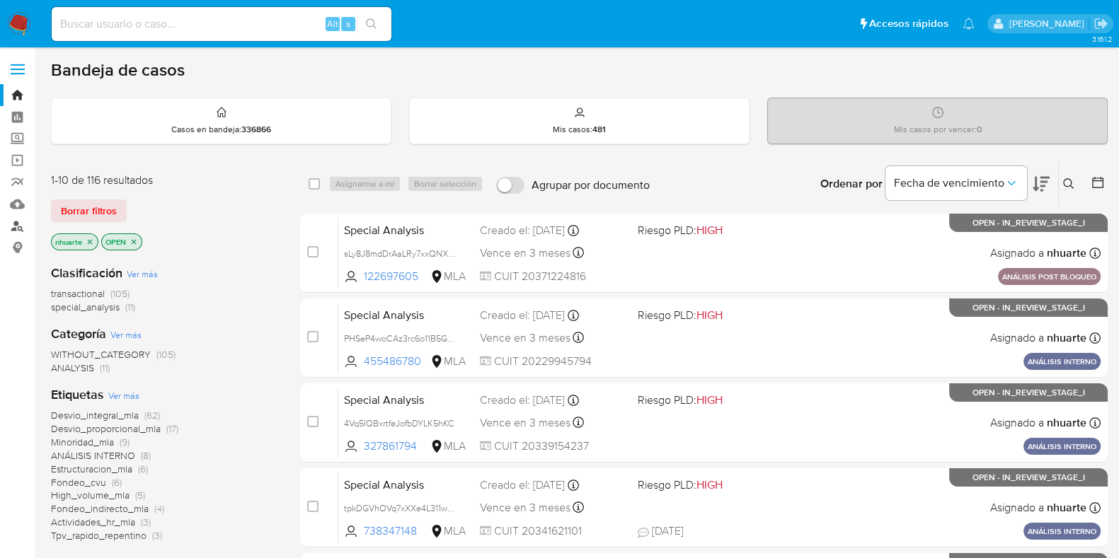
click at [18, 225] on link "Buscador de personas" at bounding box center [84, 226] width 168 height 22
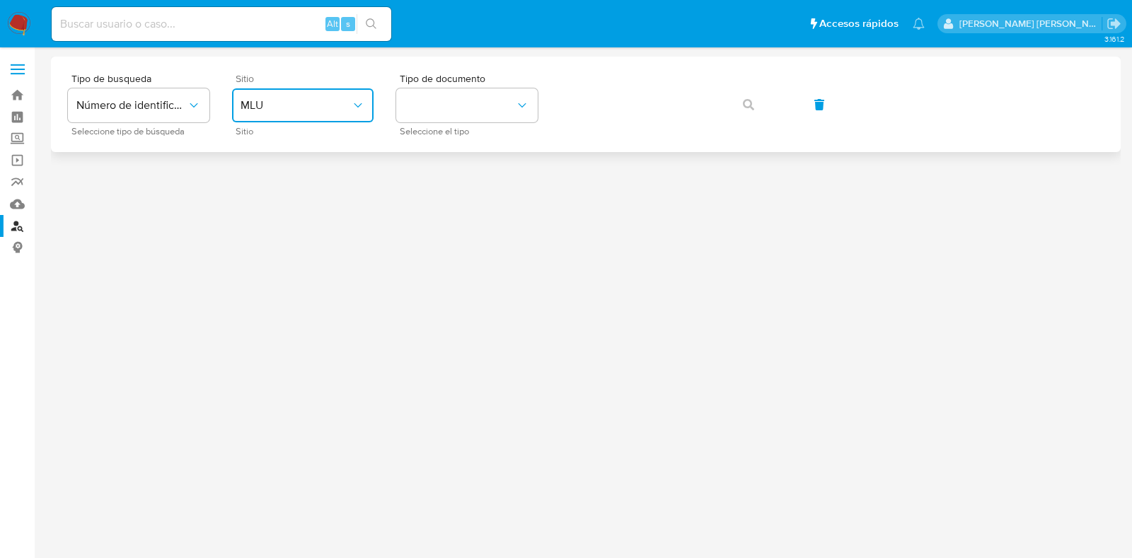
click at [321, 105] on span "MLU" at bounding box center [296, 105] width 110 height 14
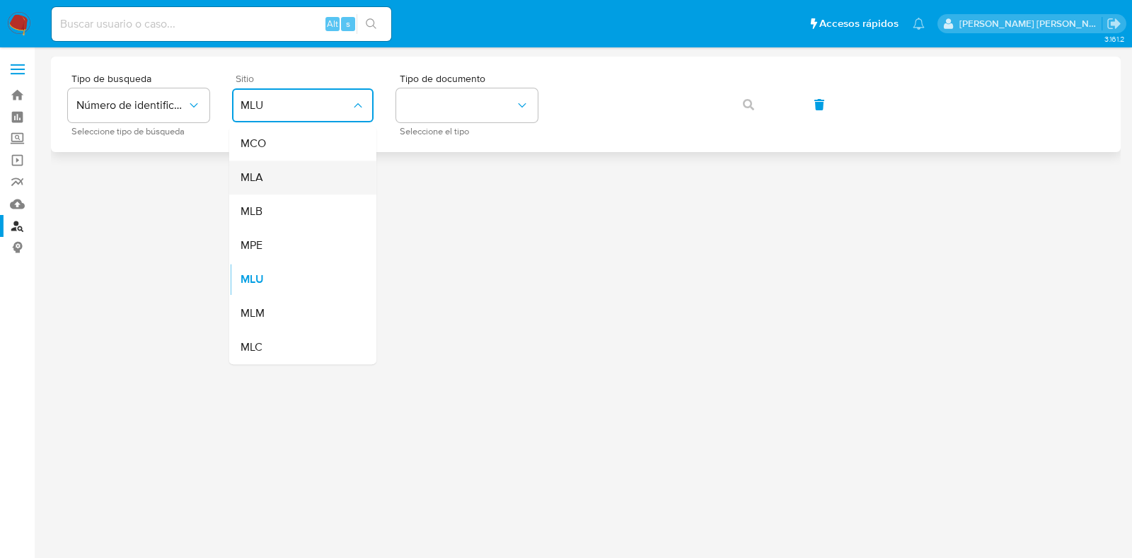
click at [299, 168] on div "MLA" at bounding box center [299, 178] width 116 height 34
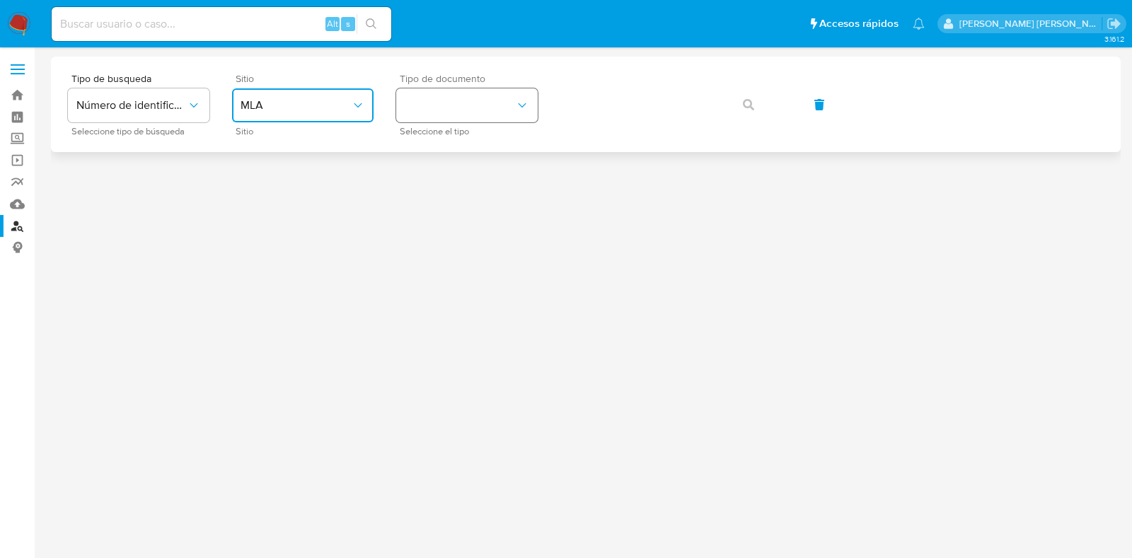
click at [454, 107] on button "identificationType" at bounding box center [467, 105] width 142 height 34
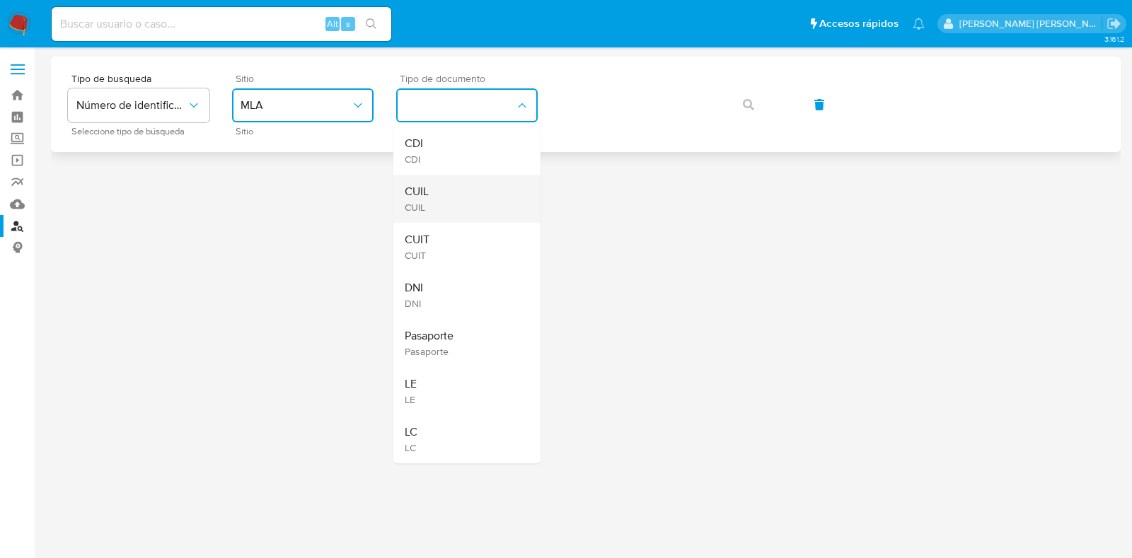
click at [442, 189] on div "CUIL CUIL" at bounding box center [463, 199] width 116 height 48
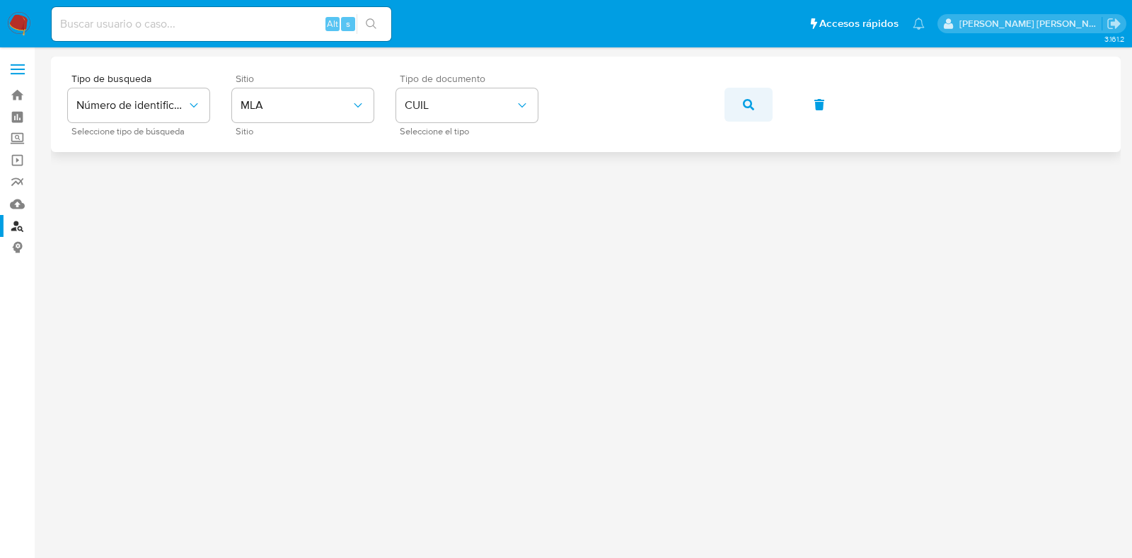
click at [740, 107] on button "button" at bounding box center [749, 105] width 48 height 34
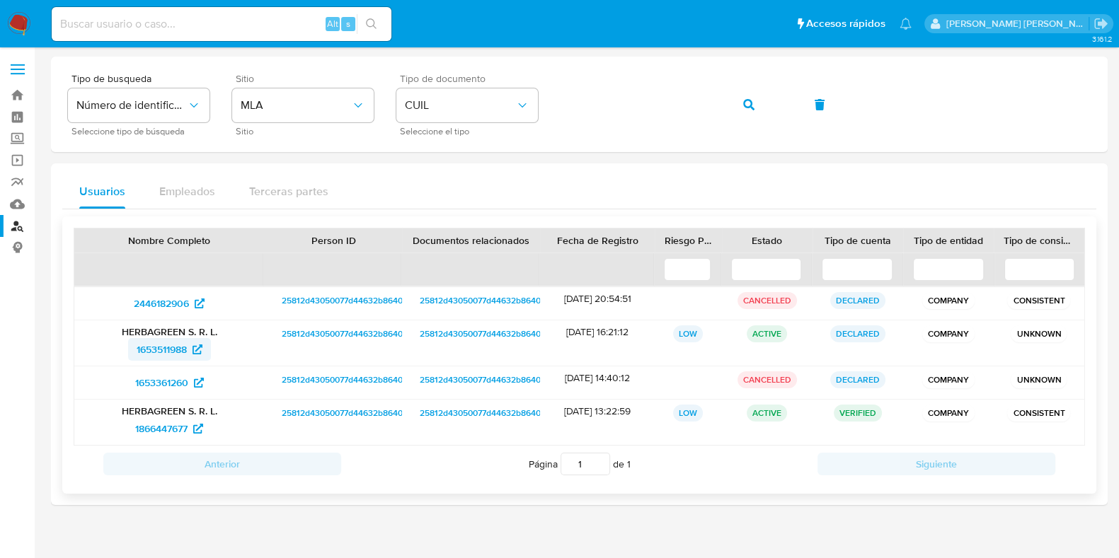
click at [156, 348] on span "1653511988" at bounding box center [162, 349] width 50 height 23
click at [159, 424] on span "1866447677" at bounding box center [161, 429] width 52 height 23
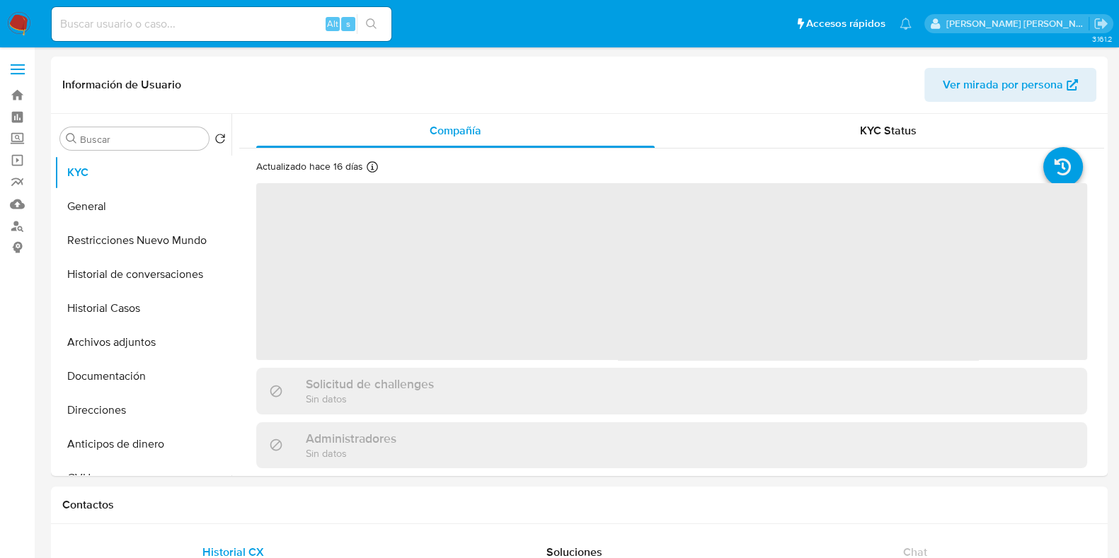
select select "10"
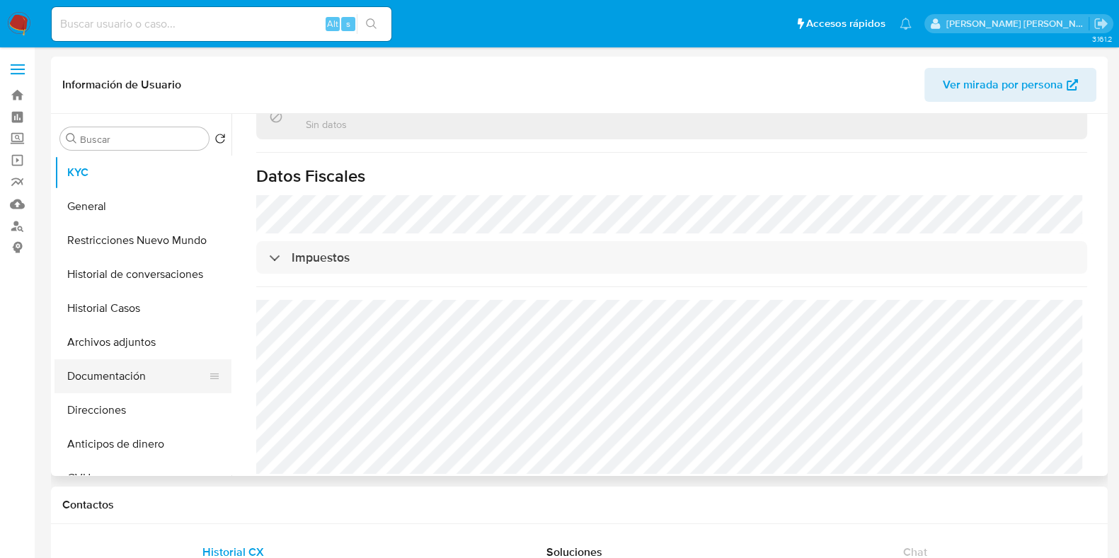
click at [134, 381] on button "Documentación" at bounding box center [137, 377] width 166 height 34
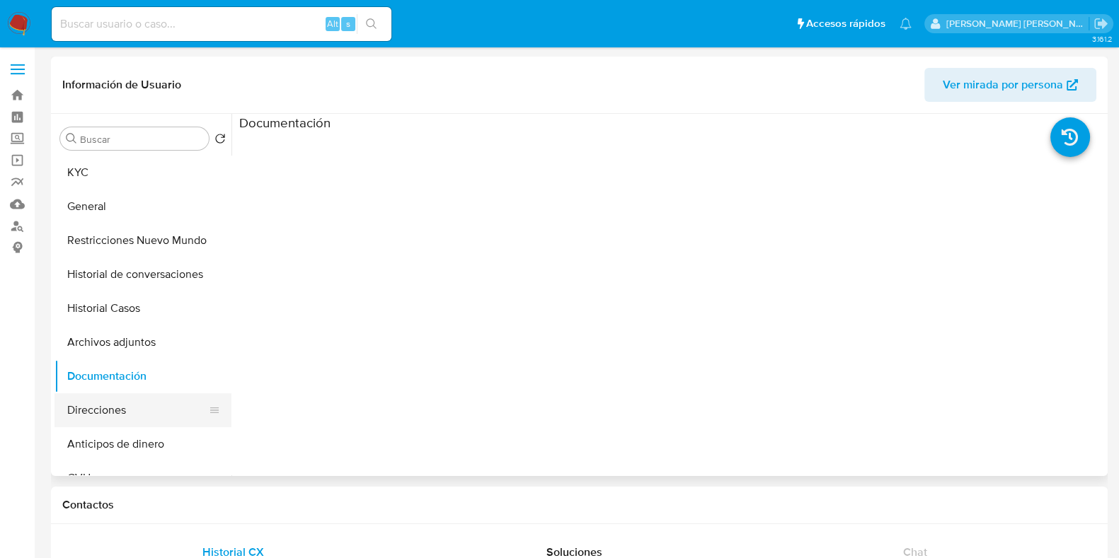
click at [95, 415] on button "Direcciones" at bounding box center [137, 410] width 166 height 34
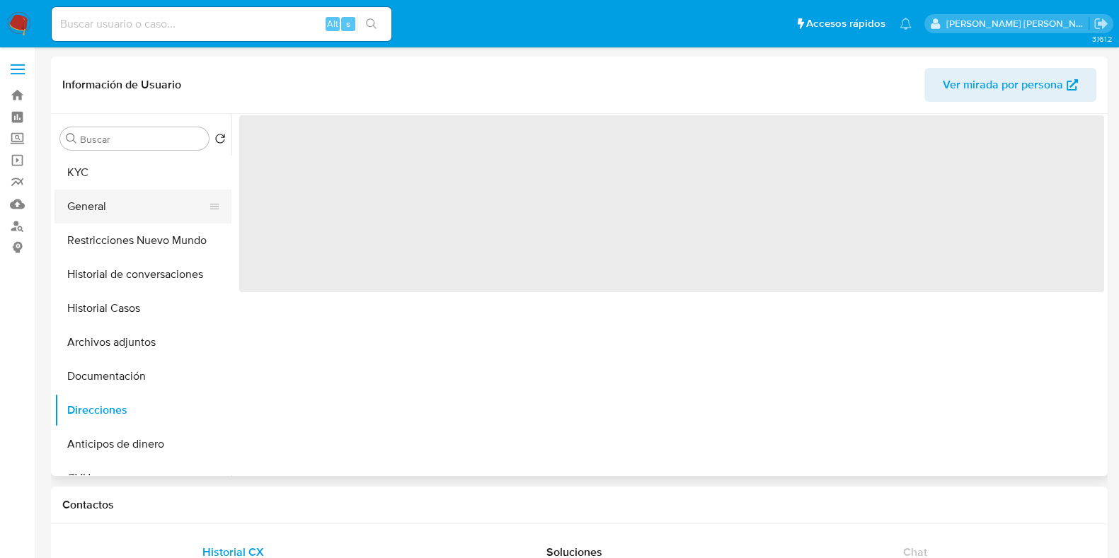
click at [157, 205] on button "General" at bounding box center [137, 207] width 166 height 34
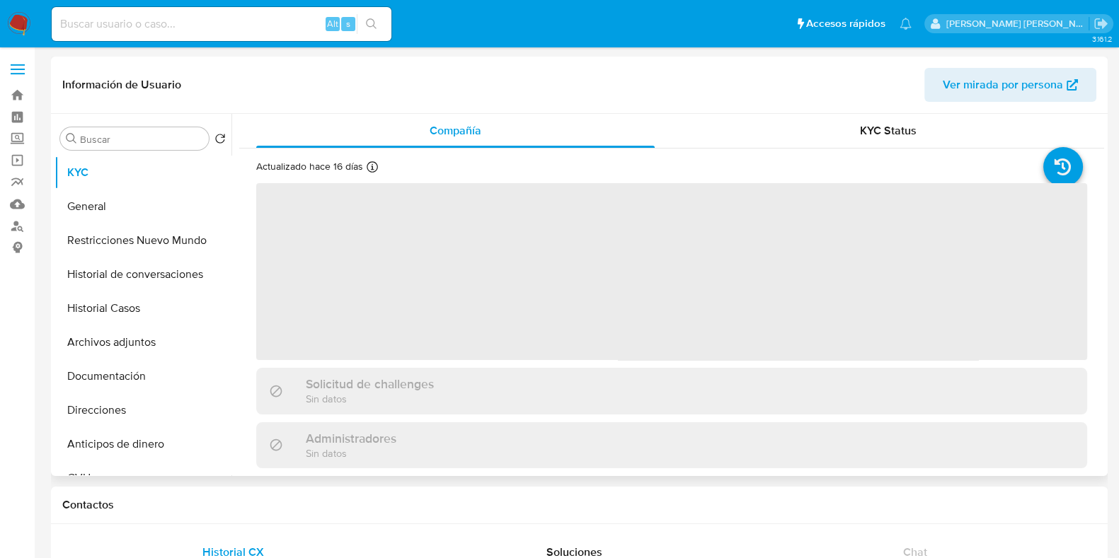
select select "10"
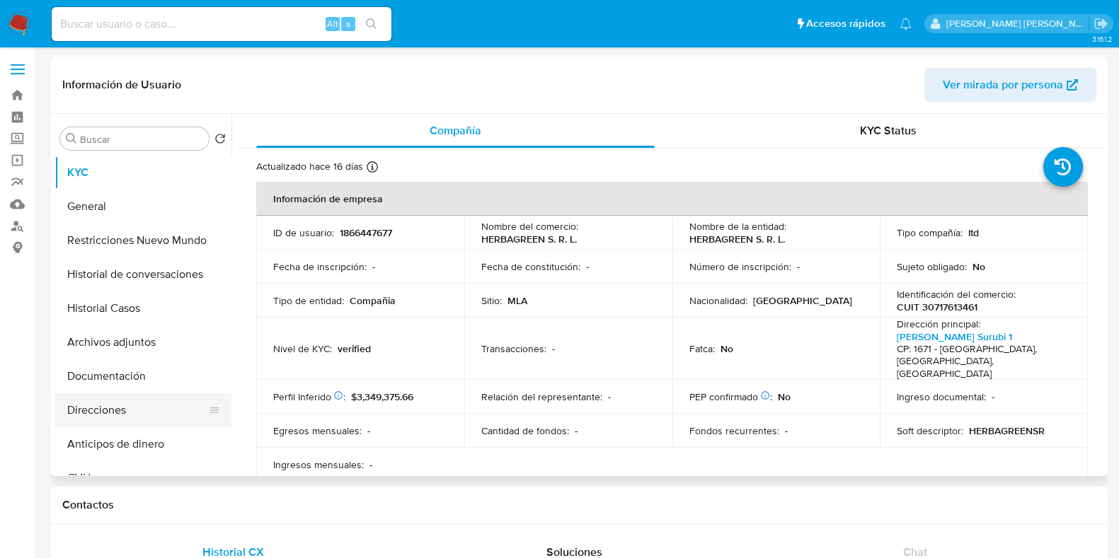
click at [156, 400] on button "Direcciones" at bounding box center [137, 410] width 166 height 34
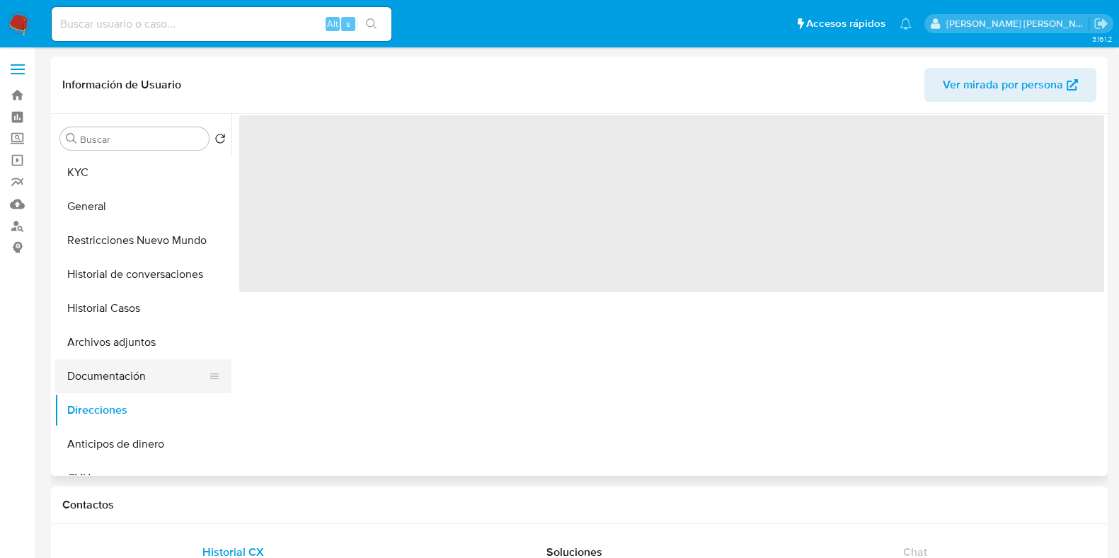
click at [159, 375] on button "Documentación" at bounding box center [137, 377] width 166 height 34
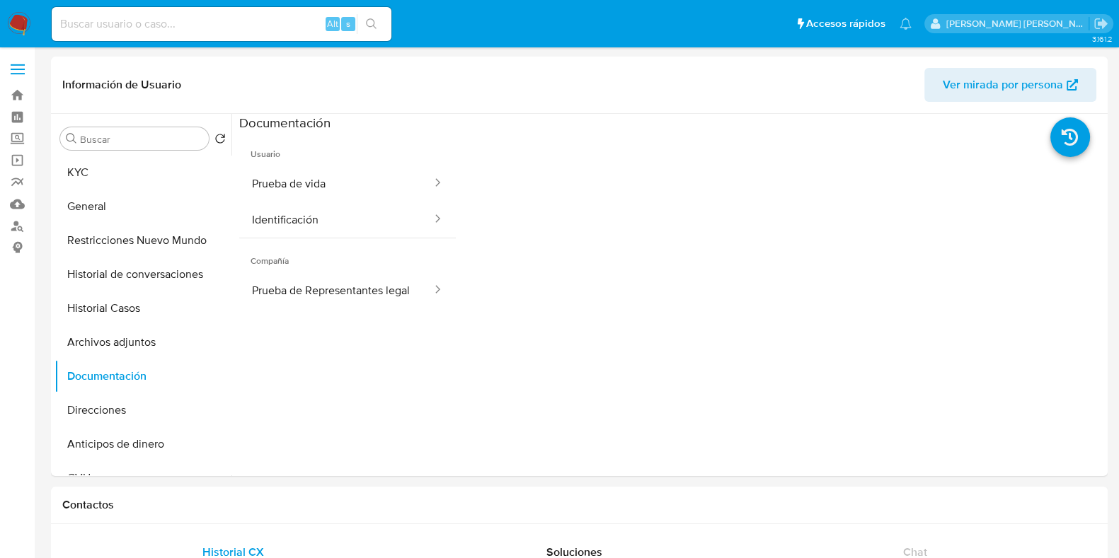
click at [328, 161] on span "Usuario" at bounding box center [347, 149] width 217 height 34
click at [330, 185] on button "Prueba de vida" at bounding box center [336, 184] width 194 height 36
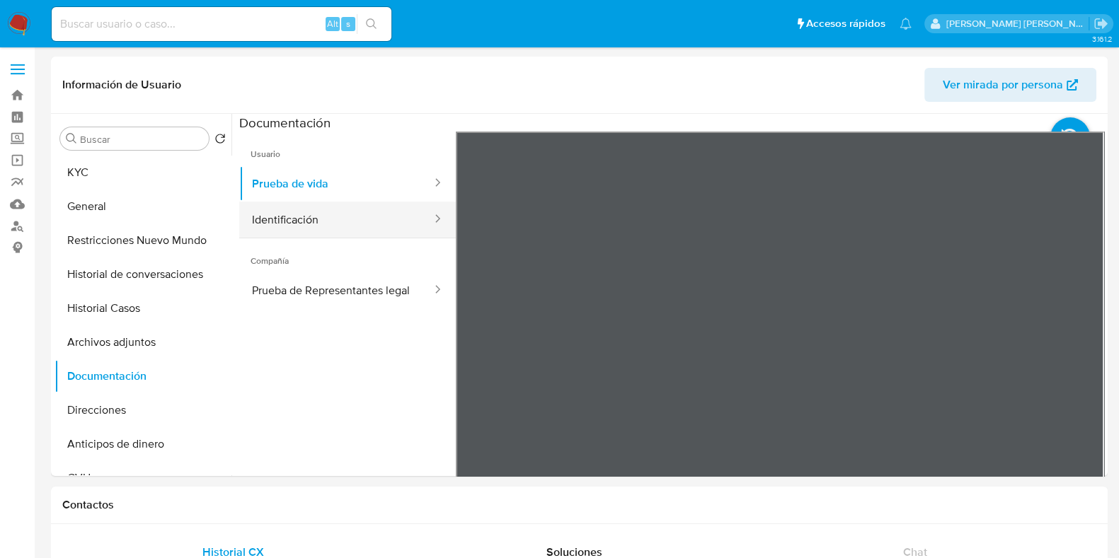
click at [379, 226] on button "Identificación" at bounding box center [336, 220] width 194 height 36
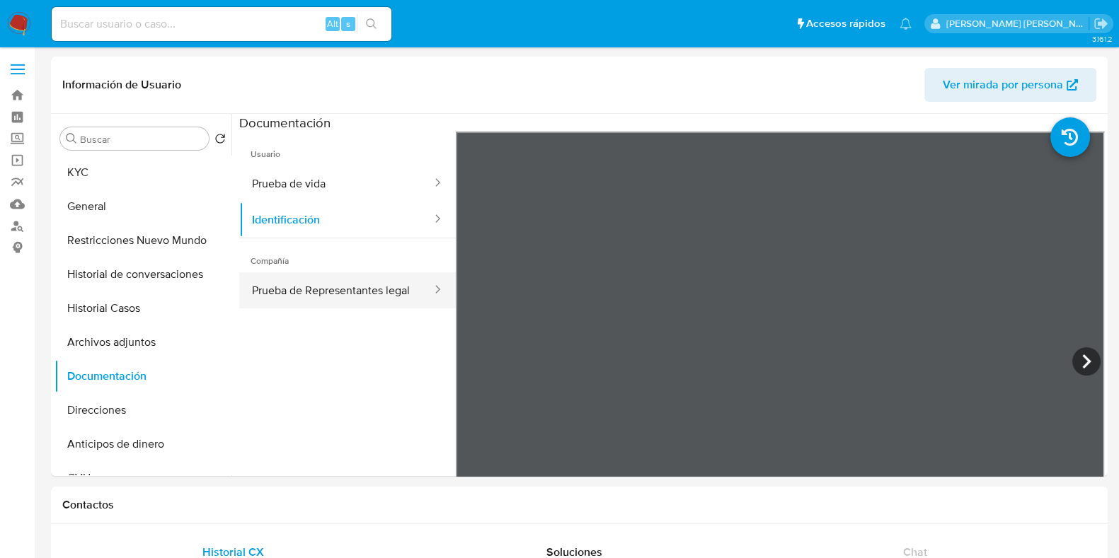
click at [280, 287] on button "Prueba de Representantes legal" at bounding box center [336, 290] width 194 height 36
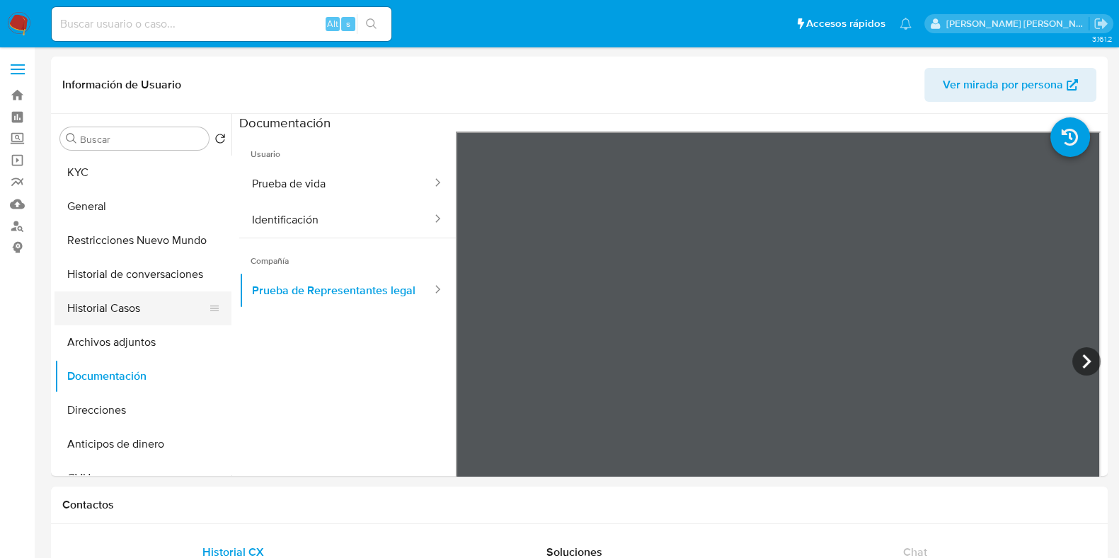
click at [124, 316] on button "Historial Casos" at bounding box center [137, 309] width 166 height 34
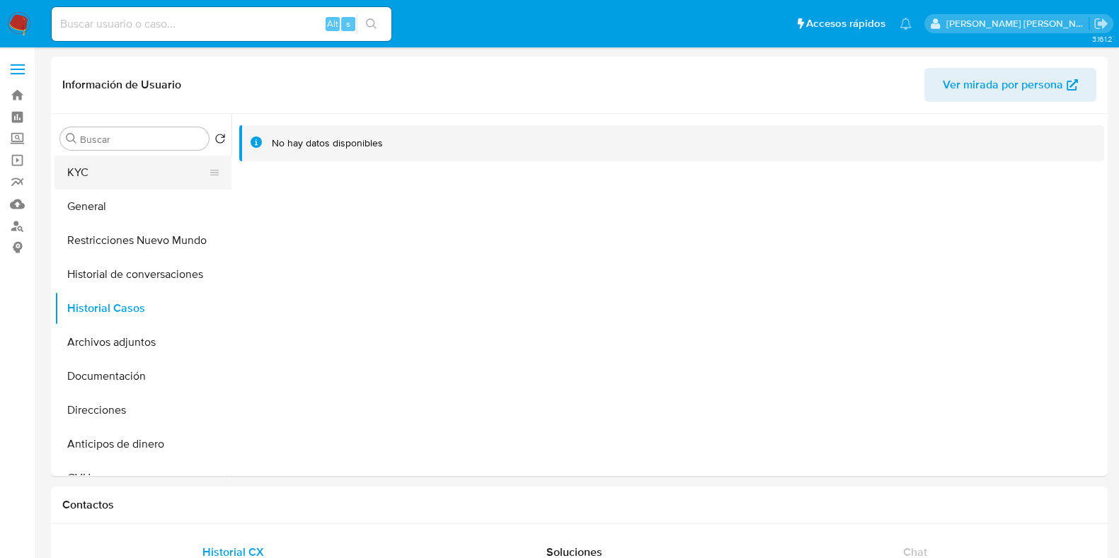
click at [100, 163] on button "KYC" at bounding box center [137, 173] width 166 height 34
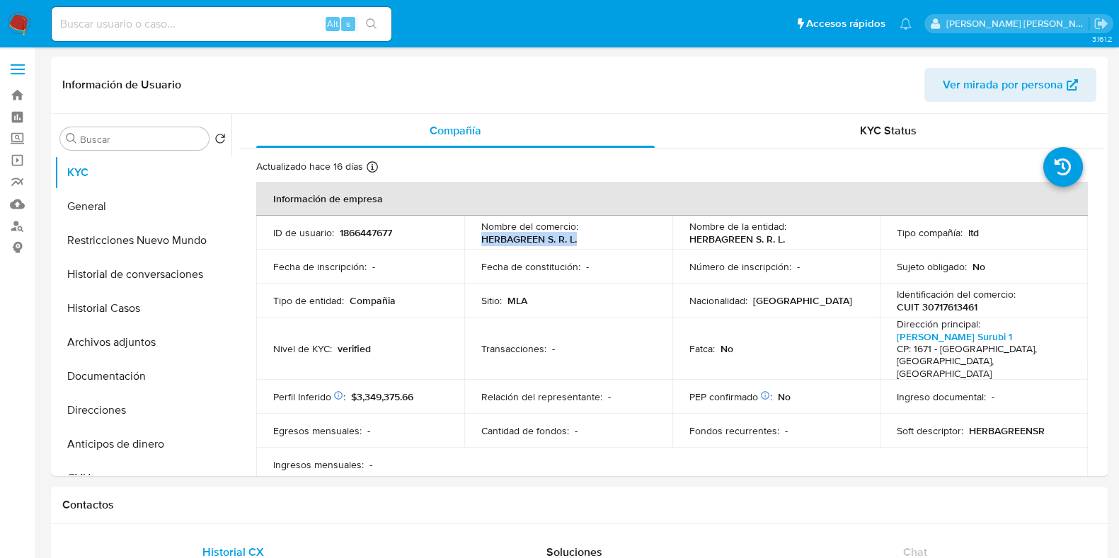
drag, startPoint x: 480, startPoint y: 234, endPoint x: 572, endPoint y: 236, distance: 92.0
click at [582, 237] on div "Nombre del comercio : HERBAGREEN S. R. L." at bounding box center [568, 232] width 174 height 25
copy p "HERBAGREEN S. R. L."
click at [132, 407] on button "Direcciones" at bounding box center [137, 410] width 166 height 34
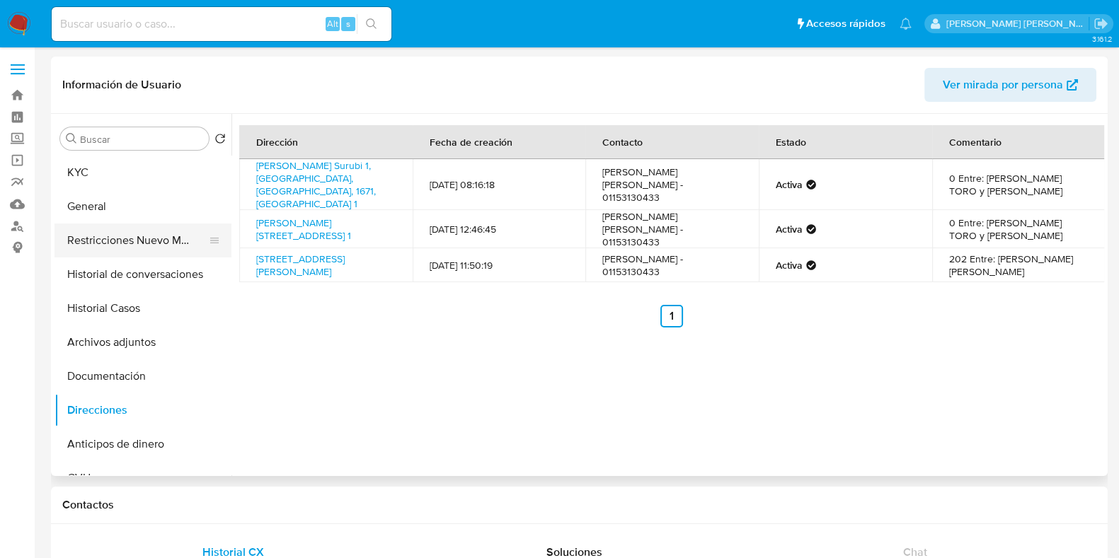
click at [156, 239] on button "Restricciones Nuevo Mundo" at bounding box center [137, 241] width 166 height 34
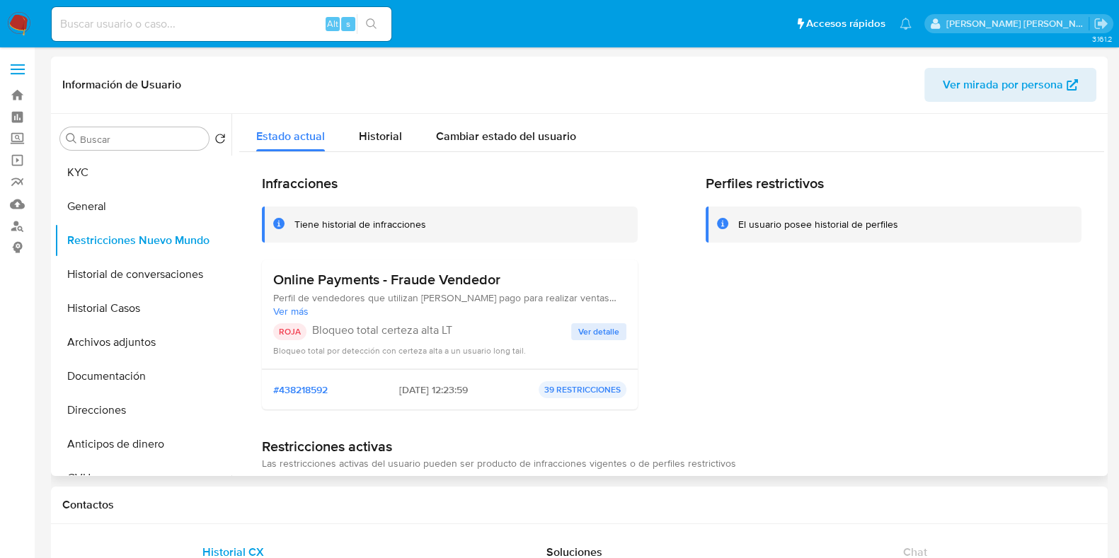
click at [579, 326] on span "Ver detalle" at bounding box center [598, 332] width 41 height 14
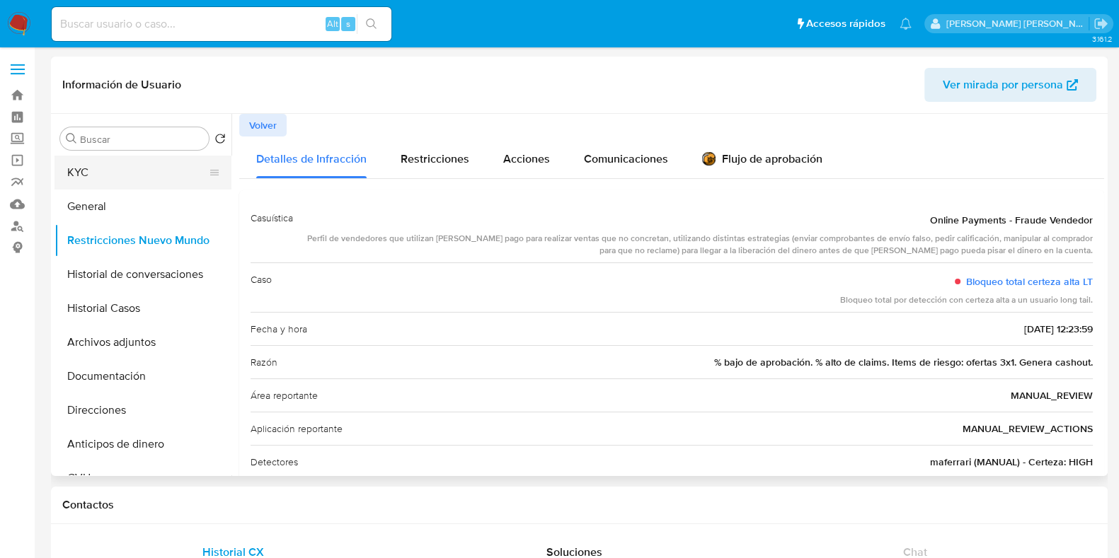
click at [113, 170] on button "KYC" at bounding box center [137, 173] width 166 height 34
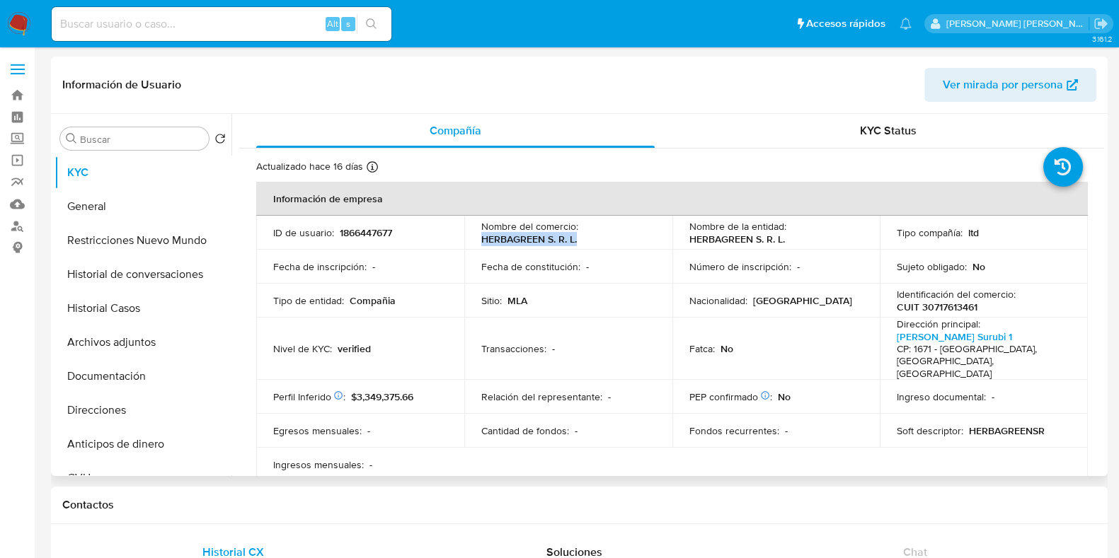
drag, startPoint x: 482, startPoint y: 239, endPoint x: 582, endPoint y: 238, distance: 100.5
click at [586, 238] on div "Nombre del comercio : HERBAGREEN S. R. L." at bounding box center [568, 232] width 174 height 25
copy p "HERBAGREEN S. R. L."
click at [152, 232] on button "Restricciones Nuevo Mundo" at bounding box center [137, 241] width 166 height 34
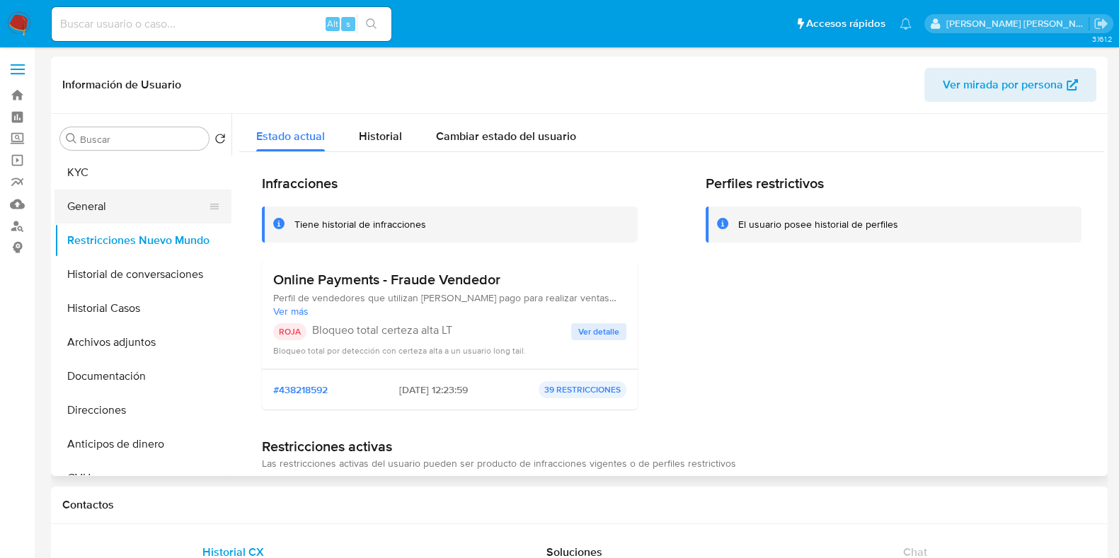
click at [96, 192] on button "General" at bounding box center [137, 207] width 166 height 34
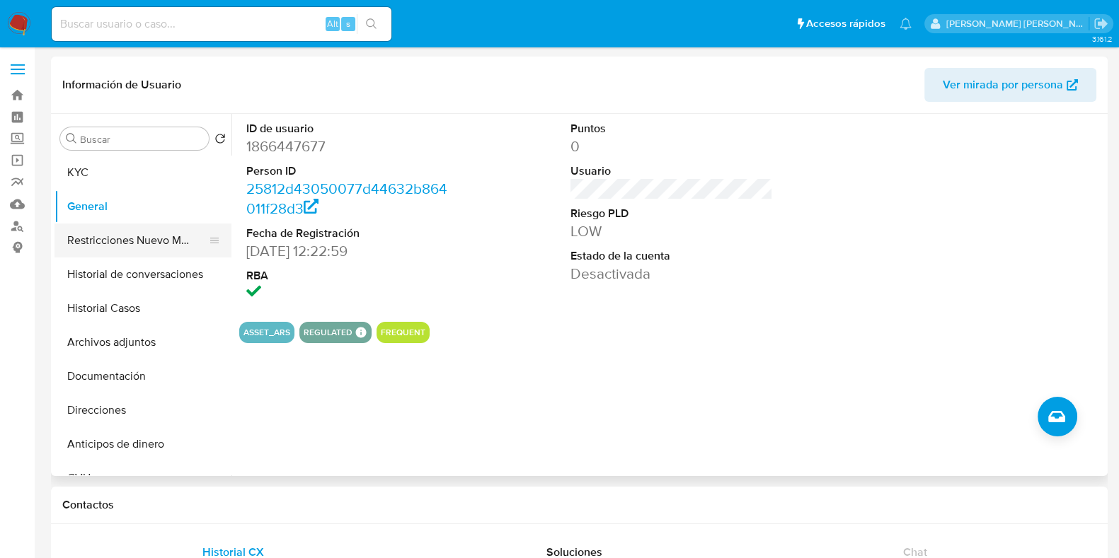
drag, startPoint x: 145, startPoint y: 229, endPoint x: 177, endPoint y: 229, distance: 31.8
click at [145, 229] on button "Restricciones Nuevo Mundo" at bounding box center [137, 241] width 166 height 34
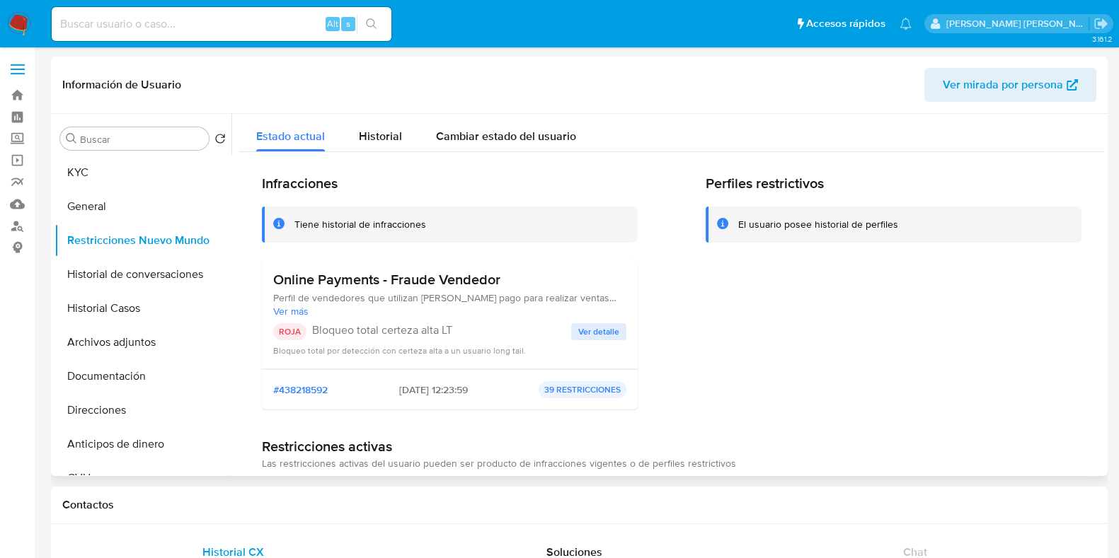
click at [578, 333] on span "Ver detalle" at bounding box center [598, 332] width 41 height 14
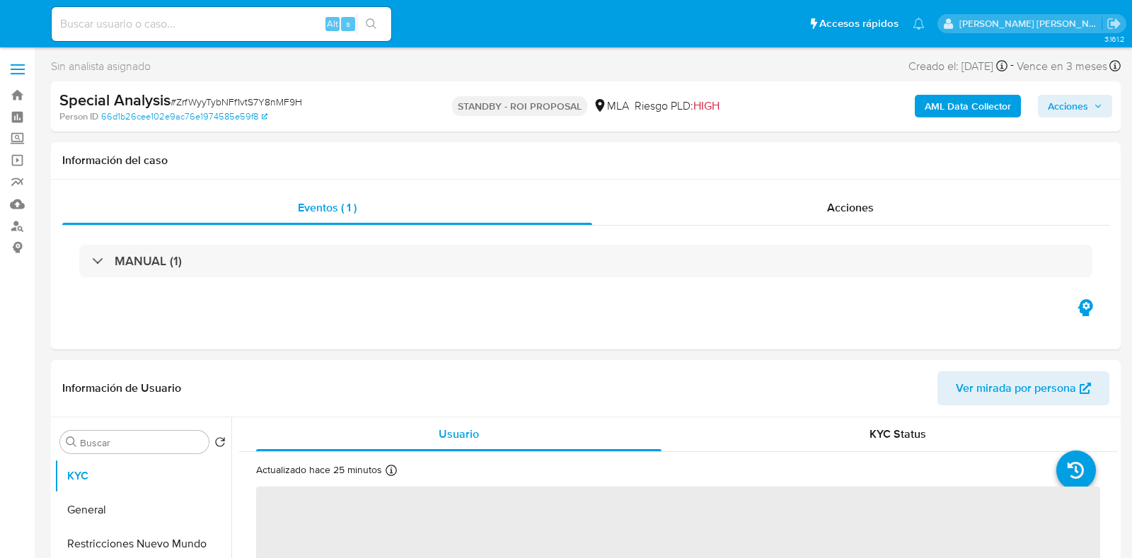
select select "10"
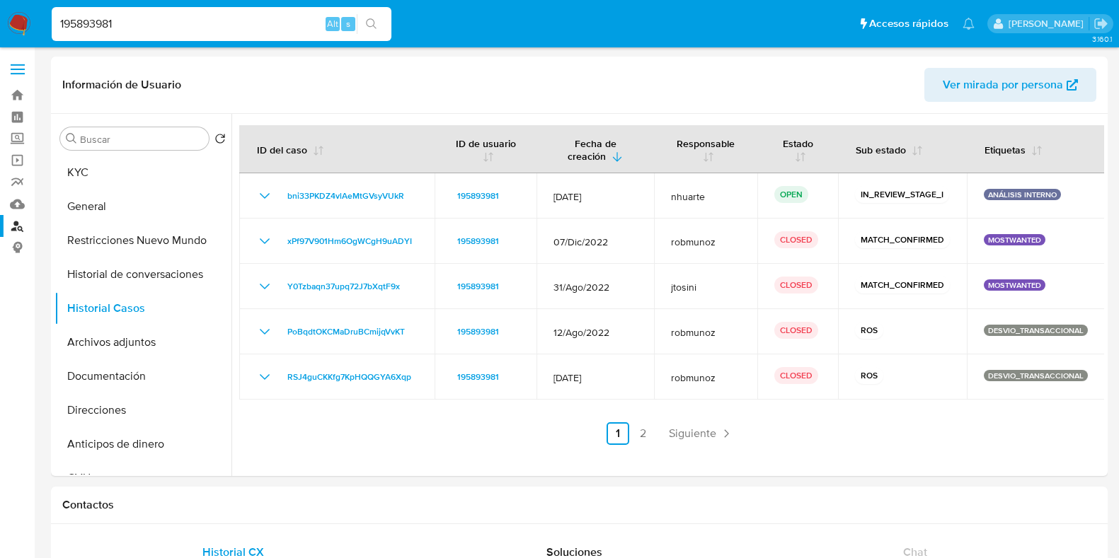
select select "10"
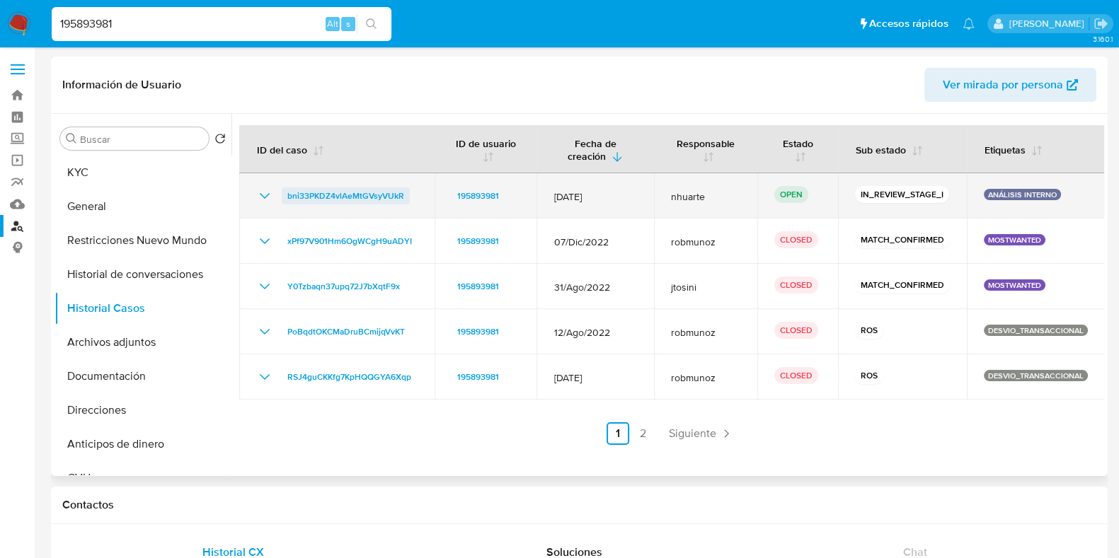
click at [369, 198] on span "bni33PKDZ4vlAeMtGVsyVUkR" at bounding box center [345, 196] width 117 height 17
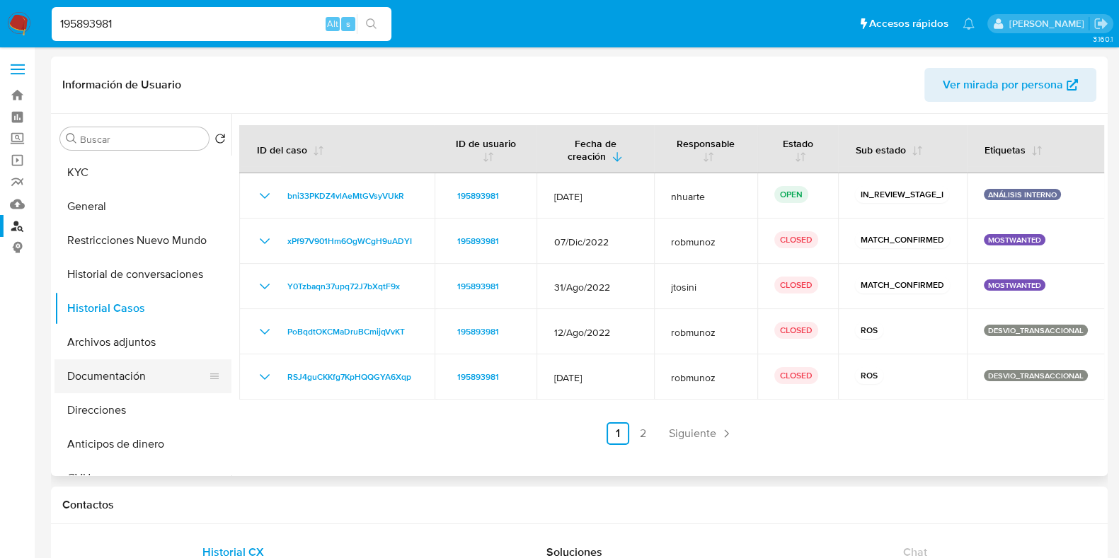
click at [119, 372] on button "Documentación" at bounding box center [137, 377] width 166 height 34
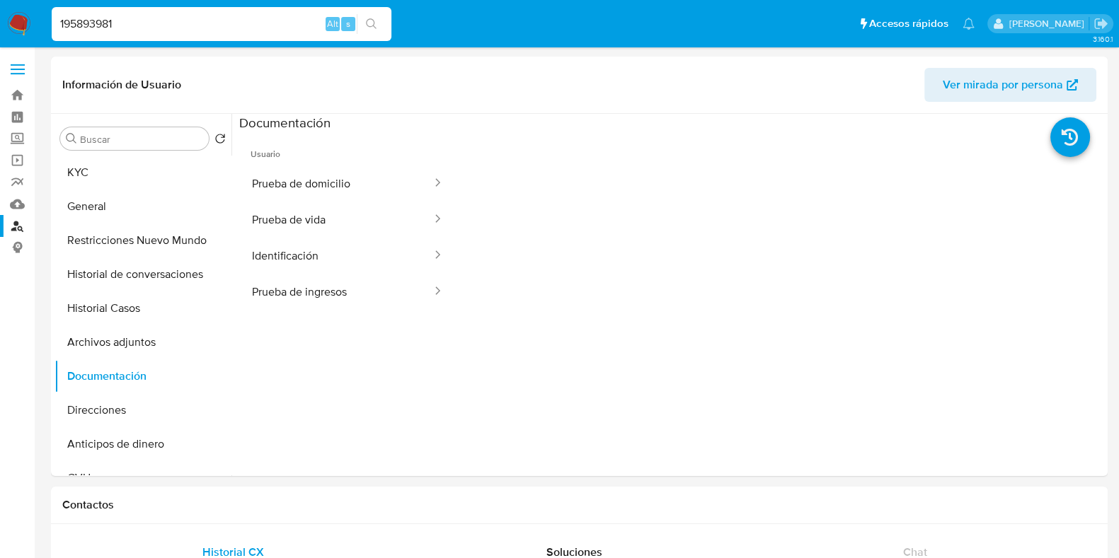
click at [300, 183] on button "Prueba de domicilio" at bounding box center [336, 184] width 194 height 36
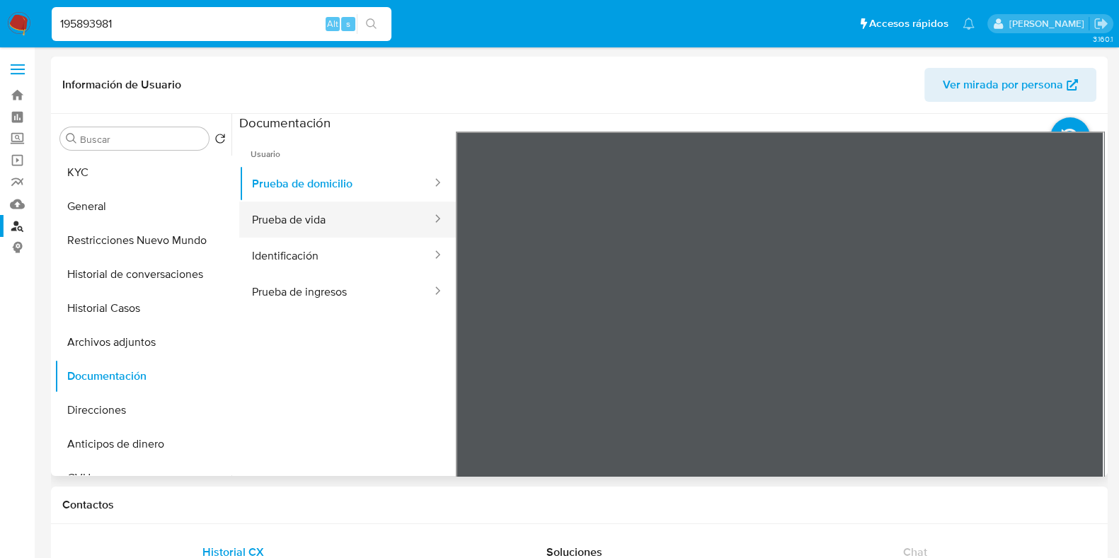
click at [338, 210] on button "Prueba de vida" at bounding box center [336, 220] width 194 height 36
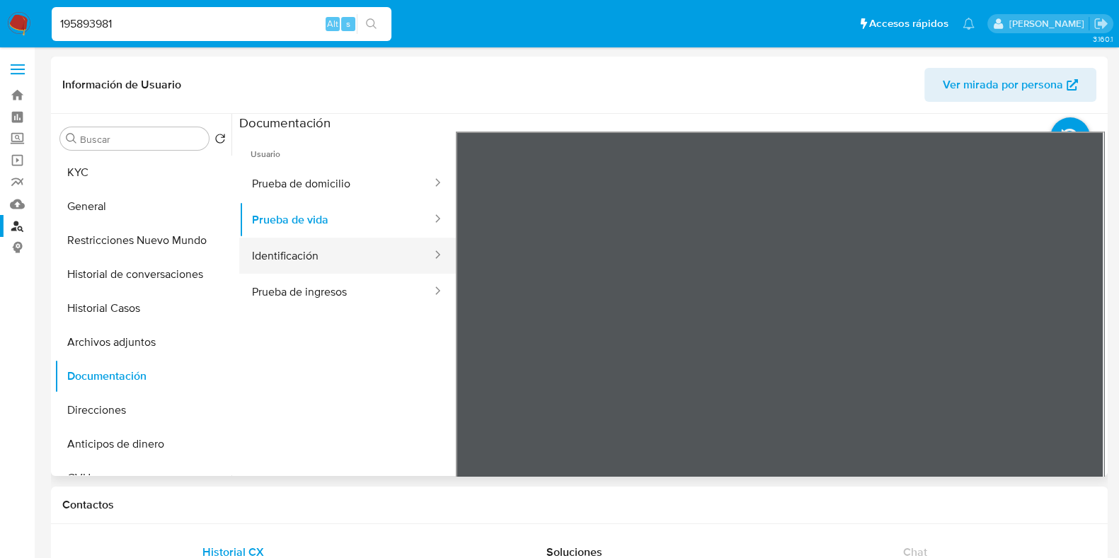
click at [379, 246] on button "Identificación" at bounding box center [336, 256] width 194 height 36
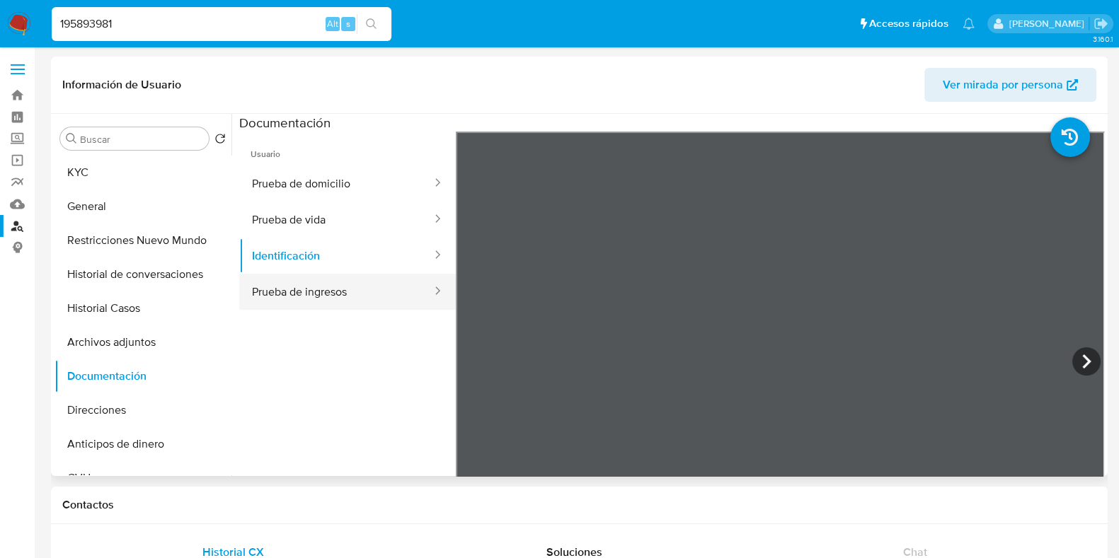
click at [379, 299] on button "Prueba de ingresos" at bounding box center [336, 292] width 194 height 36
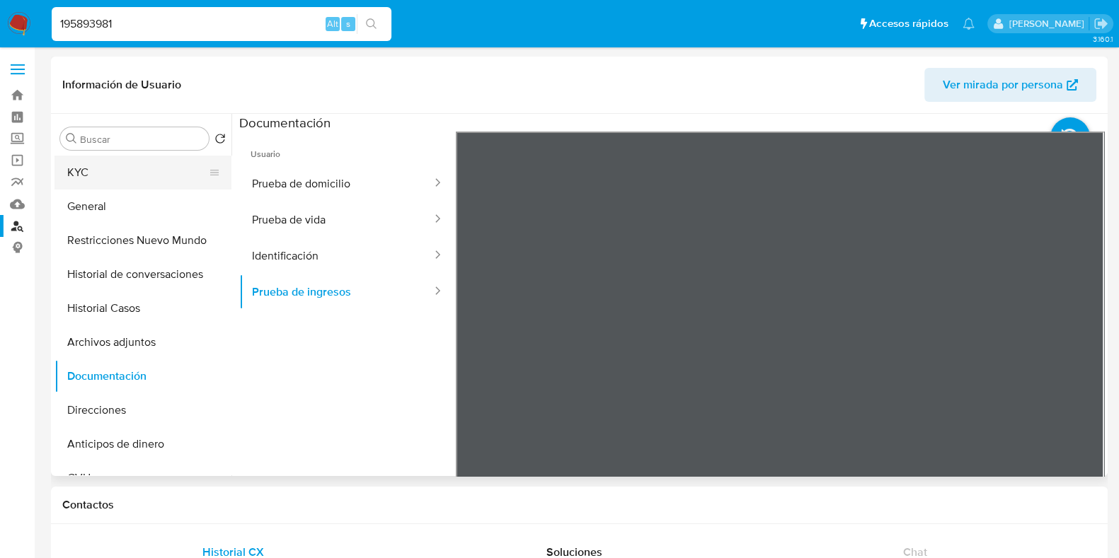
click at [105, 173] on button "KYC" at bounding box center [137, 173] width 166 height 34
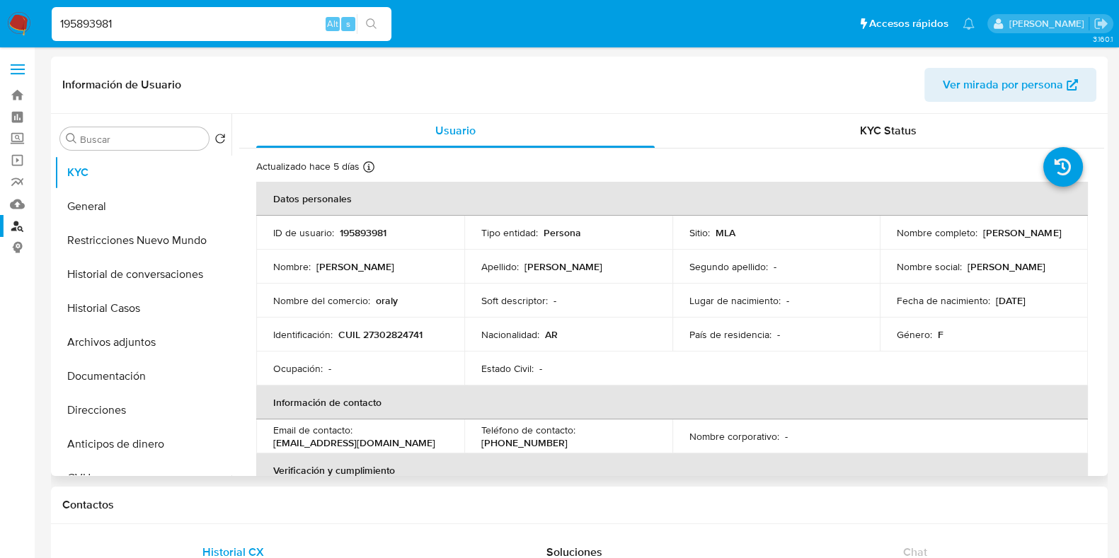
click at [381, 330] on p "CUIL 27302824741" at bounding box center [380, 334] width 84 height 13
copy p "27302824741"
drag, startPoint x: 12, startPoint y: 92, endPoint x: 28, endPoint y: 93, distance: 16.3
click at [12, 92] on link "Bandeja" at bounding box center [84, 95] width 168 height 22
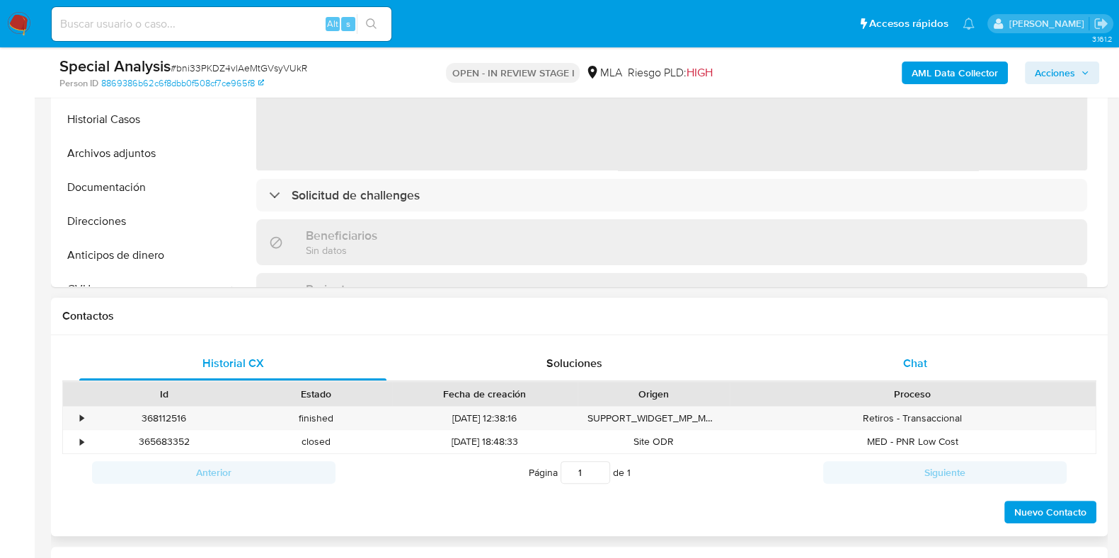
click at [913, 364] on span "Chat" at bounding box center [915, 363] width 24 height 16
select select "10"
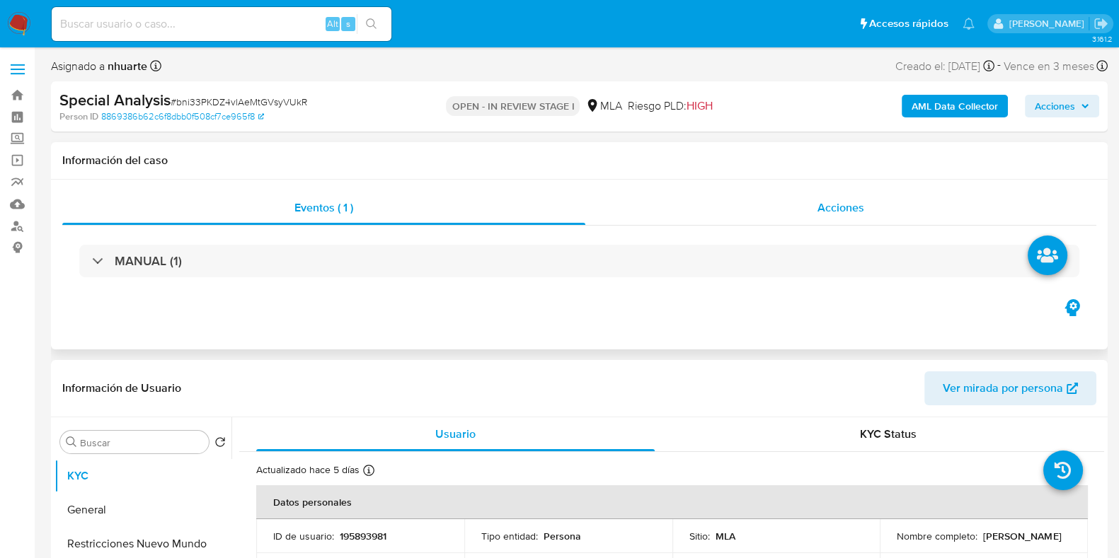
click at [832, 211] on span "Acciones" at bounding box center [840, 208] width 47 height 16
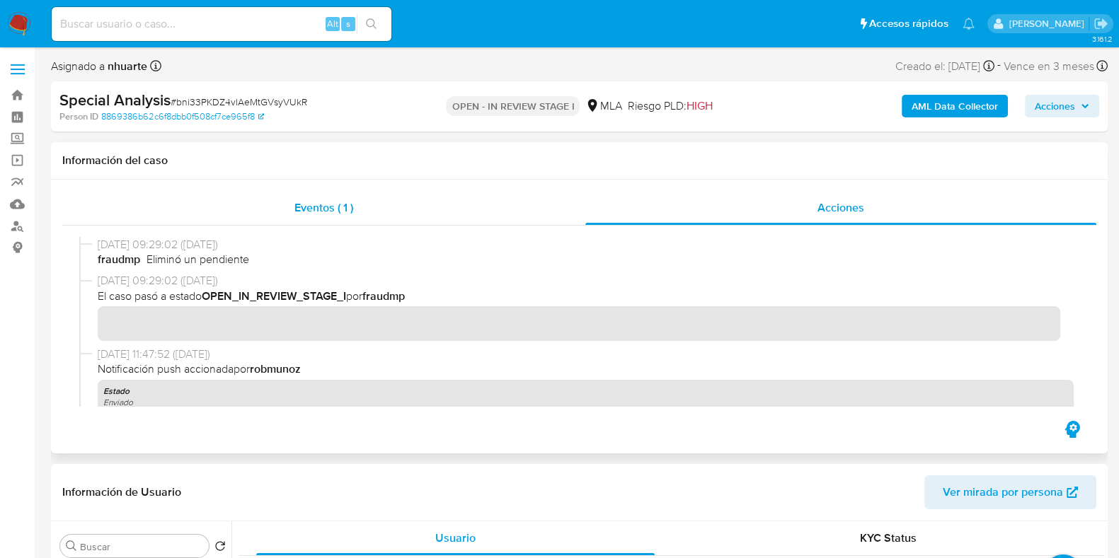
click at [333, 217] on div "Eventos ( 1 )" at bounding box center [323, 208] width 523 height 34
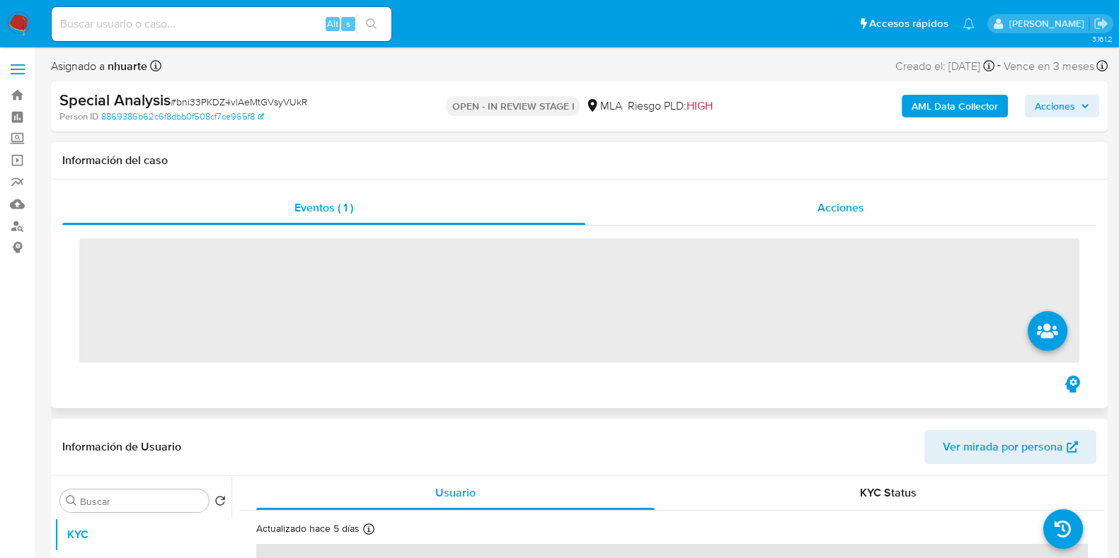
click at [820, 216] on span "Acciones" at bounding box center [840, 208] width 47 height 16
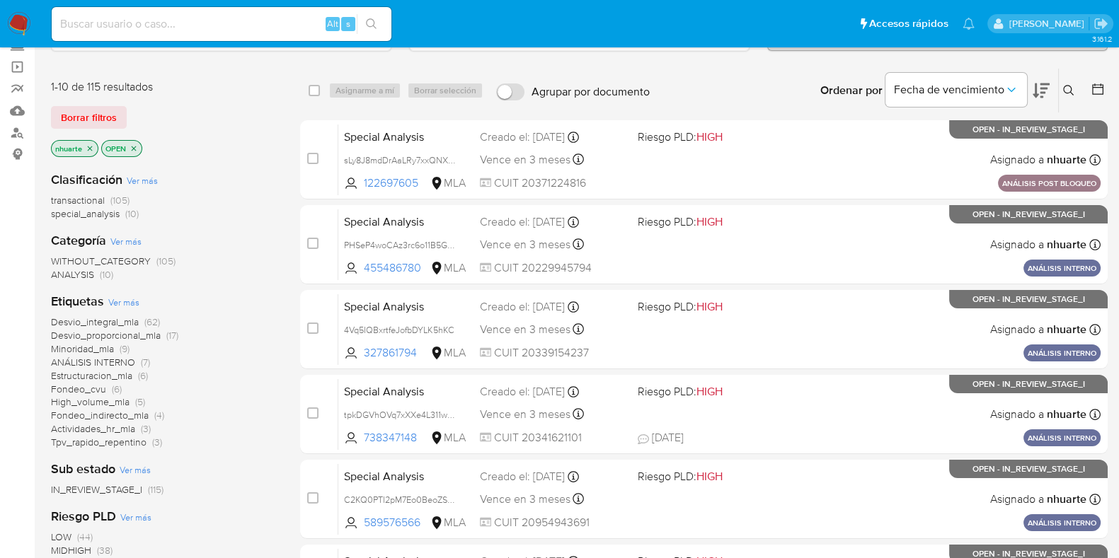
scroll to position [88, 0]
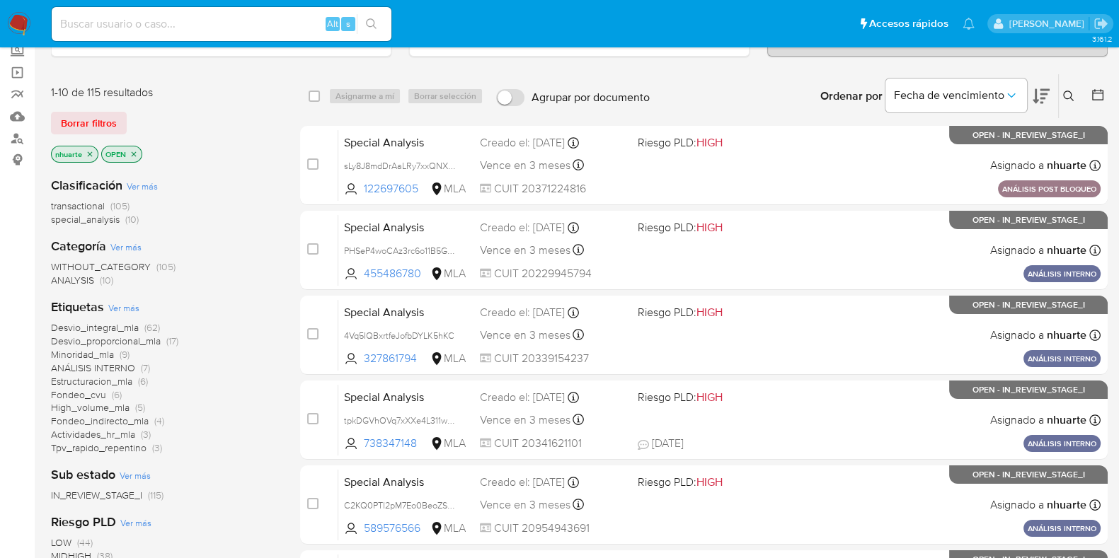
click at [88, 151] on icon "close-filter" at bounding box center [90, 154] width 8 height 8
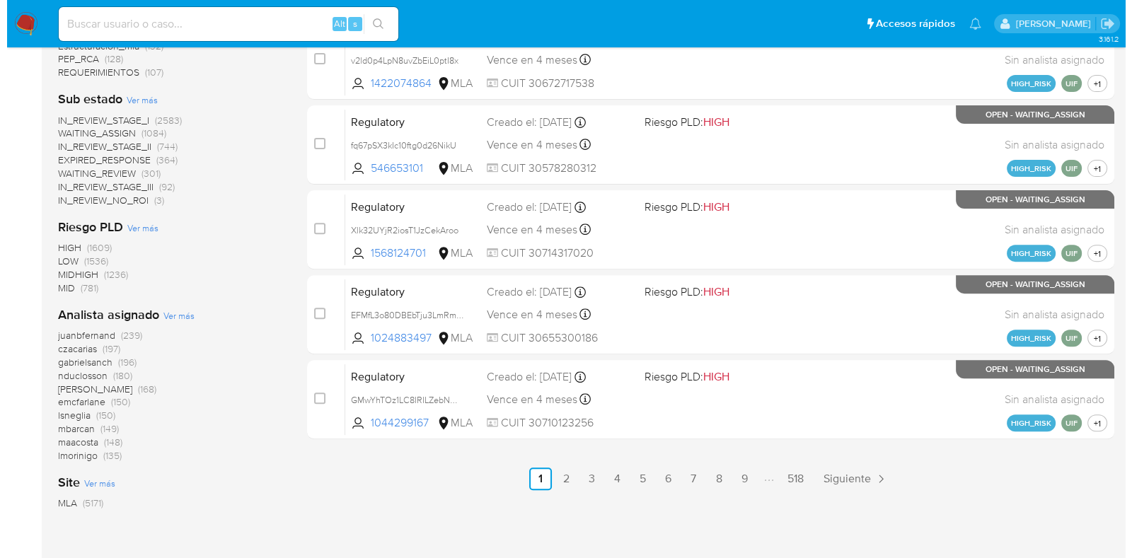
scroll to position [696, 0]
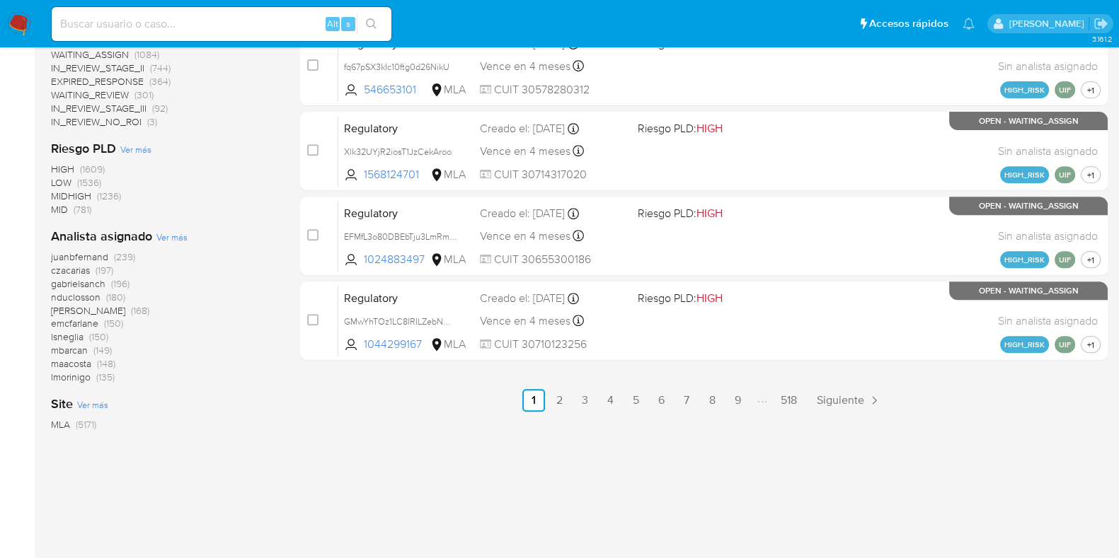
click at [166, 235] on span "Ver más" at bounding box center [171, 237] width 31 height 13
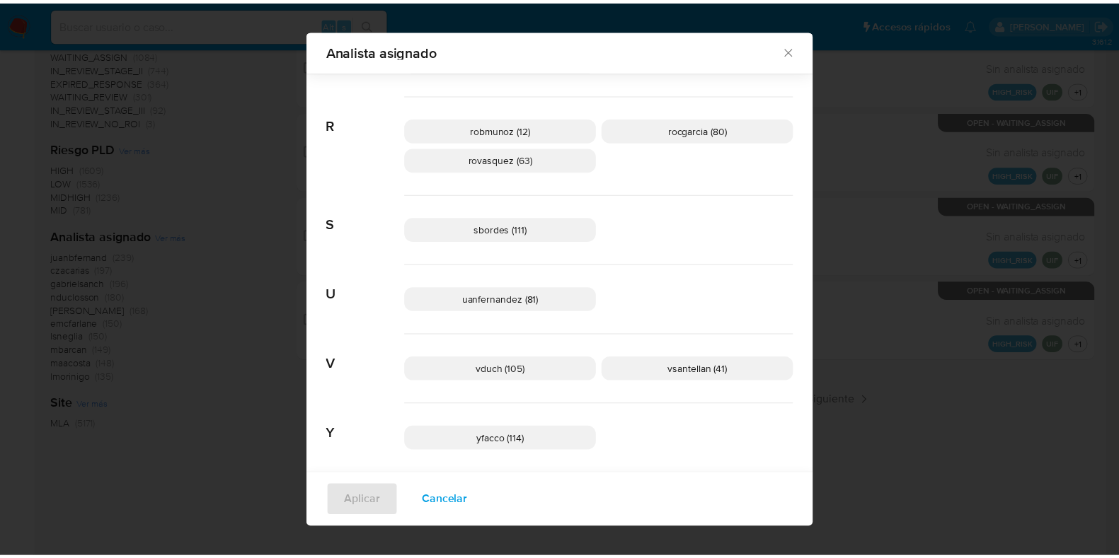
scroll to position [1076, 0]
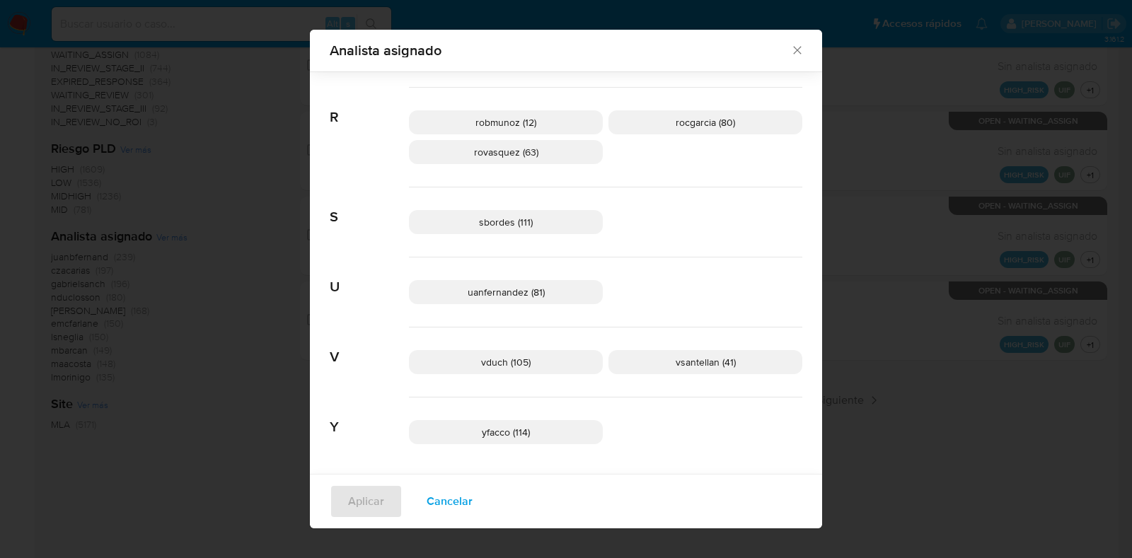
click at [791, 52] on icon "Cerrar" at bounding box center [798, 50] width 14 height 14
